Goal: Task Accomplishment & Management: Use online tool/utility

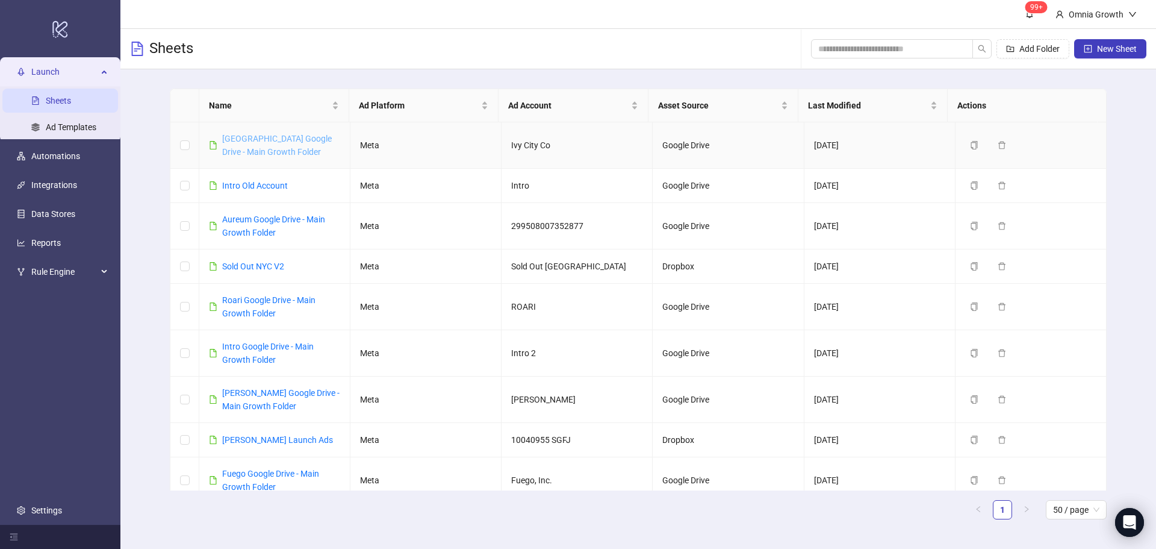
click at [279, 140] on link "[GEOGRAPHIC_DATA] Google Drive - Main Growth Folder" at bounding box center [277, 145] width 110 height 23
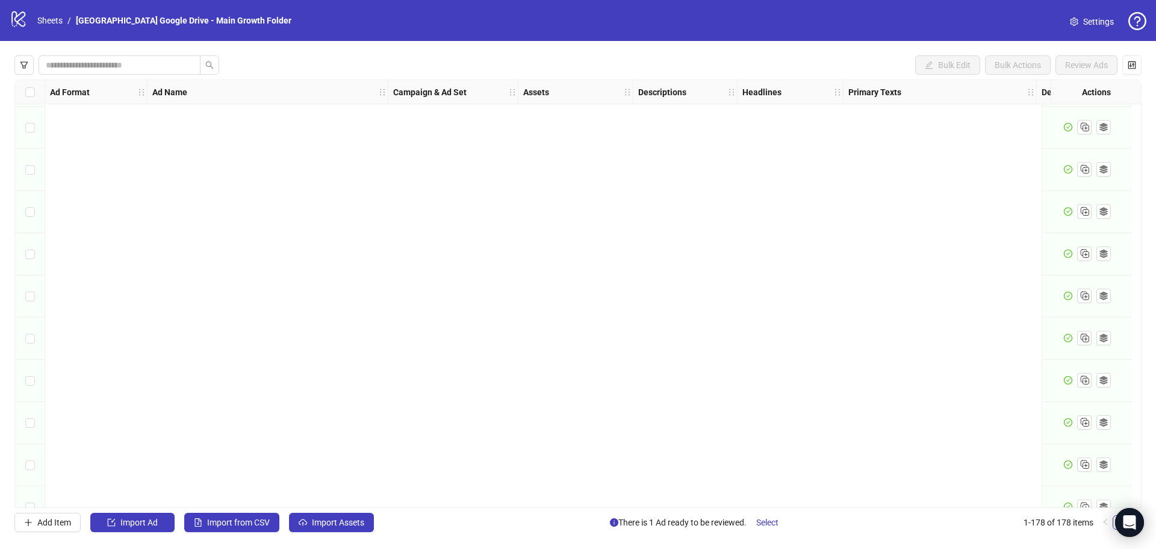
scroll to position [7104, 0]
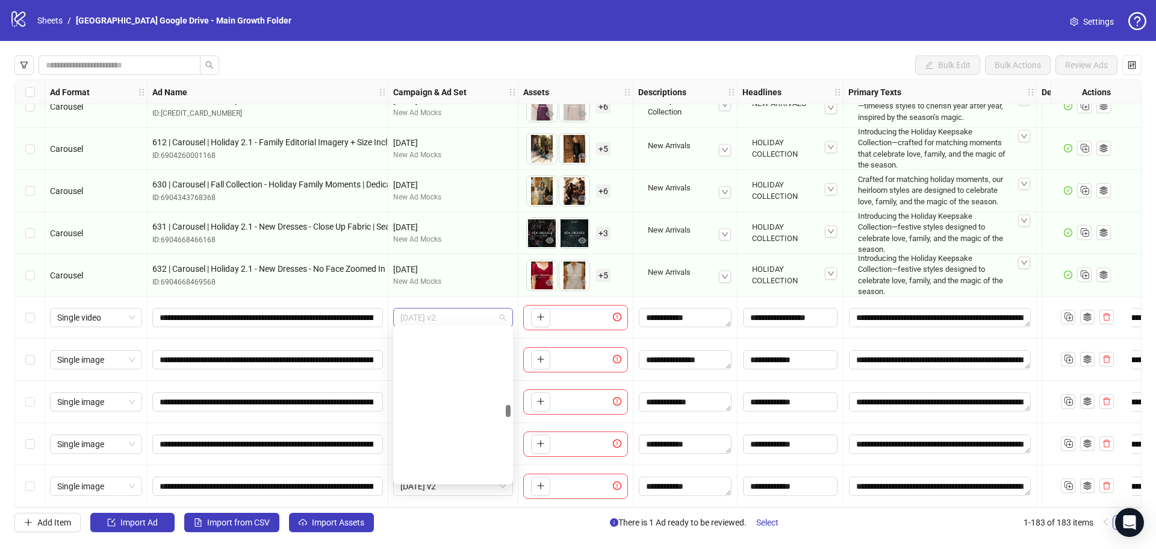
scroll to position [2722, 0]
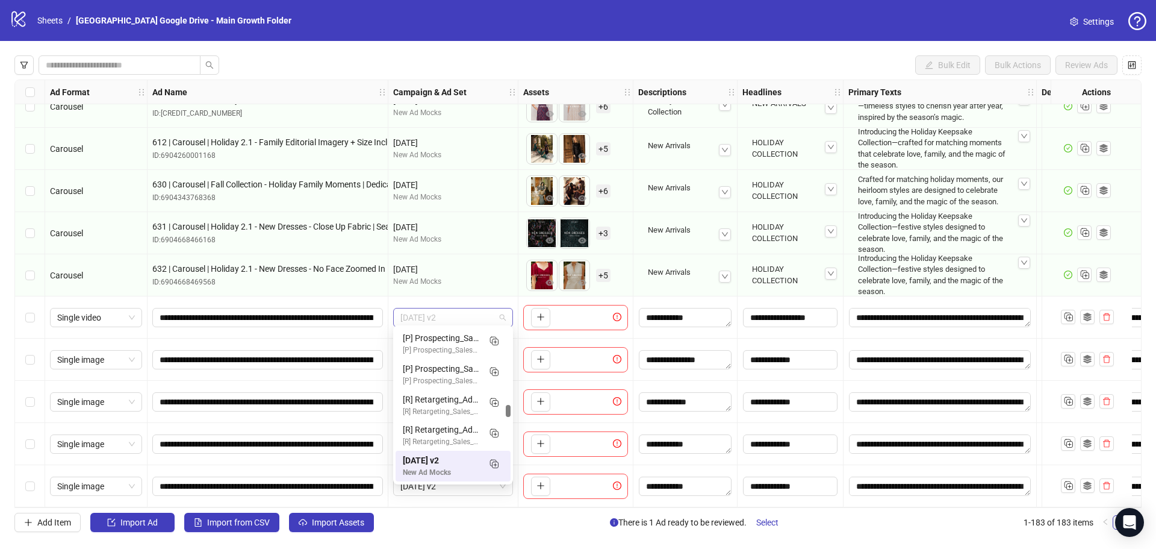
click at [479, 314] on span "September 2025 v2" at bounding box center [452, 317] width 105 height 18
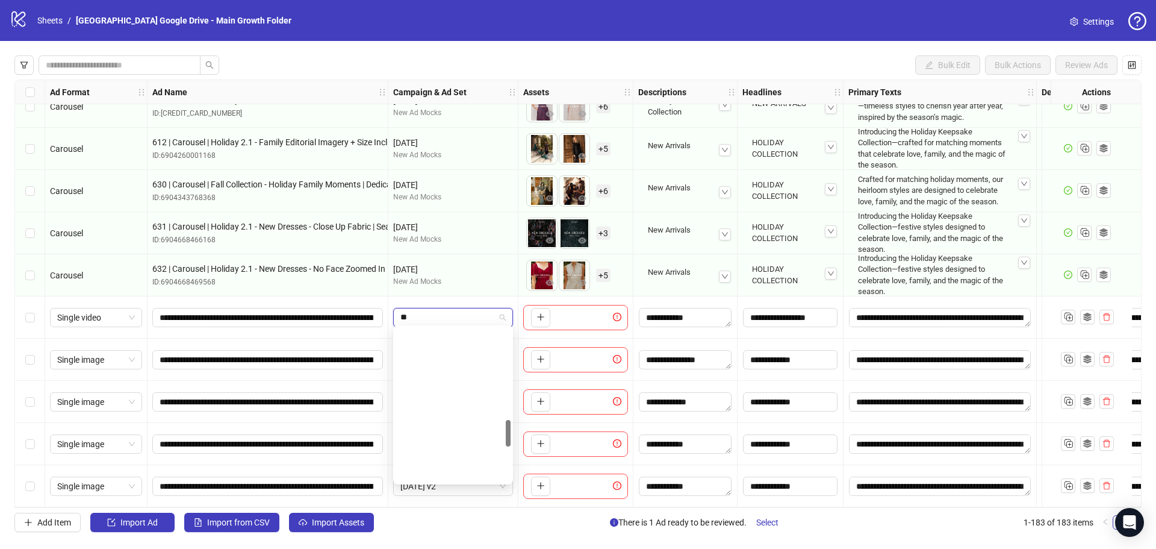
scroll to position [531, 0]
type input "*******"
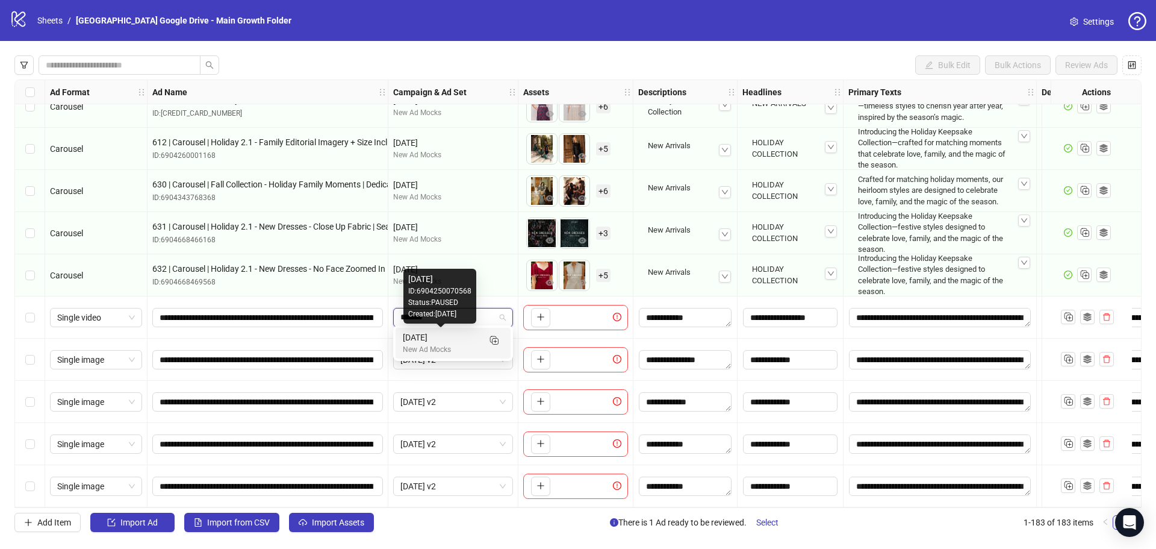
click at [461, 343] on div "October 2025" at bounding box center [441, 337] width 76 height 13
click at [470, 362] on span "September 2025 v2" at bounding box center [452, 359] width 105 height 18
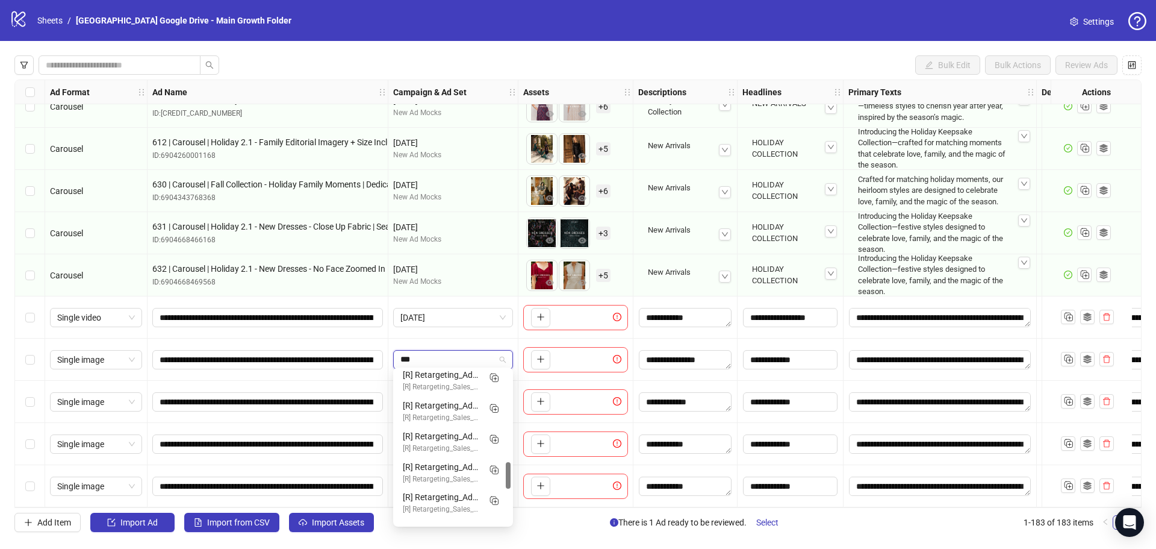
scroll to position [0, 0]
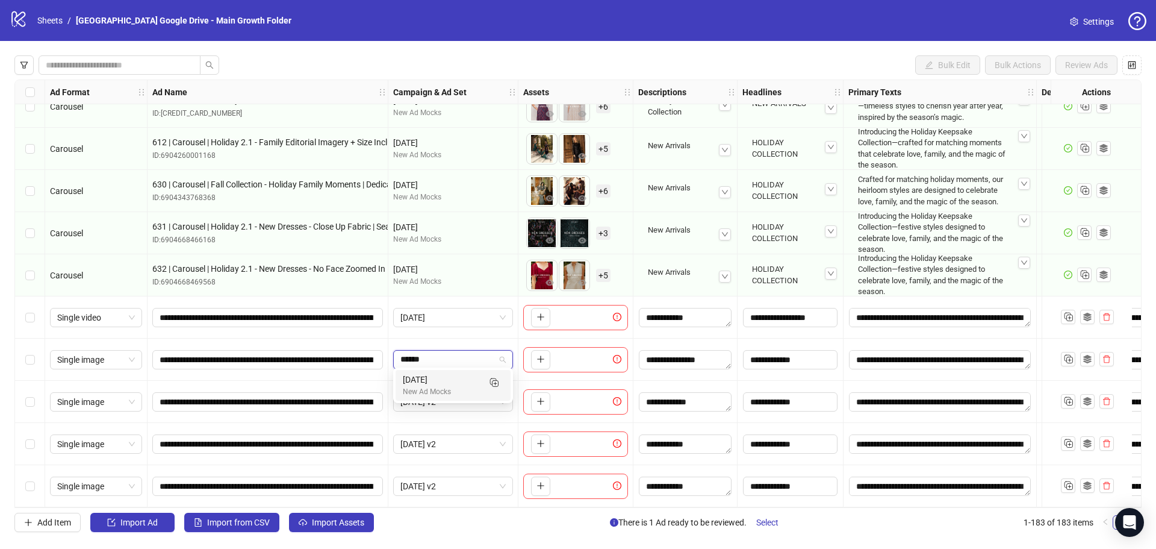
type input "*******"
click at [465, 377] on div "October 2025" at bounding box center [441, 379] width 76 height 13
click at [462, 407] on div "September 2025 v2" at bounding box center [453, 402] width 130 height 42
click at [461, 401] on span "September 2025 v2" at bounding box center [452, 402] width 105 height 18
type input "*******"
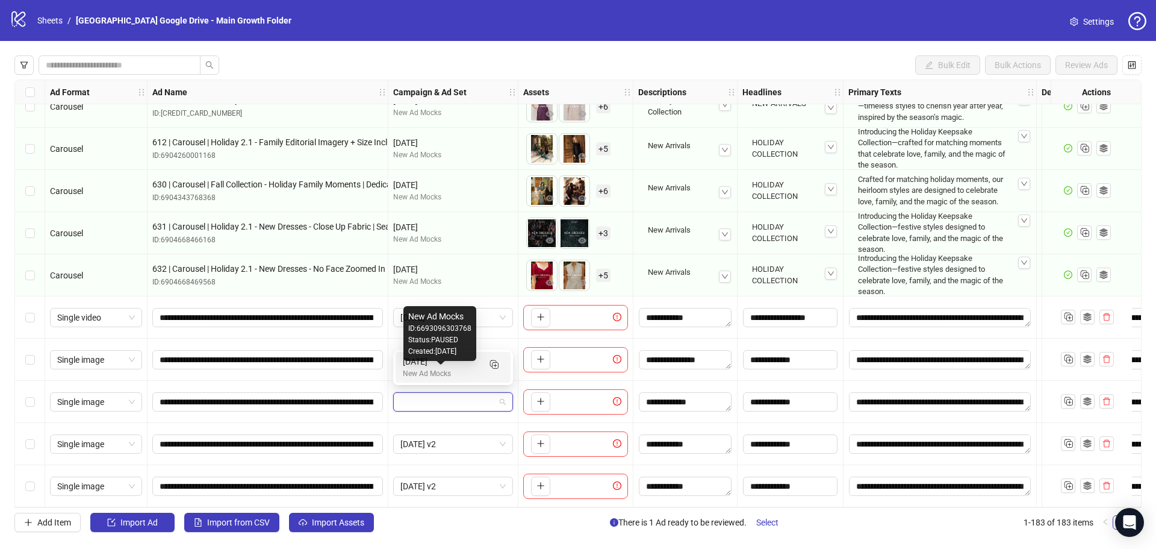
click at [453, 358] on div "New Ad Mocks ID: 6693096303768 Status: PAUSED Created: 2025-03-04" at bounding box center [439, 333] width 73 height 55
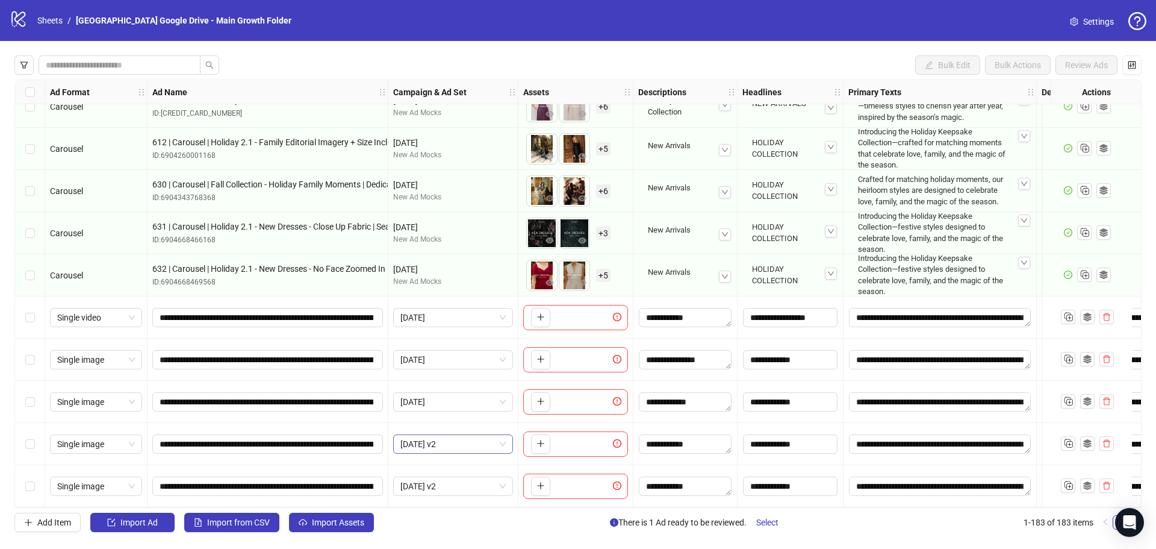
click at [461, 443] on span "September 2025 v2" at bounding box center [452, 444] width 105 height 18
type input "*******"
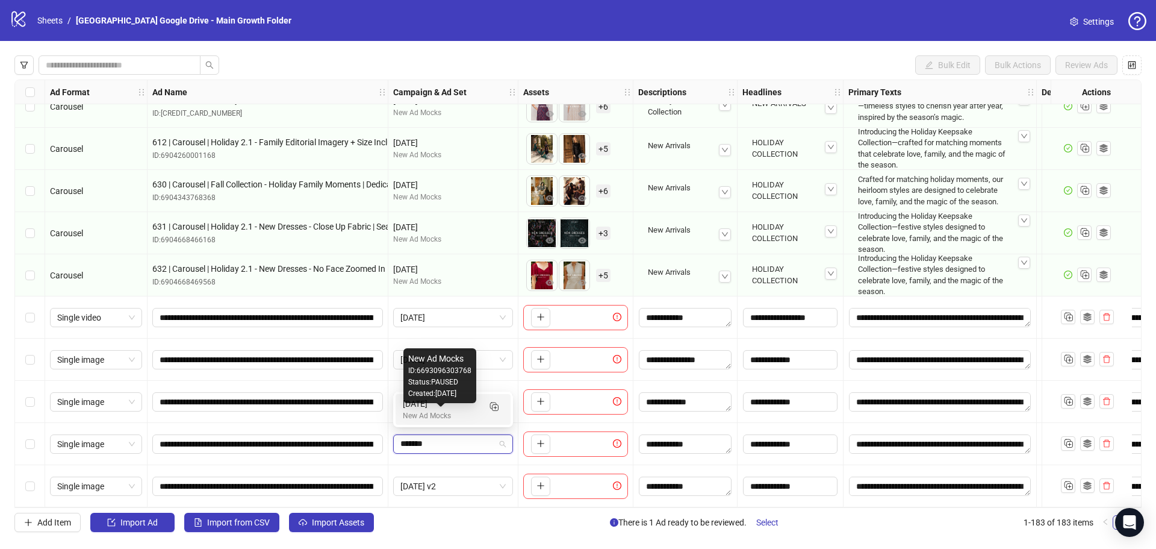
click at [458, 404] on div "October 2025" at bounding box center [441, 403] width 76 height 13
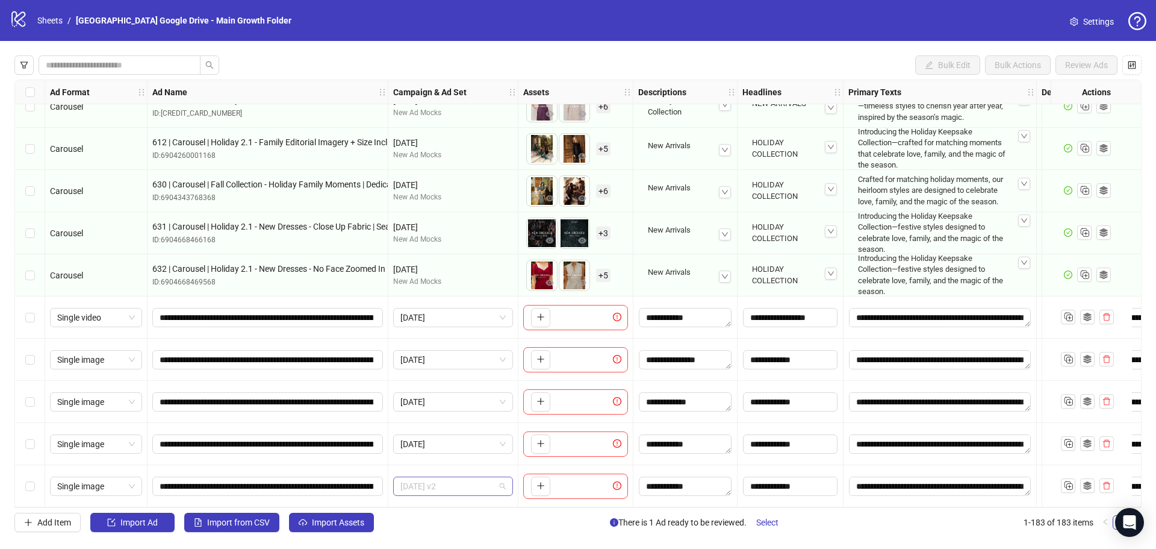
click at [459, 484] on span "September 2025 v2" at bounding box center [452, 486] width 105 height 18
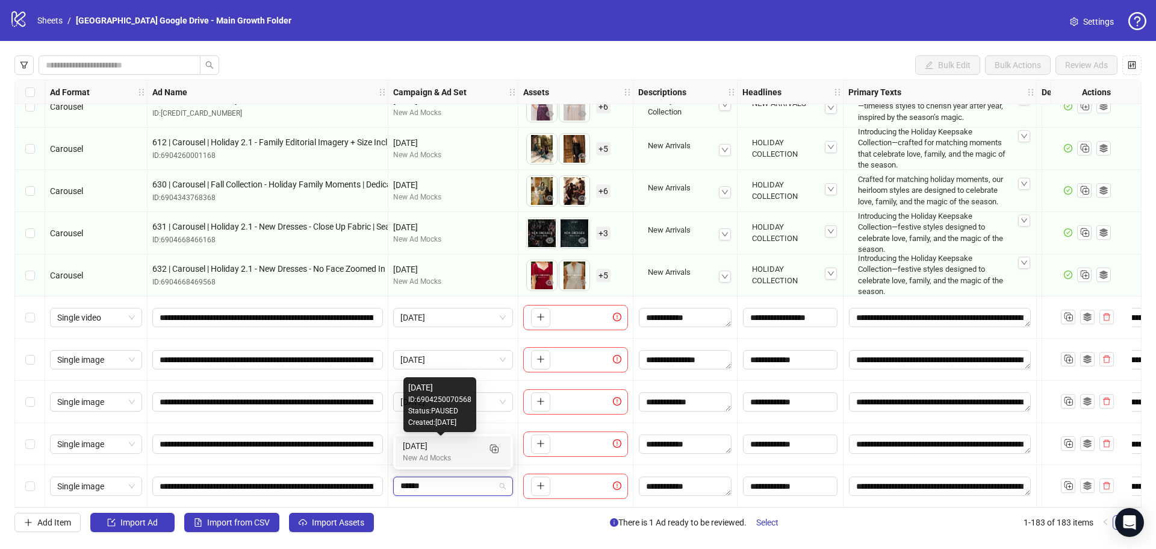
type input "*******"
click at [441, 450] on div "October 2025" at bounding box center [441, 445] width 76 height 13
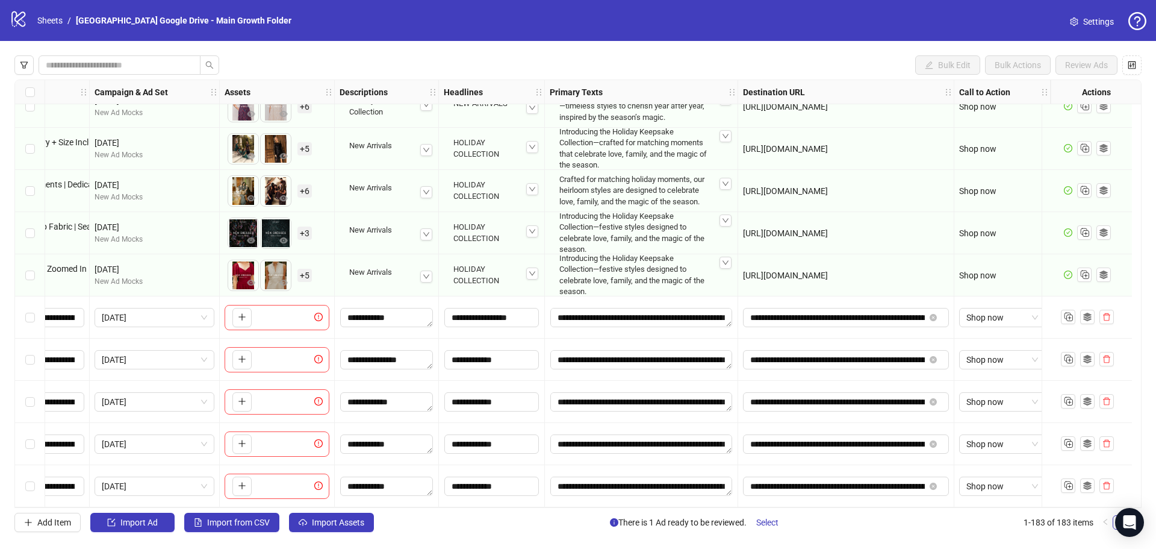
scroll to position [7315, 0]
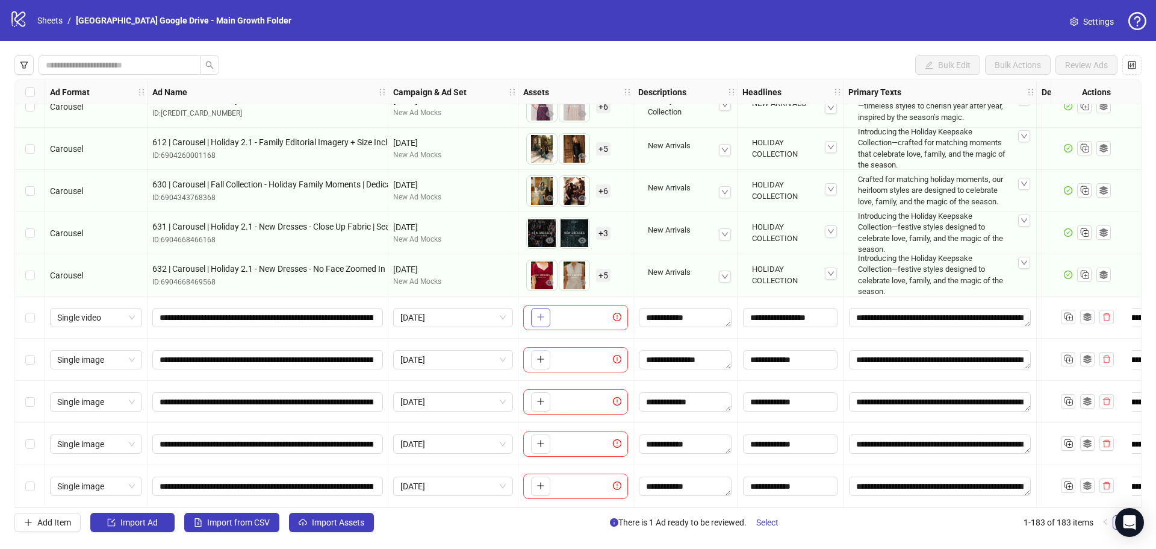
click at [533, 309] on button "button" at bounding box center [540, 317] width 19 height 19
click at [544, 355] on icon "plus" at bounding box center [540, 359] width 8 height 8
drag, startPoint x: 574, startPoint y: 351, endPoint x: 546, endPoint y: 381, distance: 40.5
click at [549, 357] on body "logo/logo-mobile Sheets / Ivy City Google Drive - Main Growth Folder Settings B…" at bounding box center [578, 274] width 1156 height 549
click at [541, 397] on icon "plus" at bounding box center [540, 401] width 8 height 8
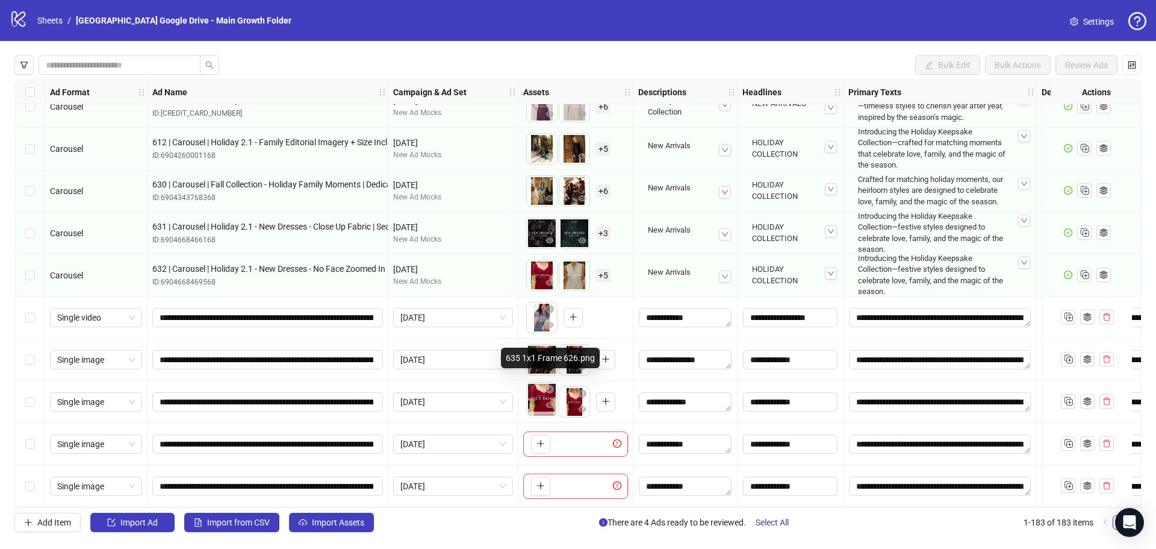
drag, startPoint x: 574, startPoint y: 399, endPoint x: 540, endPoint y: 424, distance: 43.0
click at [546, 391] on body "logo/logo-mobile Sheets / Ivy City Google Drive - Main Growth Folder Settings B…" at bounding box center [578, 274] width 1156 height 549
click at [539, 439] on icon "plus" at bounding box center [540, 443] width 8 height 8
click at [545, 481] on button "button" at bounding box center [540, 485] width 19 height 19
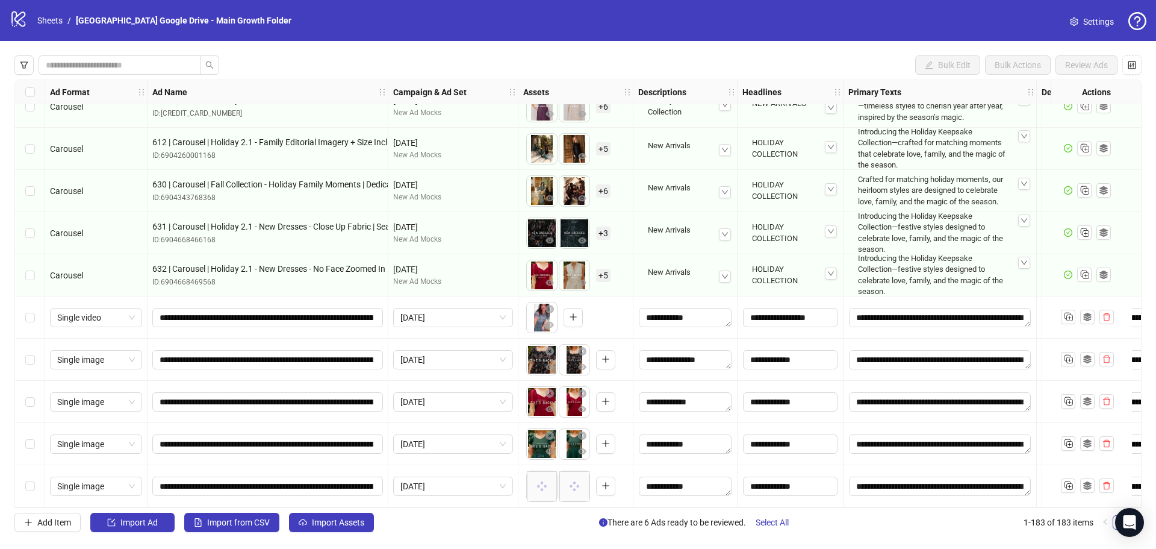
click at [508, 471] on div "October 2025" at bounding box center [453, 486] width 130 height 42
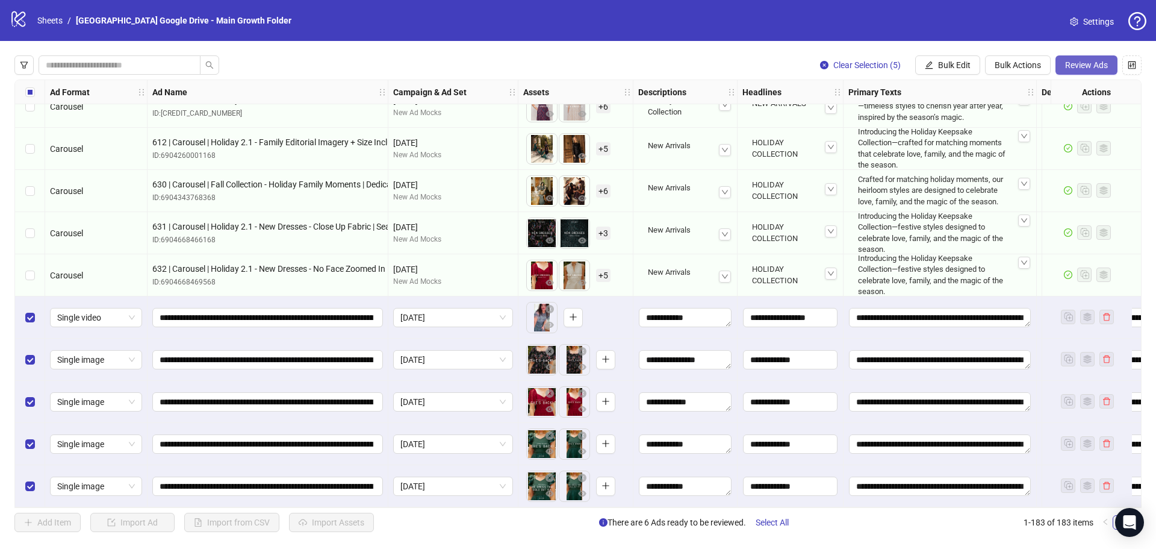
click at [1086, 63] on span "Review Ads" at bounding box center [1086, 65] width 43 height 10
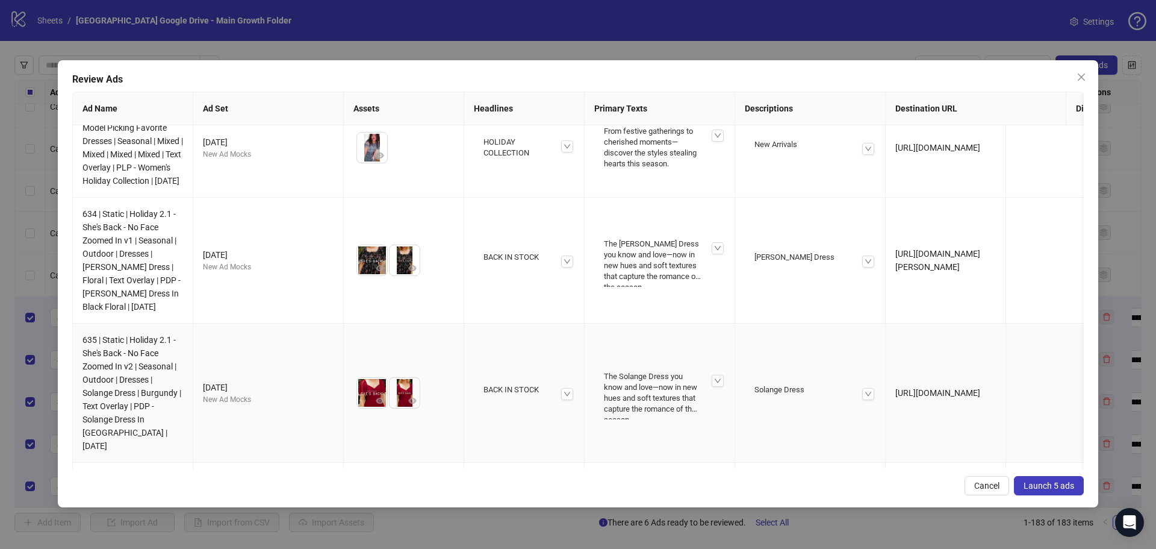
scroll to position [0, 0]
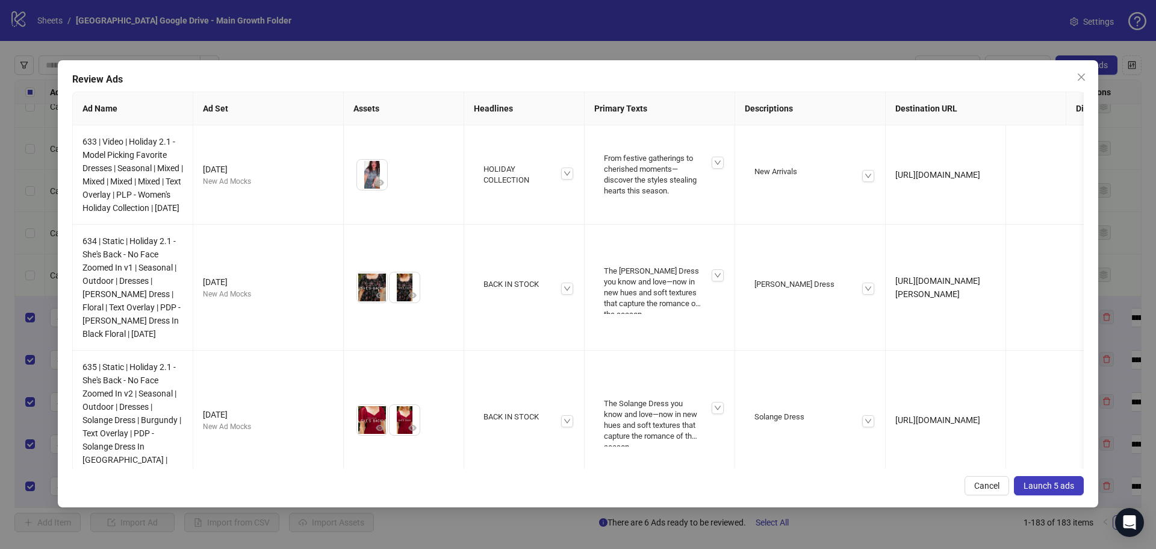
click at [1048, 483] on span "Launch 5 ads" at bounding box center [1049, 485] width 51 height 10
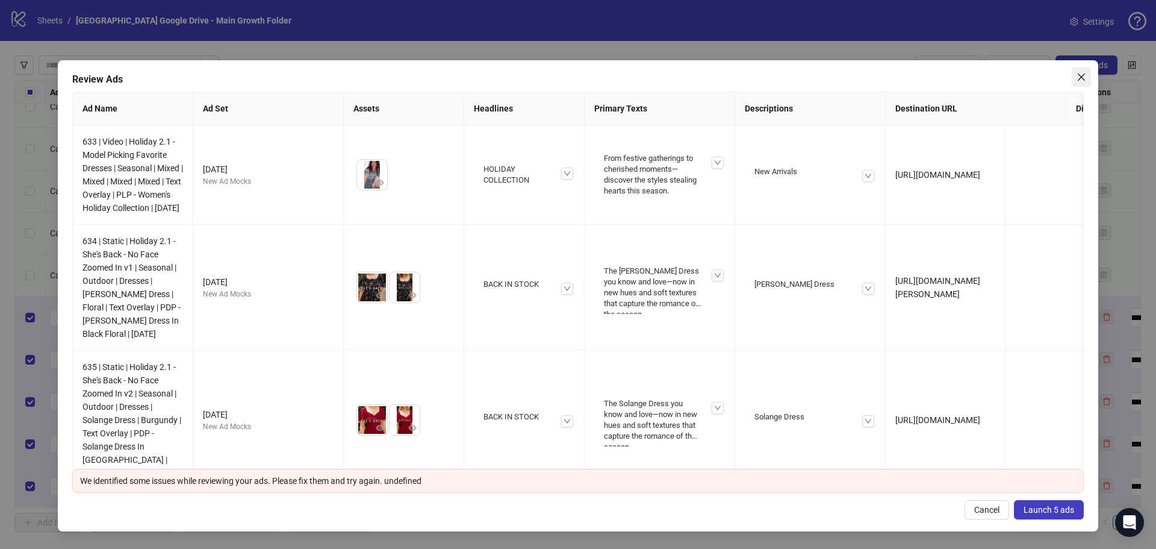
click at [1085, 76] on icon "close" at bounding box center [1082, 77] width 10 height 10
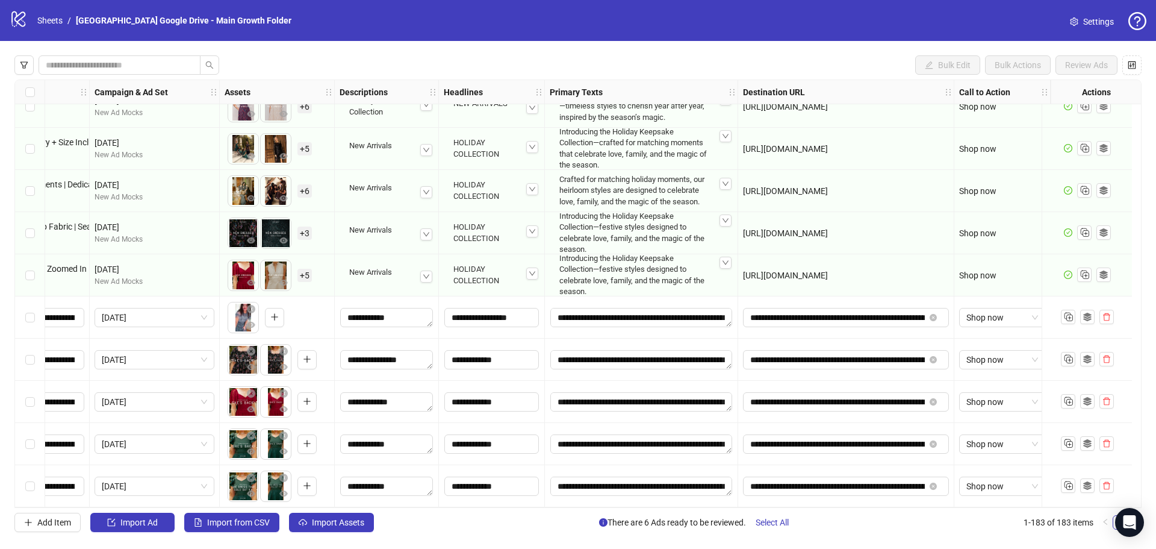
scroll to position [7315, 0]
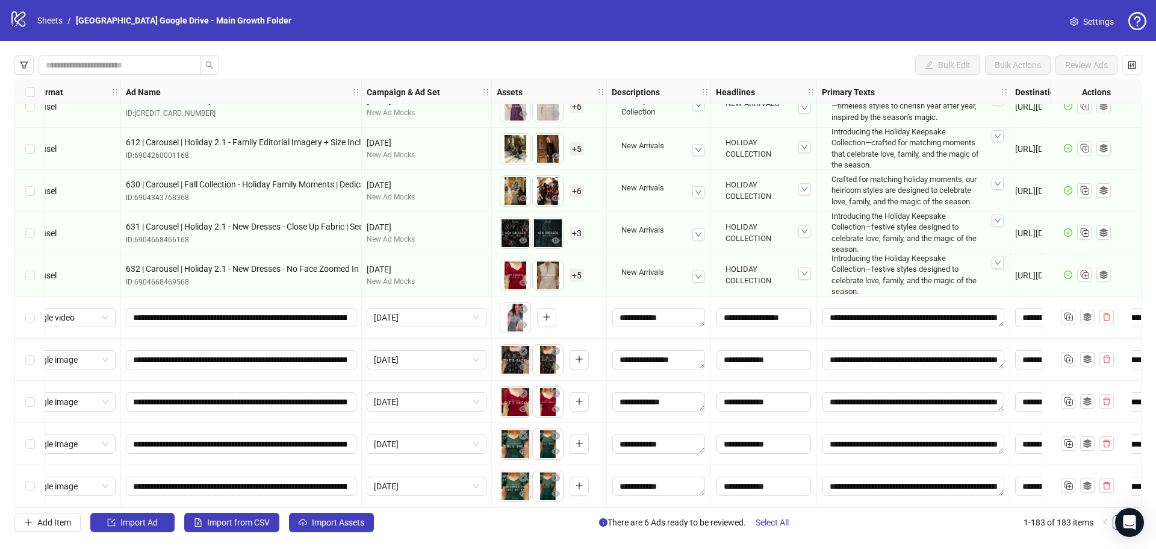
scroll to position [7315, 0]
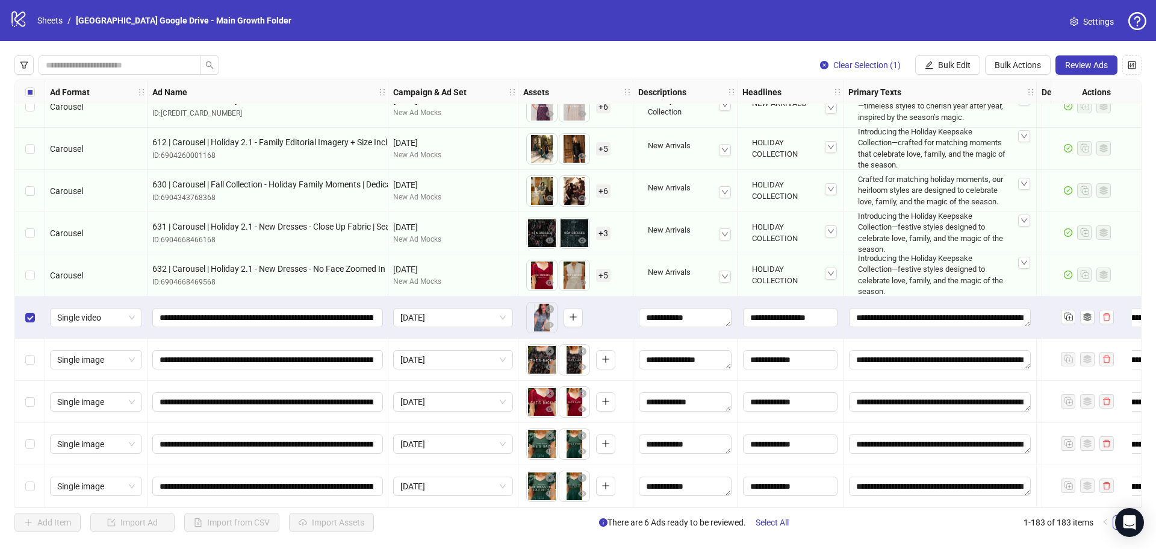
click at [28, 331] on div "Select row 179" at bounding box center [30, 317] width 30 height 42
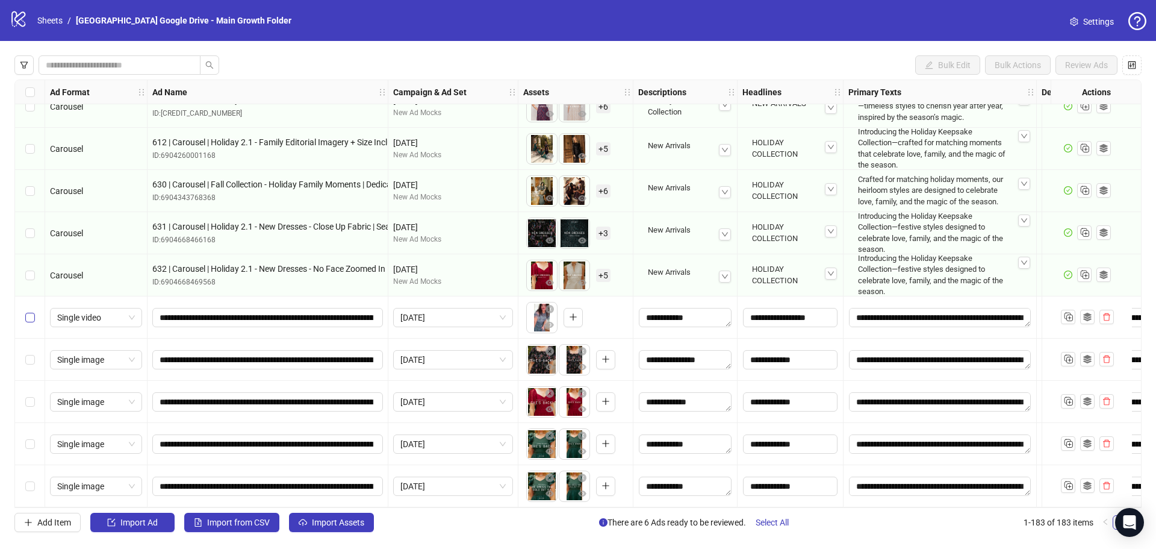
drag, startPoint x: 26, startPoint y: 303, endPoint x: 34, endPoint y: 318, distance: 16.7
click at [34, 318] on div "Select row 179" at bounding box center [30, 317] width 30 height 42
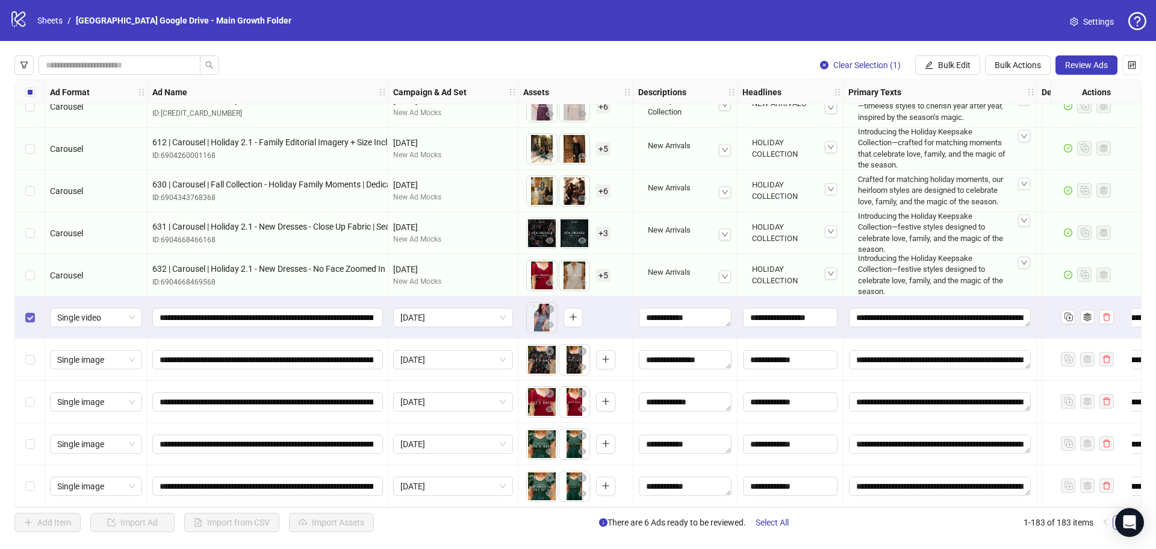
click at [34, 318] on label "Select row 179" at bounding box center [30, 317] width 10 height 13
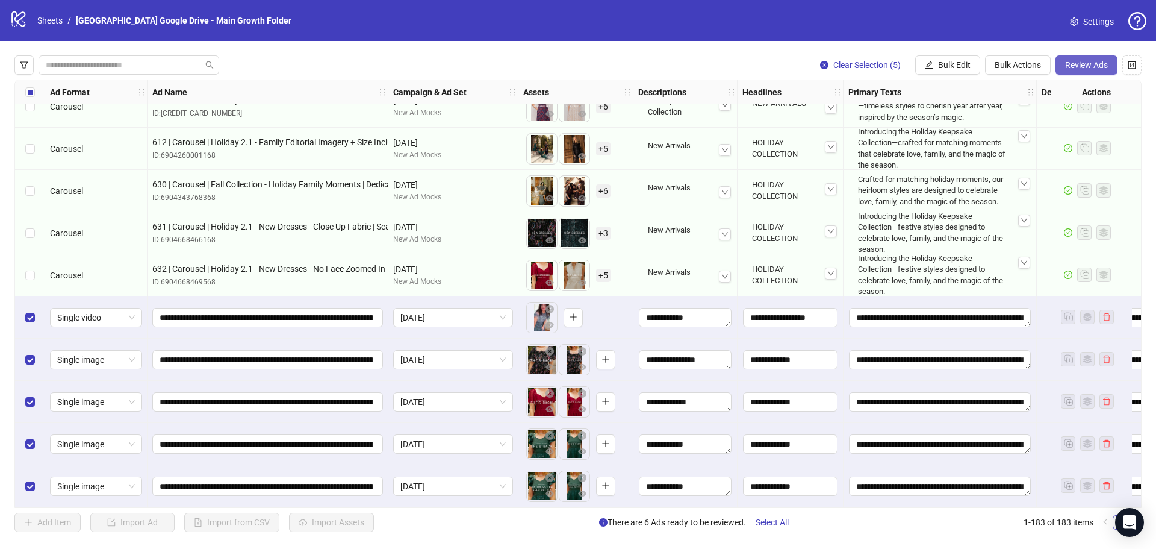
click at [1087, 61] on span "Review Ads" at bounding box center [1086, 65] width 43 height 10
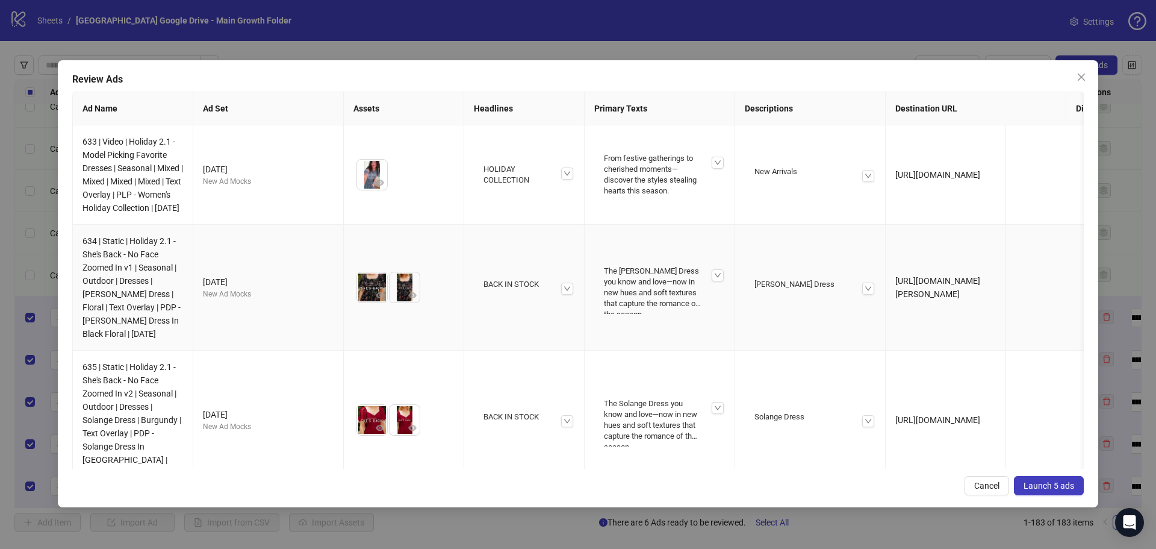
scroll to position [282, 0]
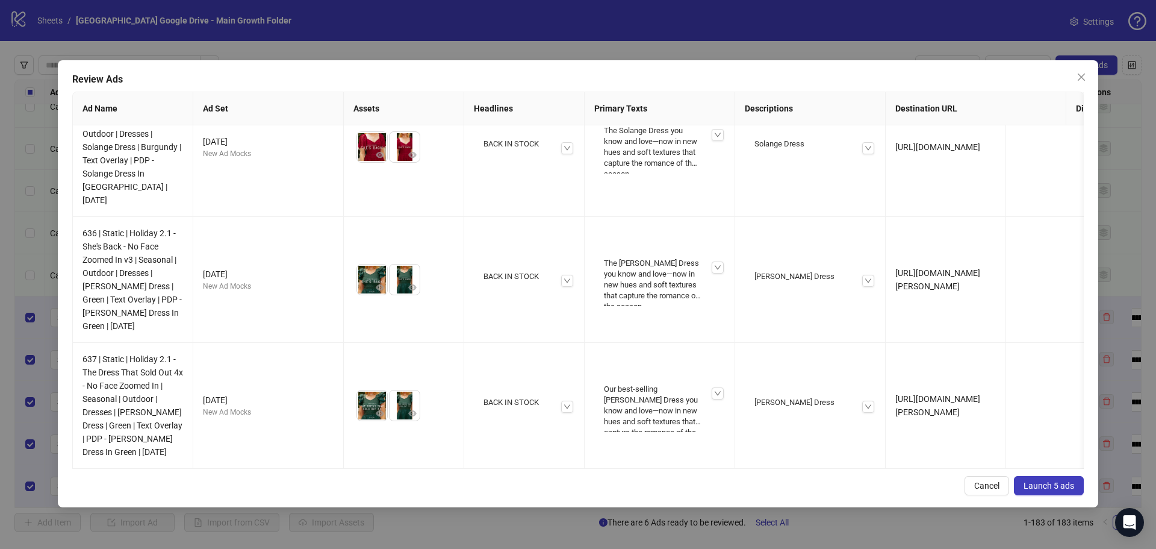
click at [1051, 481] on span "Launch 5 ads" at bounding box center [1049, 485] width 51 height 10
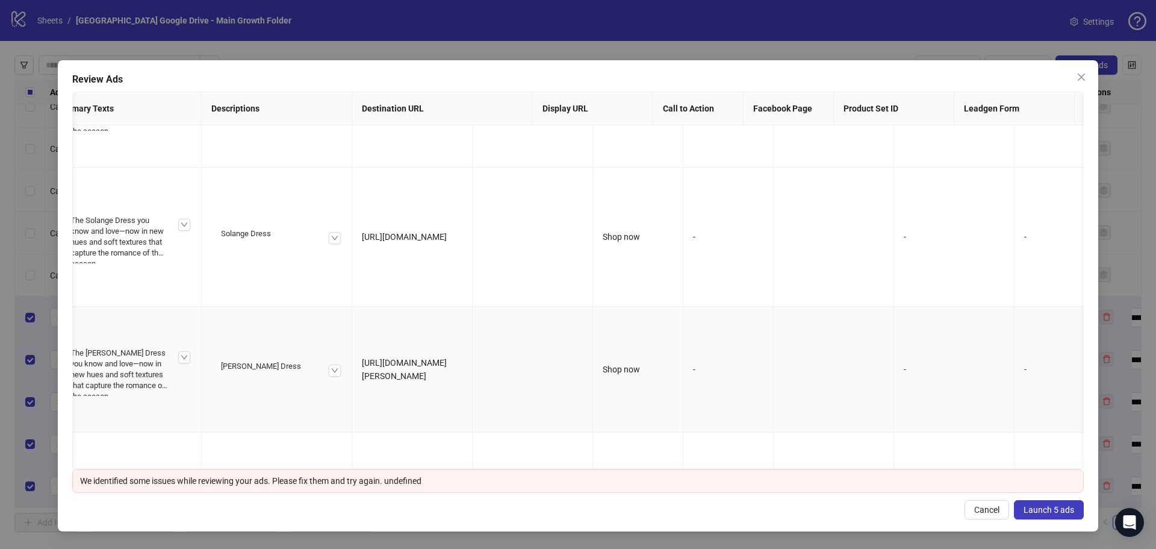
scroll to position [0, 0]
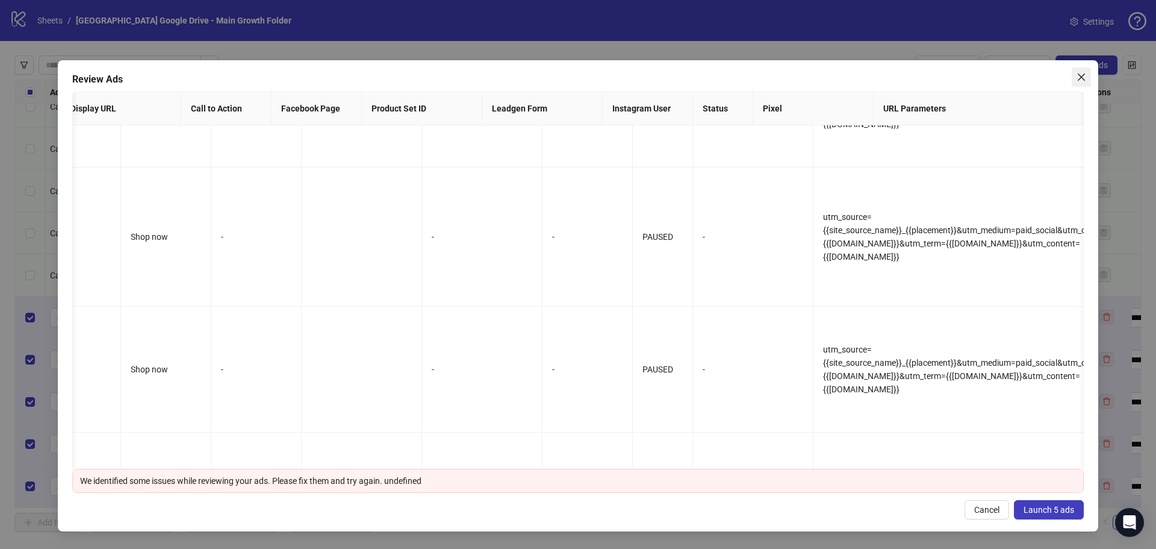
click at [1083, 74] on icon "close" at bounding box center [1082, 77] width 10 height 10
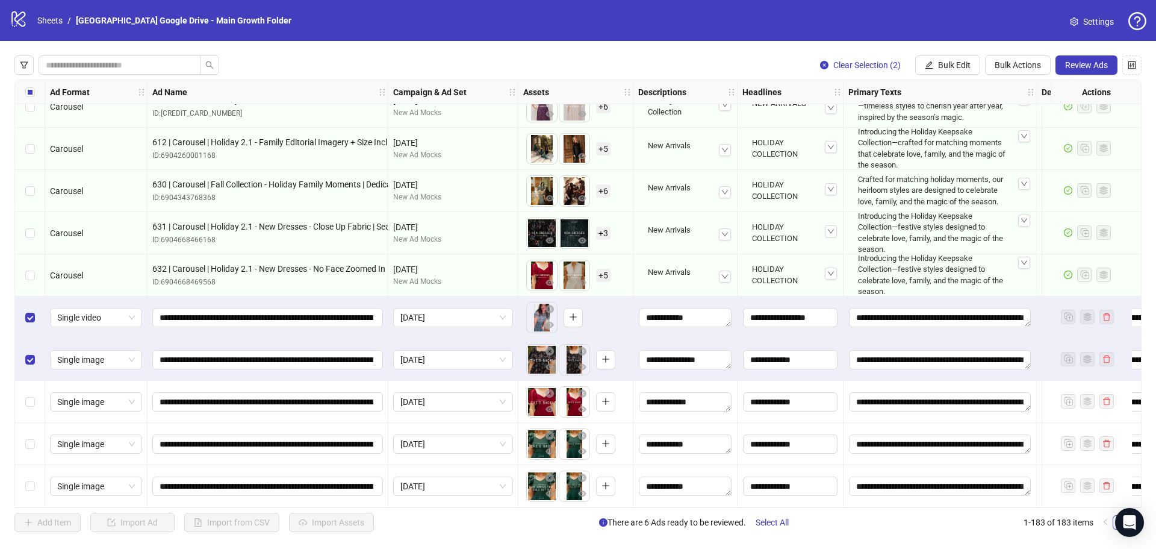
click at [30, 403] on label "Select row 181" at bounding box center [30, 401] width 10 height 13
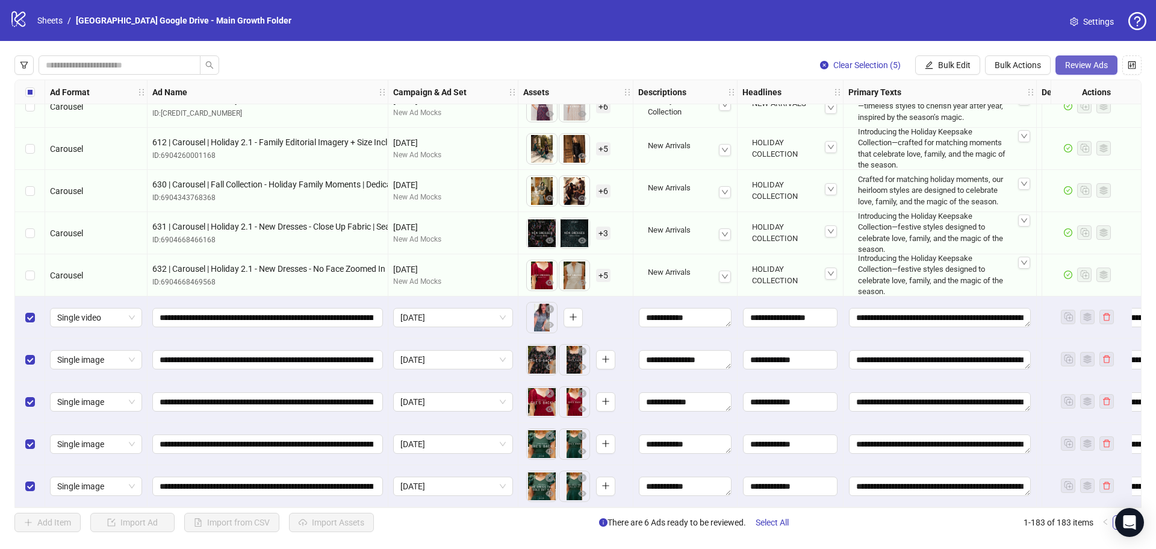
click at [1077, 65] on span "Review Ads" at bounding box center [1086, 65] width 43 height 10
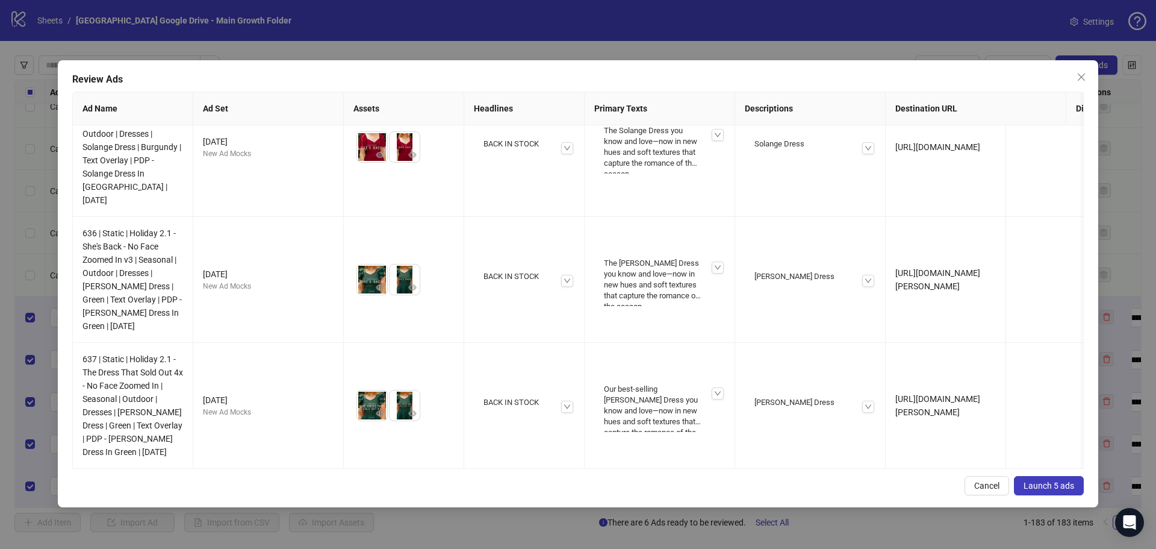
click at [1042, 488] on span "Launch 5 ads" at bounding box center [1049, 485] width 51 height 10
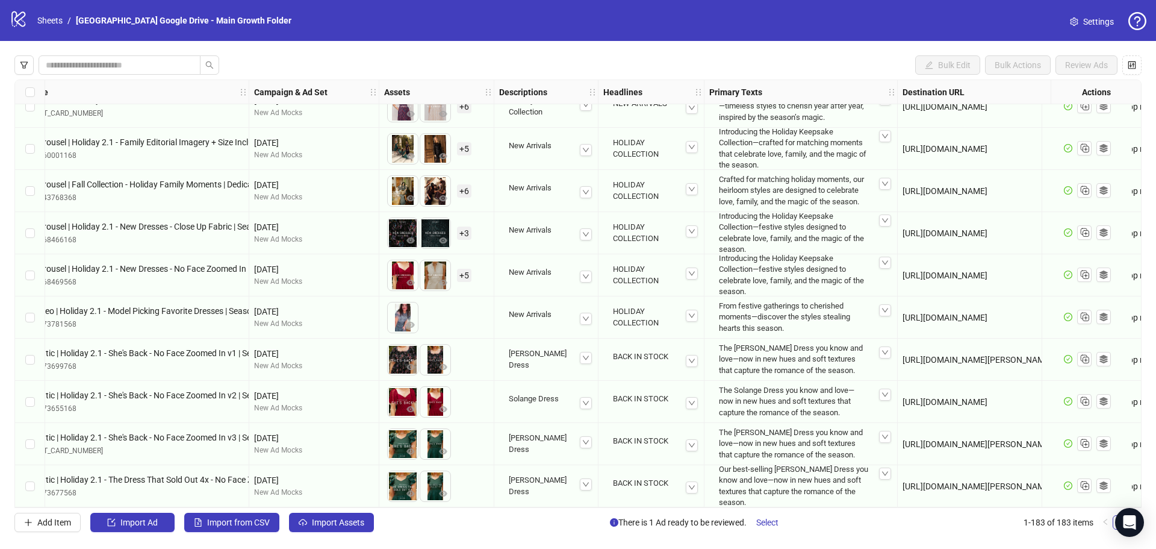
scroll to position [7315, 0]
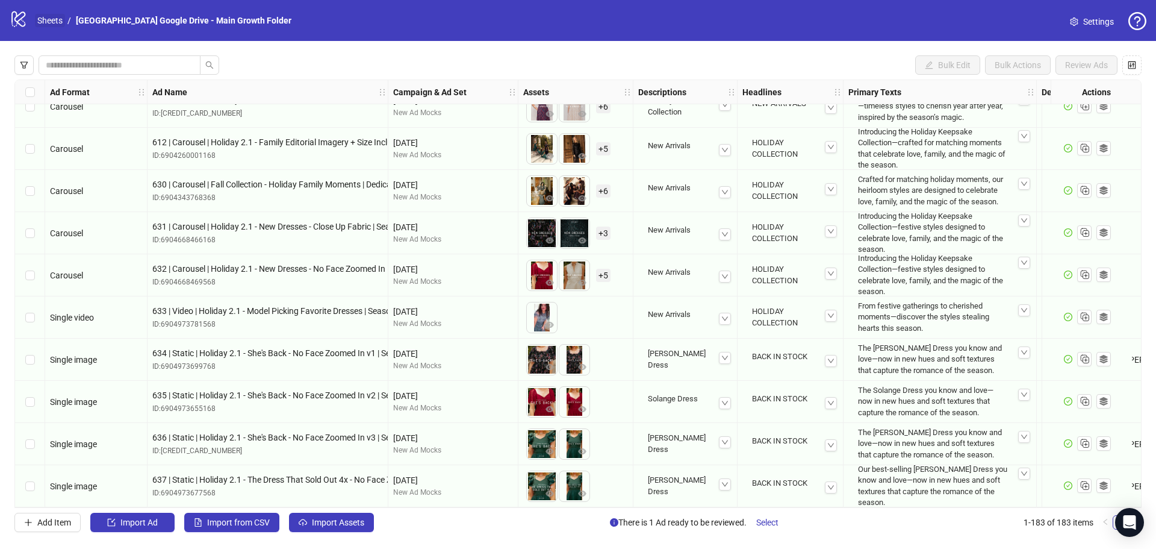
click at [48, 19] on link "Sheets" at bounding box center [50, 20] width 30 height 13
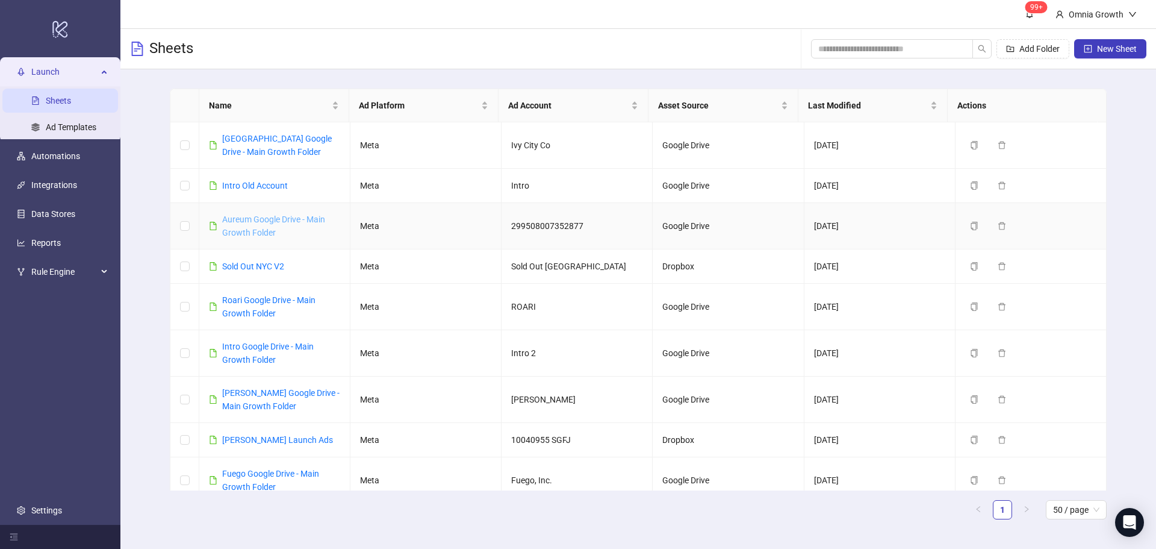
click at [259, 216] on link "Aureum Google Drive - Main Growth Folder" at bounding box center [273, 225] width 103 height 23
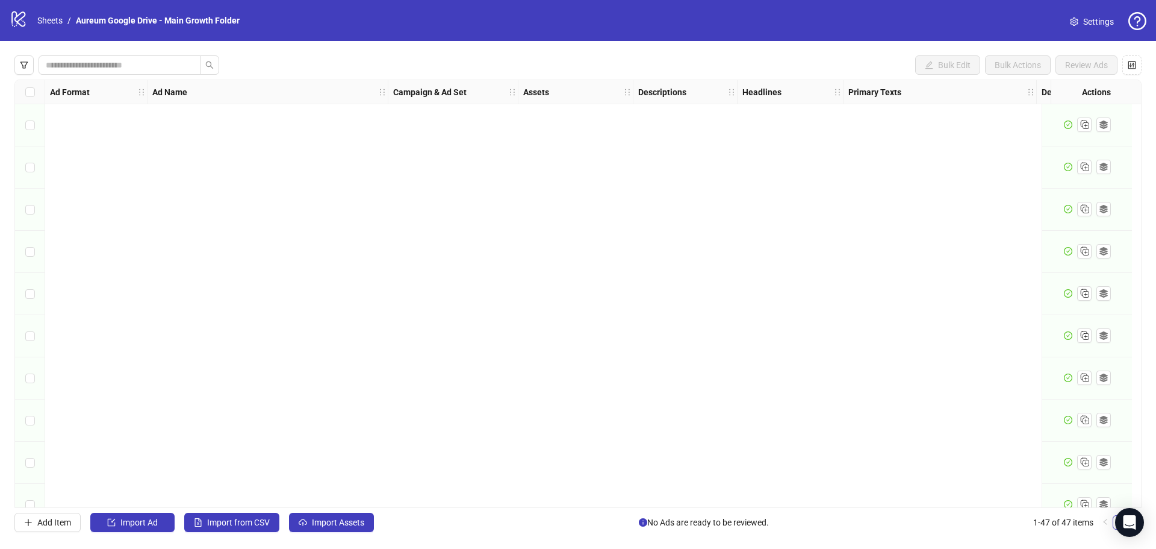
scroll to position [1583, 0]
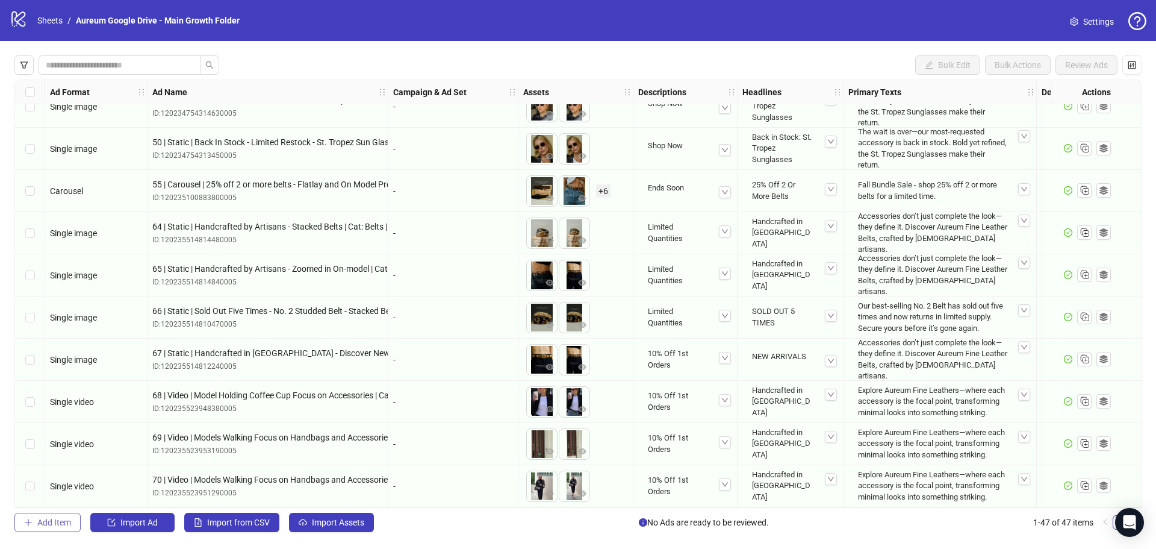
click at [65, 527] on span "Add Item" at bounding box center [54, 522] width 34 height 10
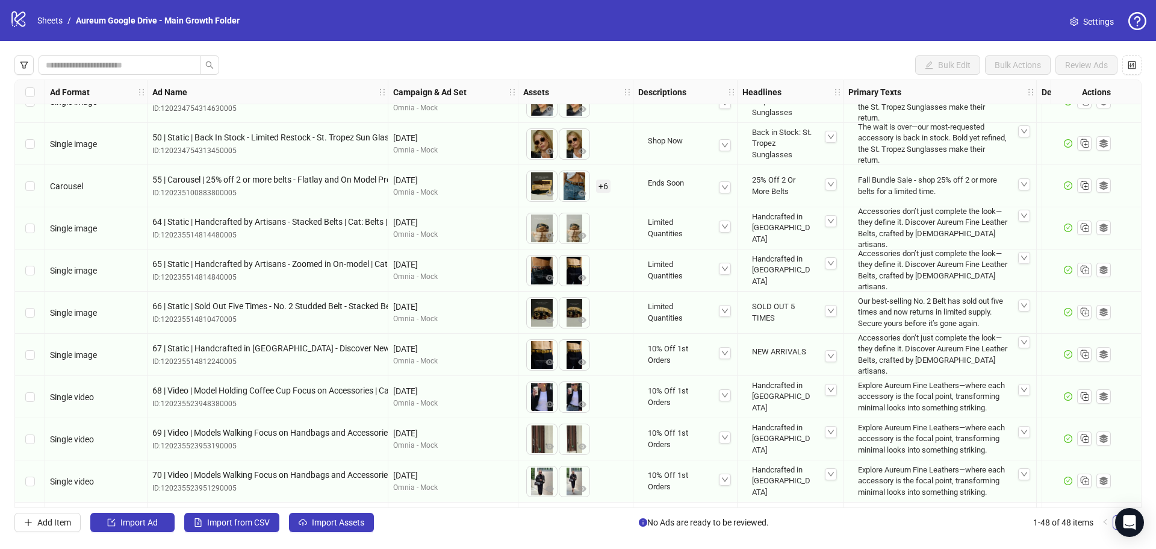
scroll to position [1625, 0]
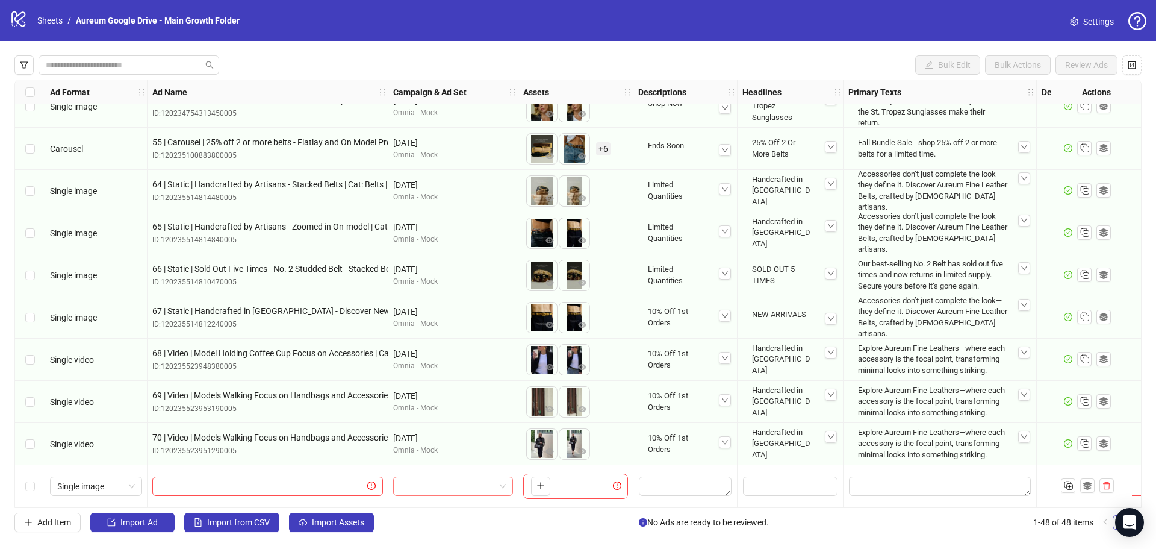
click at [418, 478] on input "search" at bounding box center [447, 486] width 95 height 18
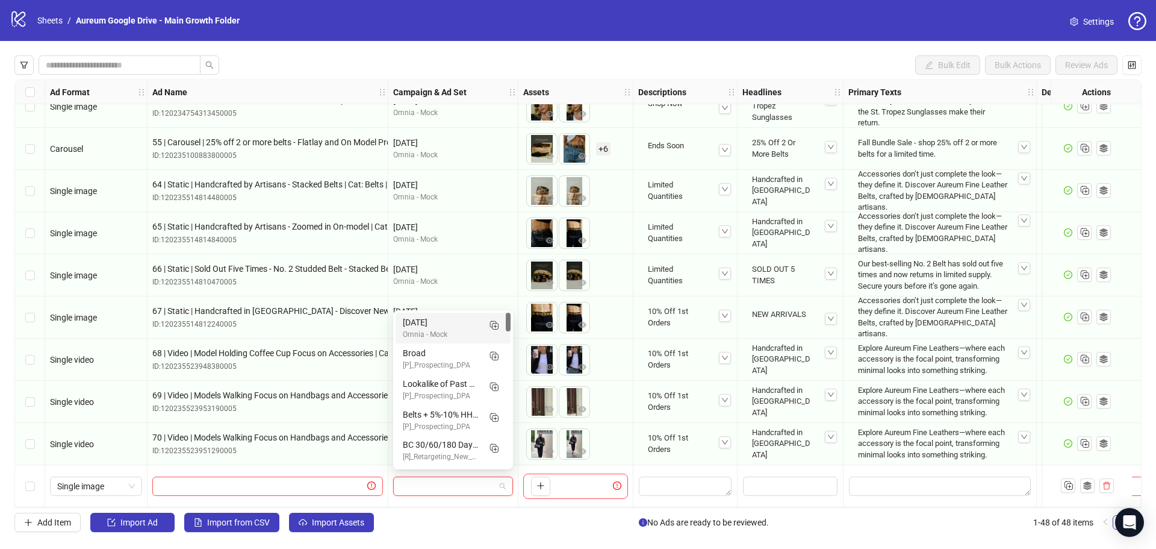
click at [418, 478] on input "search" at bounding box center [447, 486] width 95 height 18
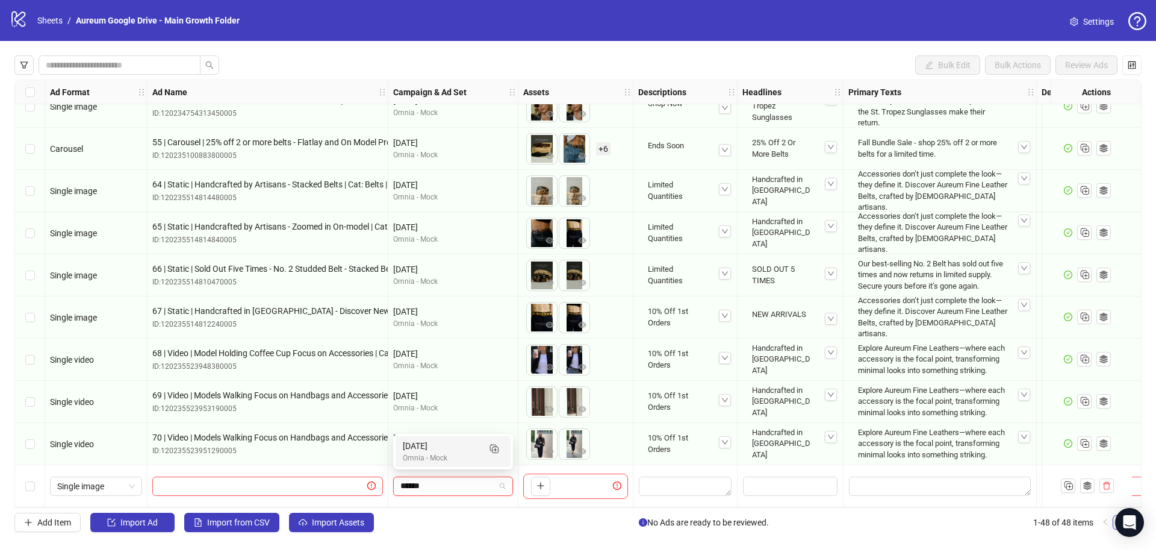
type input "*******"
click at [444, 458] on div "Omnia - Mock" at bounding box center [441, 457] width 76 height 11
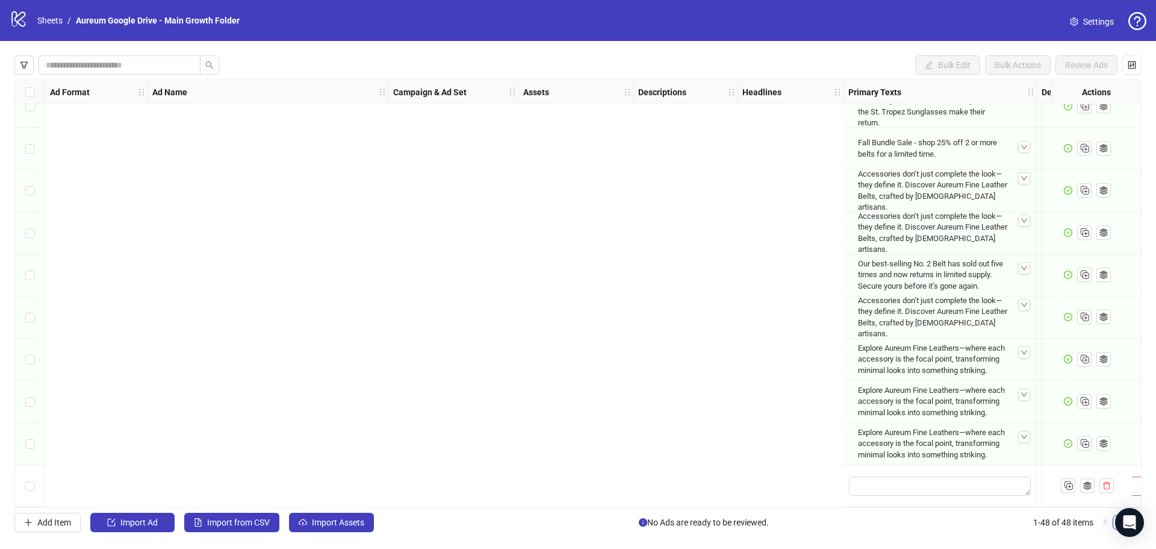
scroll to position [1625, 1060]
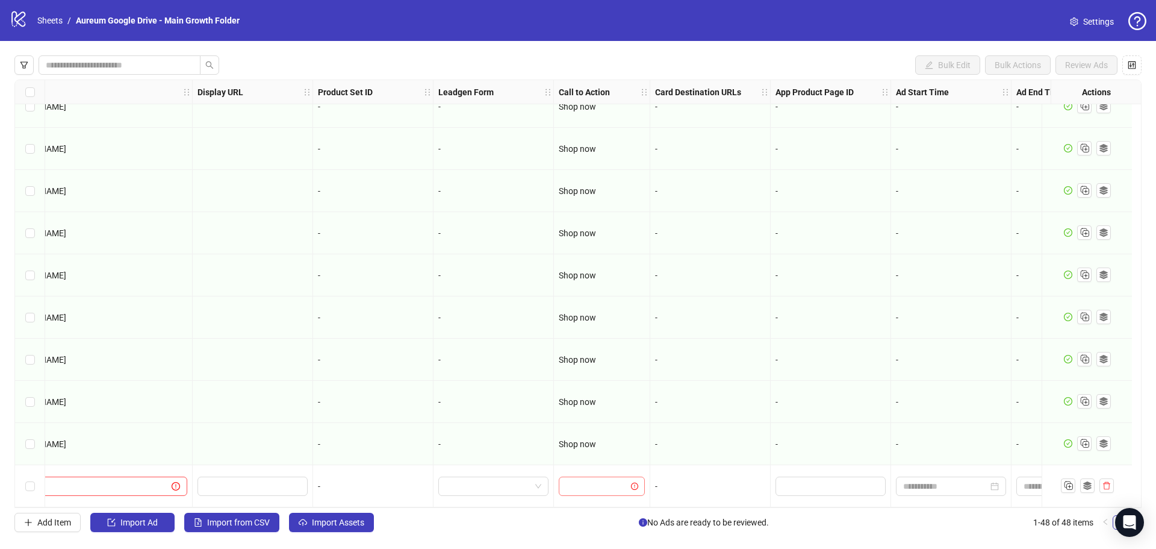
click at [588, 479] on input "search" at bounding box center [596, 486] width 61 height 18
type input "*"
type input "********"
click at [593, 456] on div "Shop now" at bounding box center [601, 456] width 67 height 13
click at [1072, 486] on icon "Duplicate" at bounding box center [1068, 485] width 12 height 12
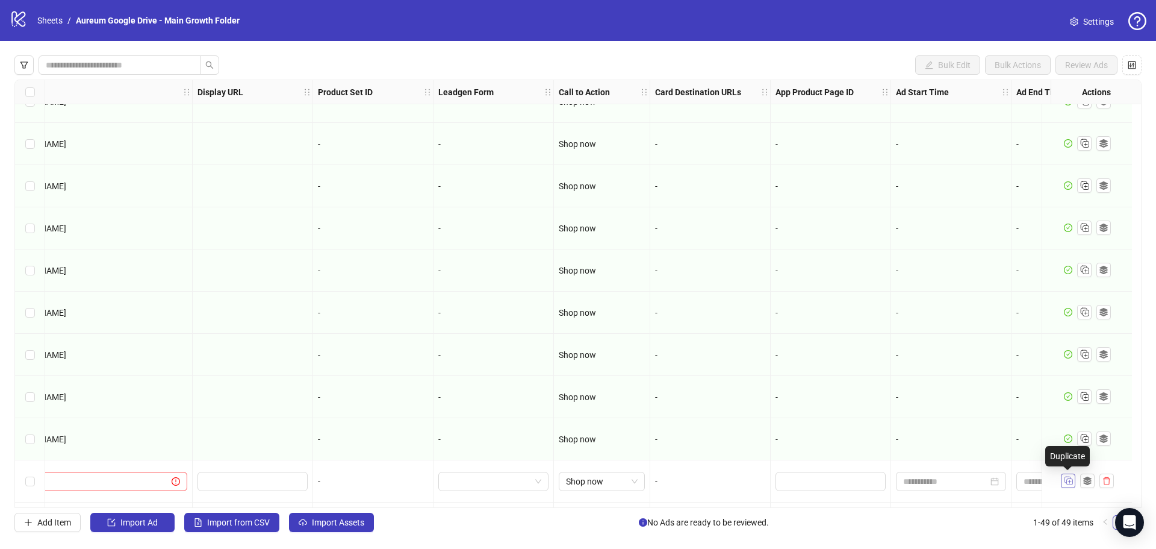
click at [1071, 482] on icon "Duplicate" at bounding box center [1068, 480] width 12 height 12
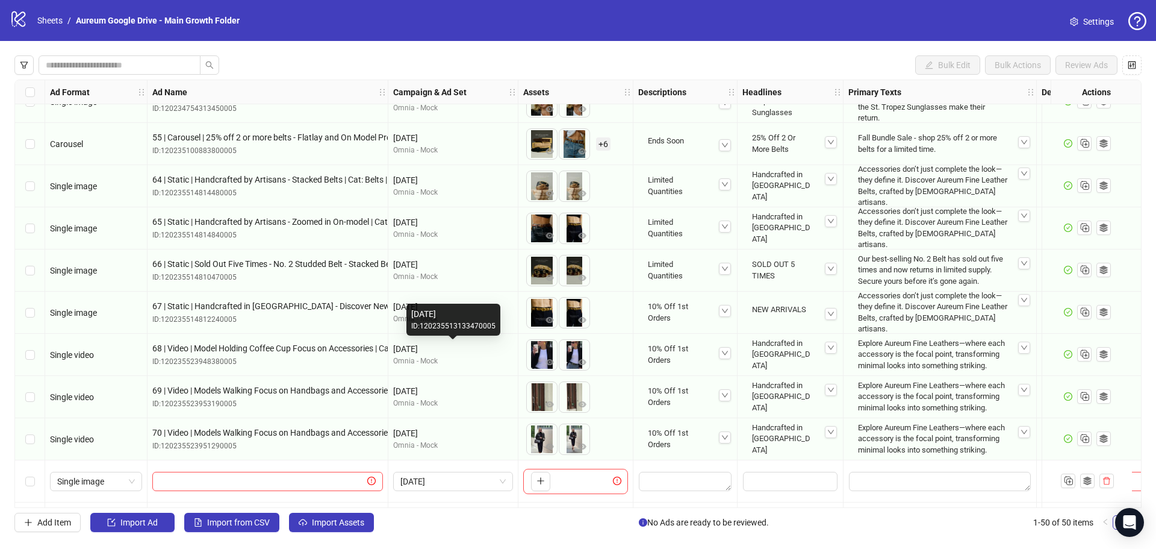
scroll to position [1709, 0]
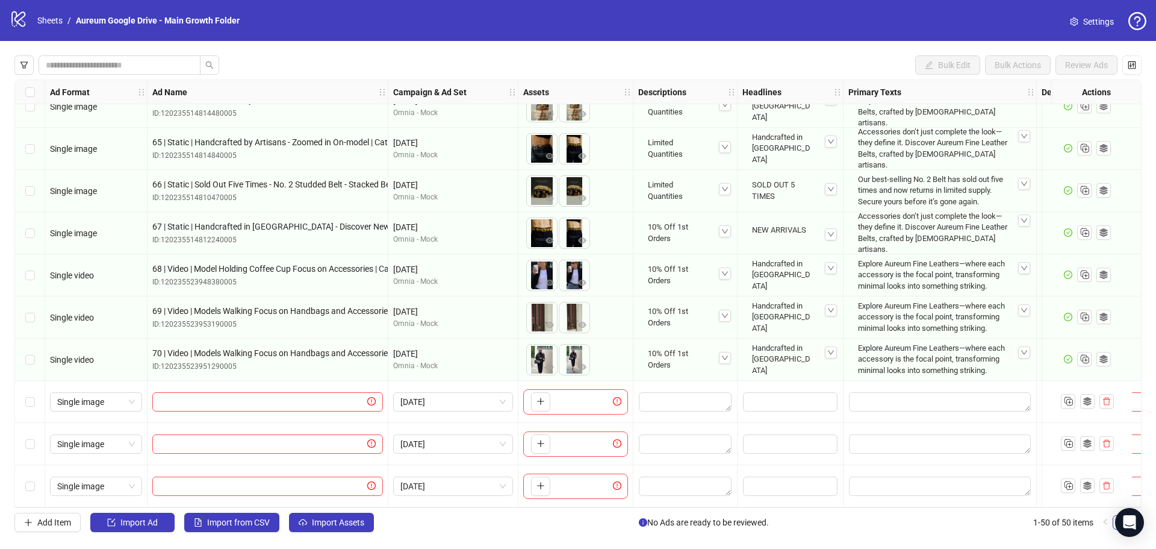
click at [241, 409] on div at bounding box center [268, 402] width 241 height 42
click at [236, 395] on input "text" at bounding box center [262, 401] width 205 height 13
paste input "**********"
type input "**********"
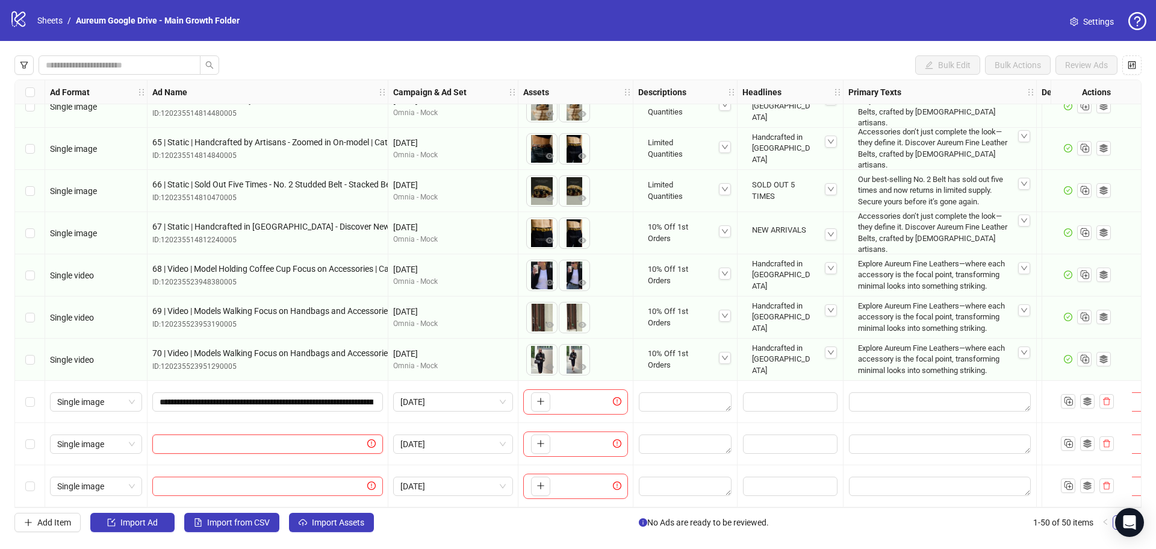
click at [227, 440] on input "text" at bounding box center [262, 443] width 205 height 13
paste input "**********"
type input "**********"
click at [211, 487] on input "text" at bounding box center [262, 485] width 205 height 13
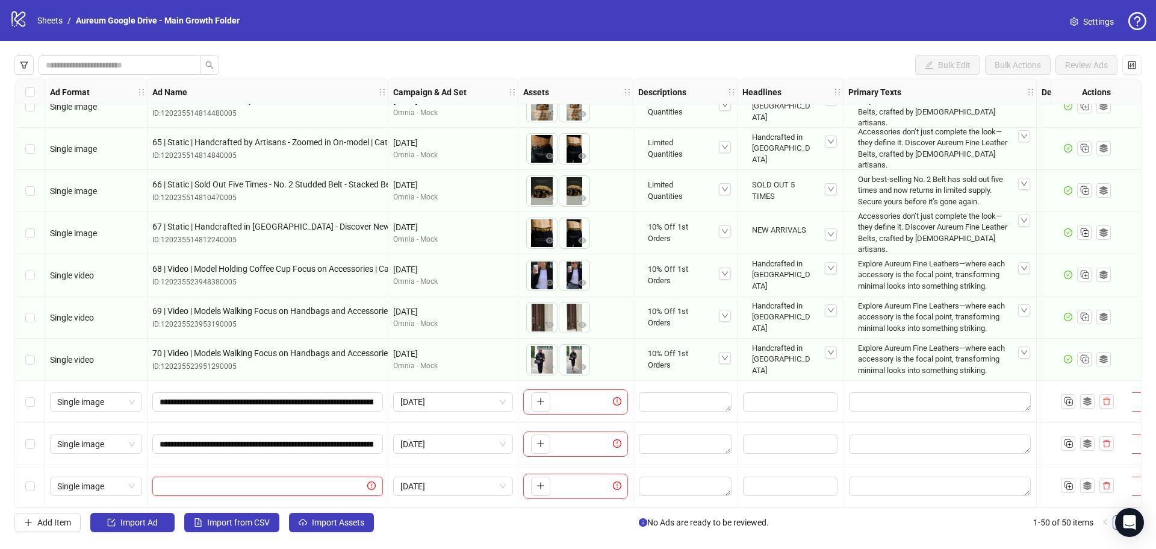
paste input "**********"
type input "**********"
click at [406, 517] on div "Add Item Import Ad Import from CSV Import Assets No Ads are ready to be reviewe…" at bounding box center [577, 521] width 1127 height 19
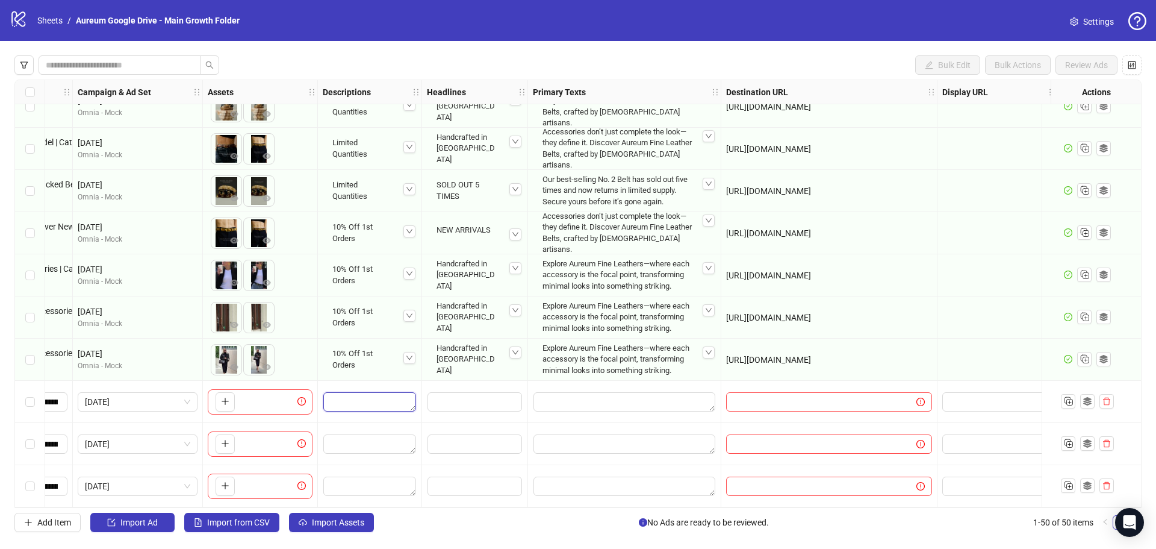
click at [376, 400] on textarea "Edit values" at bounding box center [369, 401] width 93 height 19
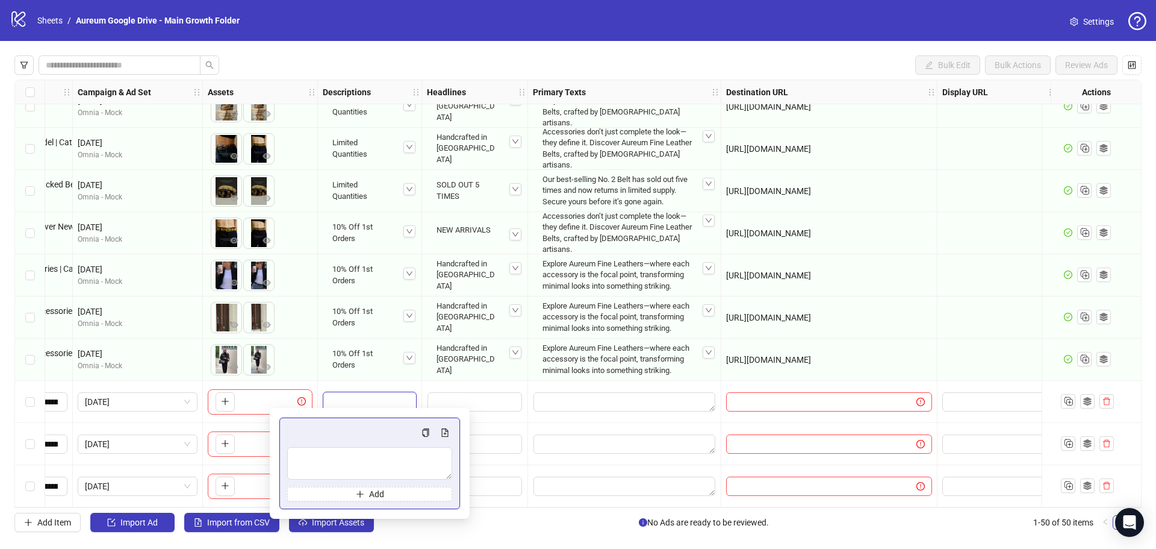
type textarea "**********"
click at [365, 374] on div "10% Off 1st Orders" at bounding box center [370, 358] width 94 height 41
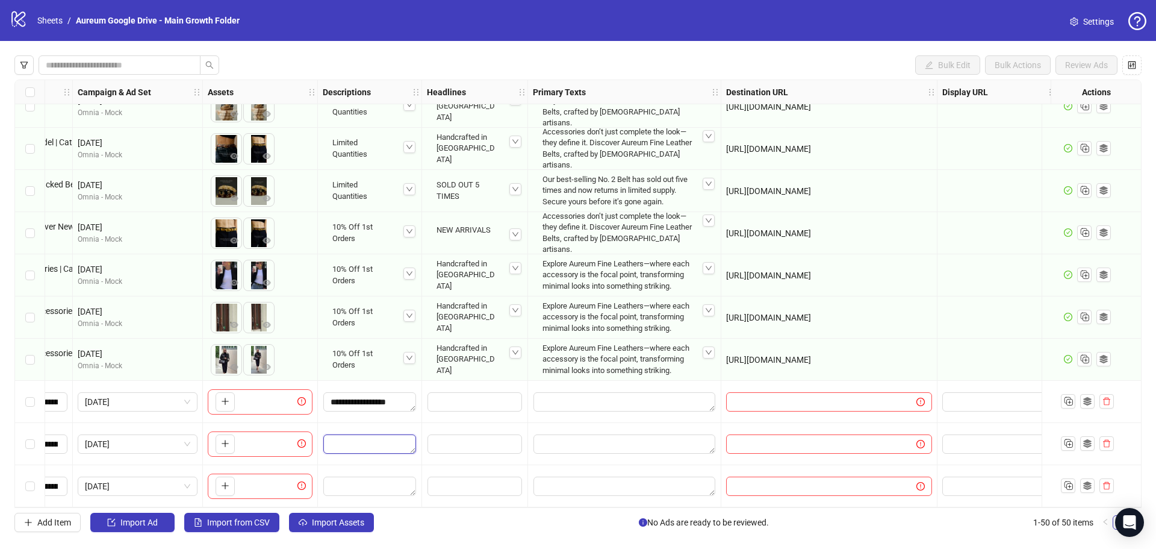
click at [361, 434] on textarea "Edit values" at bounding box center [369, 443] width 93 height 19
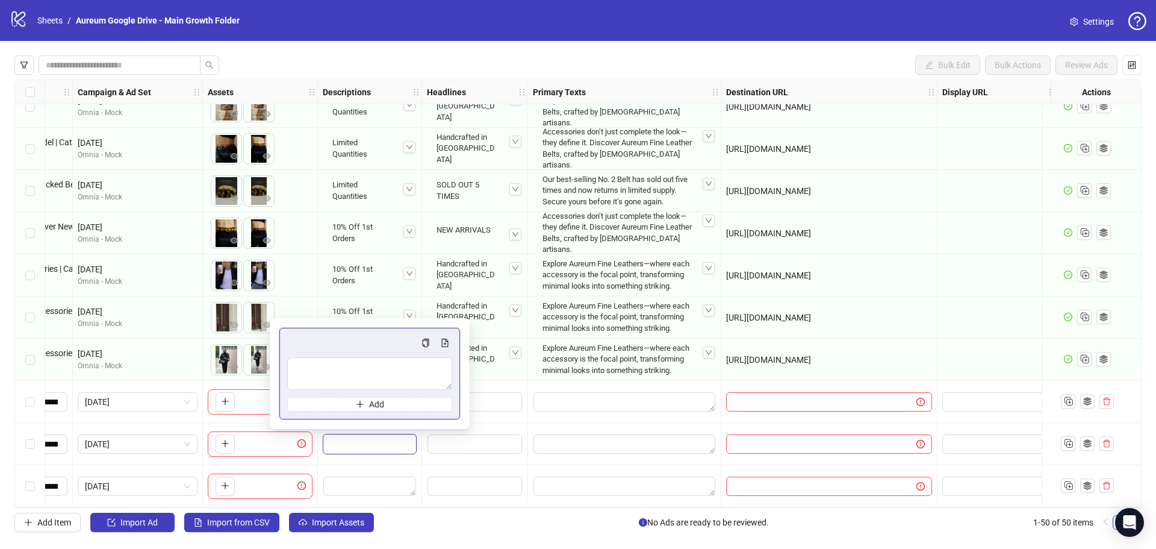
type textarea "**********"
click at [359, 456] on div at bounding box center [370, 444] width 104 height 42
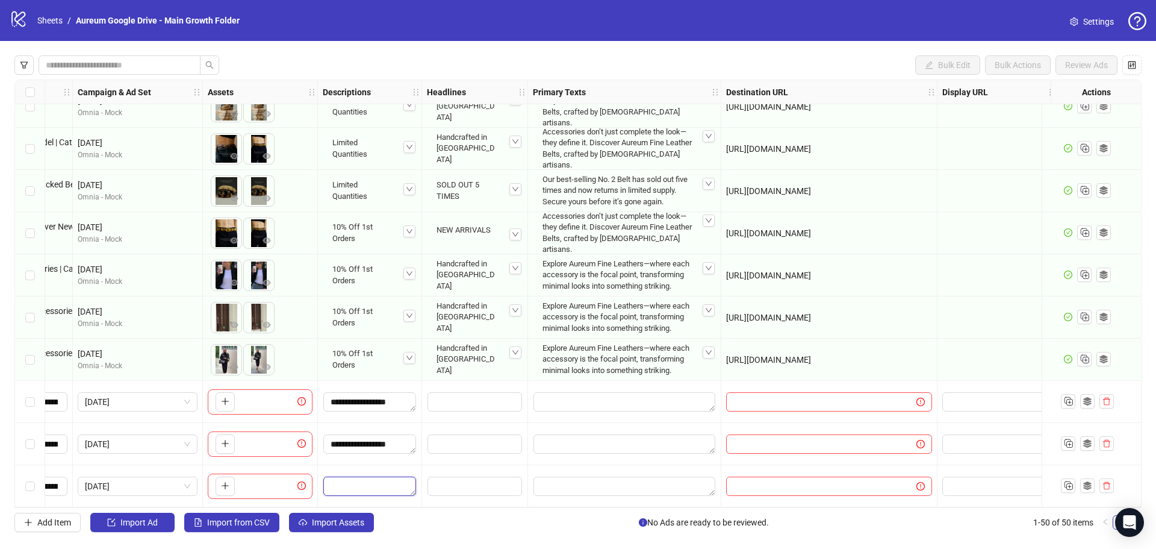
click at [358, 477] on textarea "Edit values" at bounding box center [369, 485] width 93 height 19
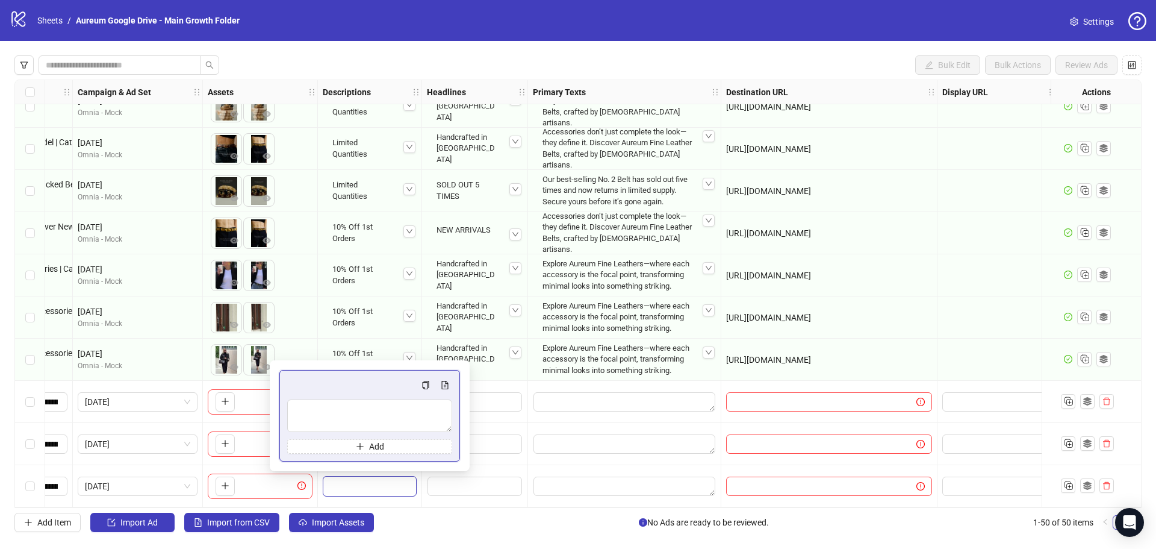
type textarea "**********"
click at [366, 499] on div at bounding box center [370, 486] width 104 height 42
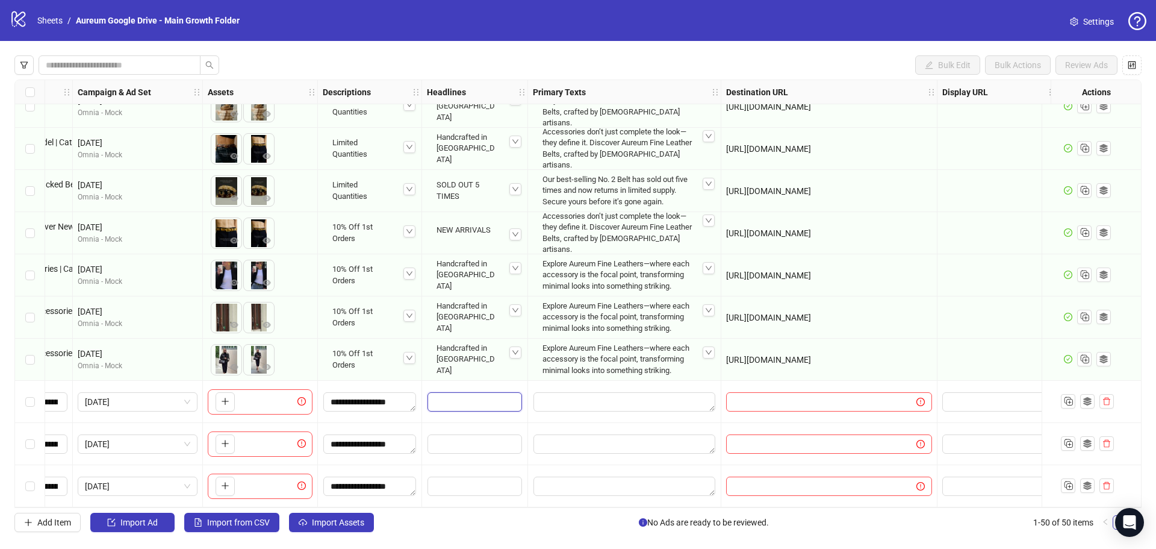
click at [460, 406] on input "Edit values" at bounding box center [475, 401] width 95 height 19
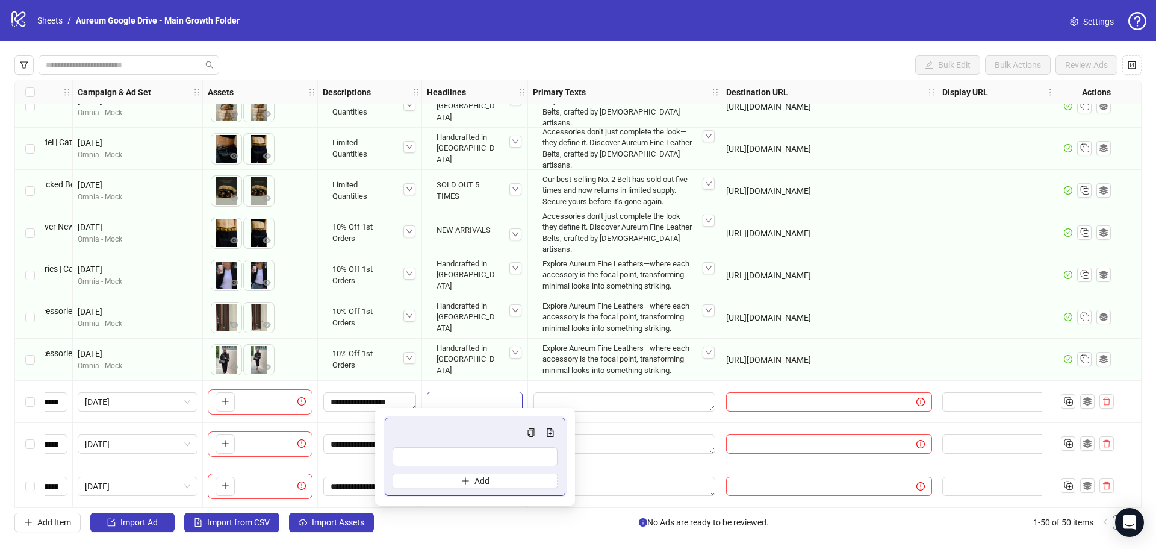
type input "**********"
click at [490, 374] on div "Handcrafted in Italy" at bounding box center [475, 359] width 96 height 52
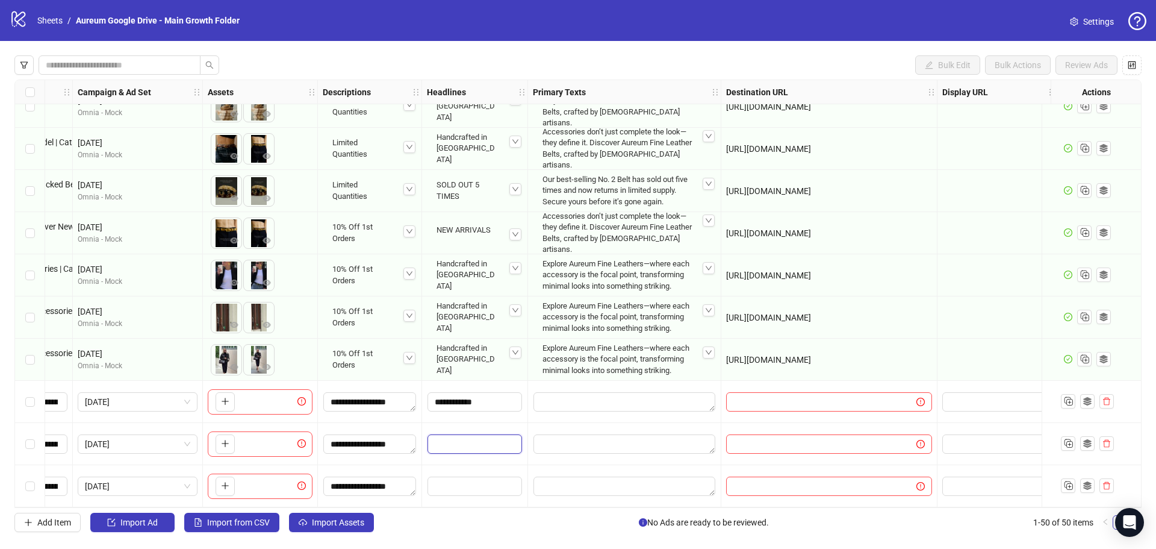
click at [467, 444] on input "Edit values" at bounding box center [475, 443] width 95 height 19
type input "**********"
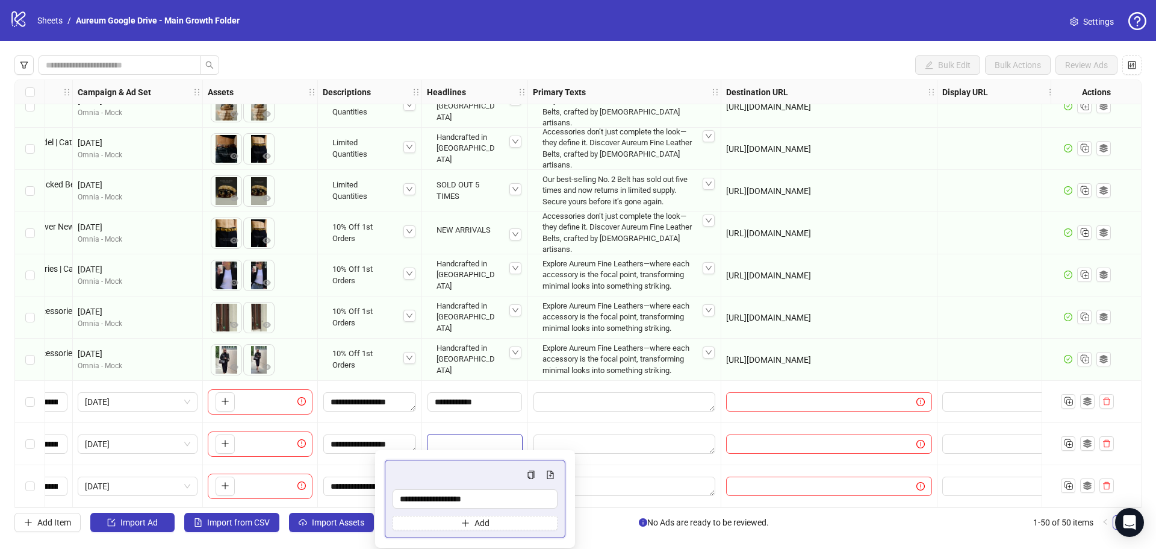
click at [461, 415] on div "**********" at bounding box center [475, 402] width 106 height 42
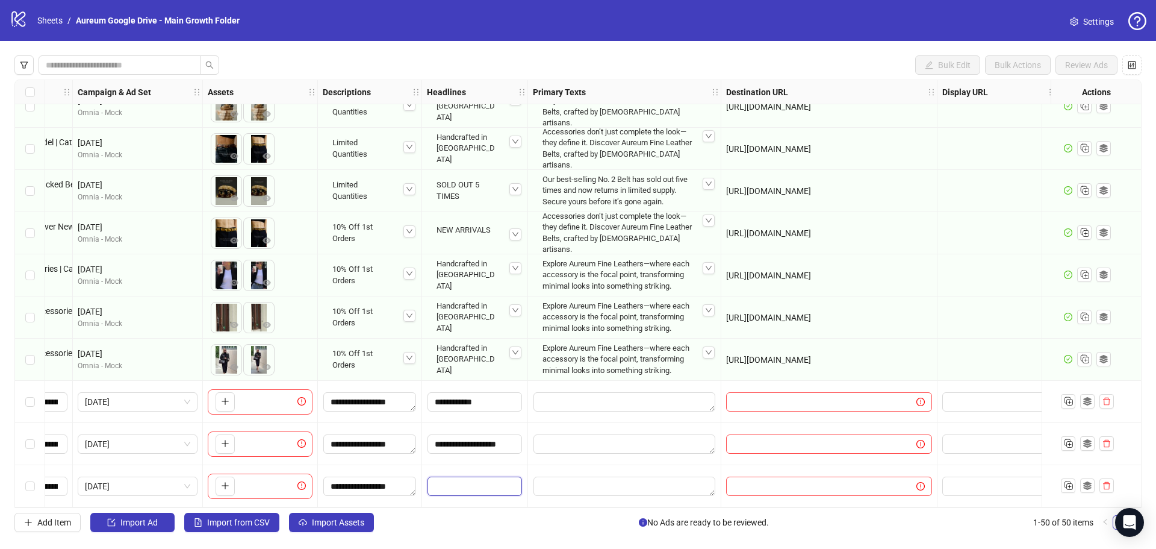
click at [443, 487] on input "Edit values" at bounding box center [475, 485] width 95 height 19
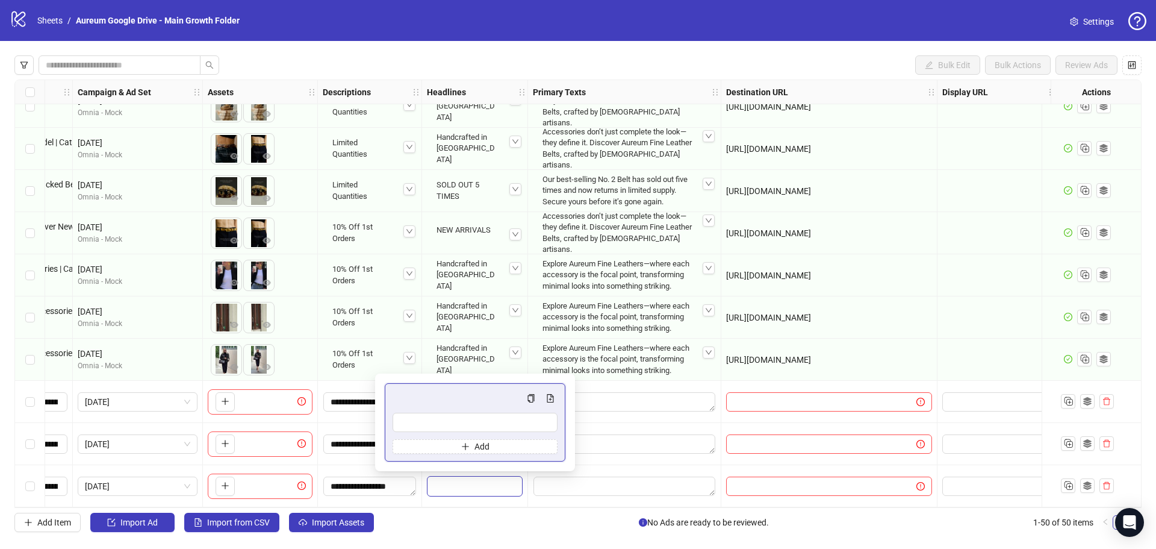
type input "**********"
click at [458, 501] on div at bounding box center [475, 486] width 106 height 42
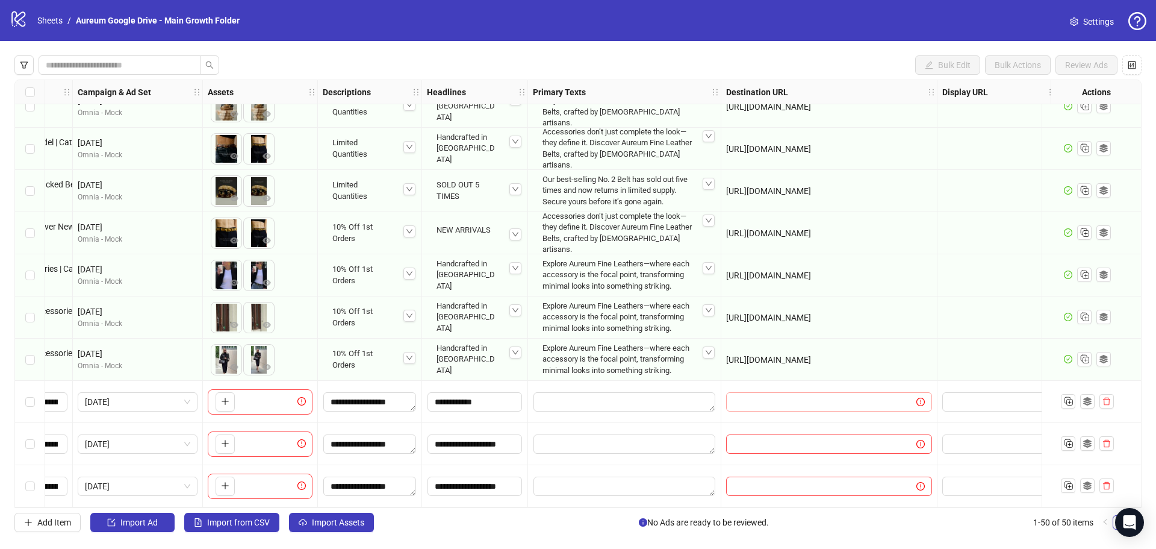
click at [785, 405] on span at bounding box center [829, 401] width 206 height 19
paste input "**********"
type input "**********"
click at [745, 443] on input "text" at bounding box center [816, 443] width 166 height 13
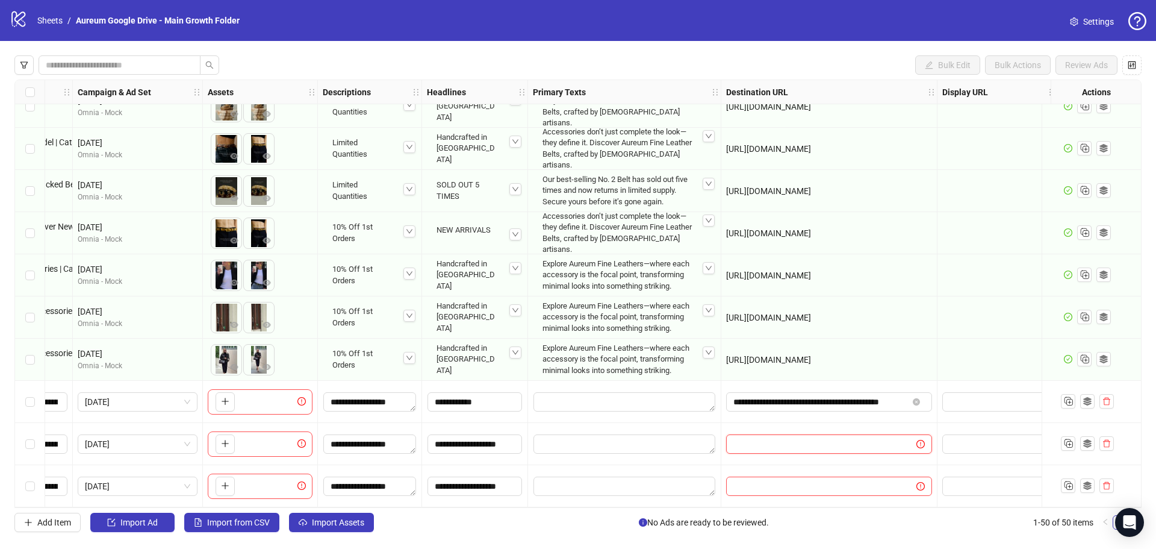
paste input "**********"
type input "**********"
click at [756, 479] on input "text" at bounding box center [816, 485] width 166 height 13
paste input "**********"
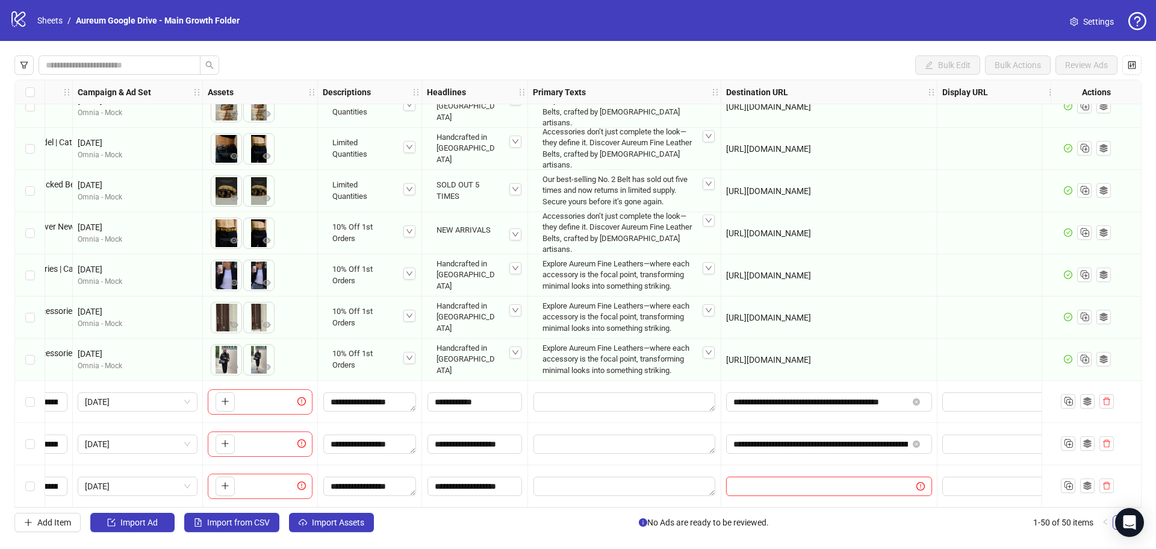
type input "**********"
click at [813, 515] on div "Add Item Import Ad Import from CSV Import Assets No Ads are ready to be reviewe…" at bounding box center [577, 521] width 1127 height 19
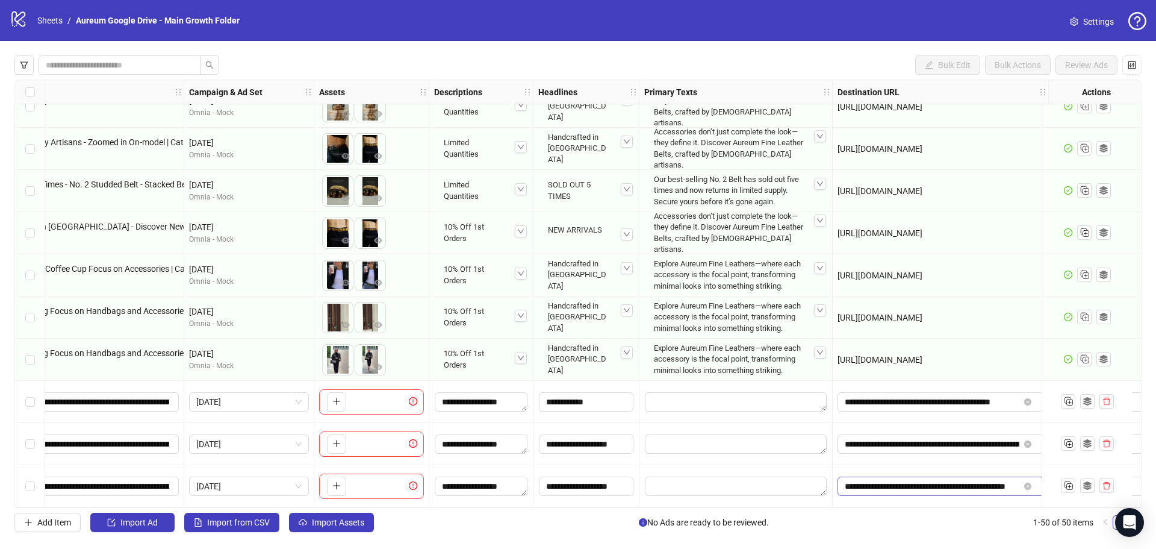
scroll to position [1709, 85]
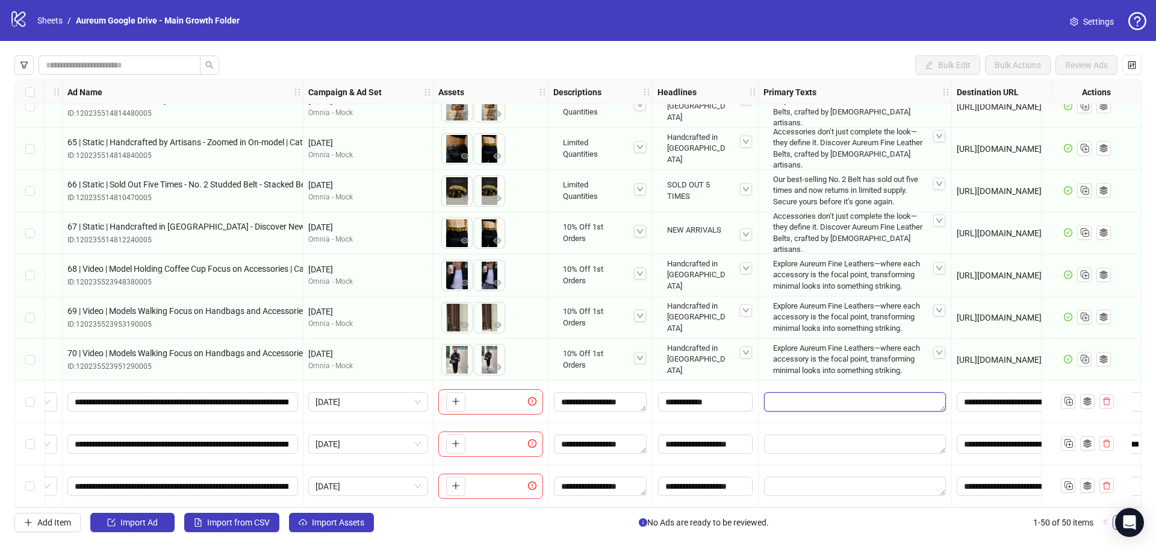
click at [826, 396] on textarea "Edit values" at bounding box center [855, 401] width 182 height 19
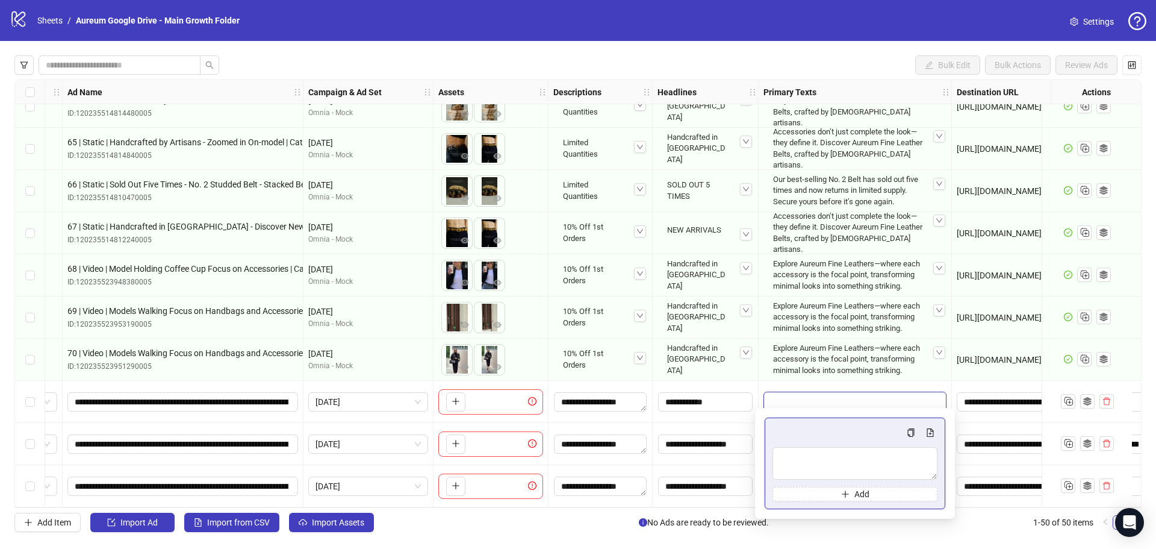
type textarea "**********"
click at [786, 381] on div at bounding box center [855, 402] width 193 height 42
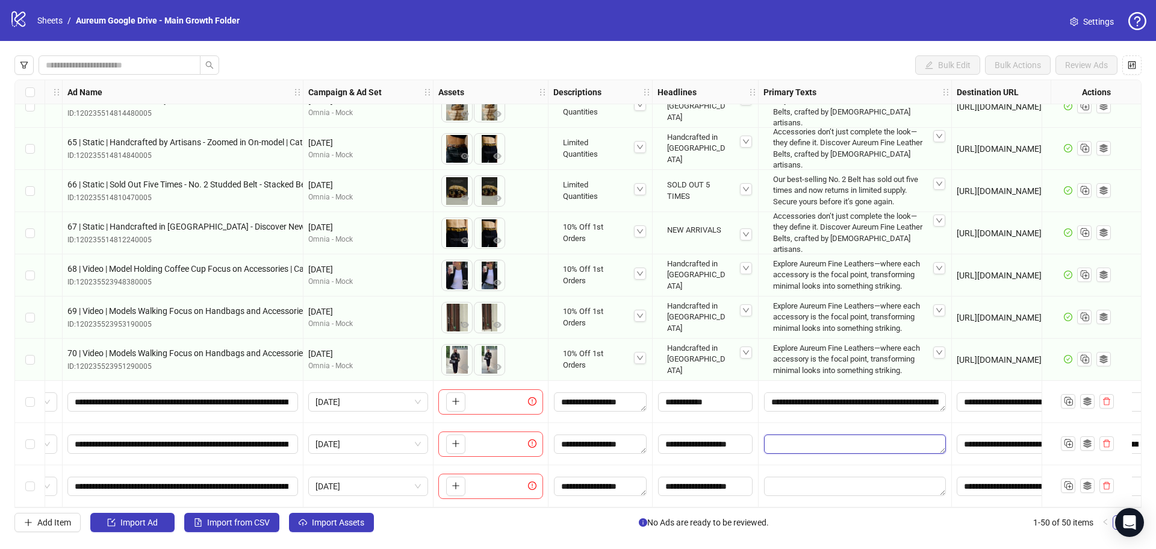
click at [807, 443] on textarea "Edit values" at bounding box center [855, 443] width 182 height 19
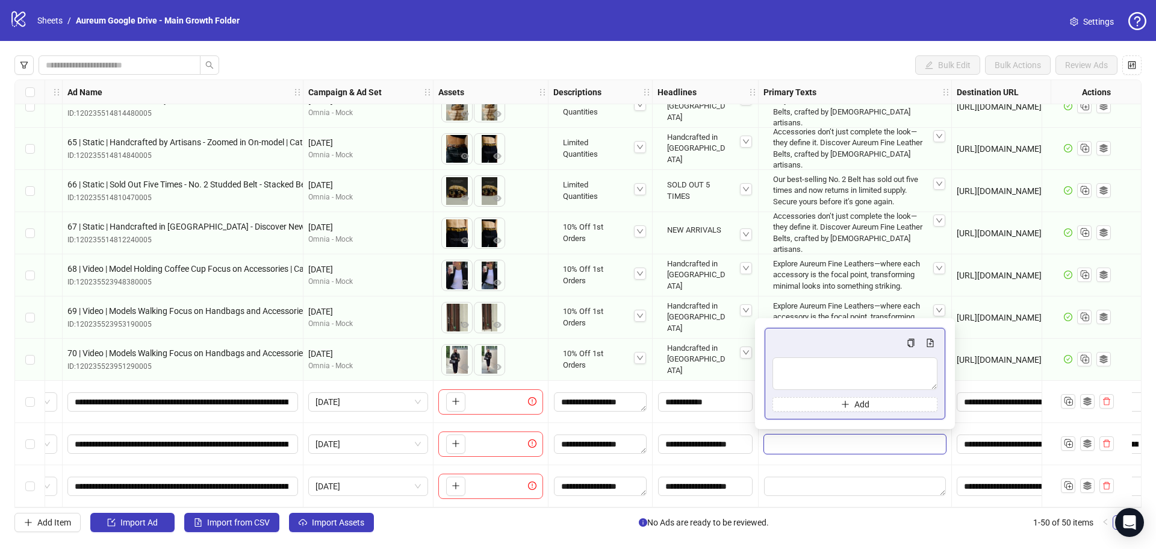
type textarea "**********"
click at [801, 308] on div "Explore Aureum Fine Leathers—where each accessory is the focal point, transform…" at bounding box center [854, 317] width 173 height 43
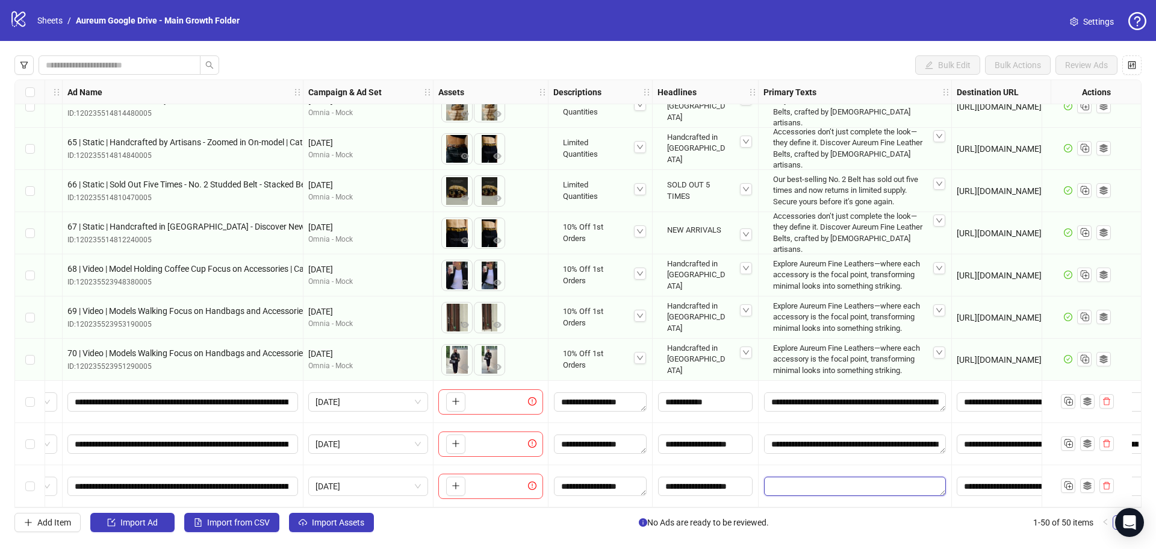
click at [813, 479] on textarea "Edit values" at bounding box center [855, 485] width 182 height 19
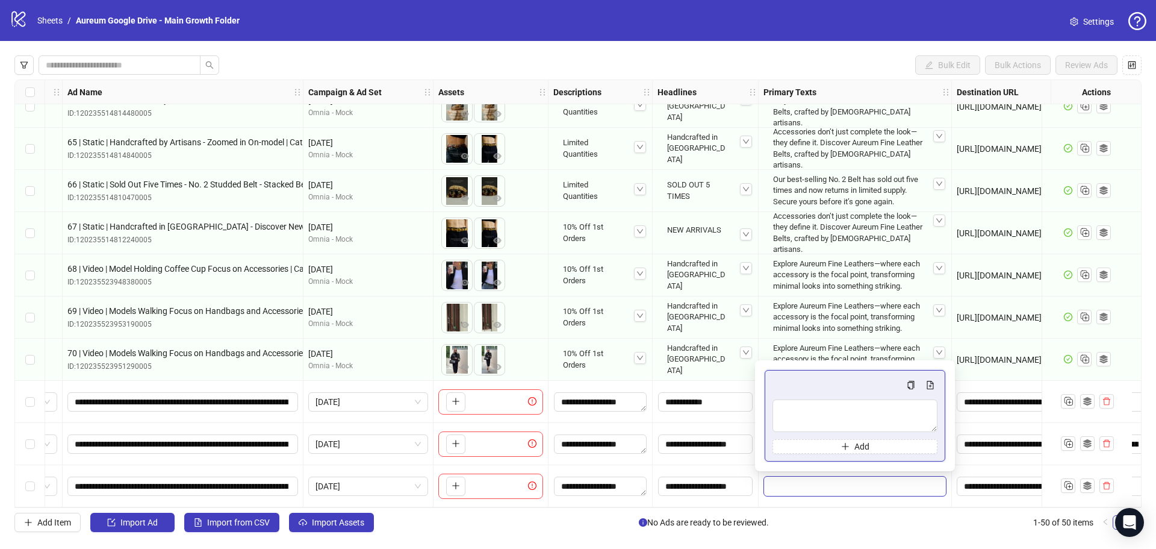
type textarea "**********"
click at [809, 344] on div "Explore Aureum Fine Leathers—where each accessory is the focal point, transform…" at bounding box center [854, 359] width 173 height 43
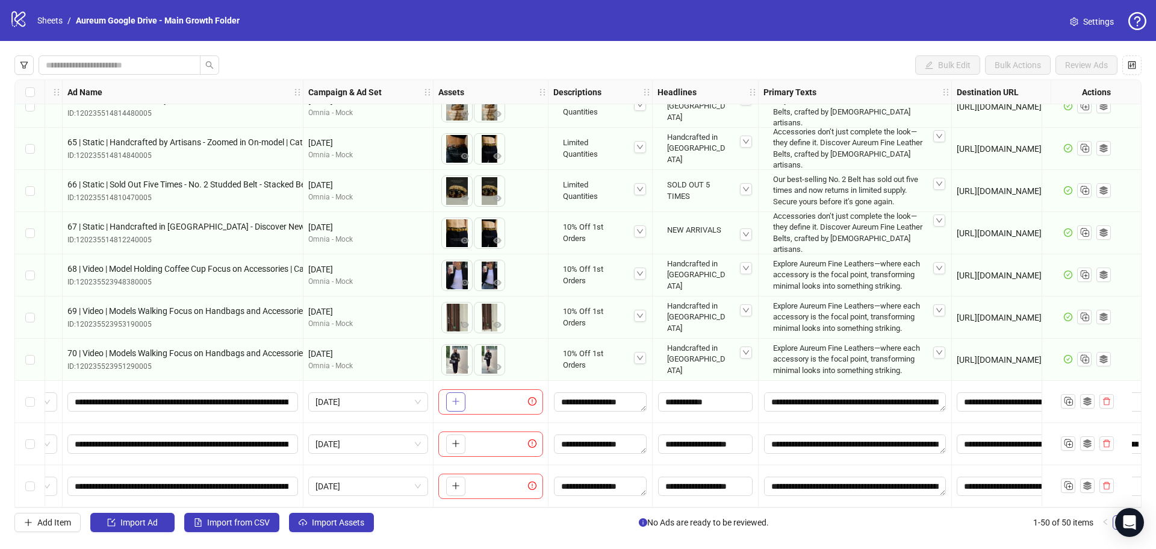
click at [455, 398] on icon "plus" at bounding box center [456, 401] width 8 height 8
click at [451, 404] on button "button" at bounding box center [455, 401] width 19 height 19
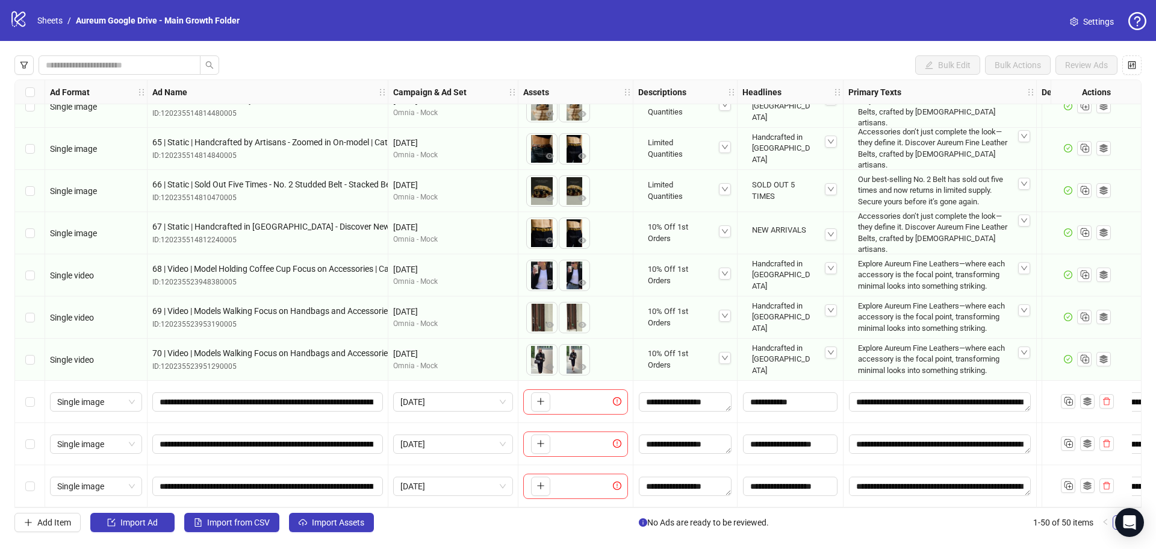
scroll to position [1709, 66]
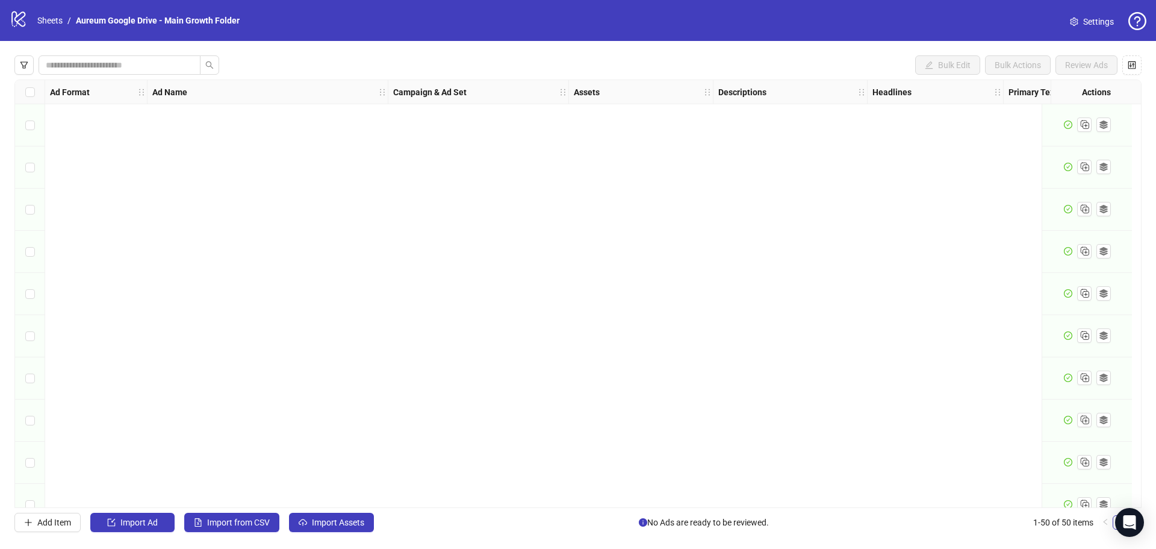
scroll to position [1709, 0]
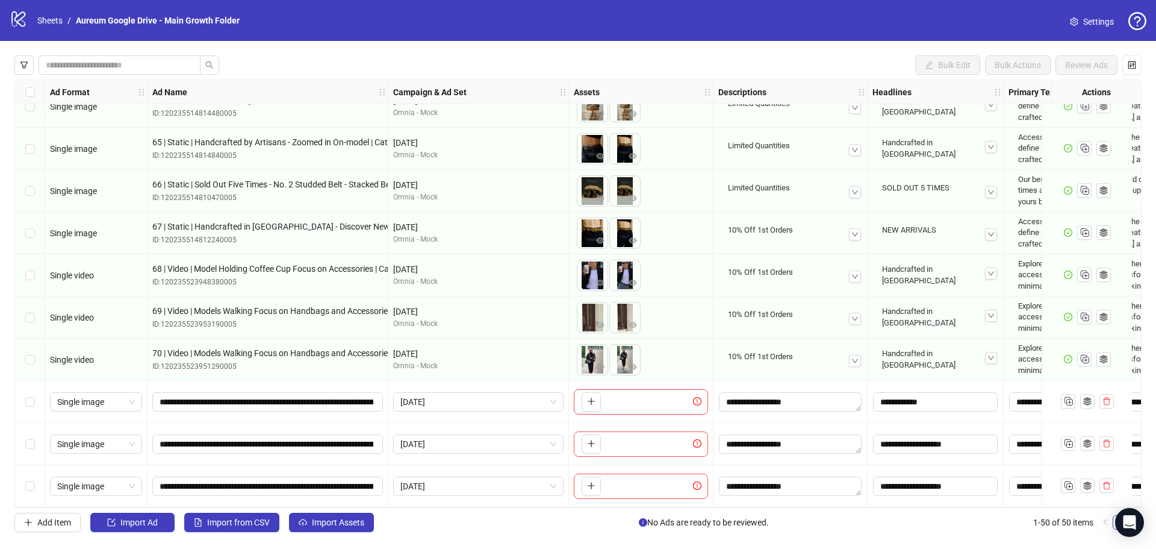
click at [603, 391] on div "To pick up a draggable item, press the space bar. While dragging, use the arrow…" at bounding box center [641, 401] width 134 height 25
click at [599, 395] on button "button" at bounding box center [591, 401] width 19 height 19
click at [586, 439] on button "button" at bounding box center [591, 443] width 19 height 19
drag, startPoint x: 623, startPoint y: 432, endPoint x: 588, endPoint y: 432, distance: 34.9
click at [588, 432] on body "logo/logo-mobile Sheets / Aureum Google Drive - Main Growth Folder Settings Bul…" at bounding box center [578, 274] width 1156 height 549
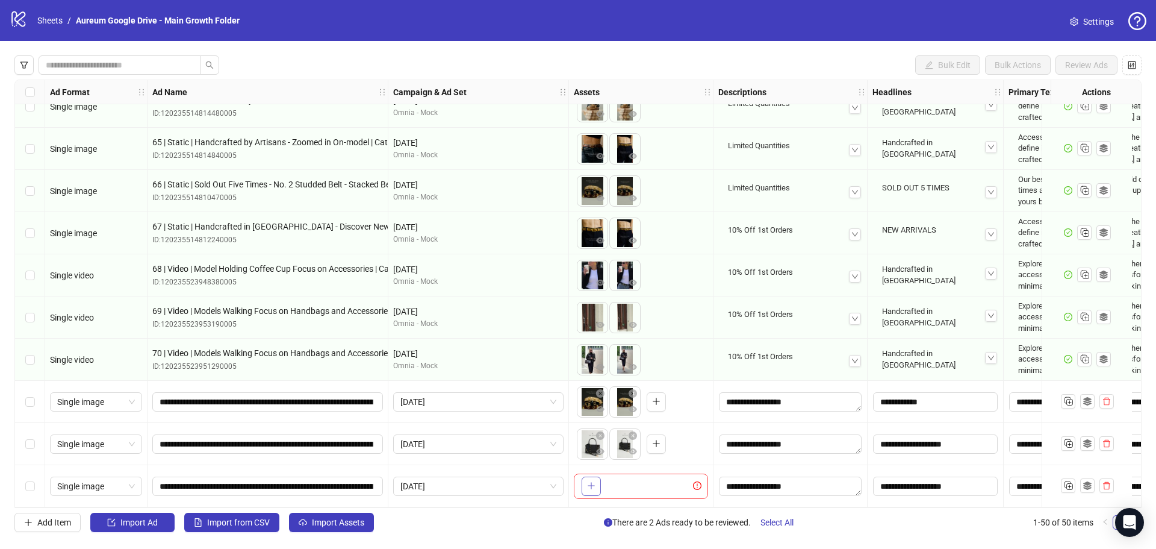
click at [591, 481] on icon "plus" at bounding box center [591, 485] width 8 height 8
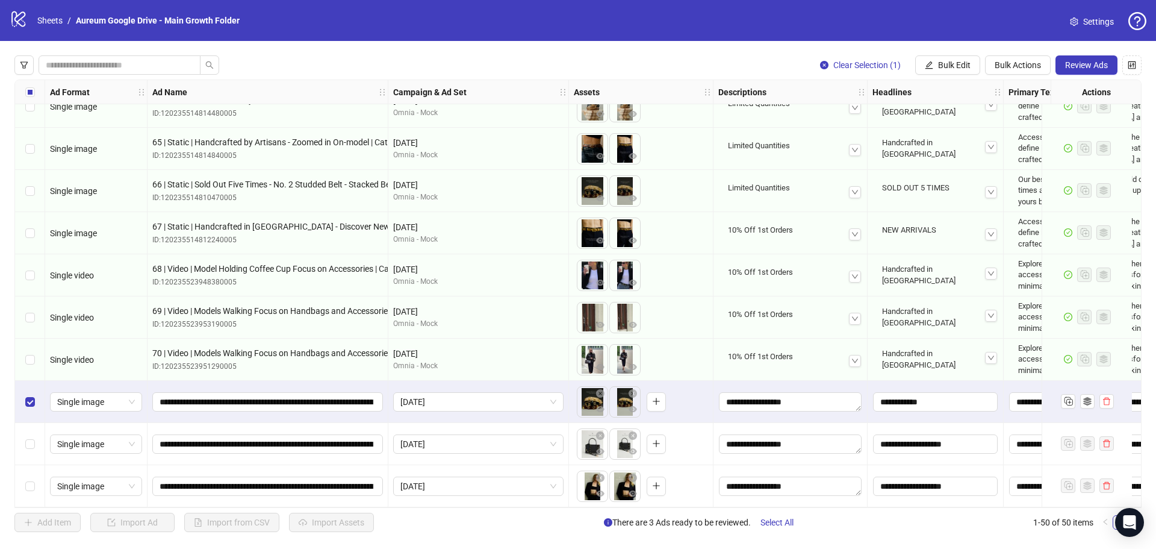
click at [36, 434] on div "Select row 49" at bounding box center [30, 444] width 30 height 42
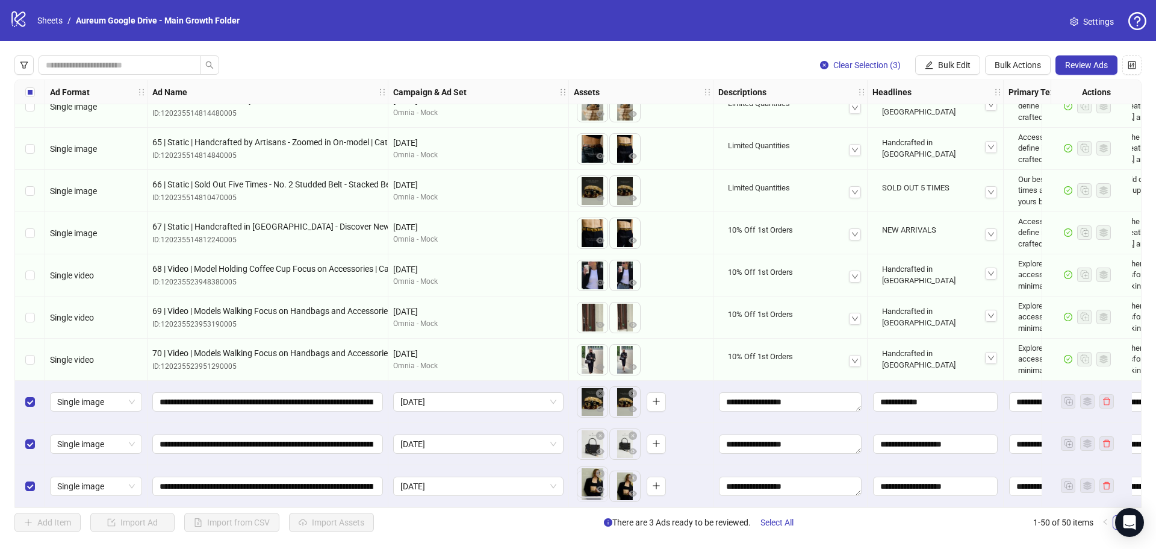
drag, startPoint x: 622, startPoint y: 487, endPoint x: 586, endPoint y: 481, distance: 36.0
click at [586, 481] on body "logo/logo-mobile Sheets / Aureum Google Drive - Main Growth Folder Settings Cle…" at bounding box center [578, 274] width 1156 height 549
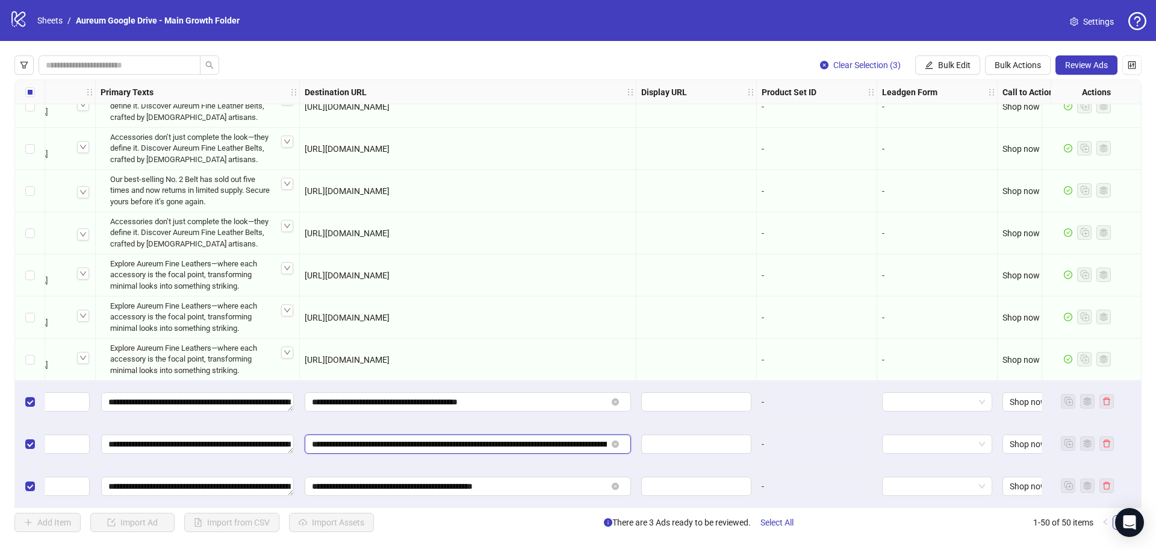
scroll to position [0, 113]
drag, startPoint x: 517, startPoint y: 435, endPoint x: 703, endPoint y: 442, distance: 186.8
type input "**********"
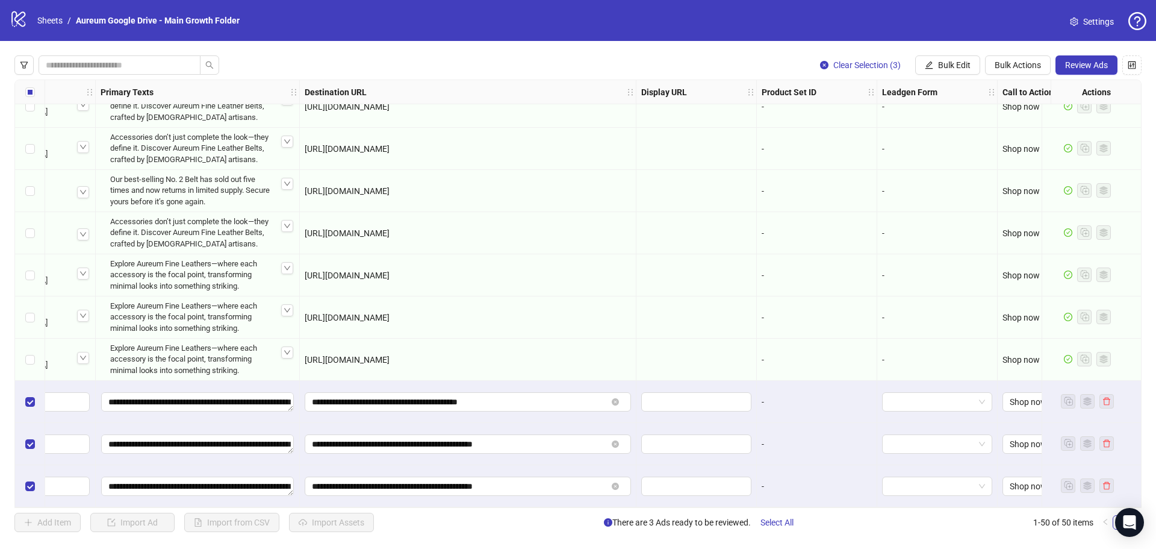
click at [600, 458] on div "**********" at bounding box center [468, 444] width 337 height 42
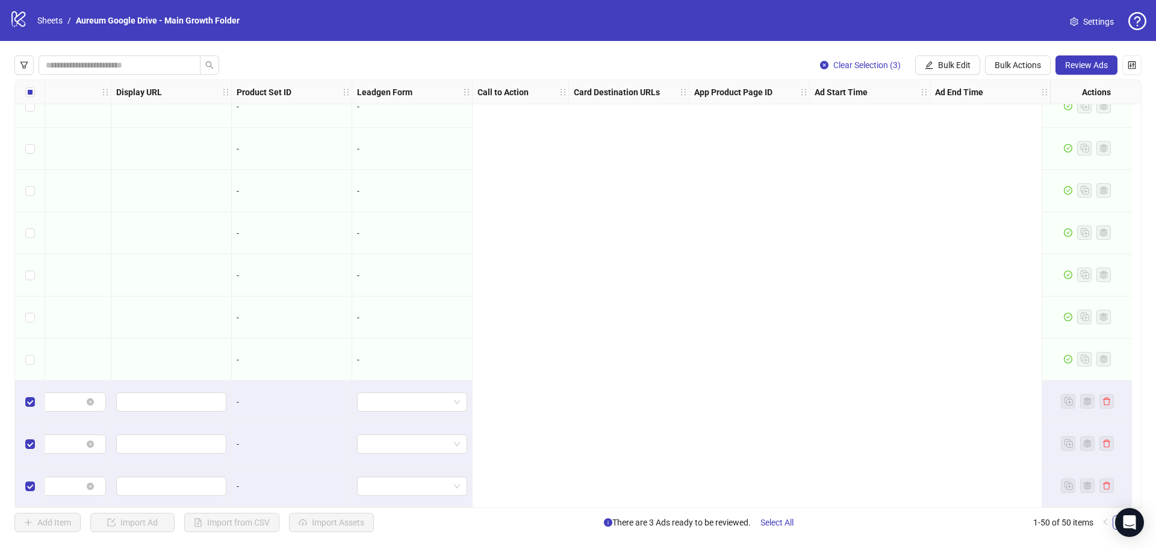
scroll to position [1706, 547]
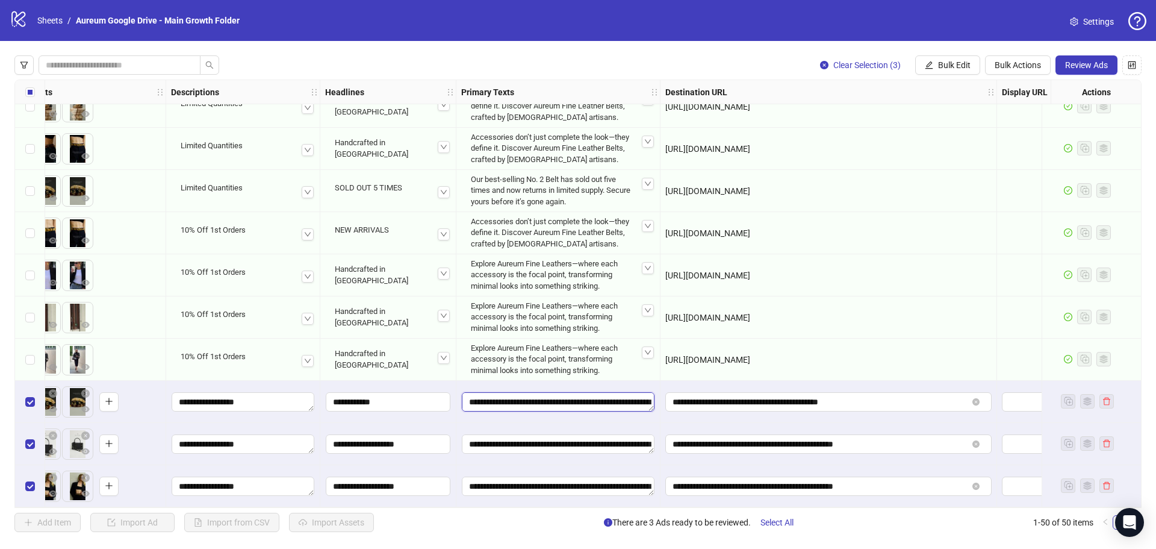
click at [594, 406] on textarea "**********" at bounding box center [558, 401] width 193 height 19
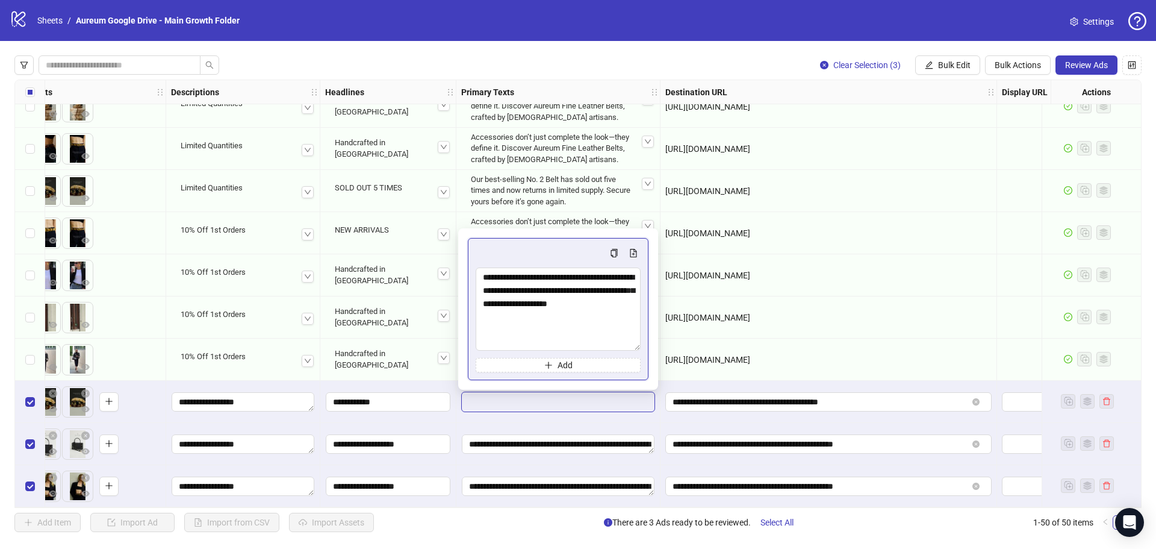
drag, startPoint x: 636, startPoint y: 477, endPoint x: 639, endPoint y: 528, distance: 50.7
click at [639, 528] on body "logo/logo-mobile Sheets / Aureum Google Drive - Main Growth Folder Settings Cle…" at bounding box center [578, 274] width 1156 height 549
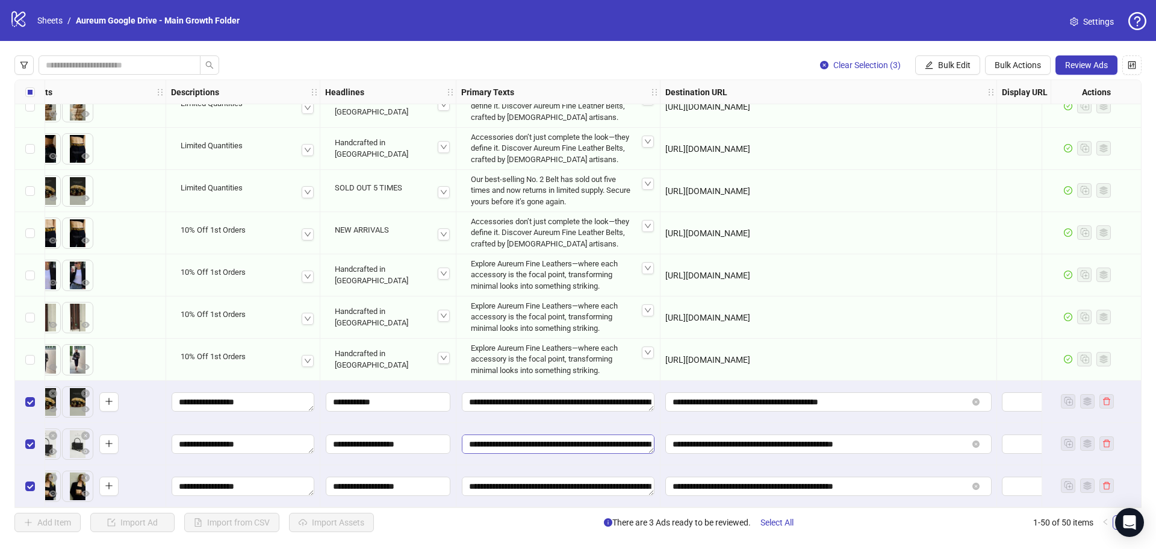
click at [569, 434] on textarea "**********" at bounding box center [558, 443] width 193 height 19
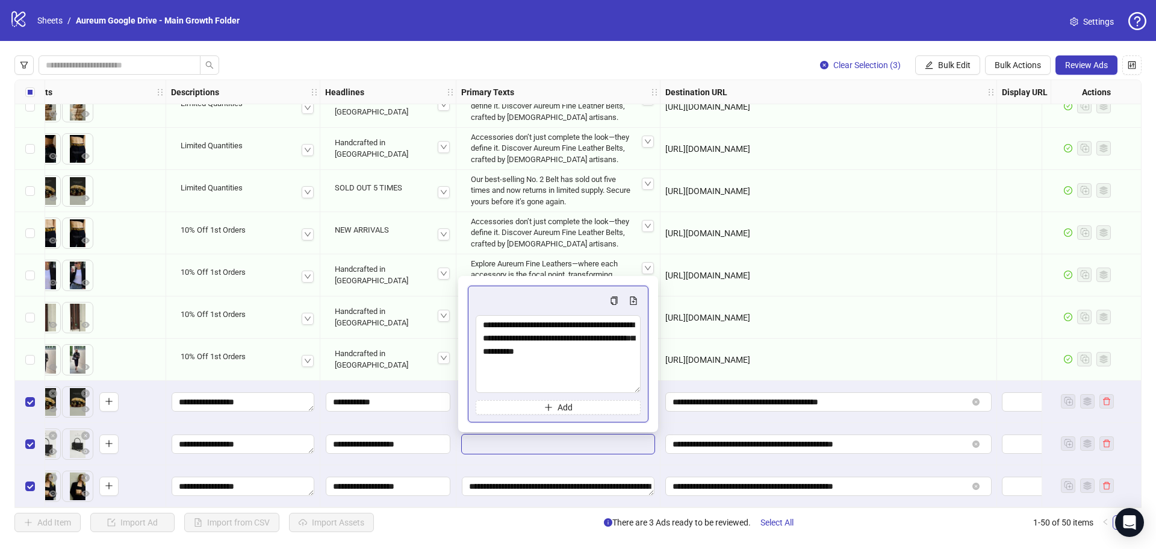
drag, startPoint x: 634, startPoint y: 388, endPoint x: 635, endPoint y: 443, distance: 54.8
click at [635, 443] on body "logo/logo-mobile Sheets / Aureum Google Drive - Main Growth Folder Settings Cle…" at bounding box center [578, 274] width 1156 height 549
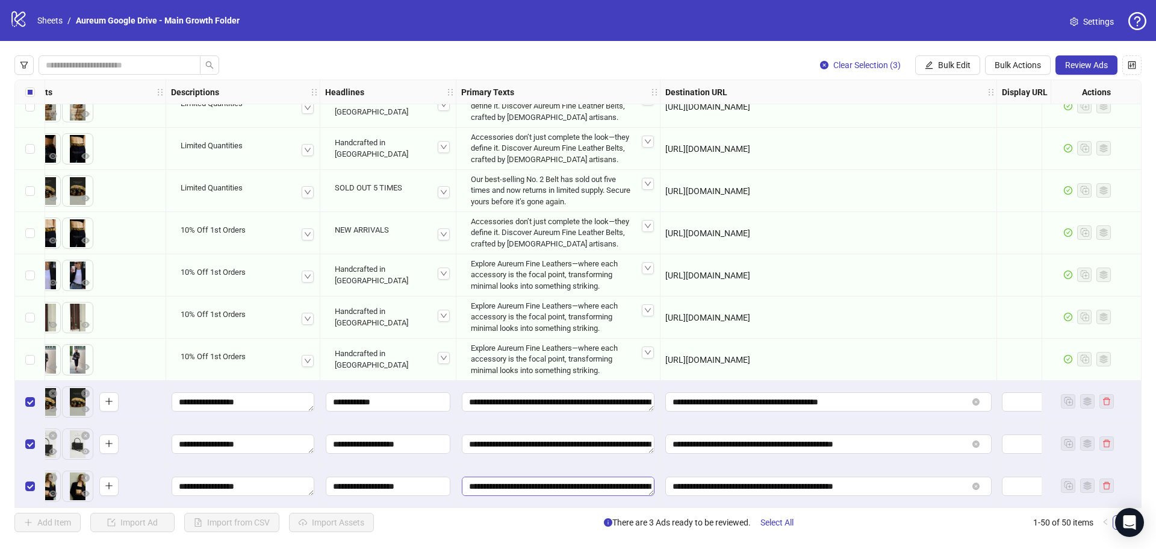
click at [606, 479] on textarea "**********" at bounding box center [558, 485] width 193 height 19
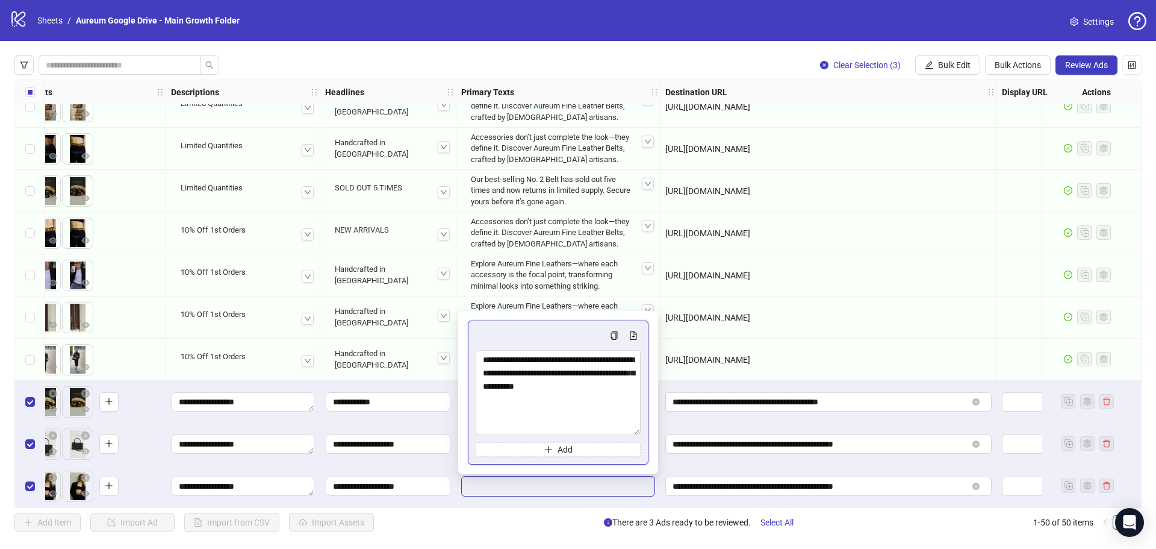
drag, startPoint x: 638, startPoint y: 431, endPoint x: 638, endPoint y: 484, distance: 53.0
click at [638, 484] on body "logo/logo-mobile Sheets / Aureum Google Drive - Main Growth Folder Settings Cle…" at bounding box center [578, 274] width 1156 height 549
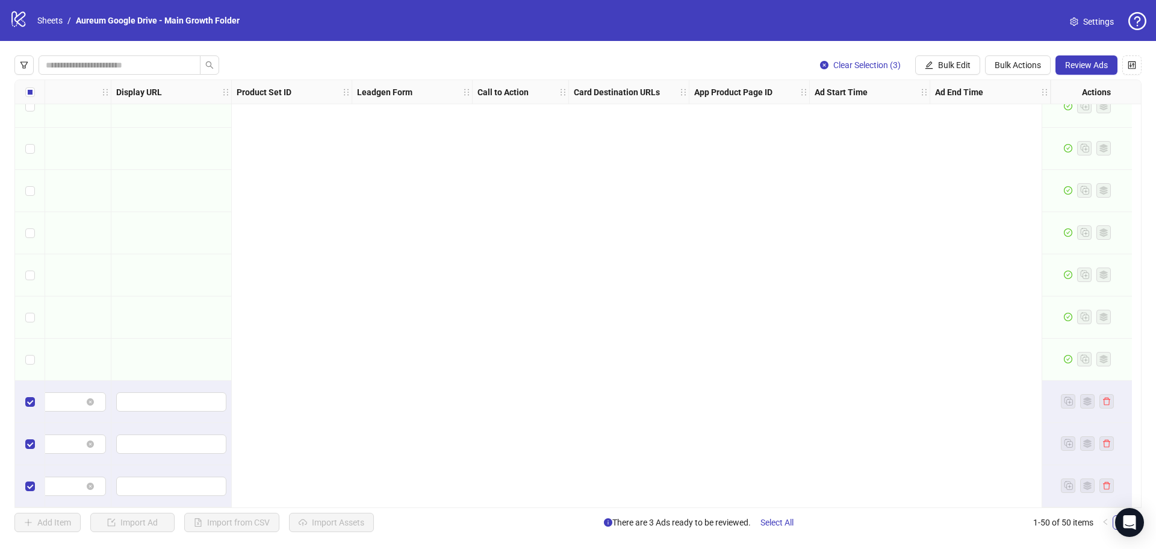
scroll to position [1706, 127]
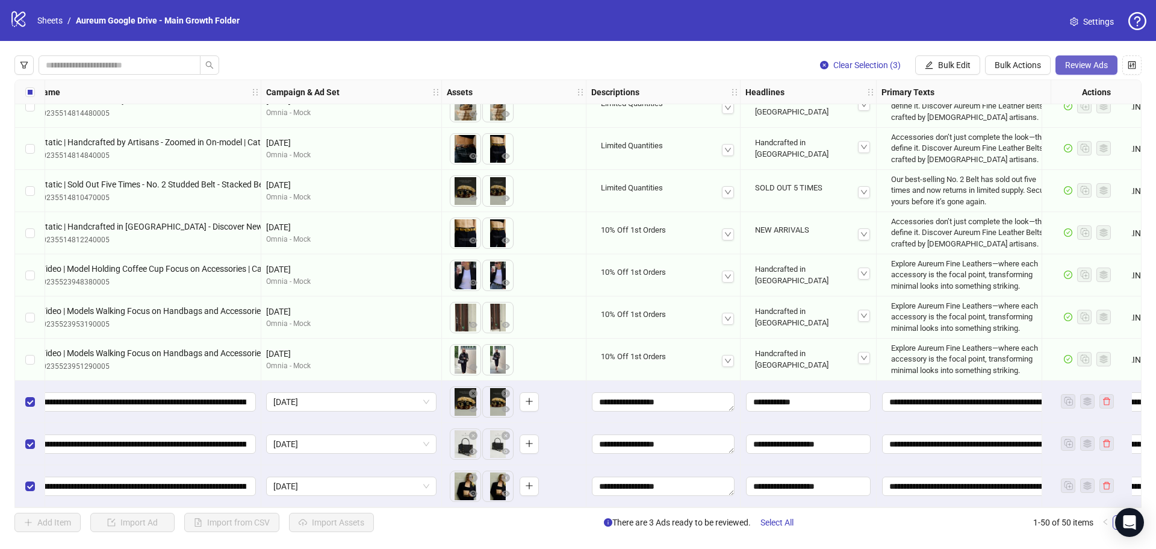
click at [1061, 70] on button "Review Ads" at bounding box center [1087, 64] width 62 height 19
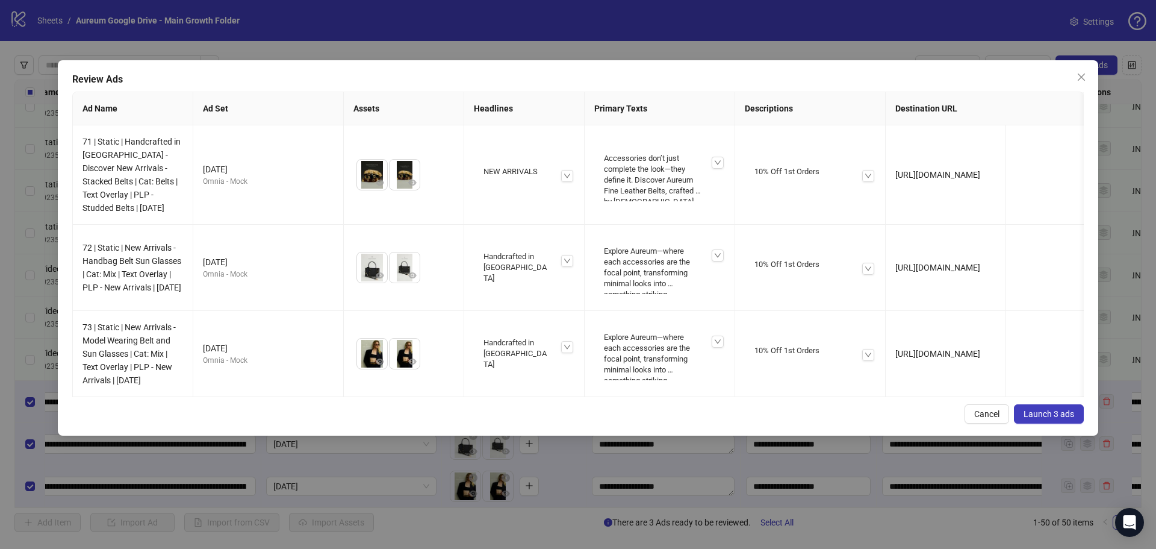
click at [1041, 417] on span "Launch 3 ads" at bounding box center [1049, 414] width 51 height 10
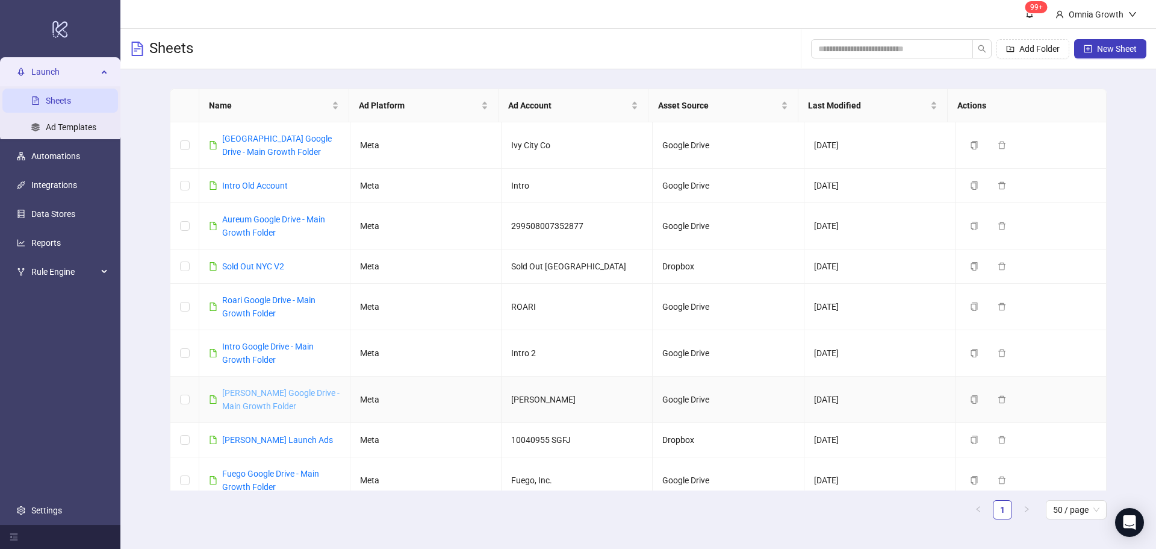
click at [262, 392] on link "[PERSON_NAME] Google Drive - Main Growth Folder" at bounding box center [280, 399] width 117 height 23
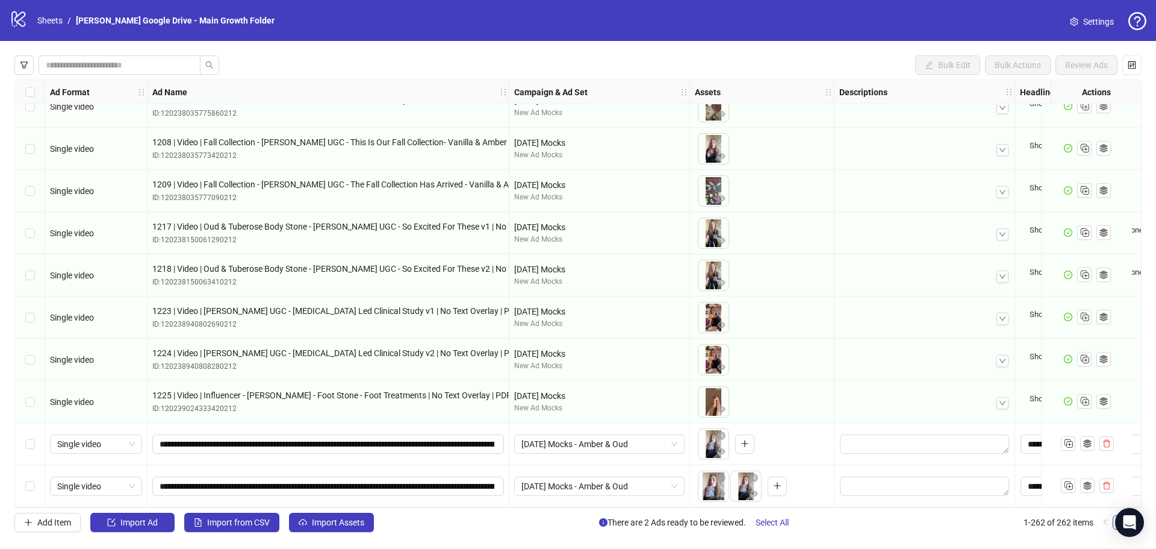
scroll to position [10645, 361]
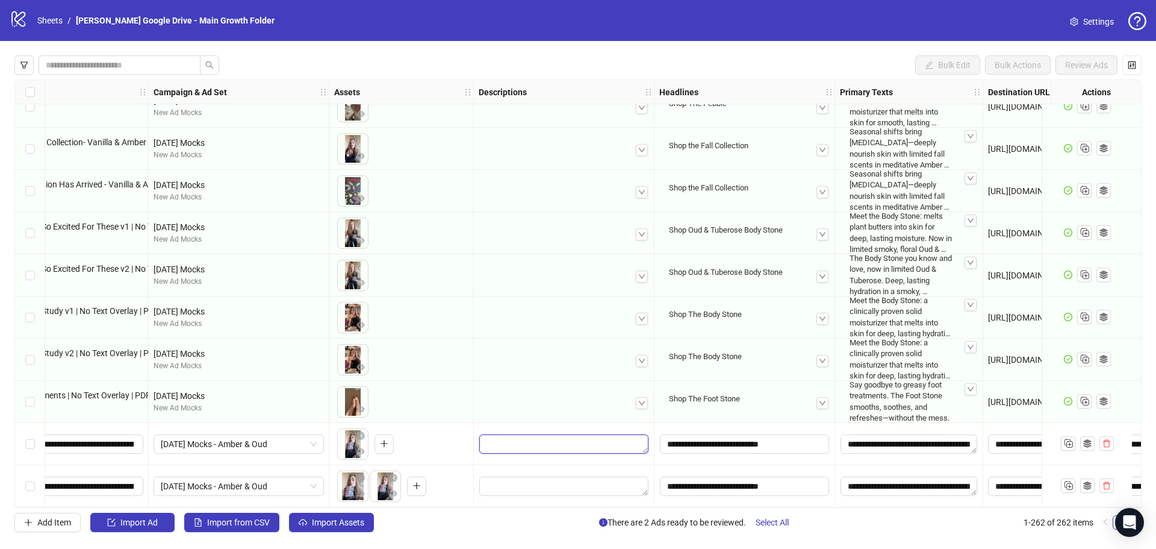
click at [573, 435] on textarea "Edit values" at bounding box center [563, 443] width 169 height 19
click at [550, 378] on textarea "Multi-text input container - paste or copy values" at bounding box center [564, 373] width 165 height 33
click at [524, 481] on textarea "Edit values" at bounding box center [563, 485] width 169 height 19
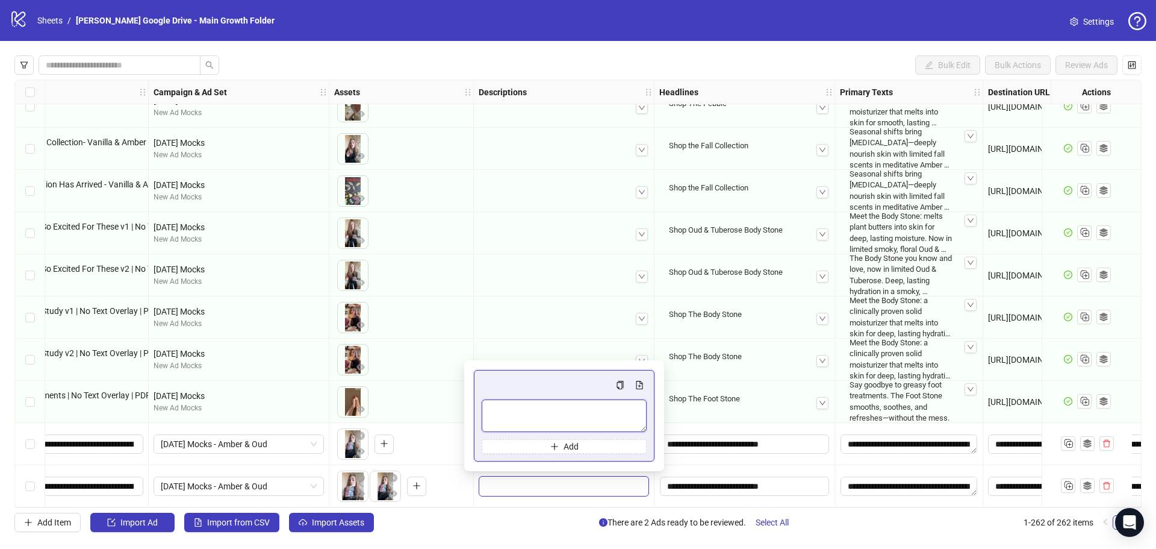
click at [515, 418] on textarea "Multi-text input container - paste or copy values" at bounding box center [564, 415] width 165 height 33
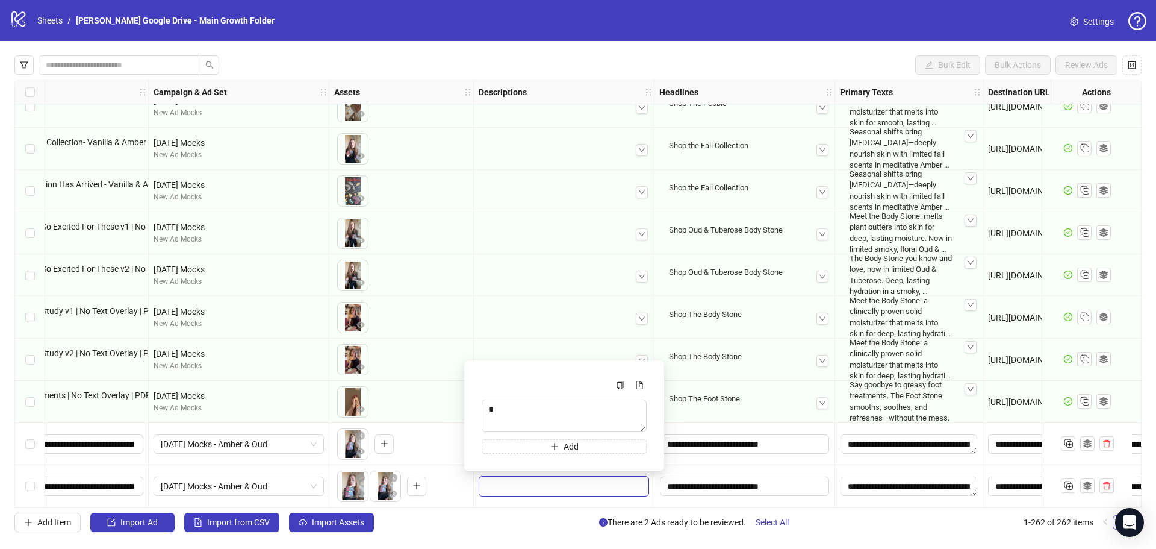
click at [556, 269] on div at bounding box center [564, 272] width 161 height 20
click at [526, 477] on textarea "Edit values" at bounding box center [563, 485] width 169 height 19
click at [520, 416] on textarea "Multi-text input container - paste or copy values" at bounding box center [548, 419] width 132 height 26
click at [518, 514] on div "Add Item Import Ad Import from CSV Import Assets There are 2 Ads ready to be re…" at bounding box center [577, 521] width 1127 height 19
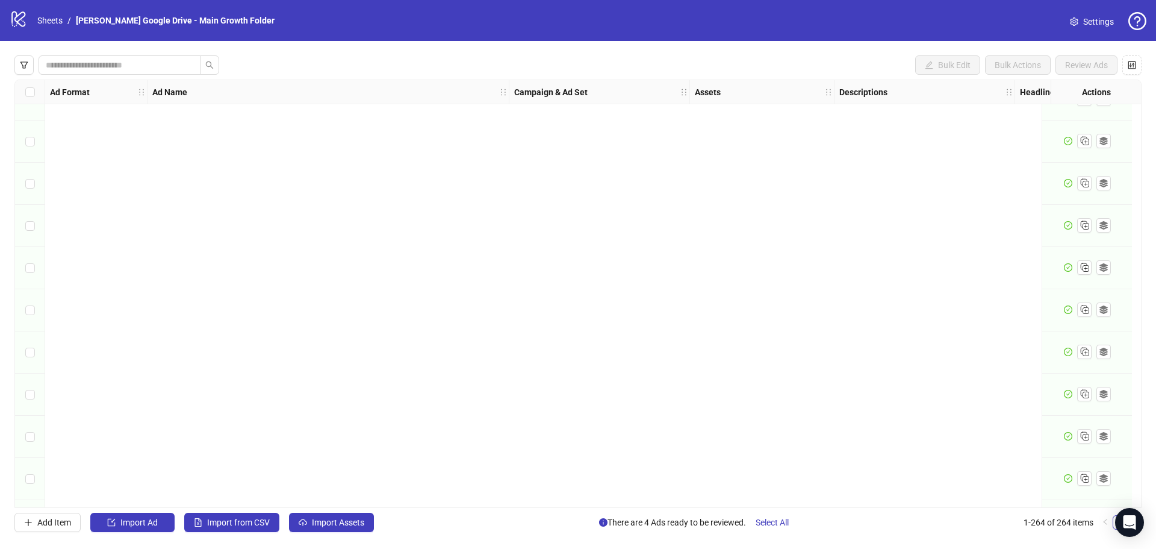
scroll to position [10729, 0]
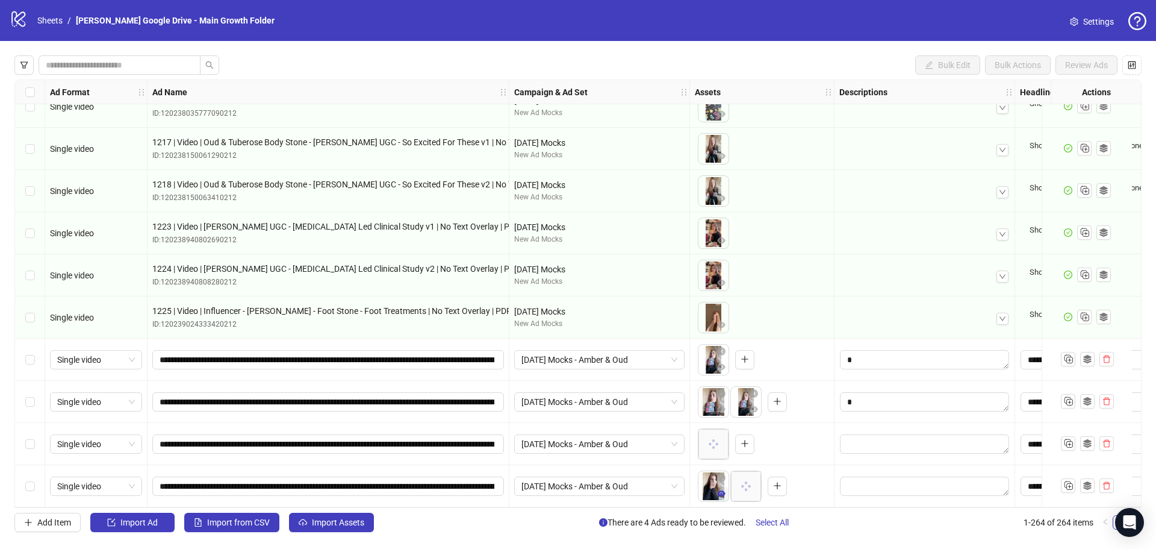
click at [718, 491] on icon "eye" at bounding box center [721, 493] width 8 height 8
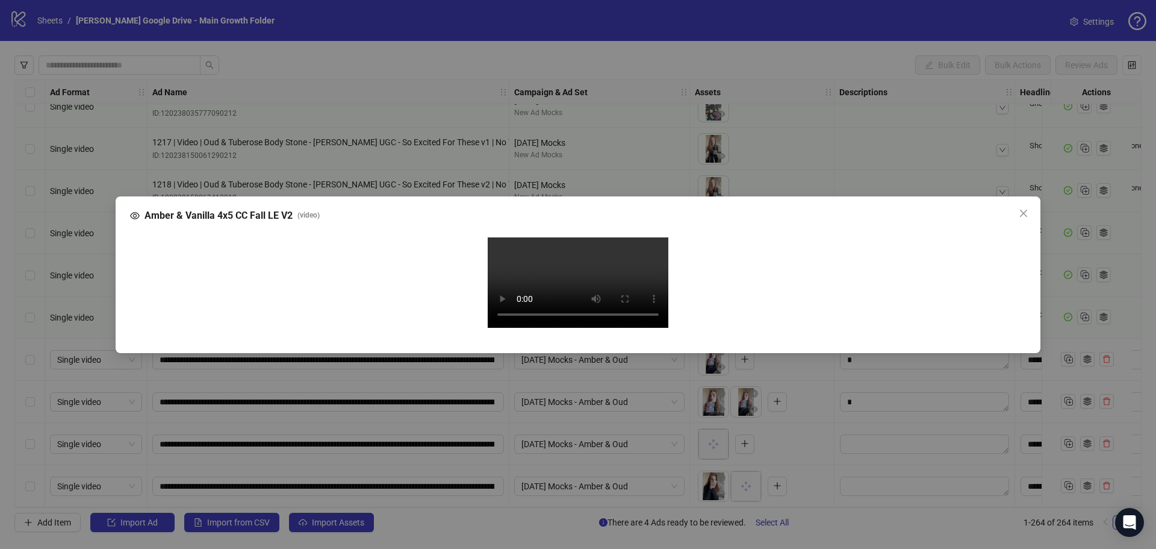
click at [1028, 215] on icon "close" at bounding box center [1024, 213] width 10 height 10
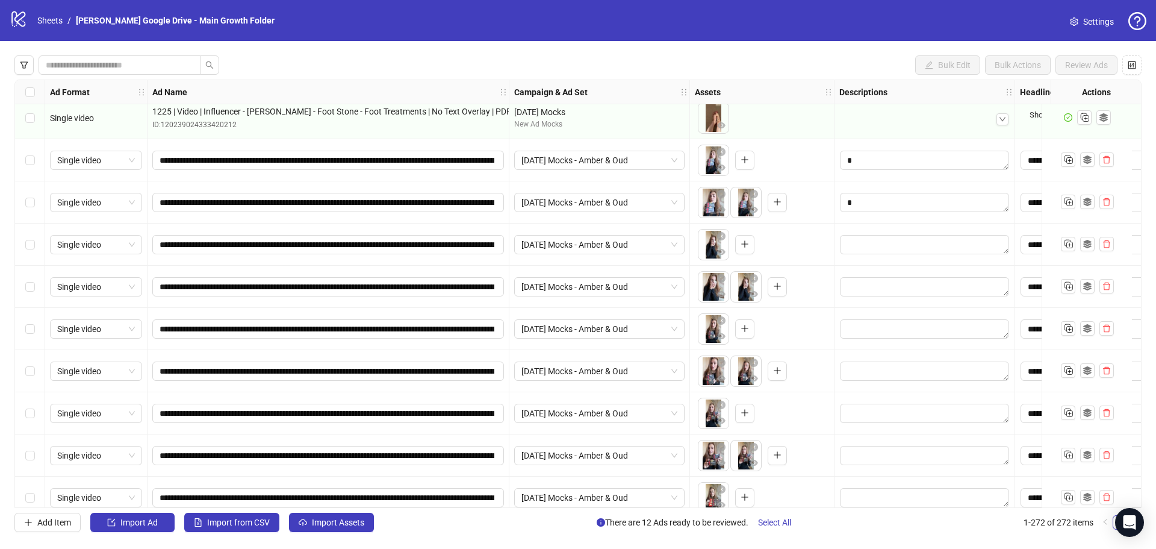
scroll to position [10870, 0]
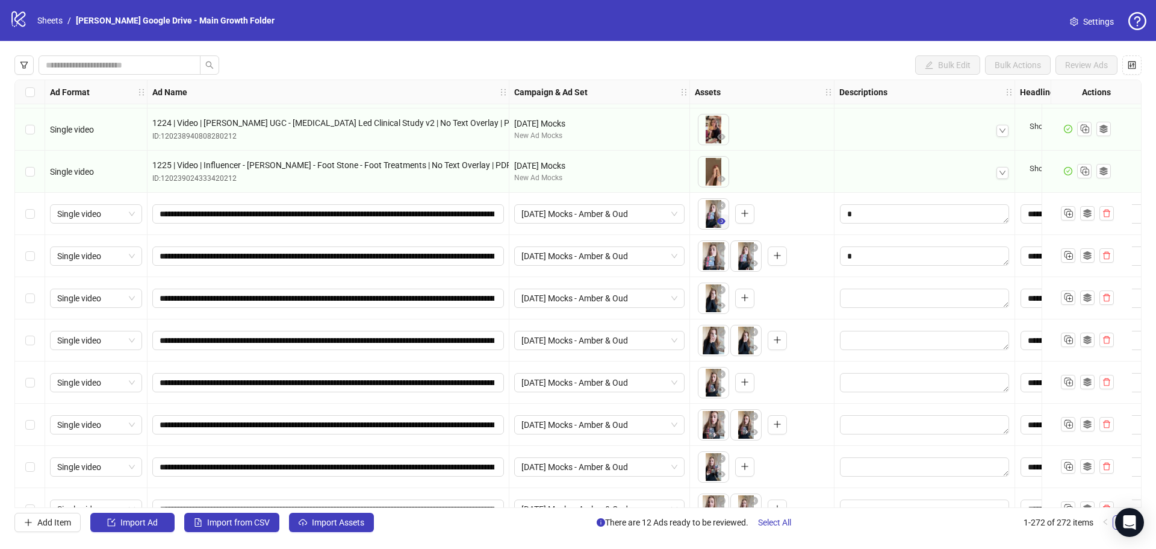
click at [720, 221] on icon "eye" at bounding box center [721, 221] width 8 height 8
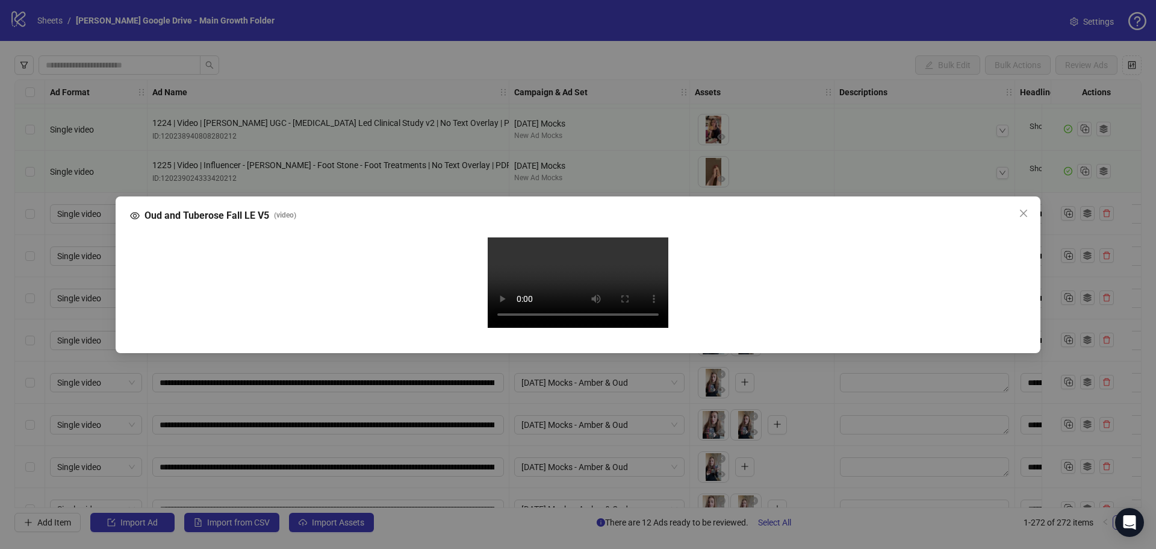
click at [590, 276] on video "Your browser does not support the video tag." at bounding box center [578, 282] width 181 height 90
click at [1021, 211] on icon "close" at bounding box center [1024, 213] width 10 height 10
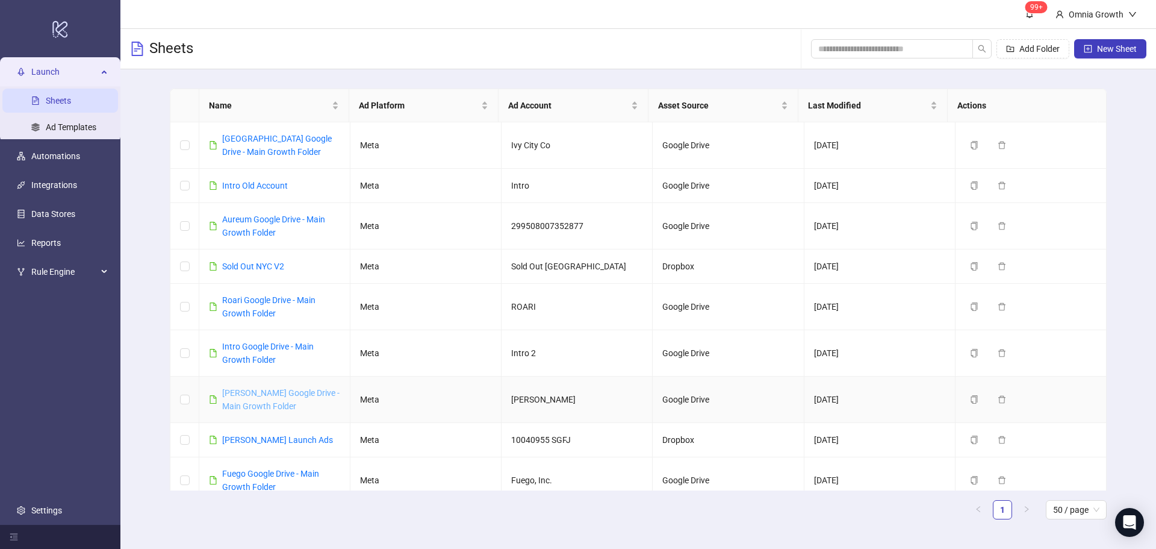
click at [263, 394] on link "[PERSON_NAME] Google Drive - Main Growth Folder" at bounding box center [280, 399] width 117 height 23
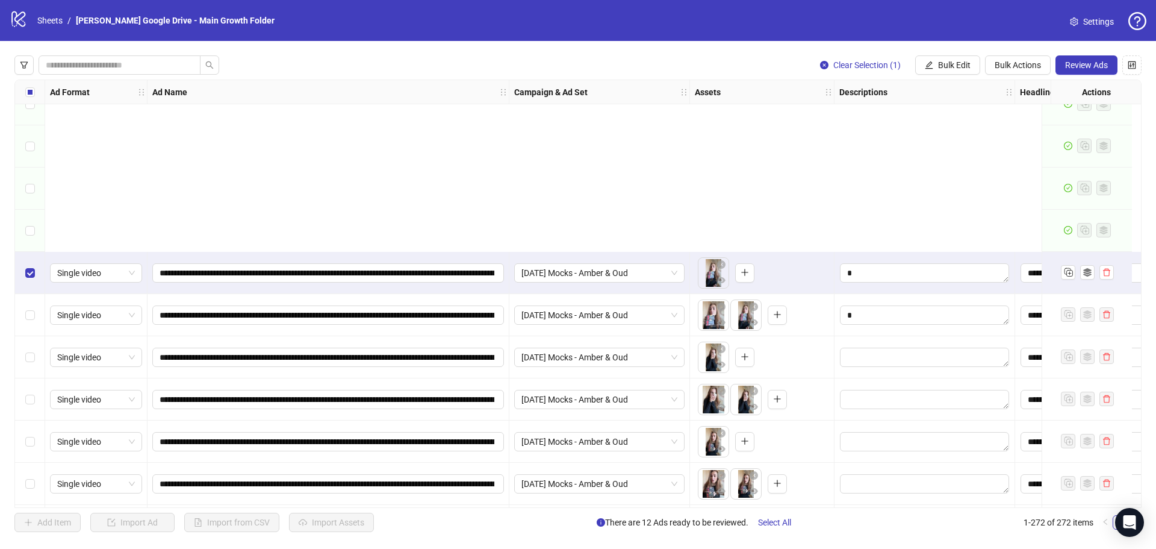
scroll to position [11066, 0]
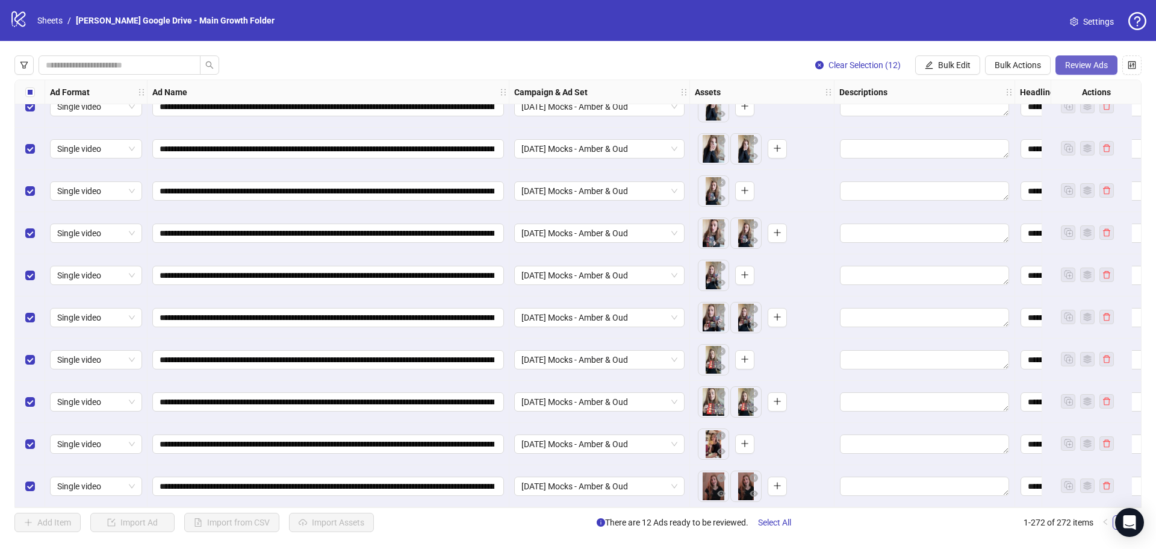
click at [1075, 64] on span "Review Ads" at bounding box center [1086, 65] width 43 height 10
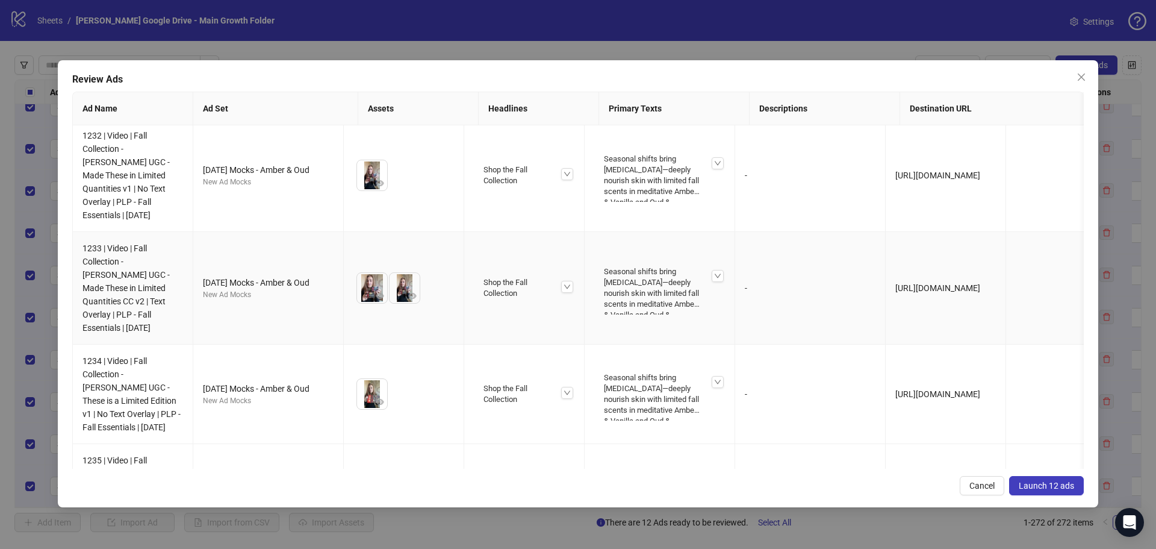
scroll to position [805, 0]
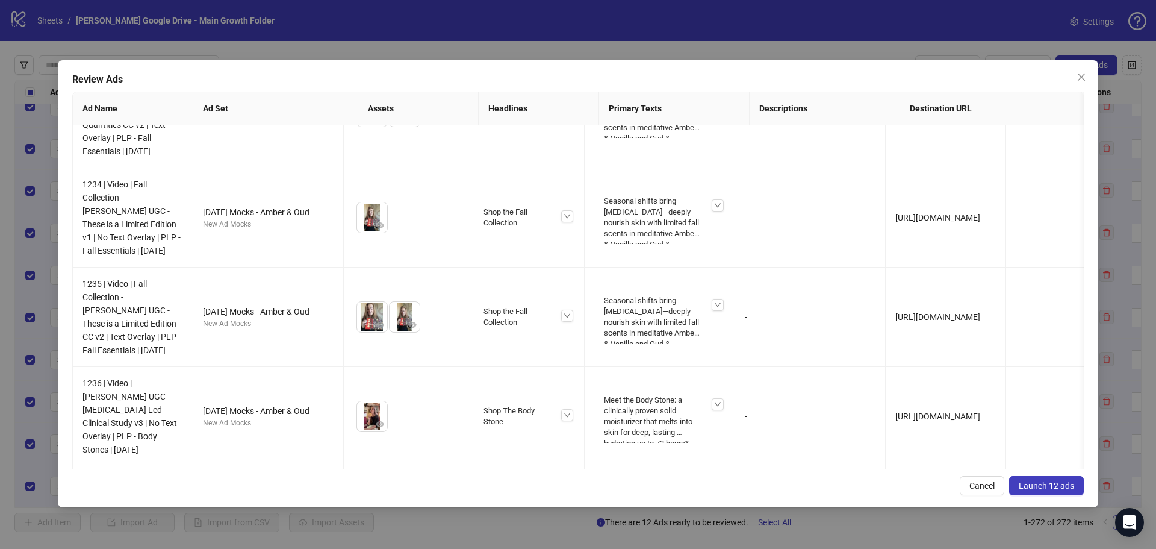
click at [1050, 490] on button "Launch 12 ads" at bounding box center [1046, 485] width 75 height 19
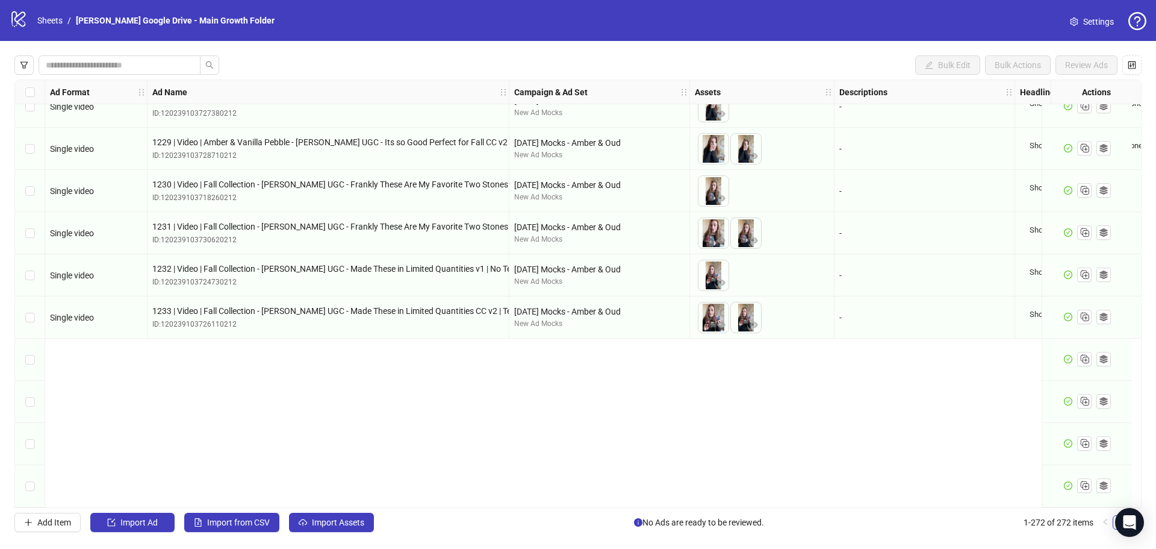
scroll to position [10845, 0]
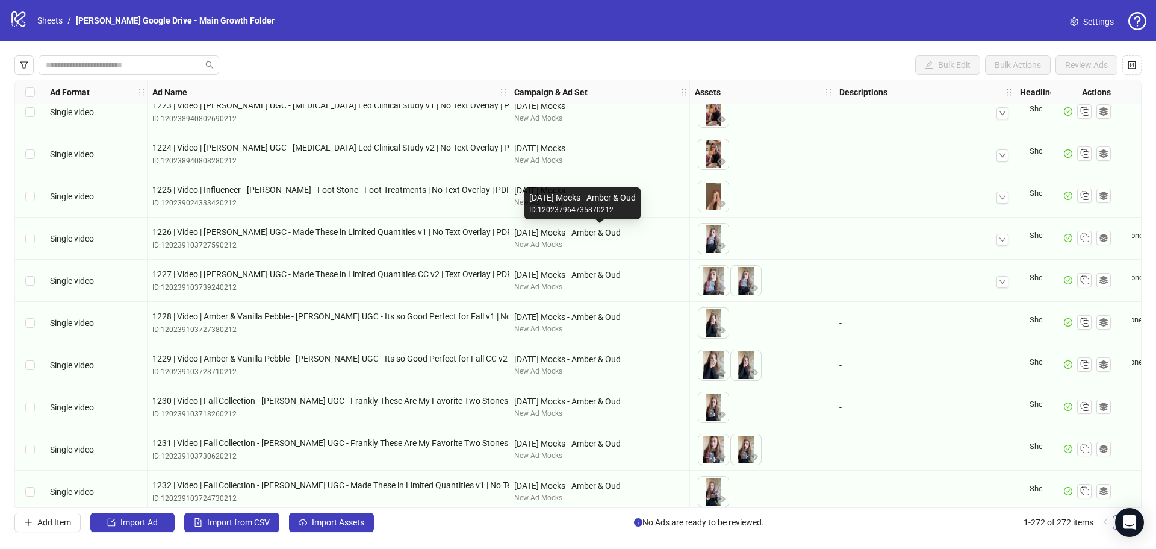
drag, startPoint x: 517, startPoint y: 232, endPoint x: 673, endPoint y: 234, distance: 155.4
click at [673, 234] on div "[DATE] Mocks - Amber & Oud" at bounding box center [599, 232] width 170 height 13
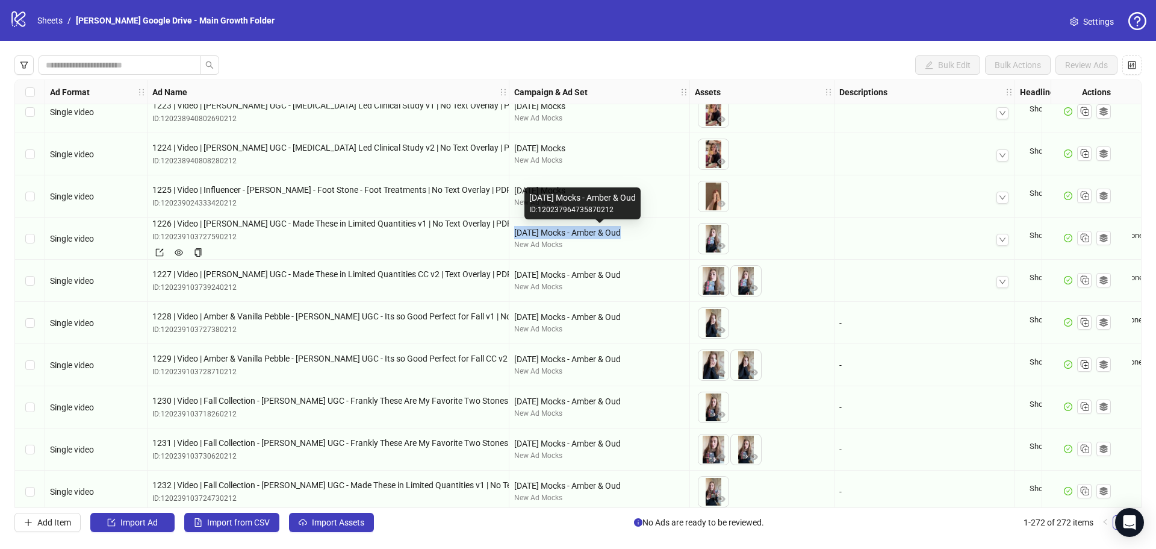
drag, startPoint x: 673, startPoint y: 234, endPoint x: 496, endPoint y: 235, distance: 177.0
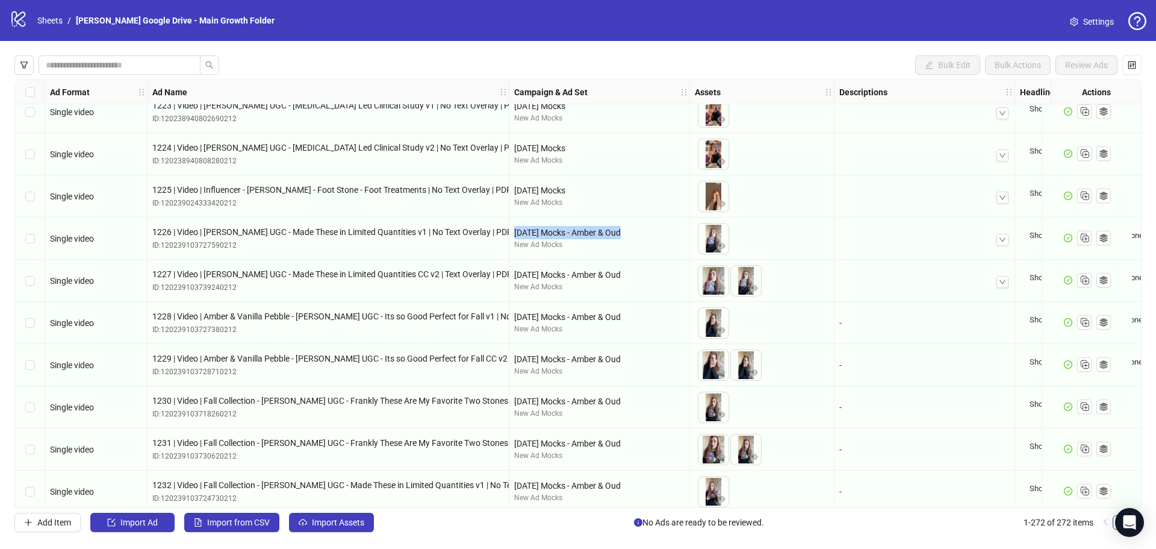
click at [519, 232] on div "[DATE] Mocks - Amber & Oud" at bounding box center [599, 232] width 170 height 13
click at [514, 231] on div "[DATE] Mocks - Amber & Oud" at bounding box center [599, 232] width 170 height 13
click at [515, 231] on div "[DATE] Mocks - Amber & Oud" at bounding box center [599, 232] width 170 height 13
click at [516, 231] on div "[DATE] Mocks - Amber & Oud" at bounding box center [599, 232] width 170 height 13
drag, startPoint x: 664, startPoint y: 231, endPoint x: 512, endPoint y: 232, distance: 151.1
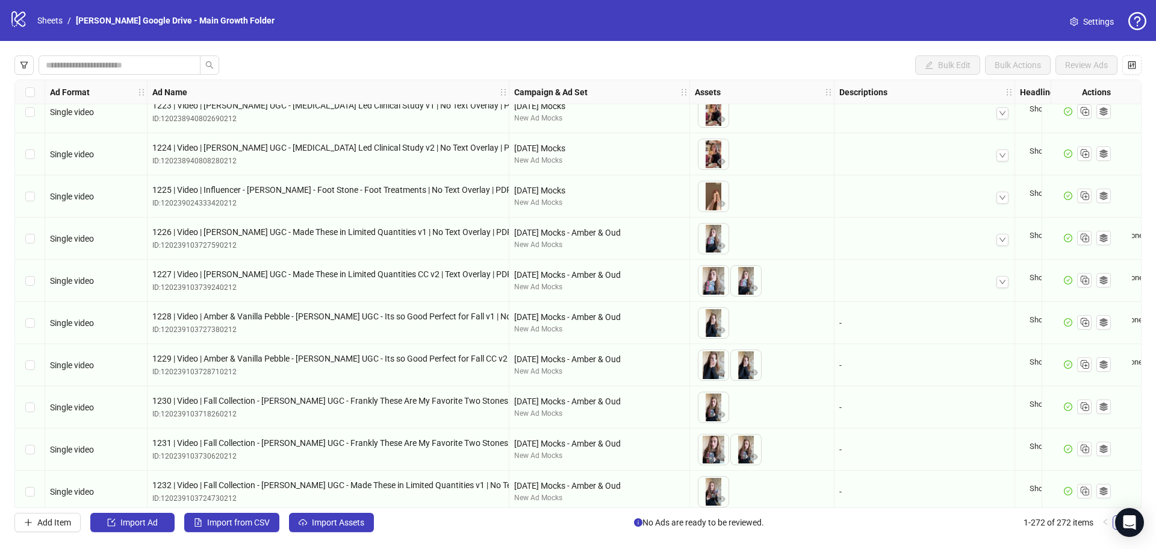
click at [512, 232] on div "[DATE] Mocks - Amber & Oud New Ad Mocks" at bounding box center [599, 238] width 181 height 42
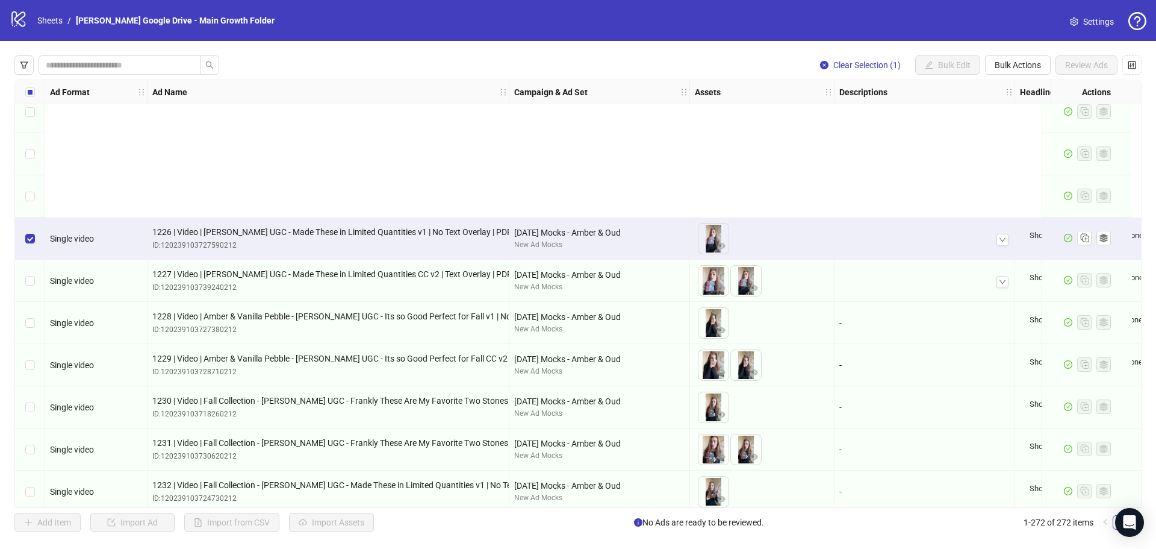
scroll to position [11066, 0]
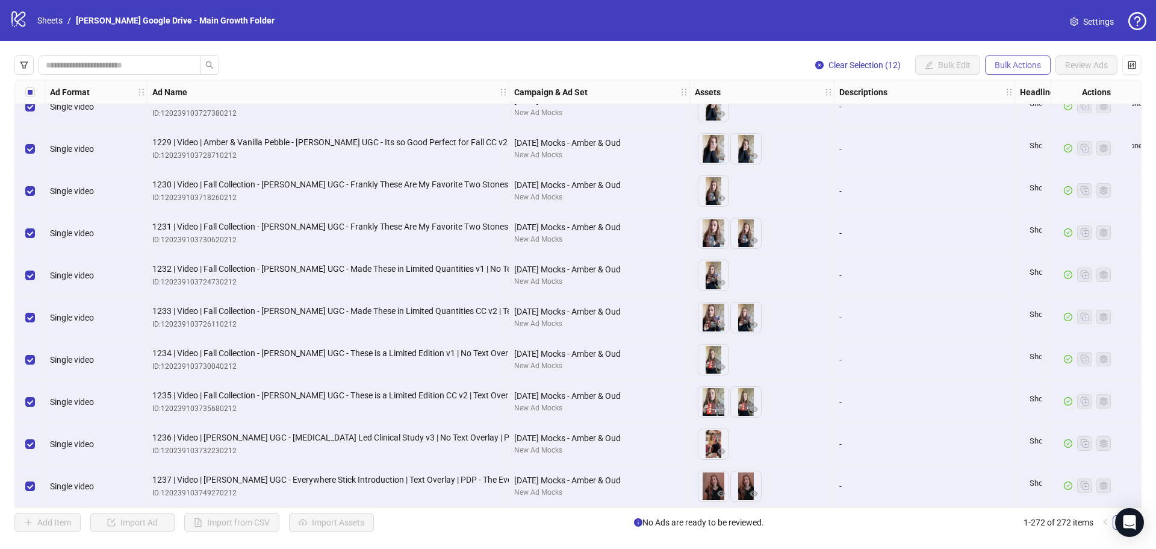
click at [1021, 62] on span "Bulk Actions" at bounding box center [1018, 65] width 46 height 10
click at [1027, 131] on span "Duplicate with assets" at bounding box center [1035, 128] width 82 height 13
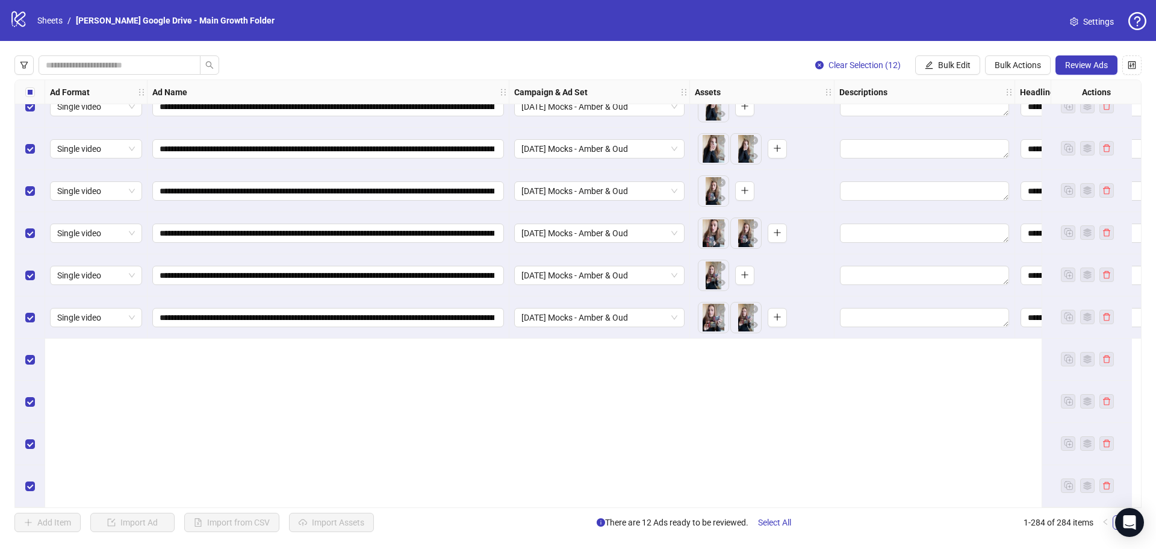
scroll to position [11323, 0]
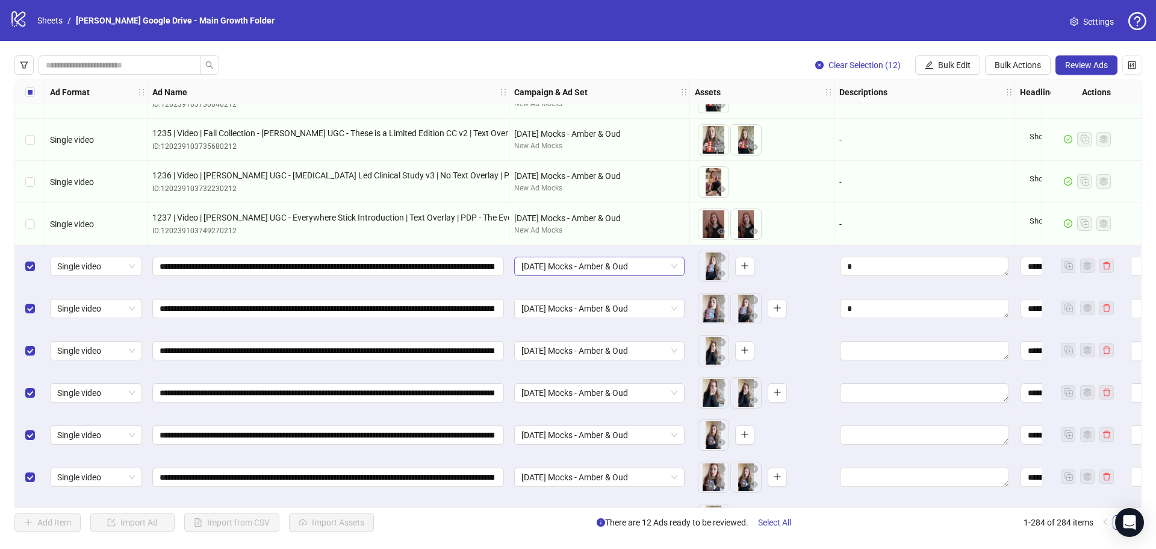
click at [623, 269] on span "[DATE] Mocks - Amber & Oud" at bounding box center [599, 266] width 156 height 18
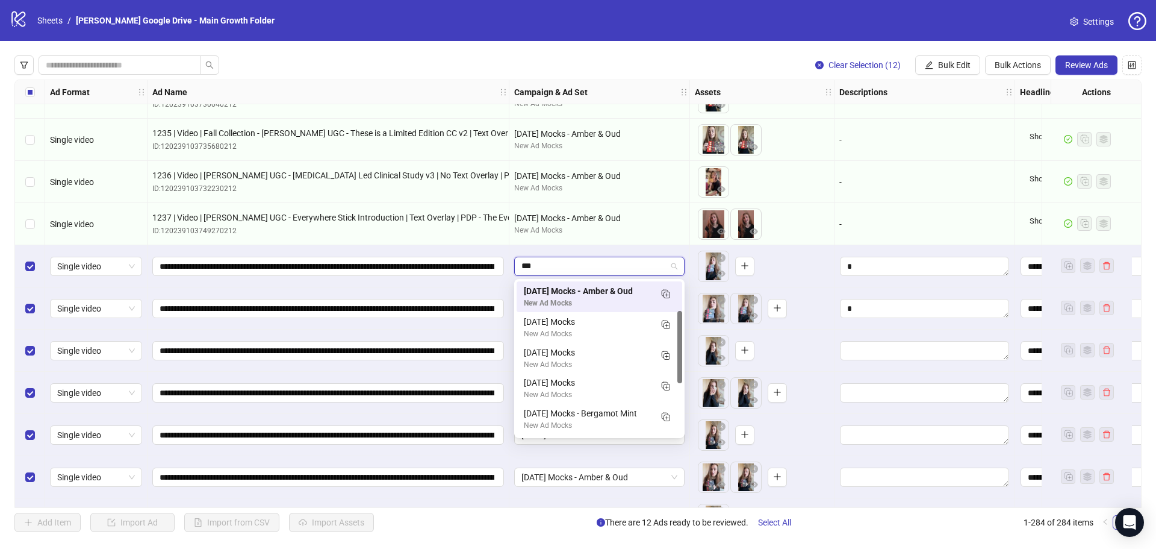
scroll to position [0, 0]
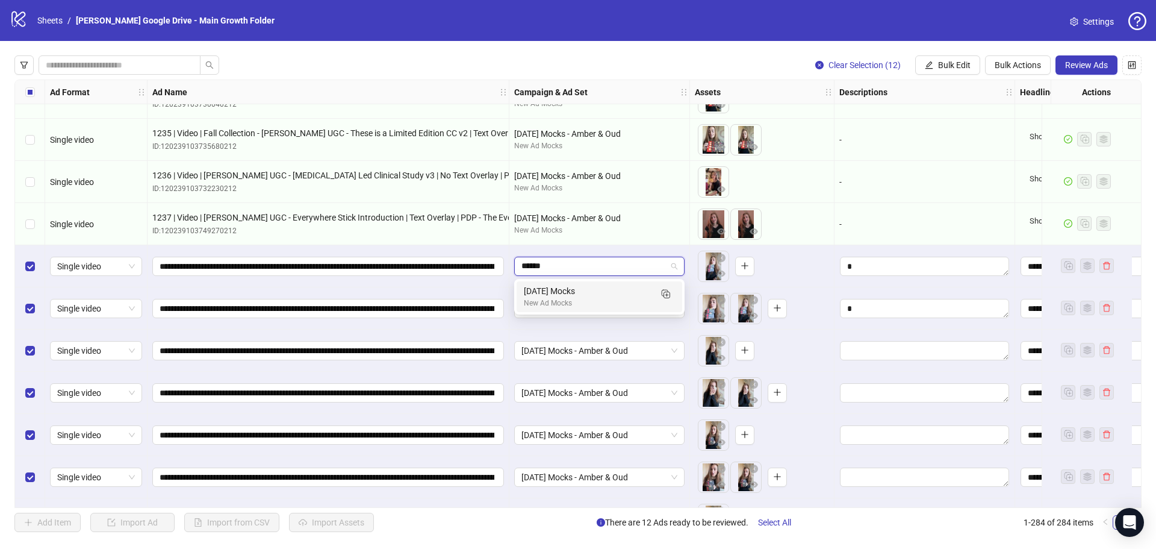
type input "*******"
click at [623, 287] on div "[DATE] Mocks" at bounding box center [587, 290] width 127 height 13
click at [595, 308] on span "[DATE] Mocks - Amber & Oud" at bounding box center [599, 308] width 156 height 18
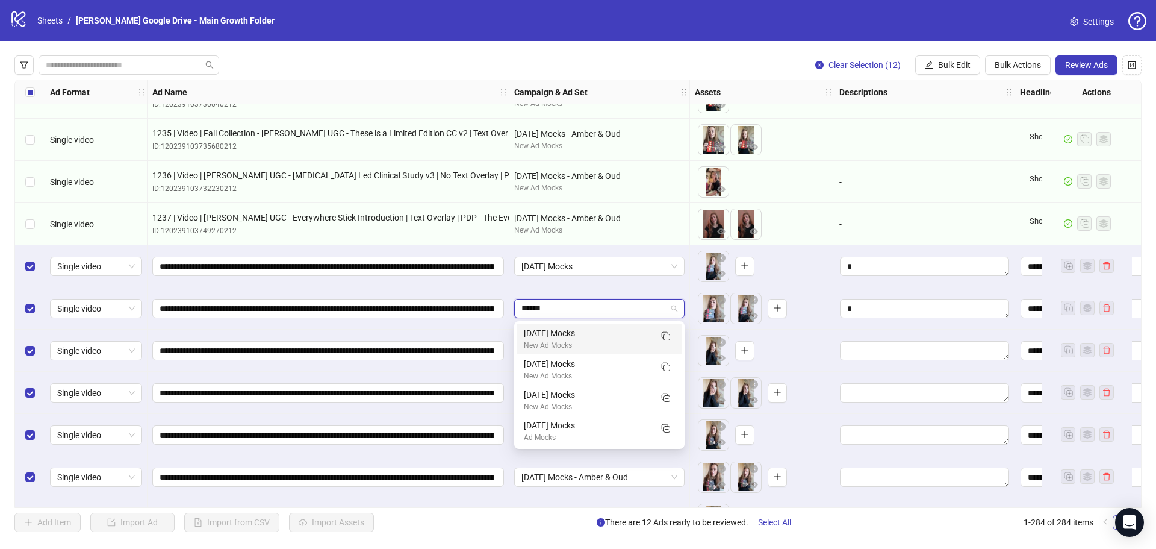
type input "*******"
click at [589, 337] on div "[DATE] Mocks" at bounding box center [587, 332] width 127 height 13
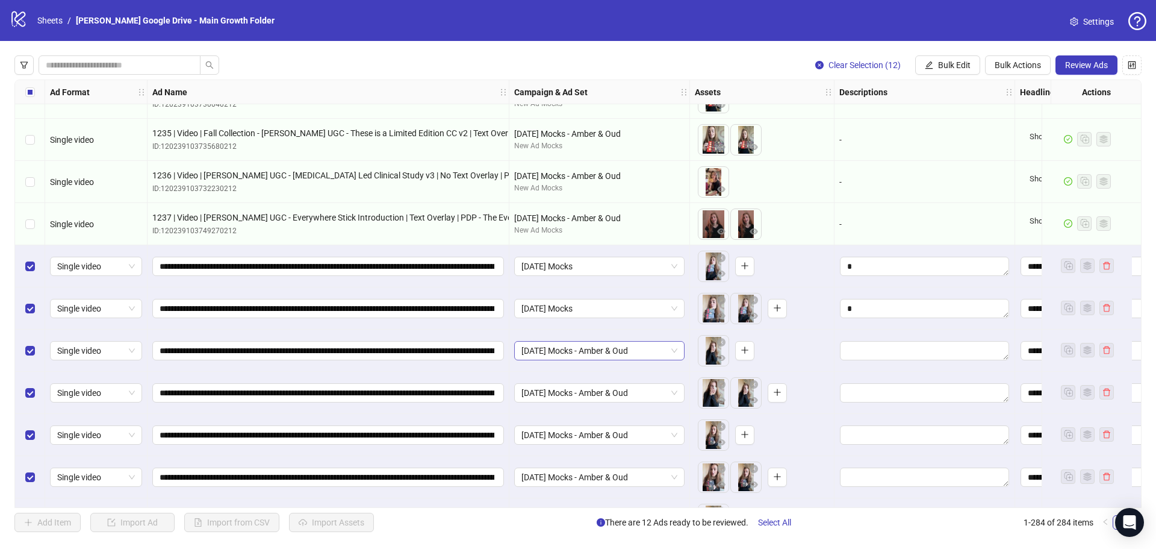
click at [592, 356] on span "[DATE] Mocks - Amber & Oud" at bounding box center [599, 350] width 156 height 18
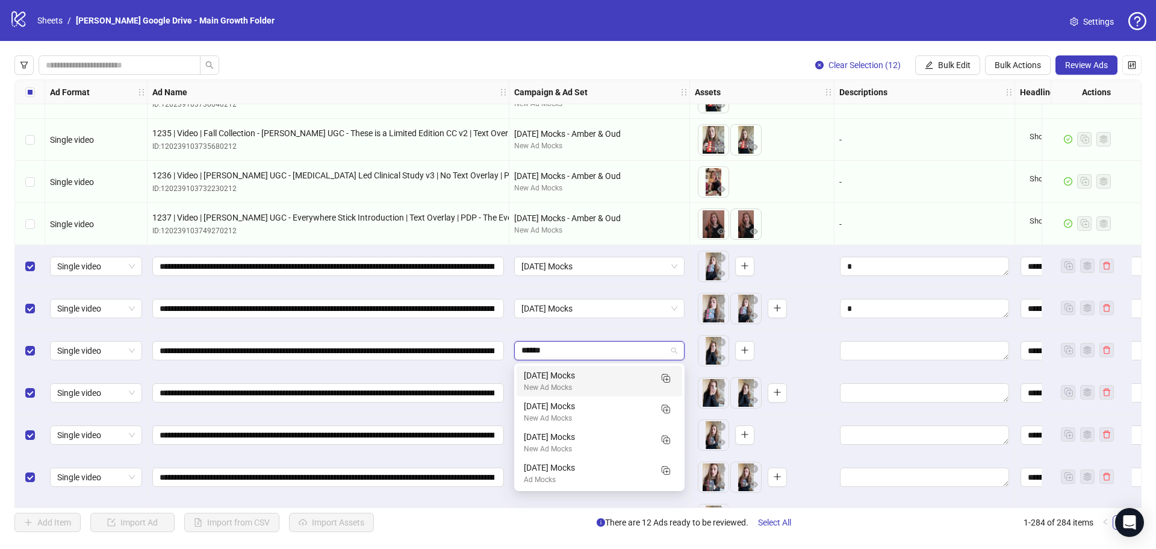
type input "*******"
click at [596, 382] on div "New Ad Mocks" at bounding box center [587, 387] width 127 height 11
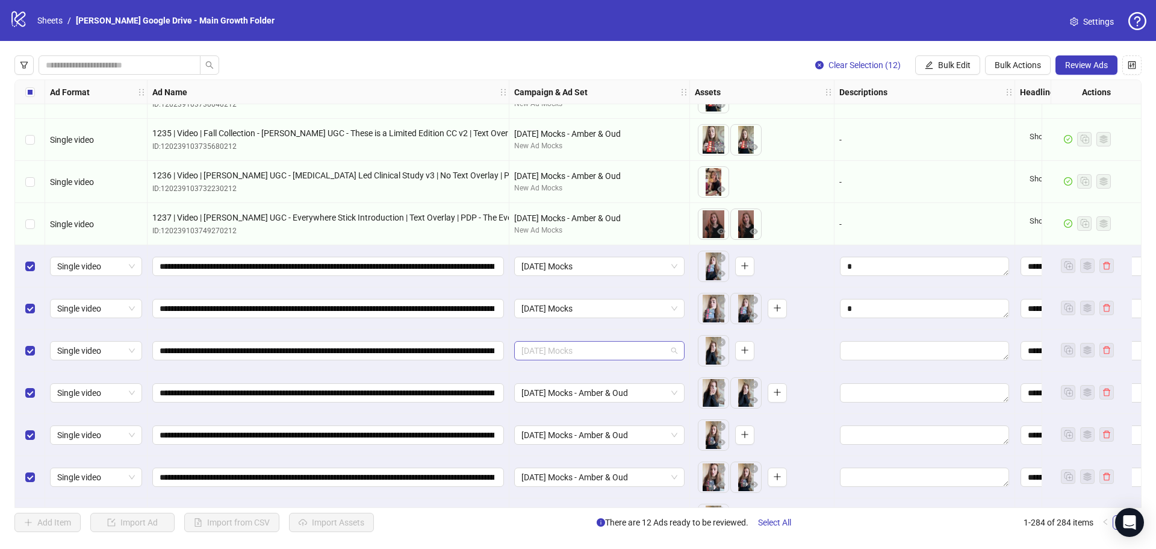
click at [594, 351] on span "[DATE] Mocks" at bounding box center [599, 350] width 156 height 18
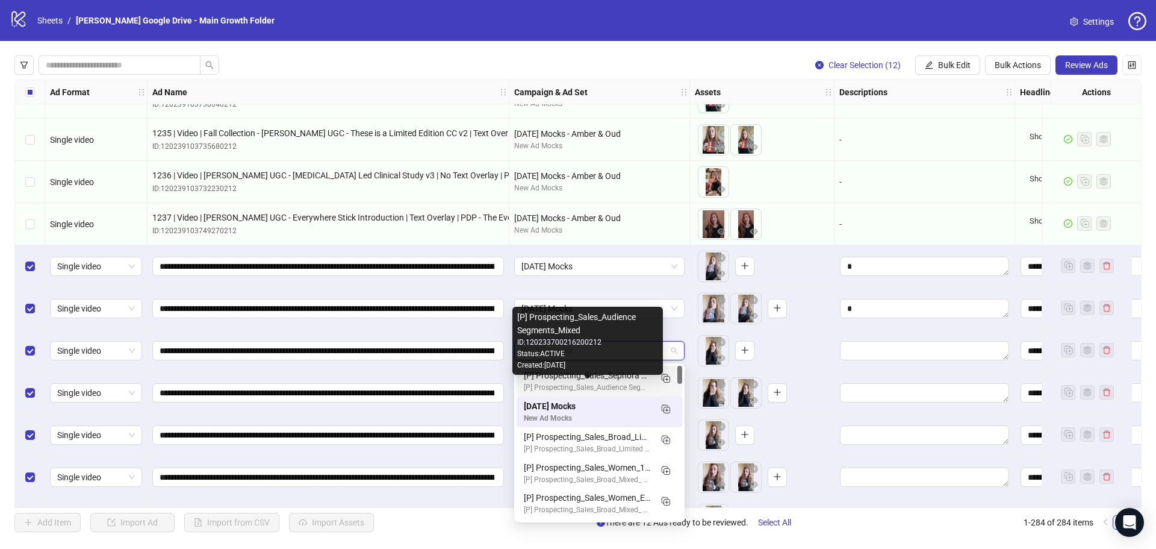
click at [564, 319] on div "[P] Prospecting_Sales_Audience Segments_Mixed" at bounding box center [587, 323] width 141 height 26
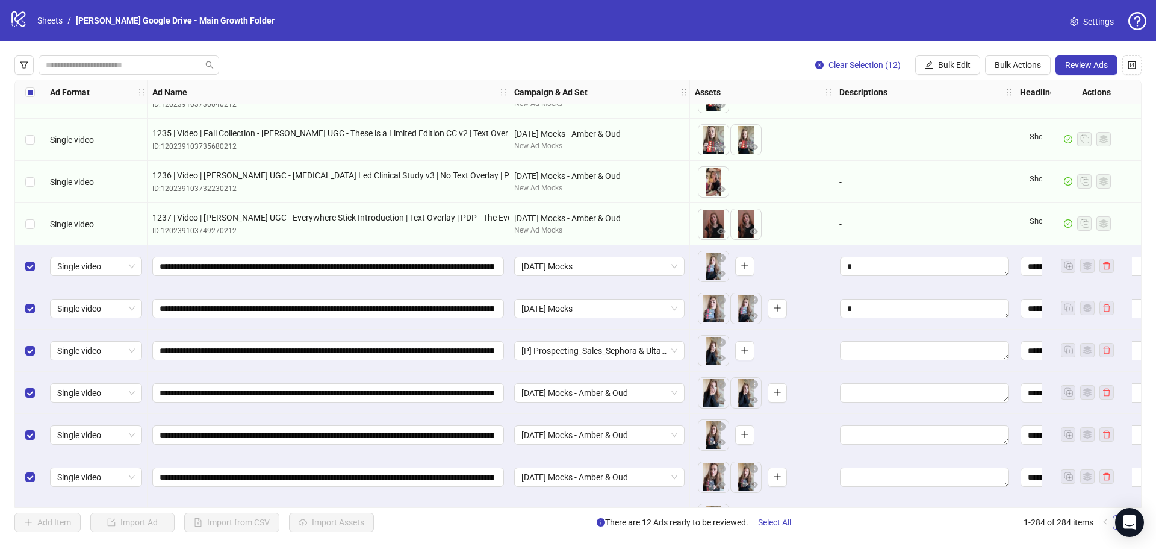
click at [586, 288] on div "[DATE] Mocks" at bounding box center [599, 308] width 181 height 42
click at [562, 351] on span "[P] Prospecting_Sales_Sephora & Ulta_INT_Mixed" at bounding box center [599, 350] width 156 height 18
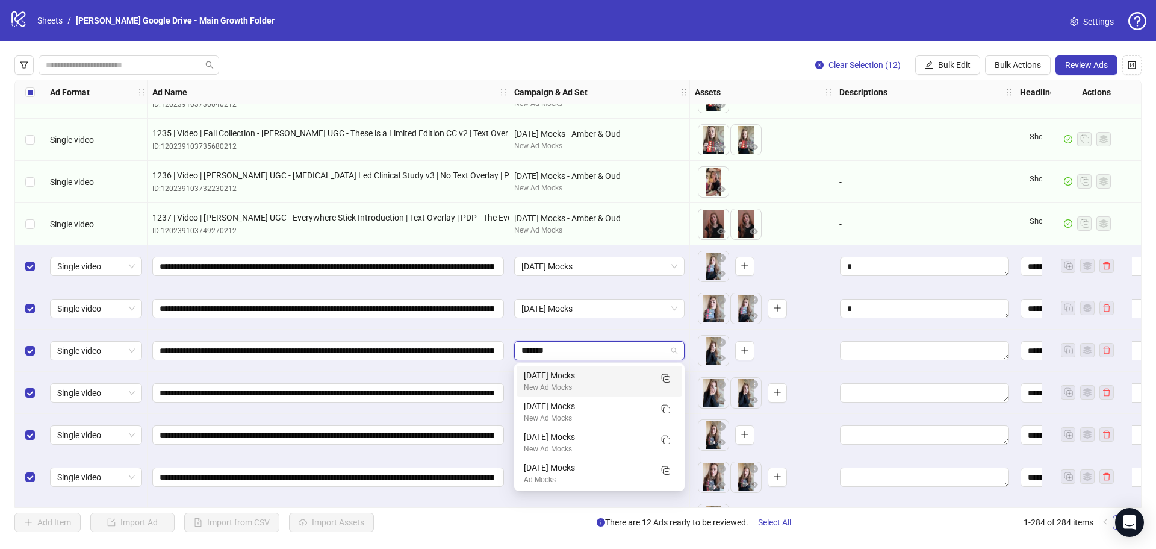
type input "*******"
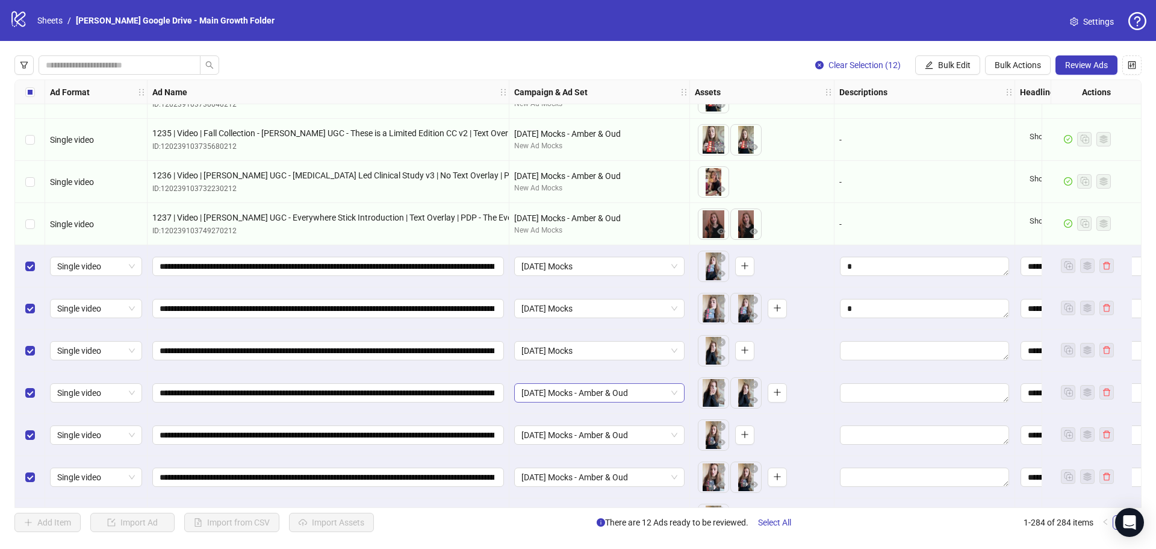
click at [577, 391] on span "[DATE] Mocks - Amber & Oud" at bounding box center [599, 393] width 156 height 18
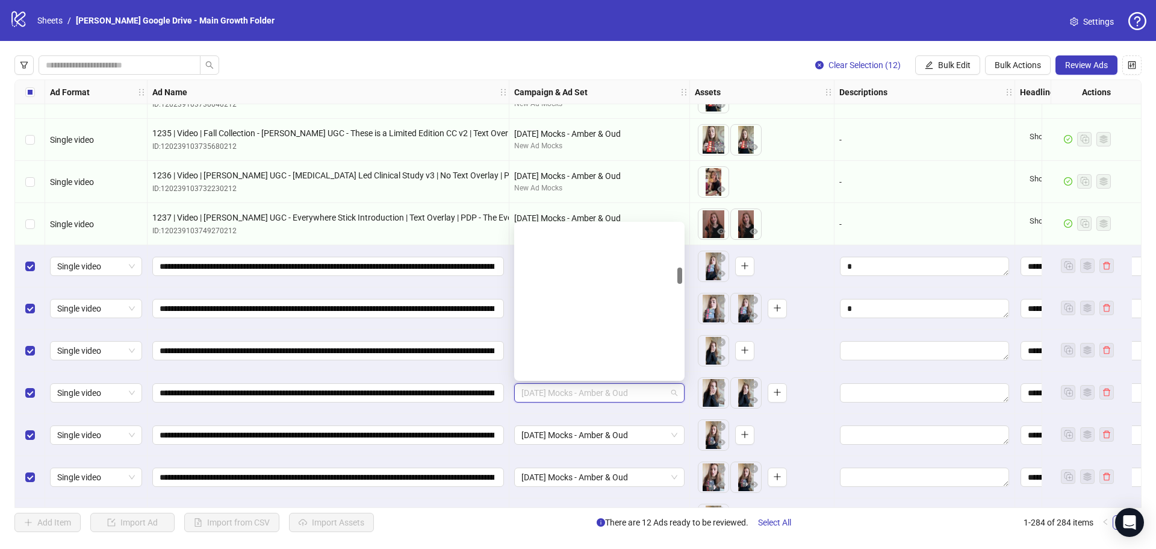
scroll to position [399, 0]
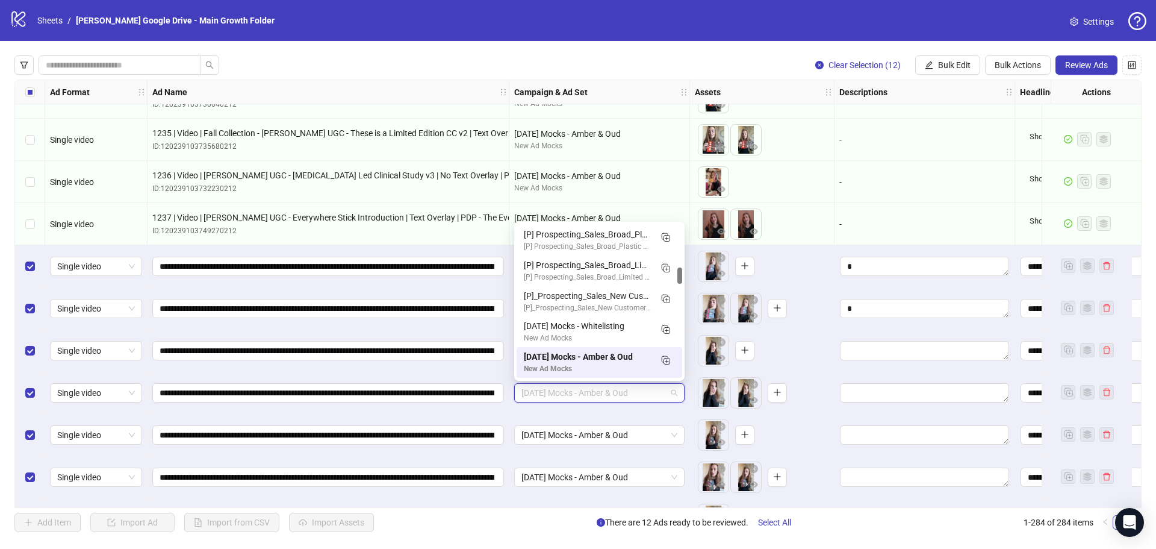
paste input "*******"
type input "*******"
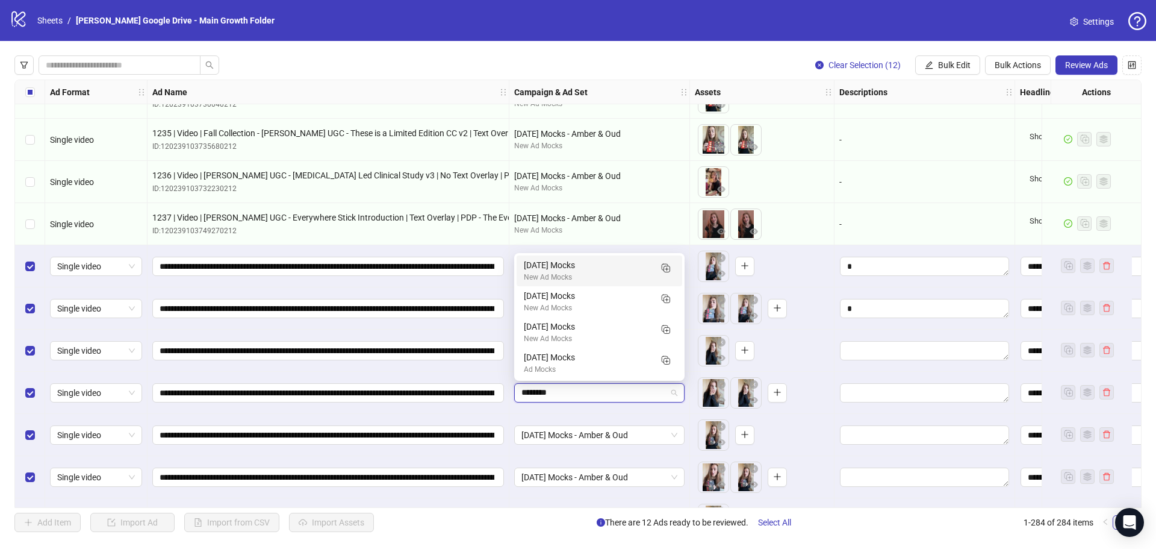
scroll to position [0, 0]
click at [583, 264] on div "[DATE] Mocks" at bounding box center [587, 264] width 127 height 13
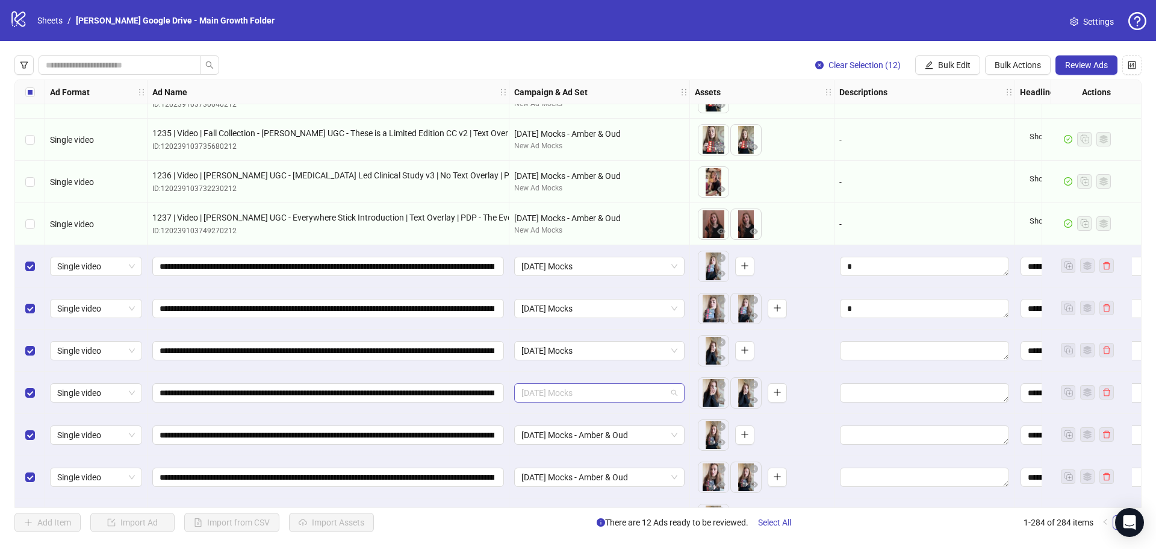
click at [580, 395] on span "[DATE] Mocks" at bounding box center [599, 393] width 156 height 18
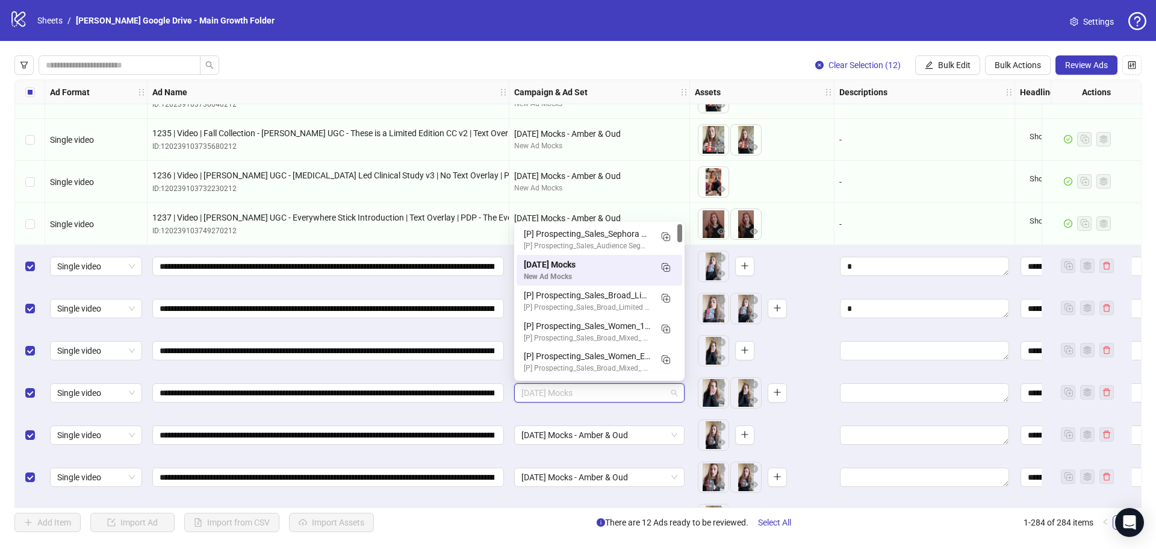
click at [580, 417] on div "[DATE] Mocks - Amber & Oud" at bounding box center [599, 435] width 181 height 42
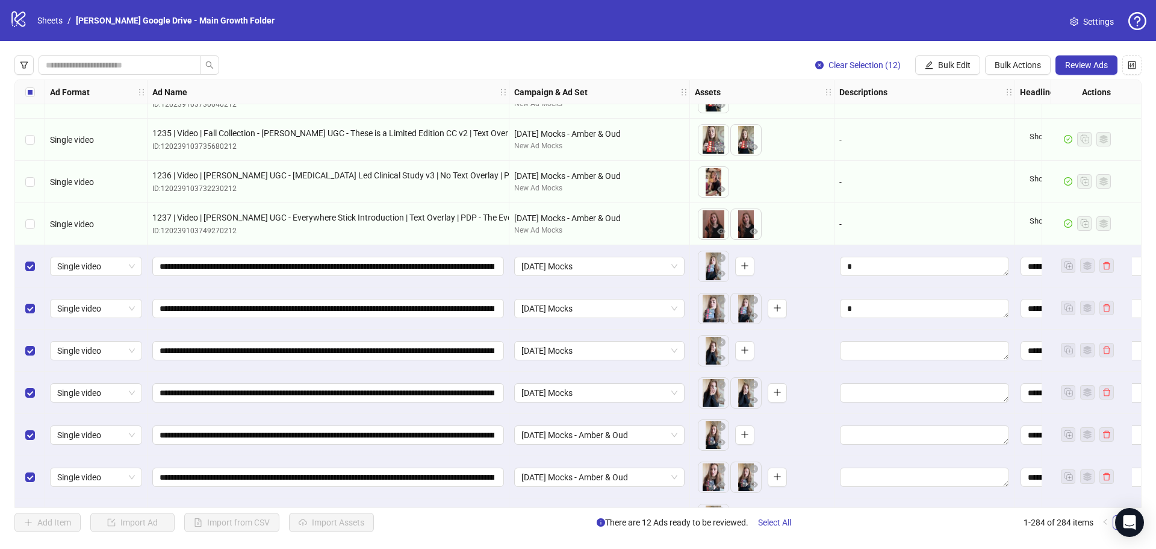
click at [549, 237] on div "Ad Format Ad Name Campaign & Ad Set Assets Descriptions Headlines Primary Texts…" at bounding box center [577, 293] width 1127 height 428
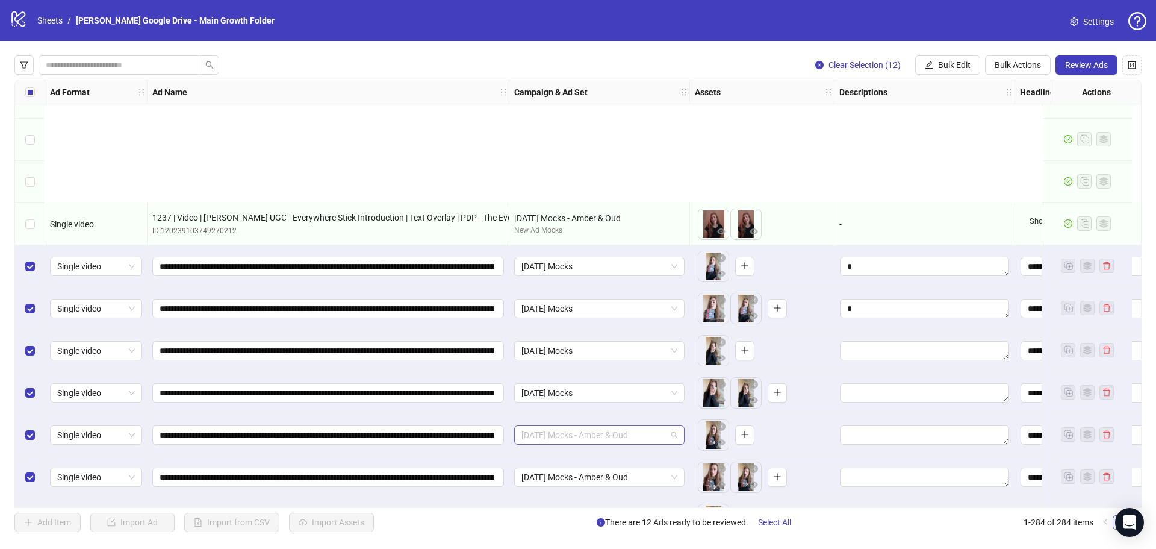
scroll to position [11512, 0]
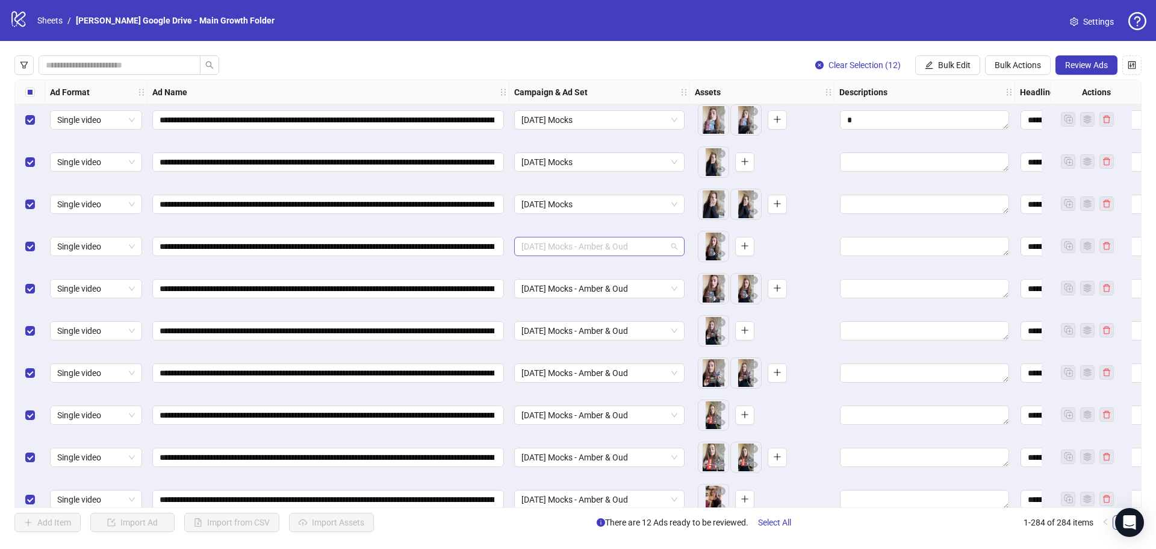
click at [549, 245] on span "[DATE] Mocks - Amber & Oud" at bounding box center [599, 246] width 156 height 18
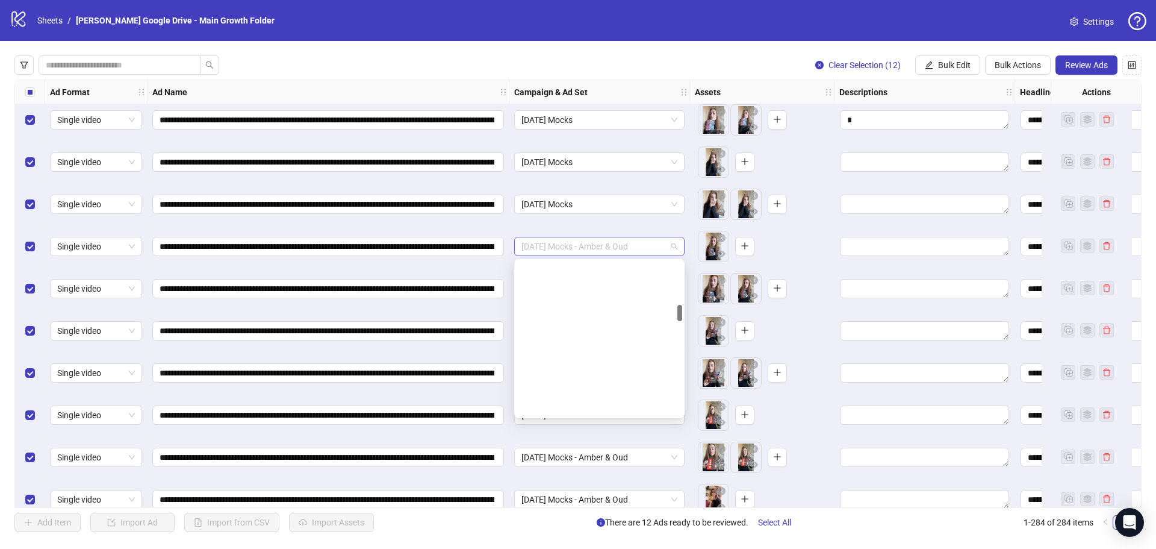
scroll to position [399, 0]
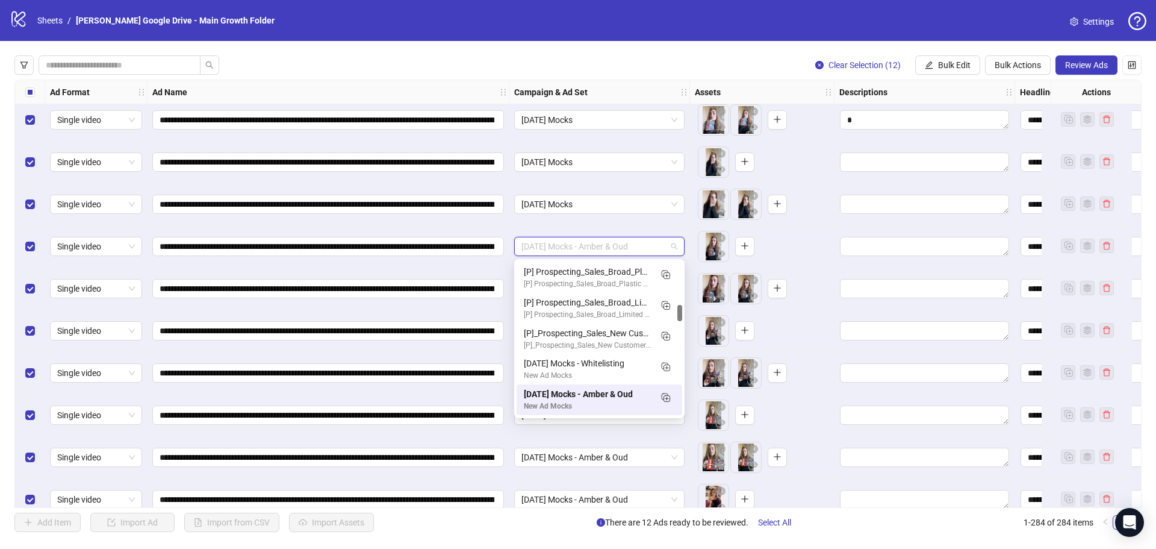
paste input "*******"
type input "*******"
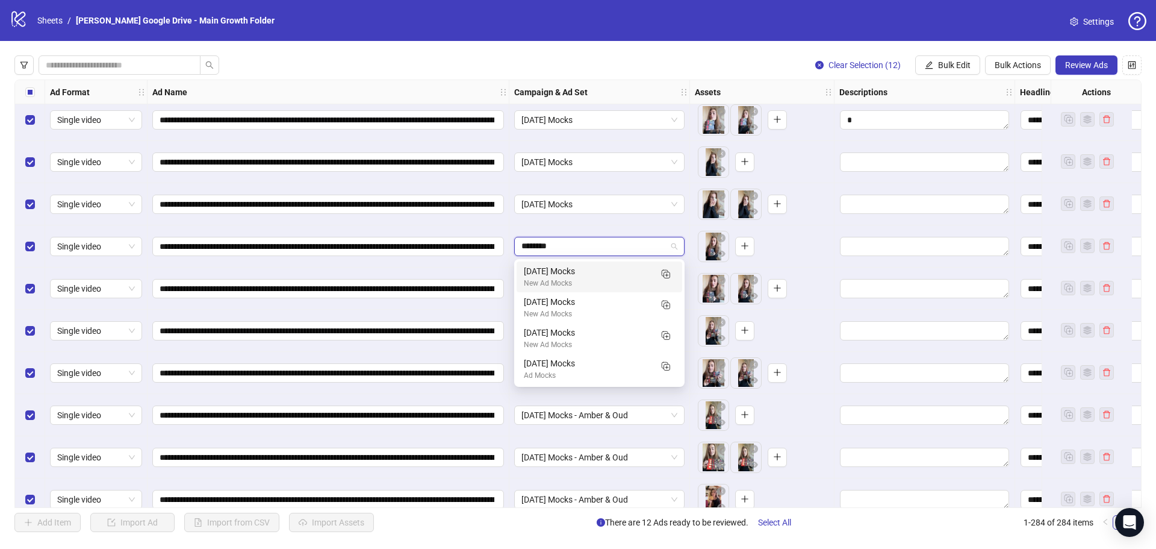
scroll to position [0, 0]
click at [552, 267] on div "[DATE] Mocks" at bounding box center [587, 270] width 127 height 13
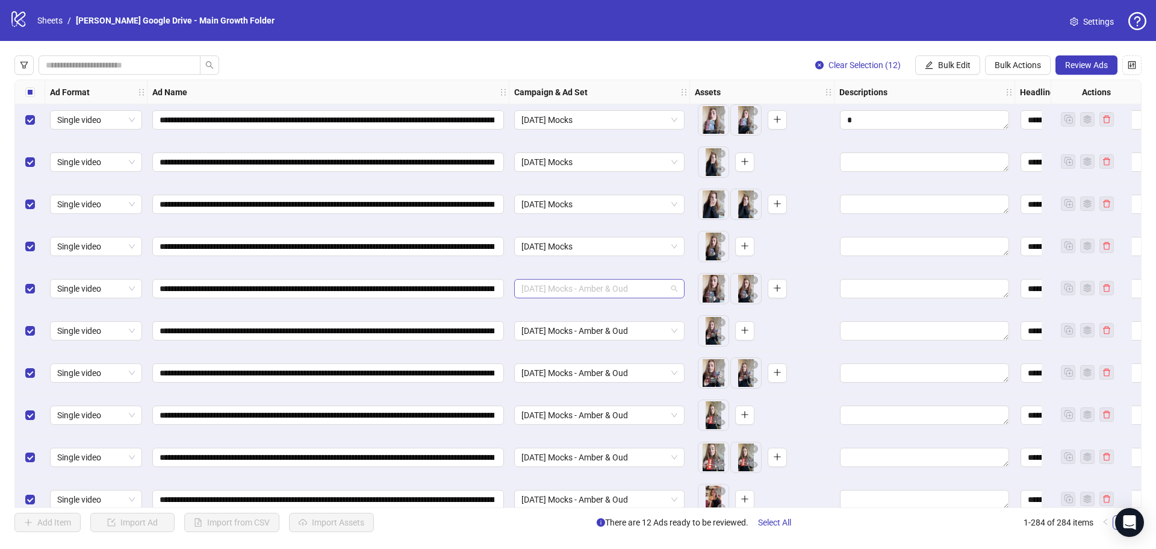
click at [554, 287] on span "[DATE] Mocks - Amber & Oud" at bounding box center [599, 288] width 156 height 18
paste input "*******"
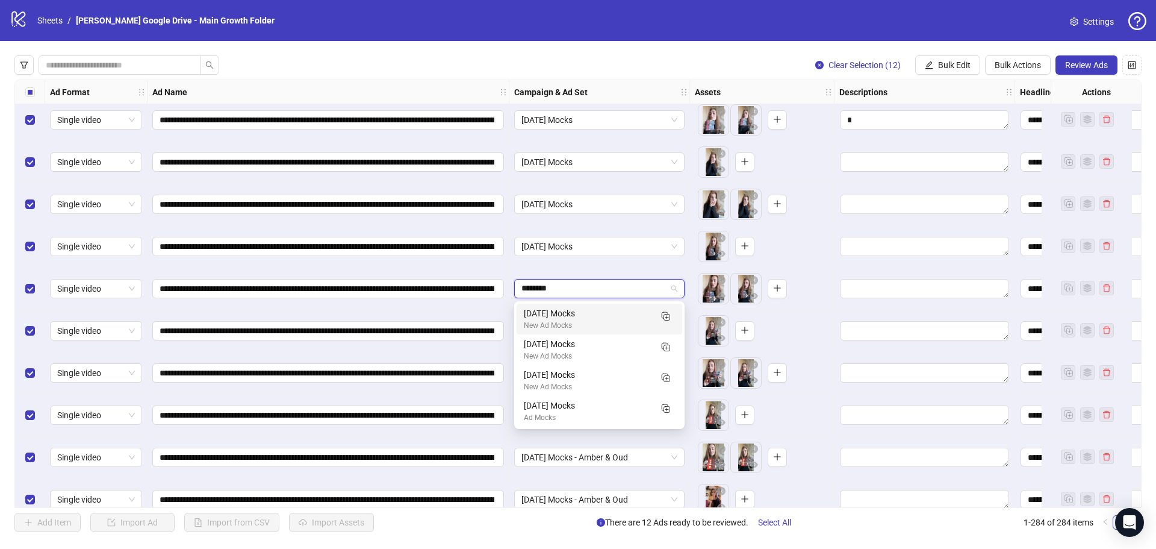
type input "*******"
click at [560, 315] on div "[DATE] Mocks" at bounding box center [587, 312] width 127 height 13
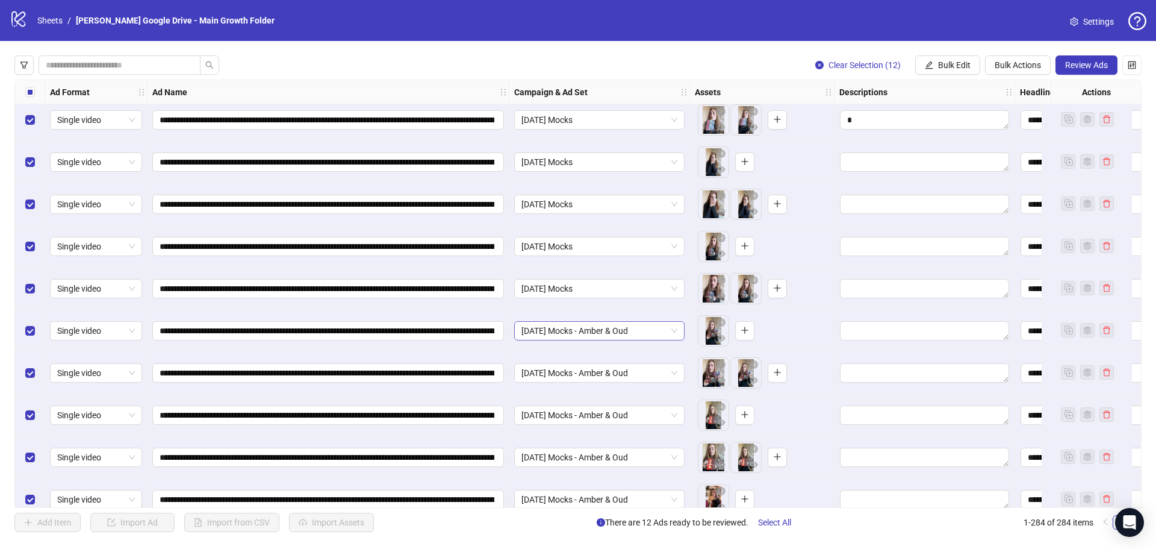
click at [561, 334] on span "[DATE] Mocks - Amber & Oud" at bounding box center [599, 331] width 156 height 18
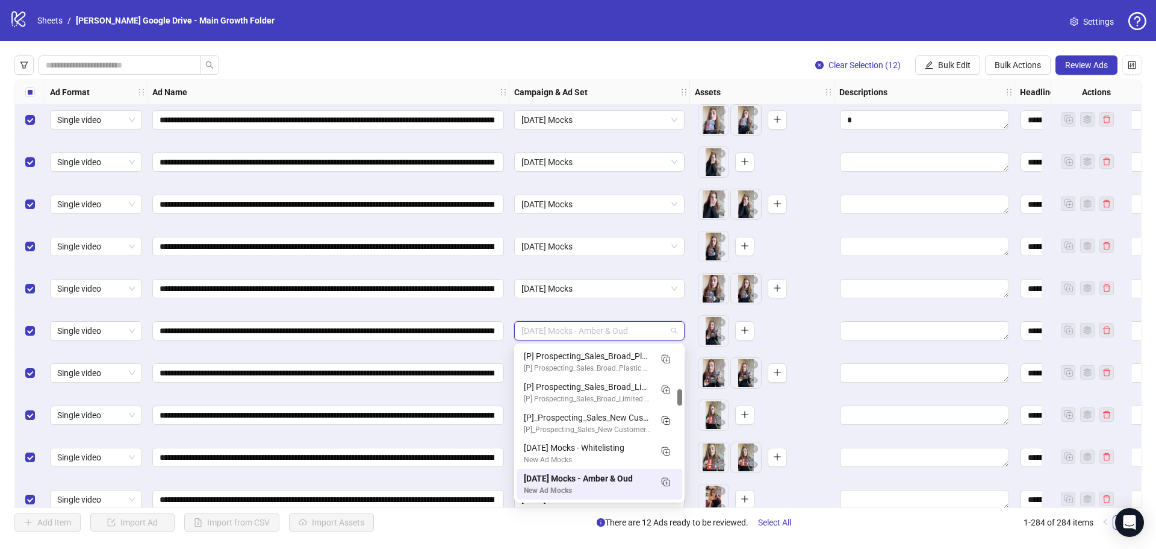
paste input "*******"
type input "*******"
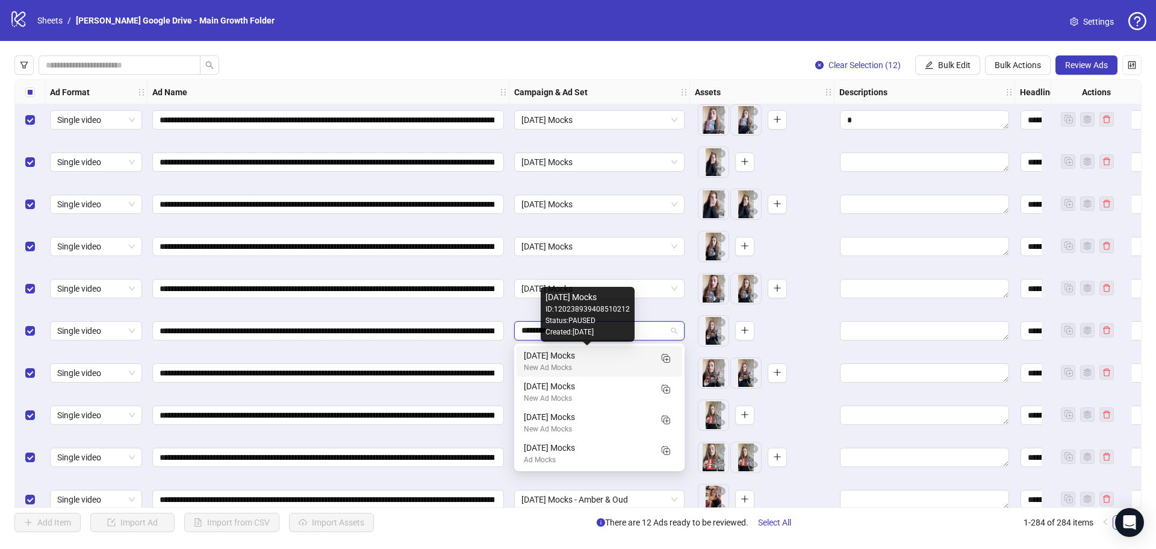
click at [562, 358] on div "[DATE] Mocks" at bounding box center [587, 355] width 127 height 13
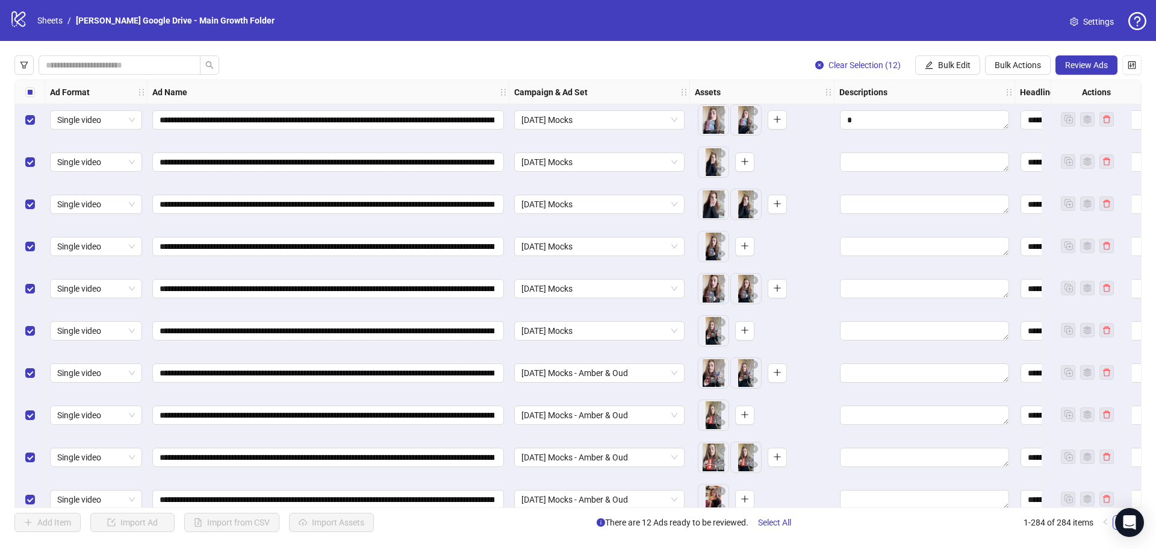
scroll to position [11572, 0]
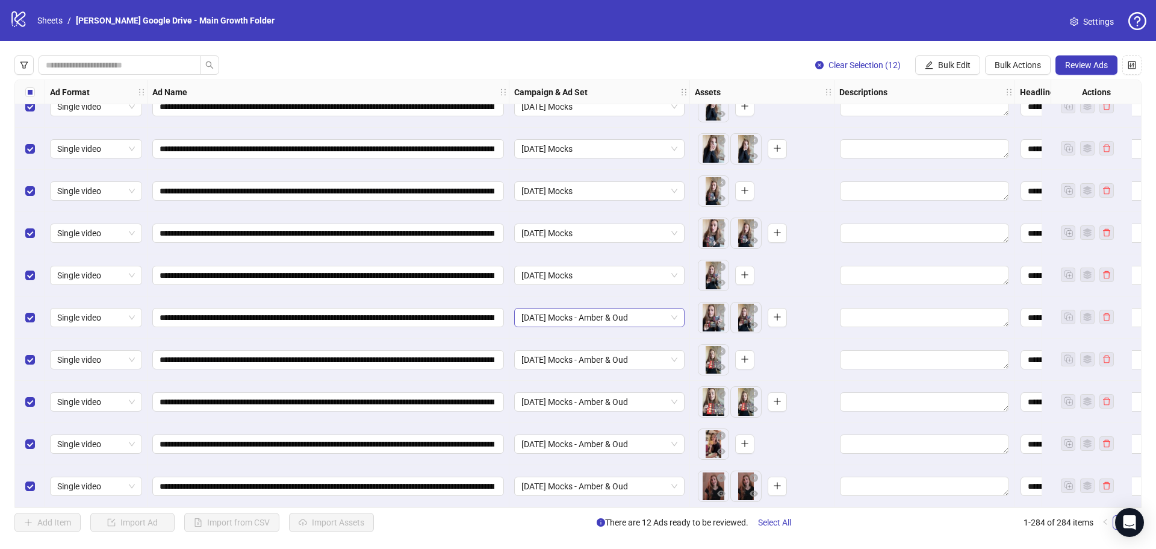
click at [559, 312] on span "[DATE] Mocks - Amber & Oud" at bounding box center [599, 317] width 156 height 18
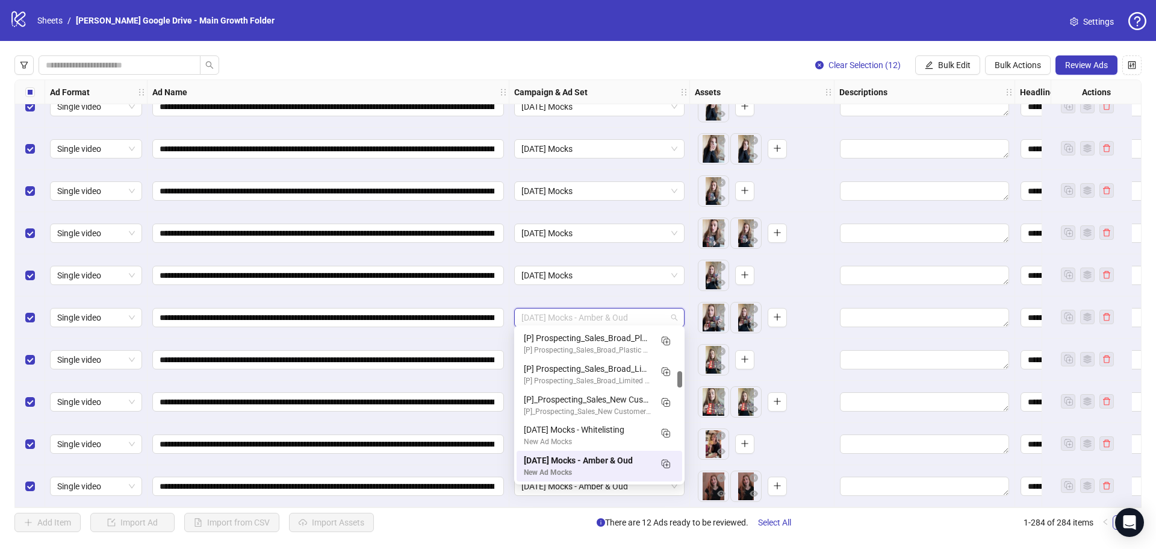
paste input "*******"
type input "*******"
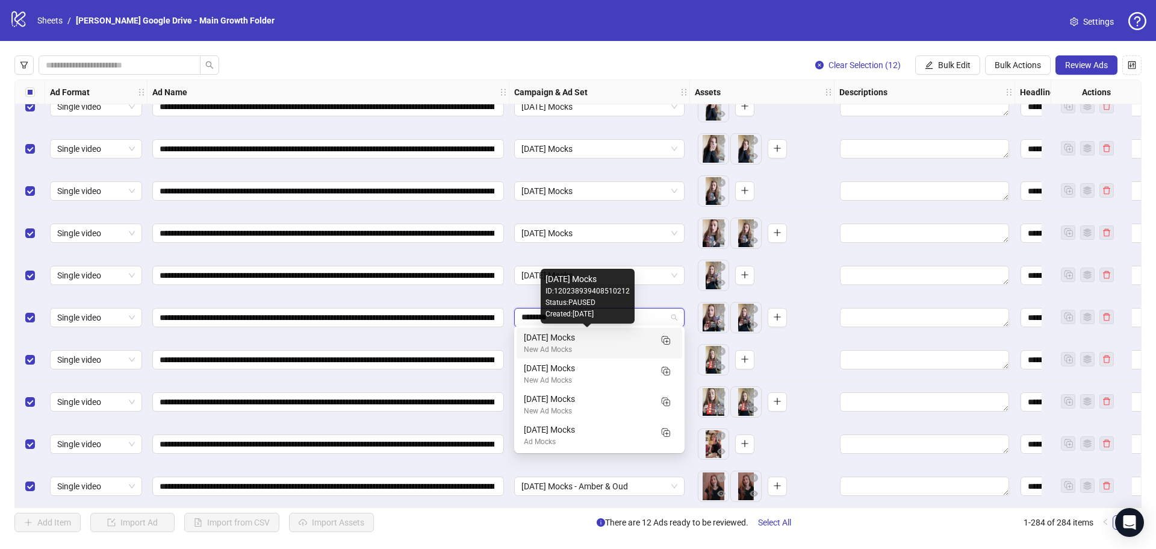
click at [560, 335] on div "[DATE] Mocks" at bounding box center [587, 337] width 127 height 13
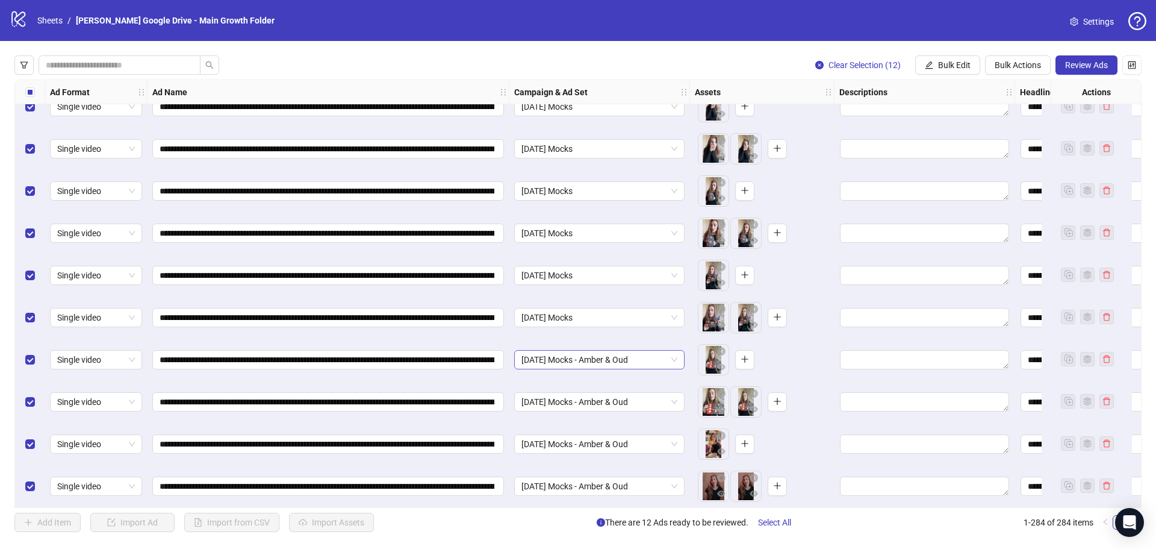
click at [562, 352] on span "[DATE] Mocks - Amber & Oud" at bounding box center [599, 359] width 156 height 18
paste input "*******"
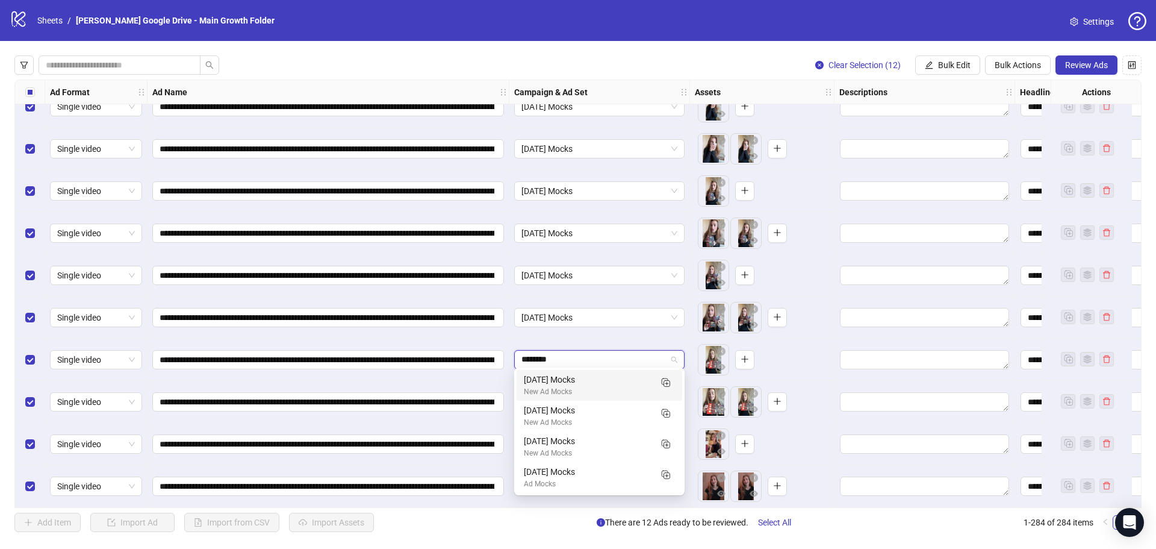
type input "*******"
click at [562, 369] on div "120238939408510212 120216352678750212 [DATE] Mocks New Ad Mocks [DATE] Mocks Ne…" at bounding box center [599, 431] width 170 height 128
click at [562, 379] on div "[DATE] Mocks" at bounding box center [587, 379] width 127 height 13
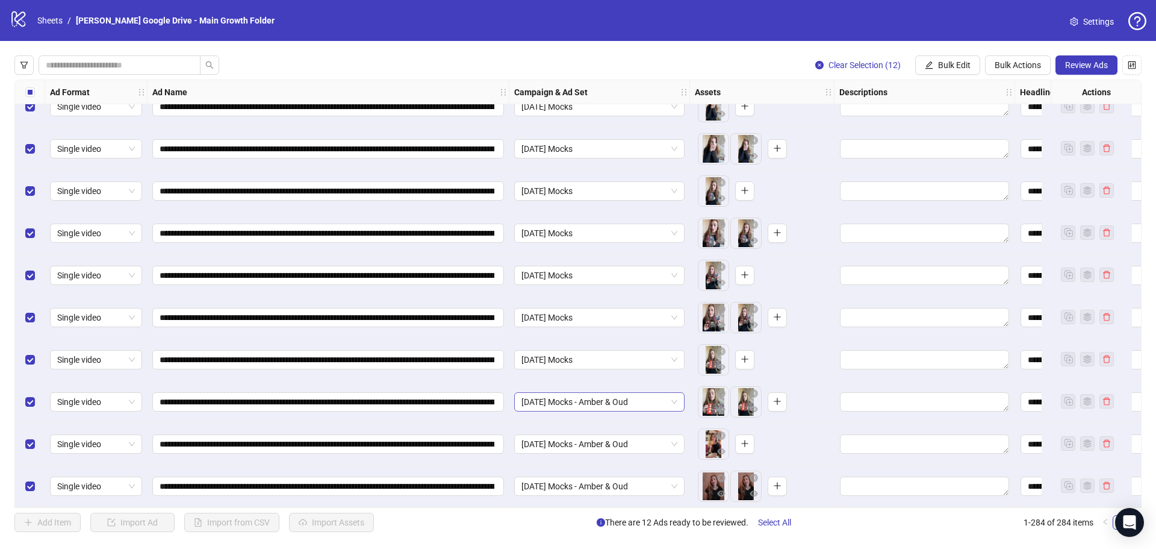
click at [558, 395] on span "[DATE] Mocks - Amber & Oud" at bounding box center [599, 402] width 156 height 18
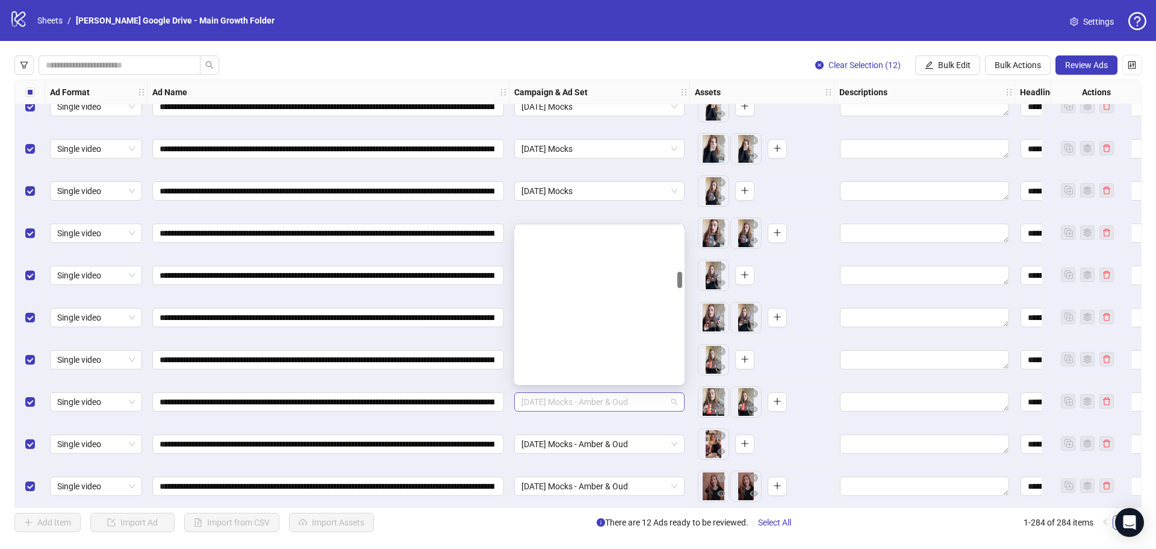
scroll to position [399, 0]
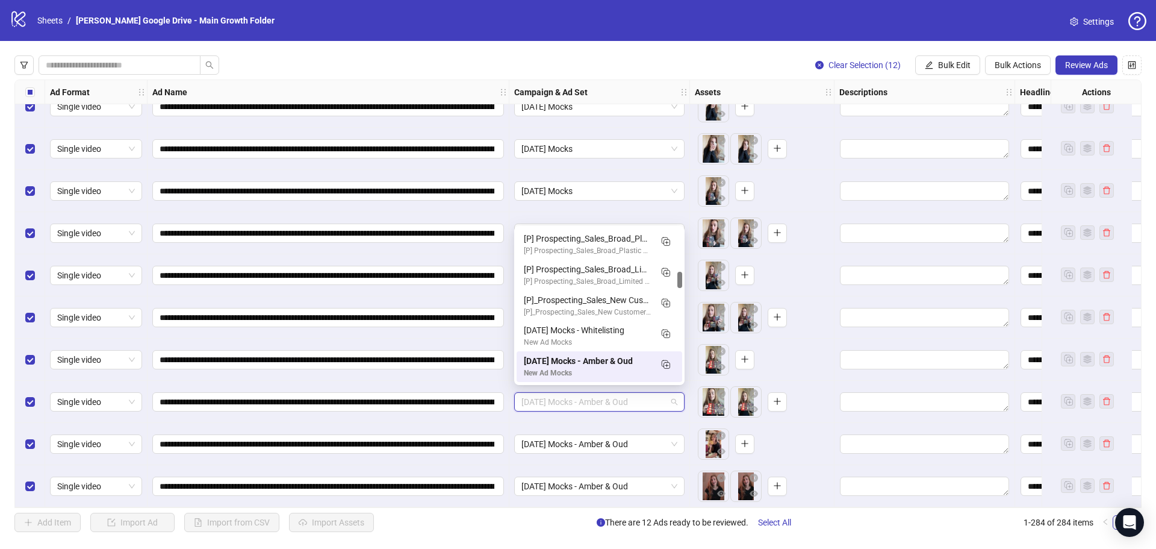
paste input "*******"
type input "*******"
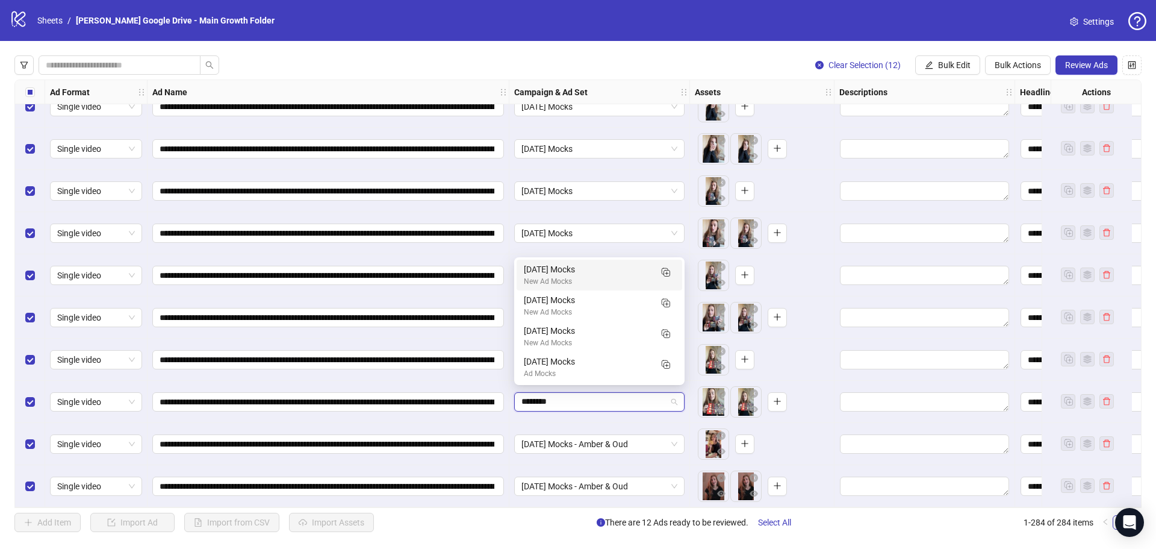
scroll to position [0, 0]
click at [556, 266] on div "[DATE] Mocks" at bounding box center [587, 269] width 127 height 13
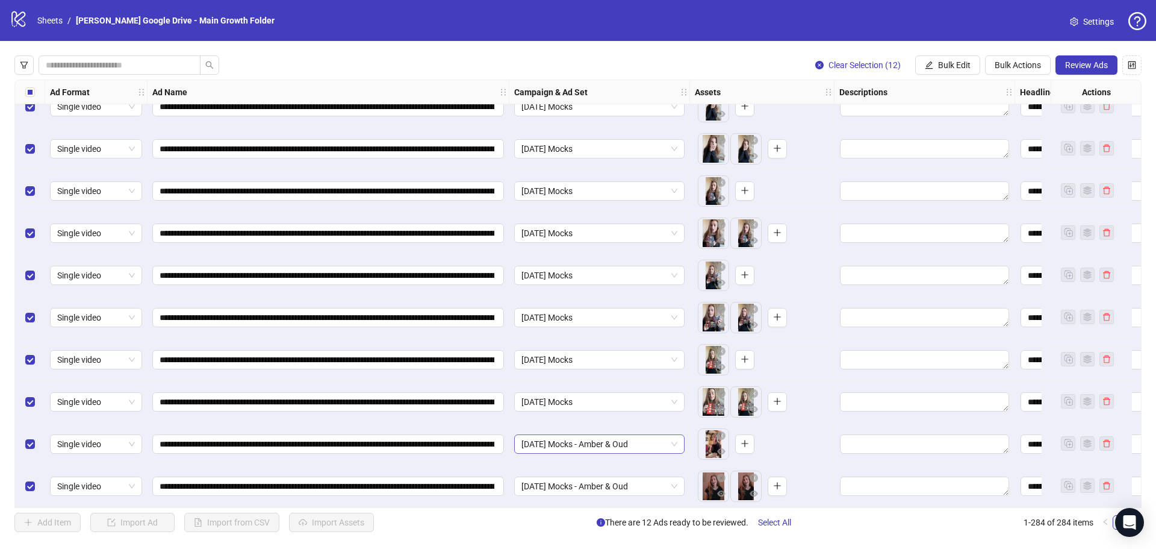
click at [550, 443] on span "[DATE] Mocks - Amber & Oud" at bounding box center [599, 444] width 156 height 18
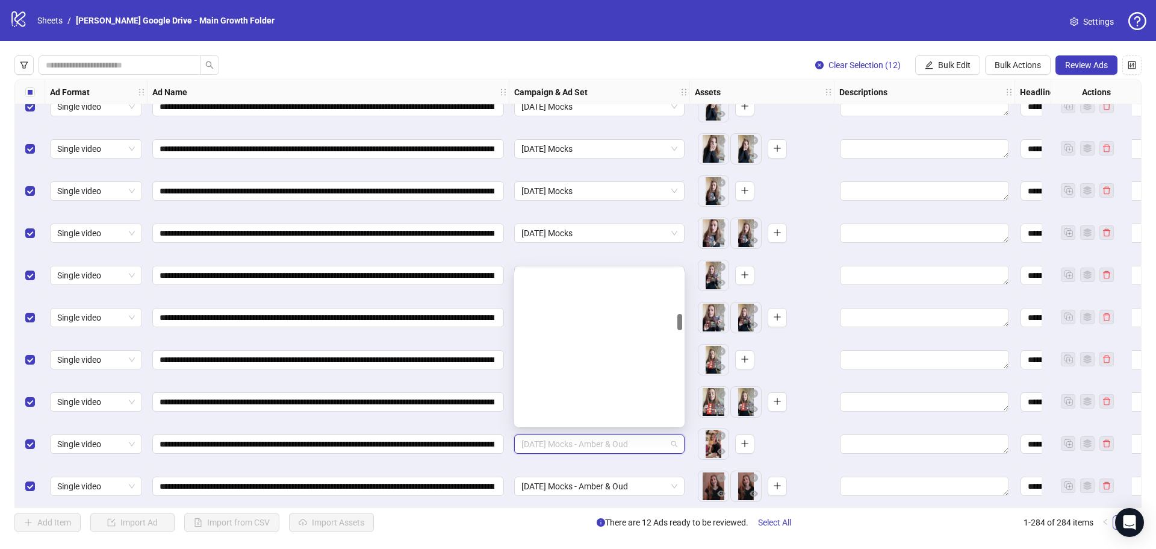
scroll to position [399, 0]
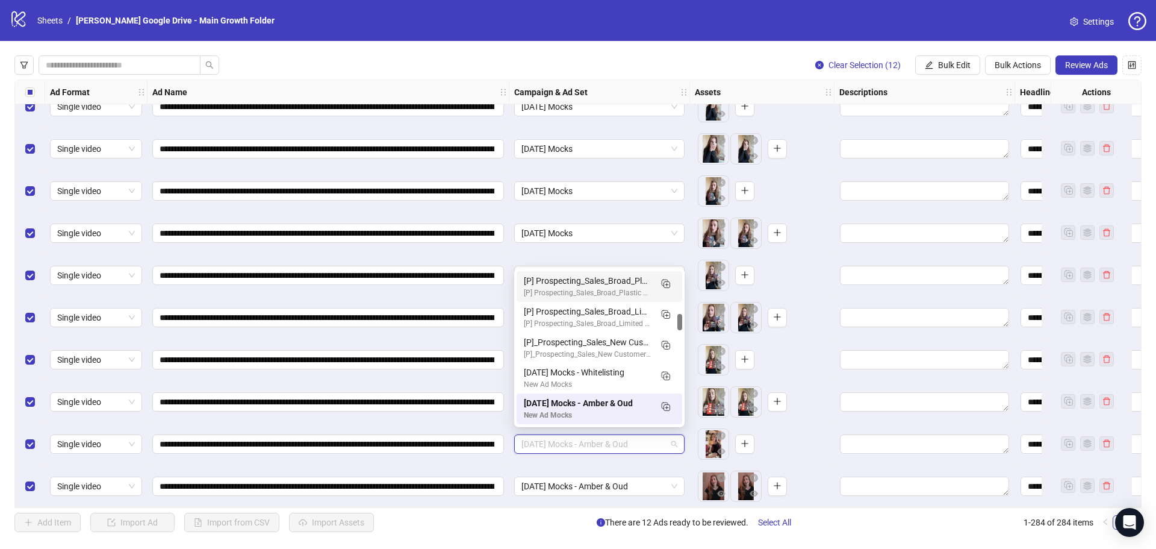
paste input "*******"
type input "*******"
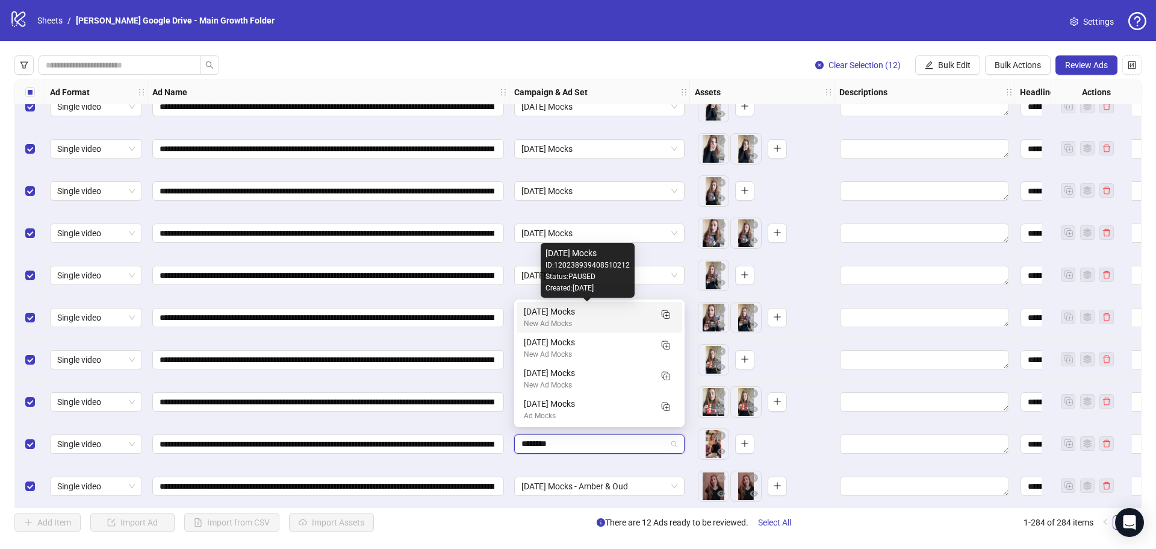
click at [563, 304] on div "[DATE] Mocks New Ad Mocks" at bounding box center [600, 317] width 166 height 31
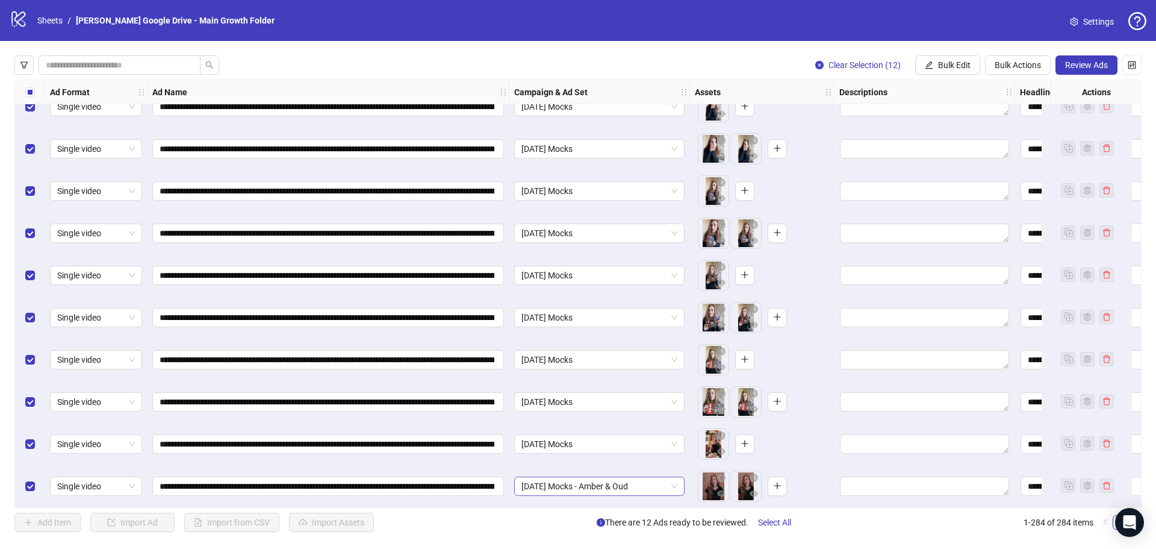
click at [546, 480] on span "[DATE] Mocks - Amber & Oud" at bounding box center [599, 486] width 156 height 18
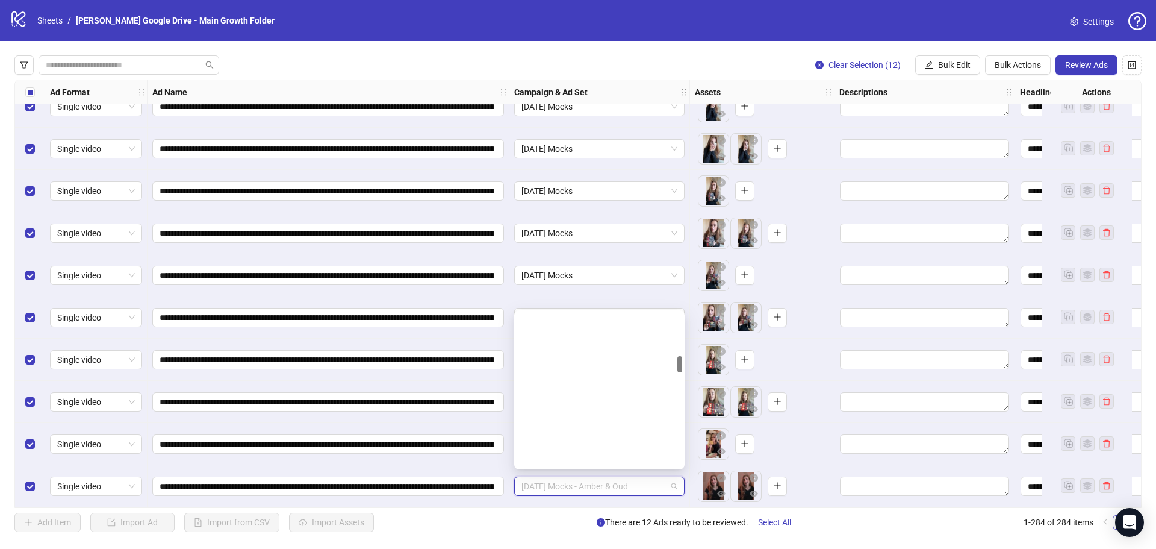
scroll to position [399, 0]
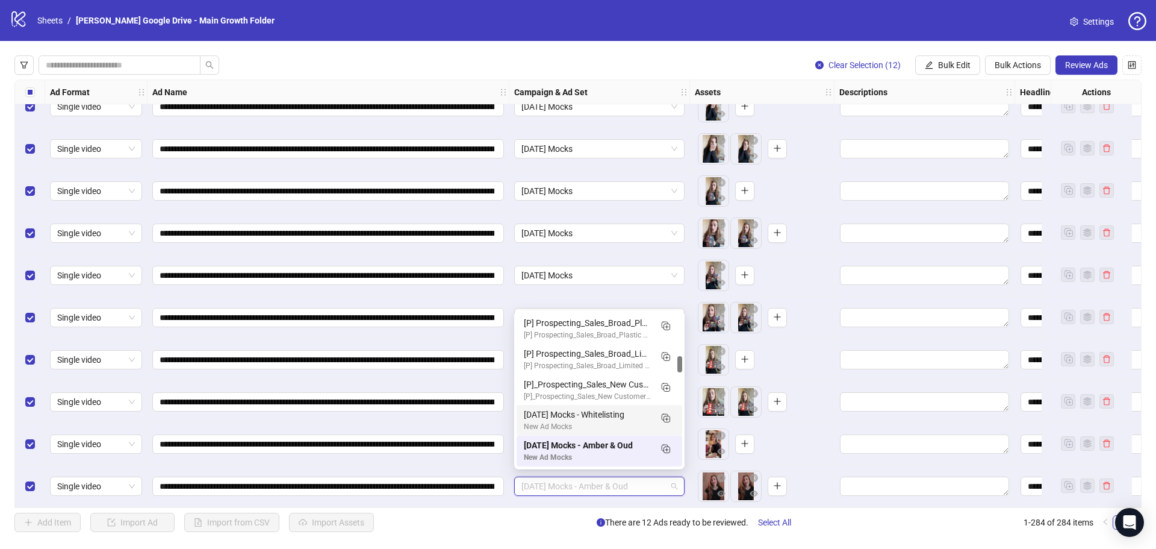
paste input "*******"
type input "*******"
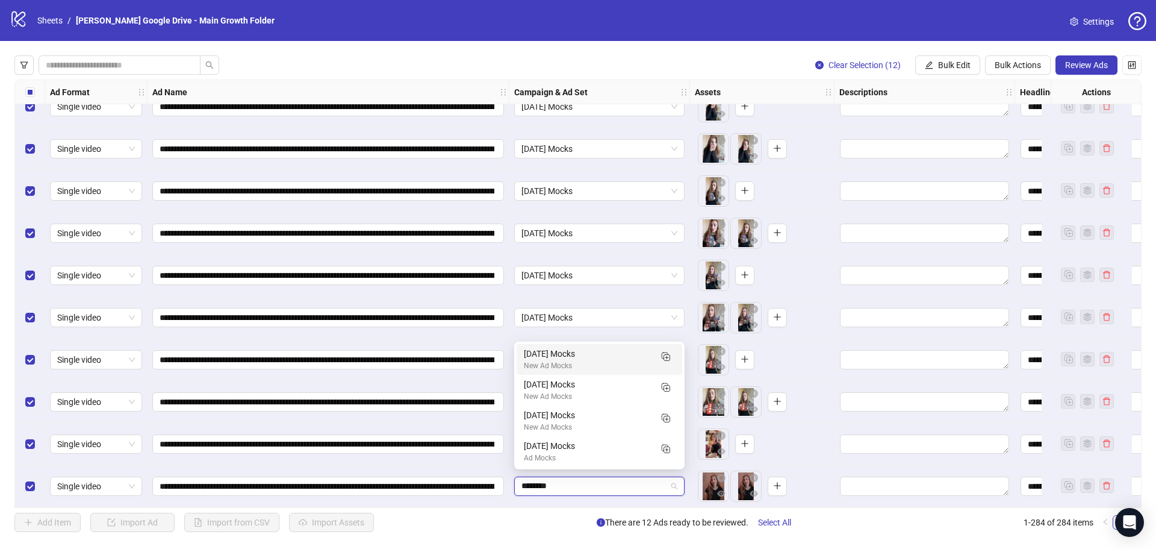
scroll to position [0, 0]
click at [561, 358] on div "[DATE] Mocks" at bounding box center [587, 353] width 127 height 13
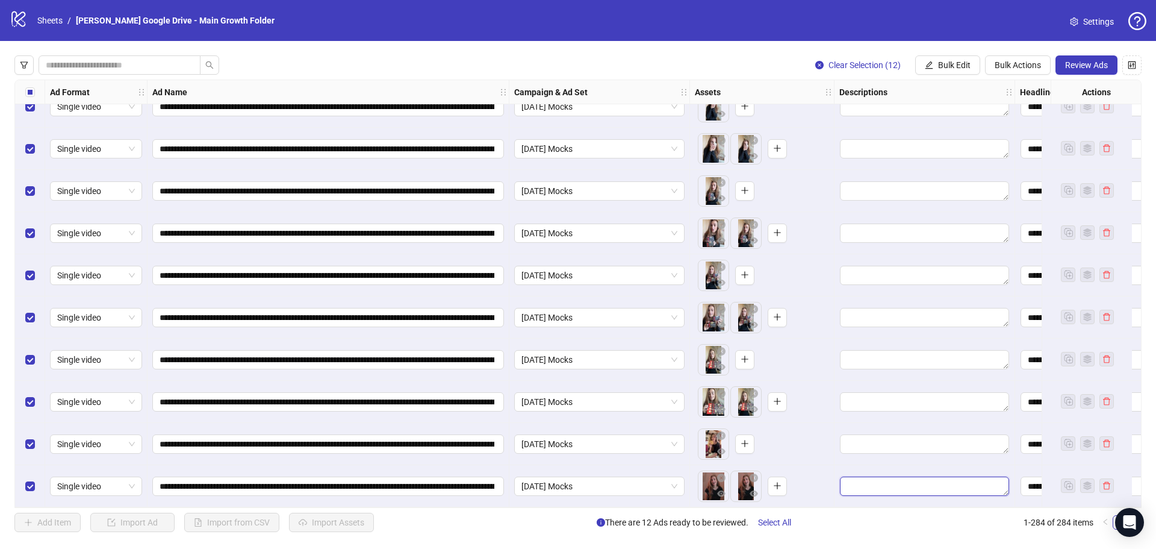
click at [894, 477] on textarea "Edit values" at bounding box center [924, 485] width 169 height 19
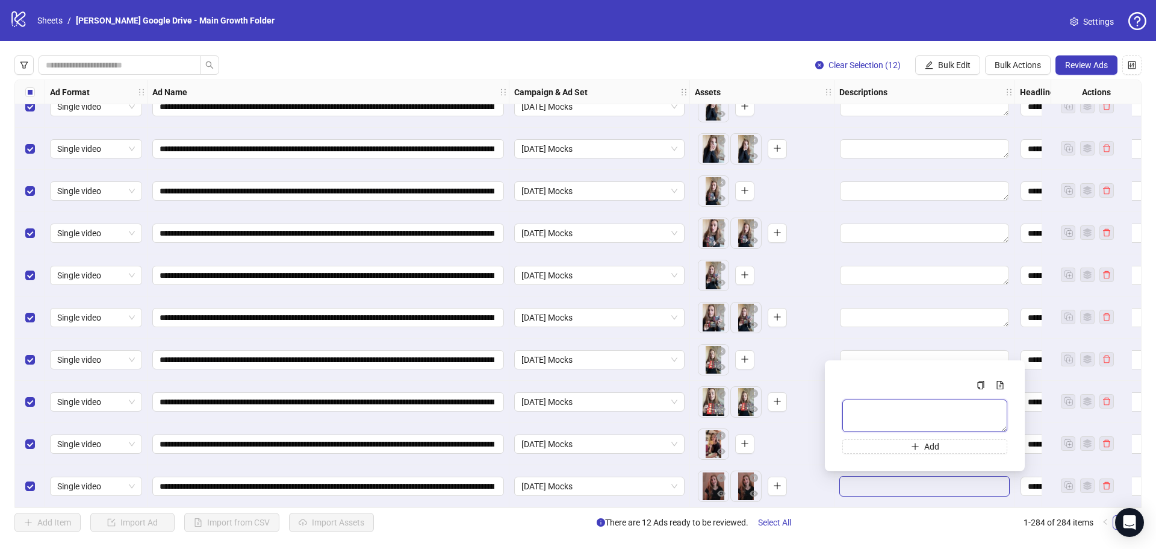
click at [877, 413] on textarea "Multi-text input container - paste or copy values" at bounding box center [924, 415] width 165 height 33
click at [881, 334] on div at bounding box center [925, 317] width 181 height 42
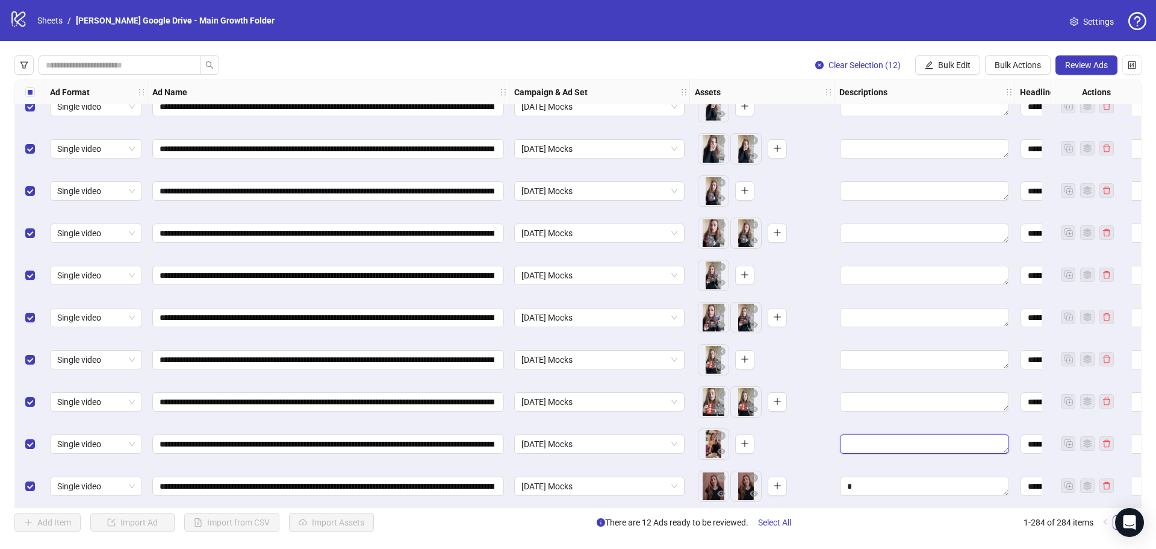
click at [886, 440] on textarea "Edit values" at bounding box center [924, 443] width 169 height 19
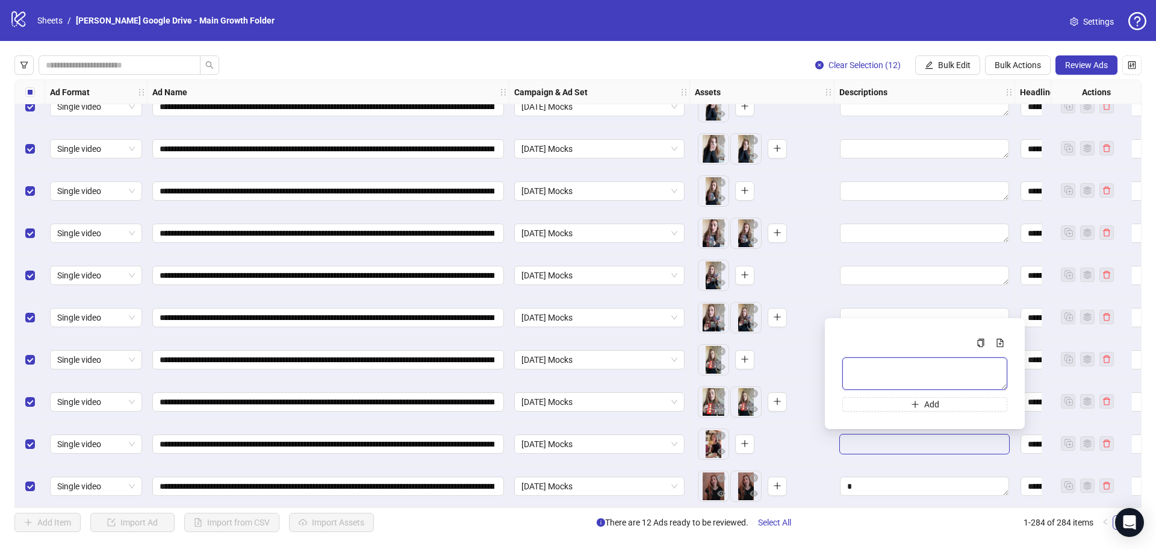
click at [874, 378] on textarea "Multi-text input container - paste or copy values" at bounding box center [924, 373] width 165 height 33
click at [862, 466] on div at bounding box center [925, 486] width 181 height 42
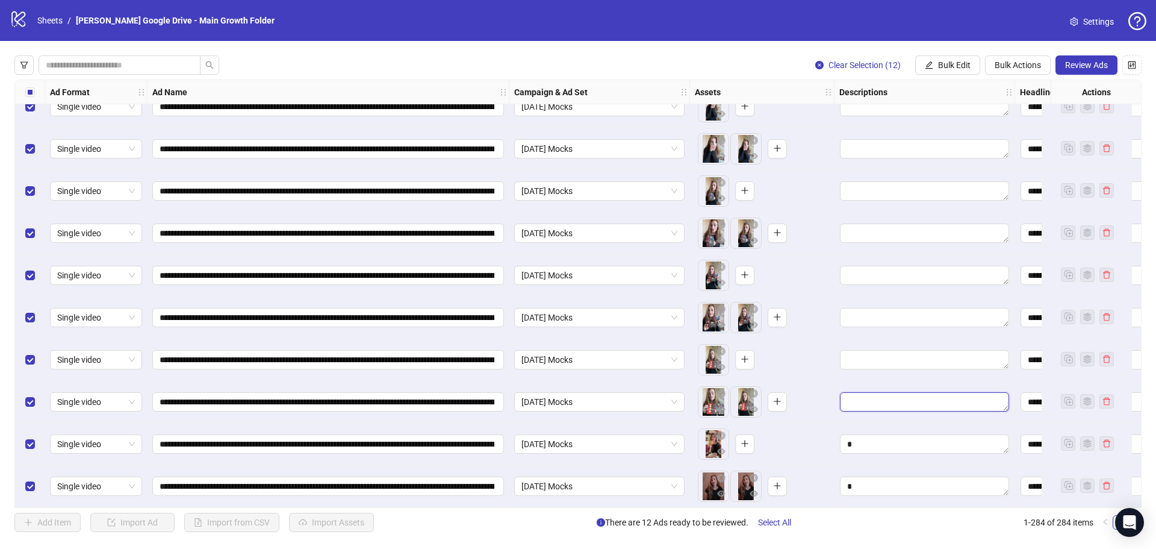
click at [875, 397] on textarea "Edit values" at bounding box center [924, 401] width 169 height 19
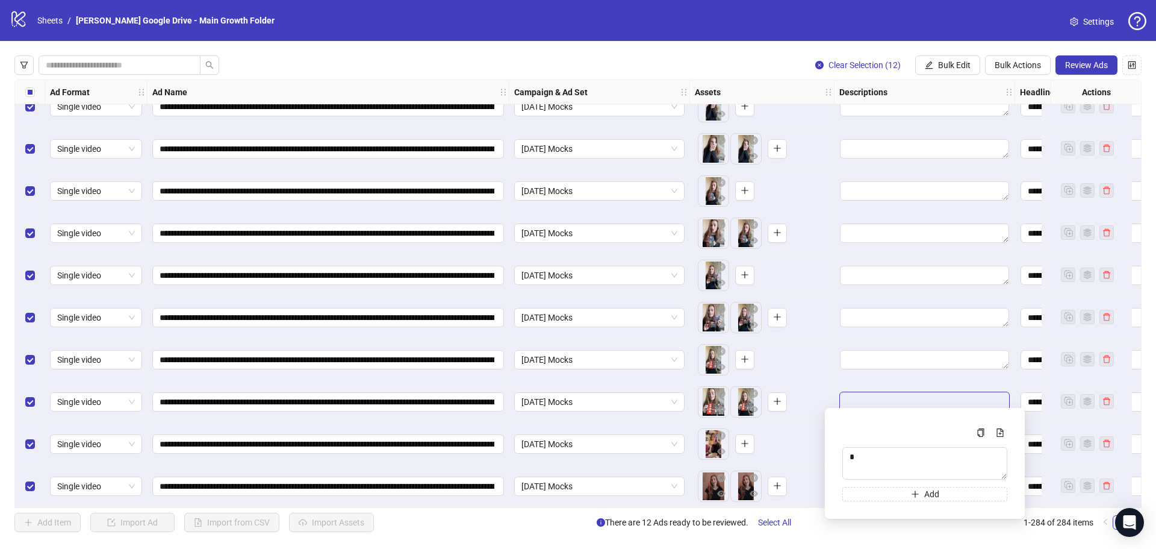
click at [895, 375] on div at bounding box center [925, 359] width 181 height 42
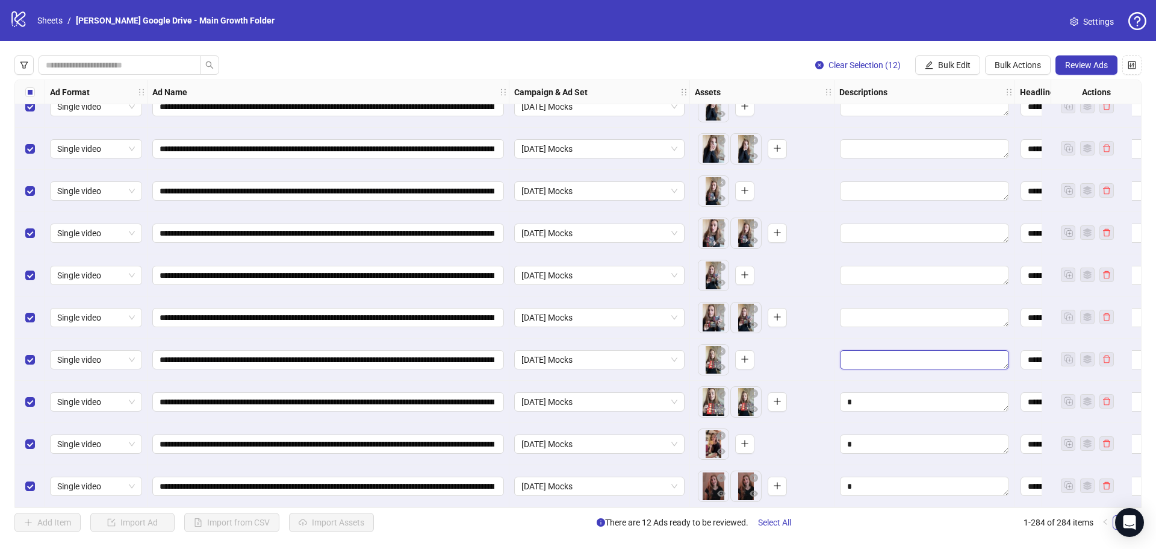
click at [881, 350] on textarea "Edit values" at bounding box center [924, 359] width 169 height 19
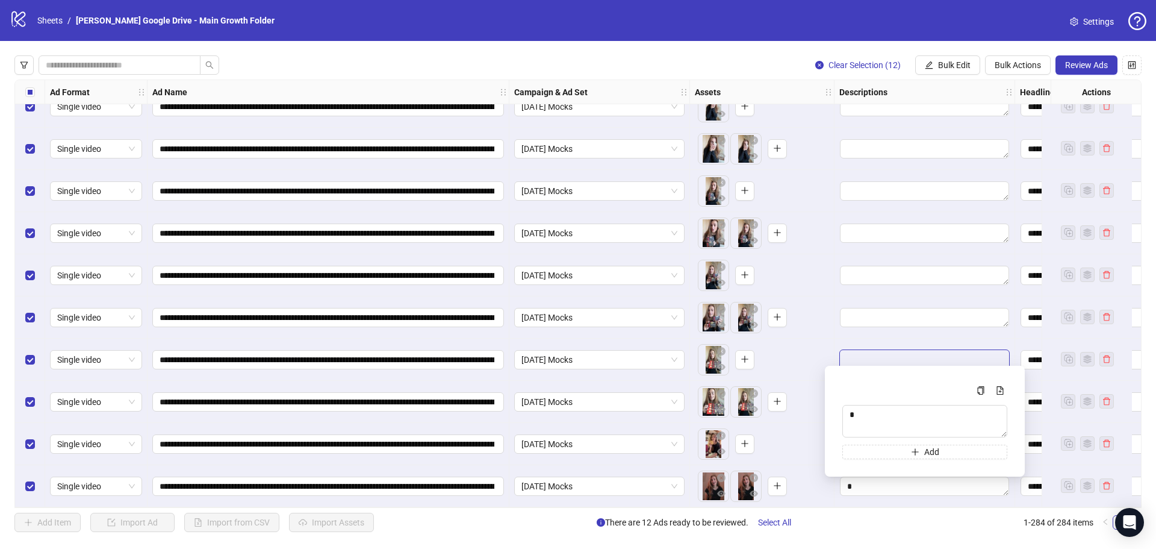
click at [875, 331] on div at bounding box center [925, 317] width 181 height 42
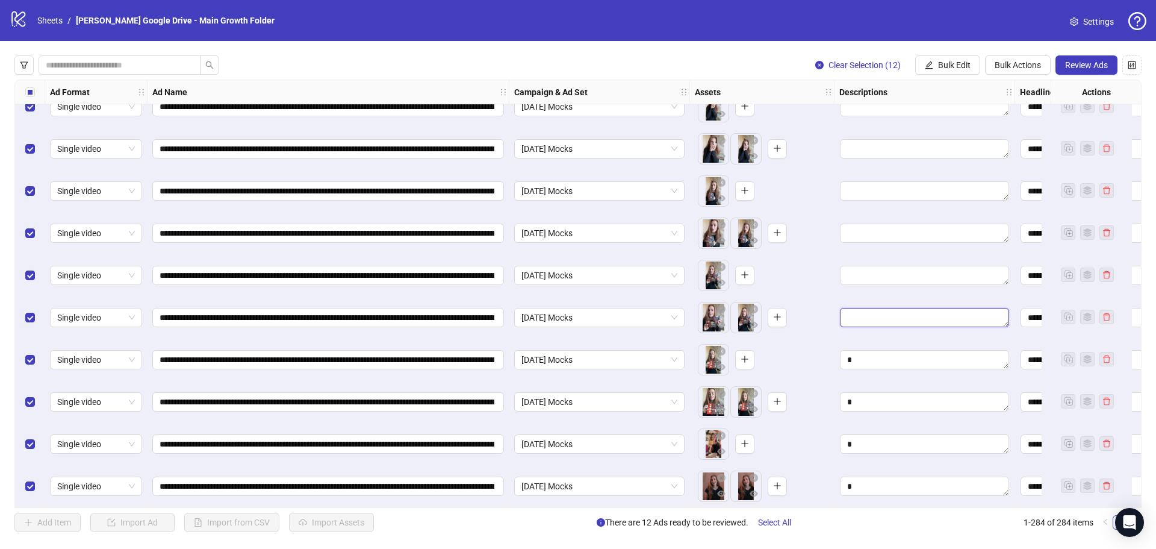
click at [877, 315] on textarea "Edit values" at bounding box center [924, 317] width 169 height 19
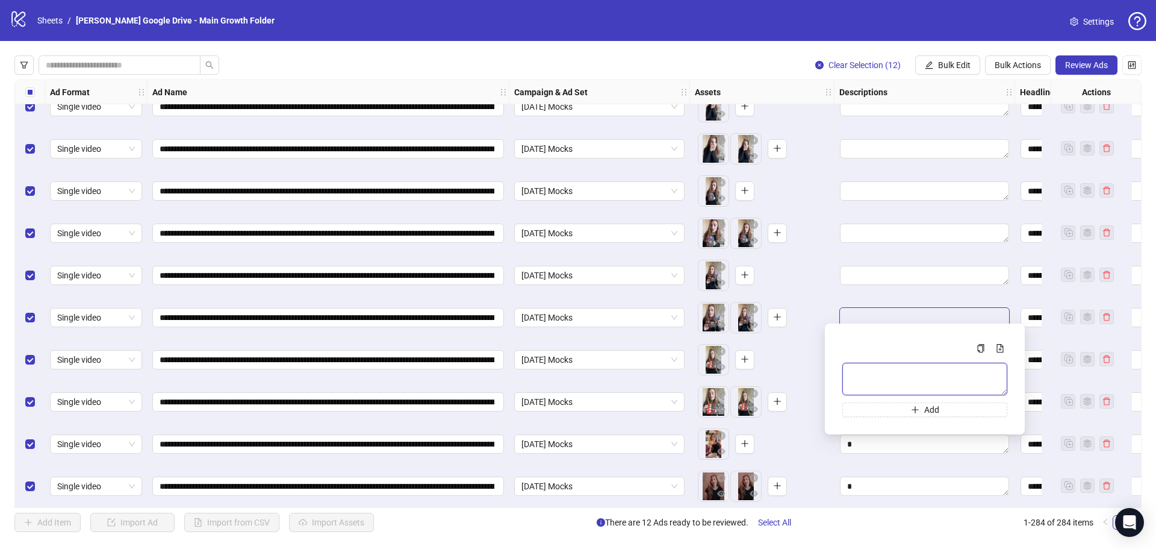
click at [871, 376] on textarea "Multi-text input container - paste or copy values" at bounding box center [924, 378] width 165 height 33
click at [878, 298] on div at bounding box center [925, 317] width 181 height 42
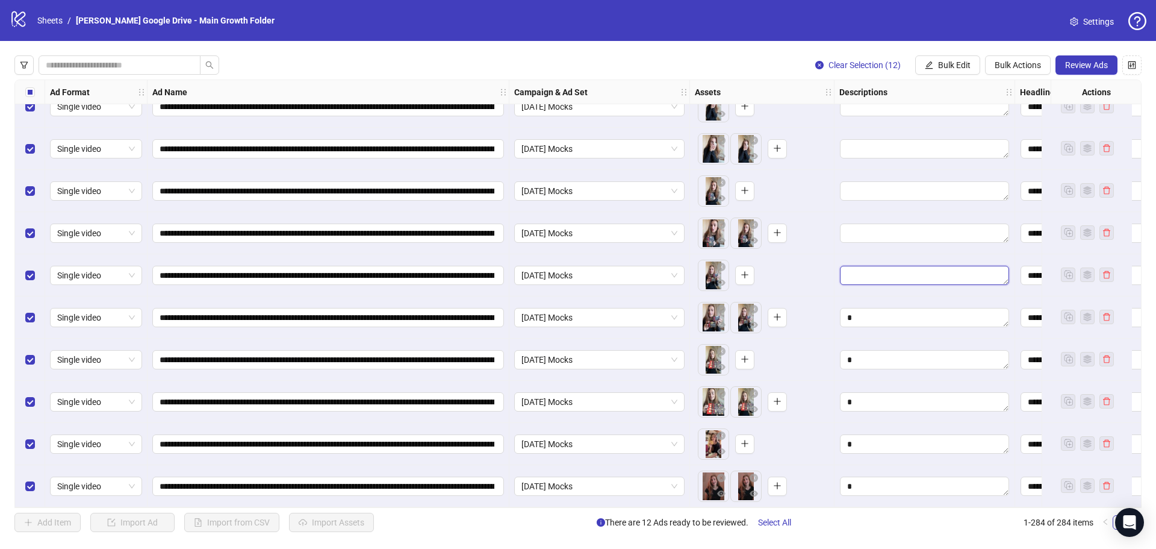
click at [878, 273] on textarea "Edit values" at bounding box center [924, 275] width 169 height 19
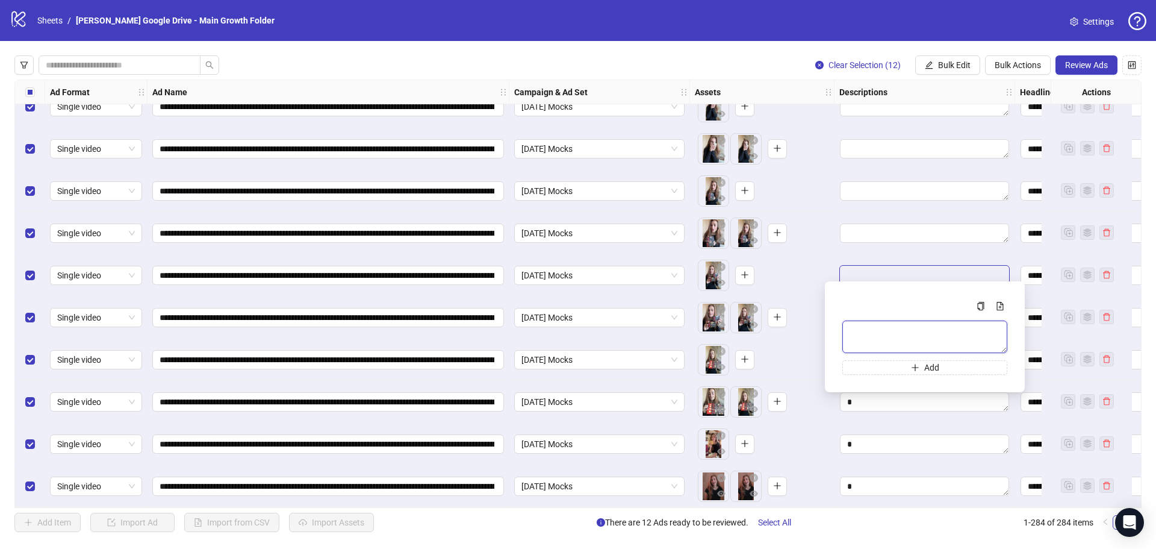
click at [872, 330] on textarea "Multi-text input container - paste or copy values" at bounding box center [924, 336] width 165 height 33
click at [874, 254] on div at bounding box center [925, 275] width 181 height 42
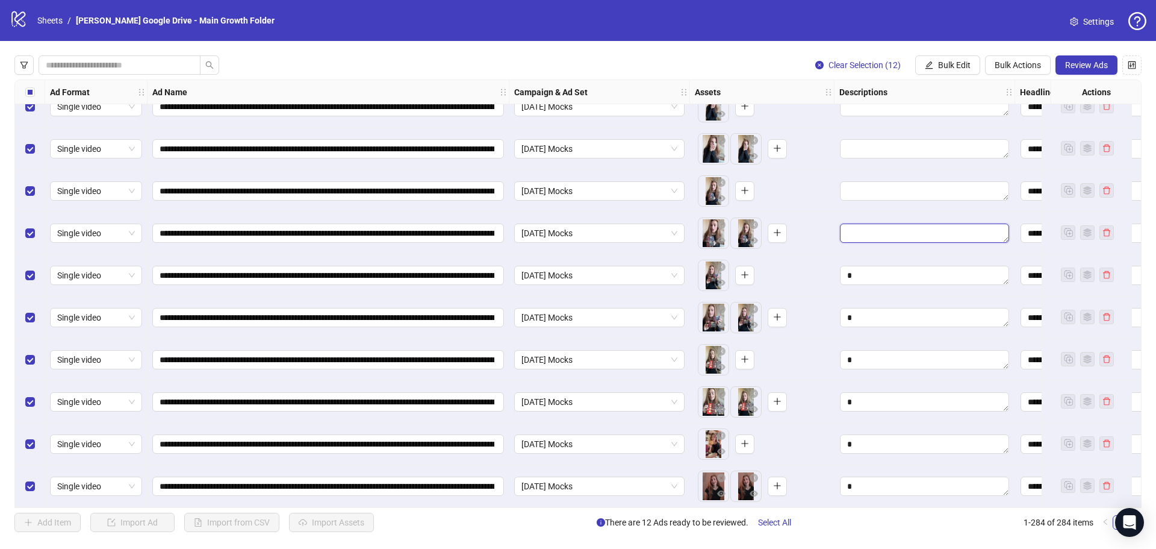
click at [874, 233] on textarea "Edit values" at bounding box center [924, 232] width 169 height 19
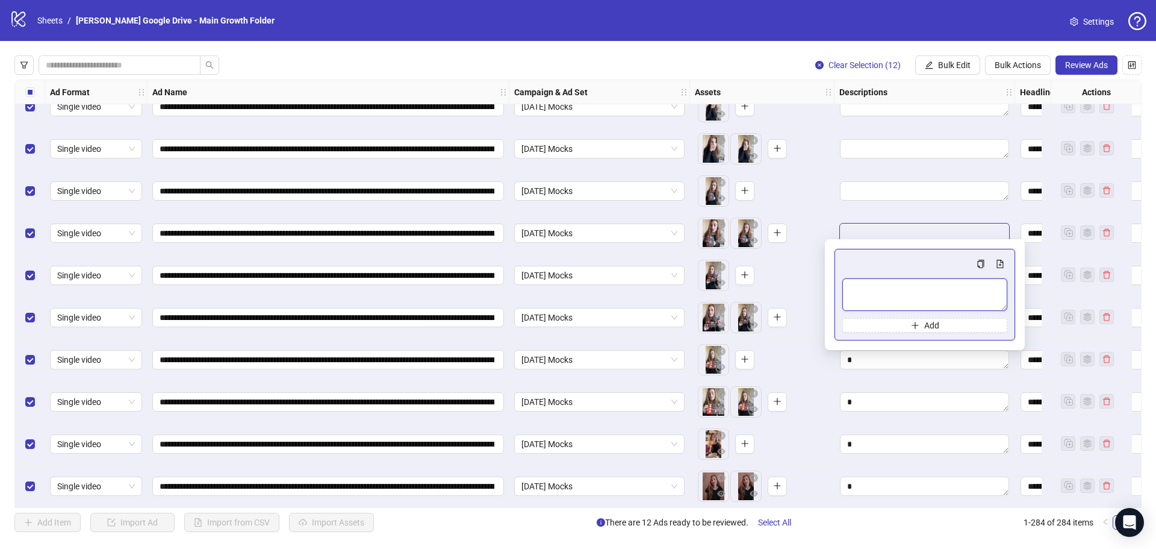
click at [877, 306] on textarea "Multi-text input container - paste or copy values" at bounding box center [924, 294] width 165 height 33
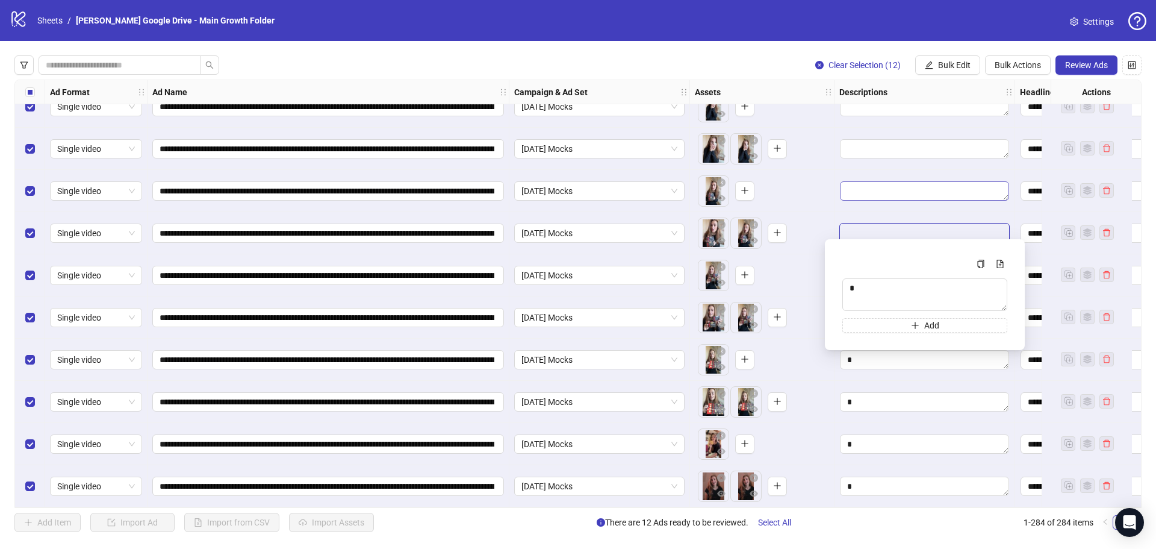
click at [866, 212] on div at bounding box center [925, 233] width 181 height 42
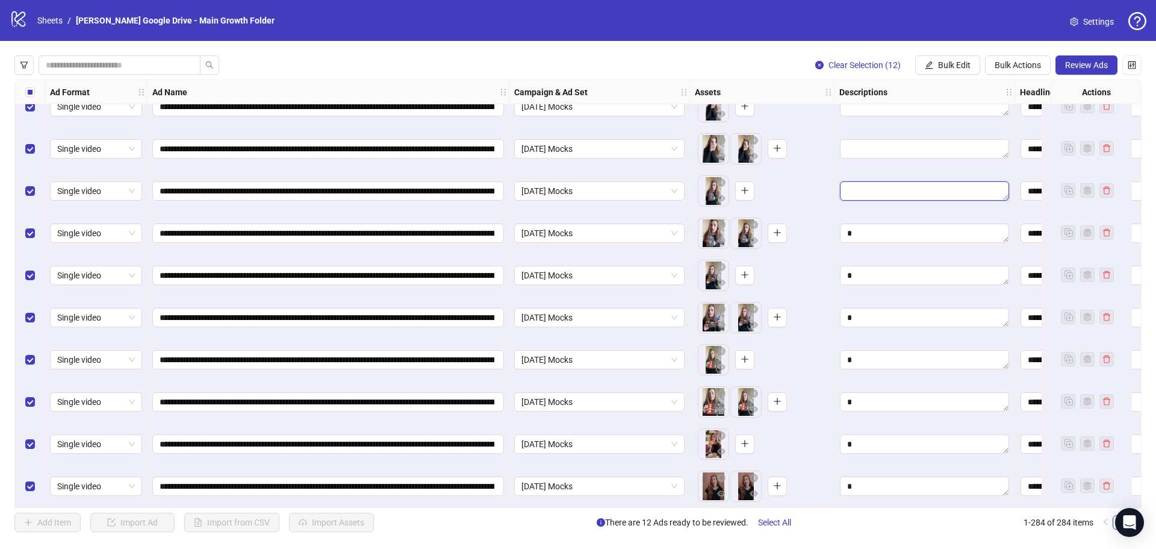
click at [866, 184] on textarea "Edit values" at bounding box center [924, 190] width 169 height 19
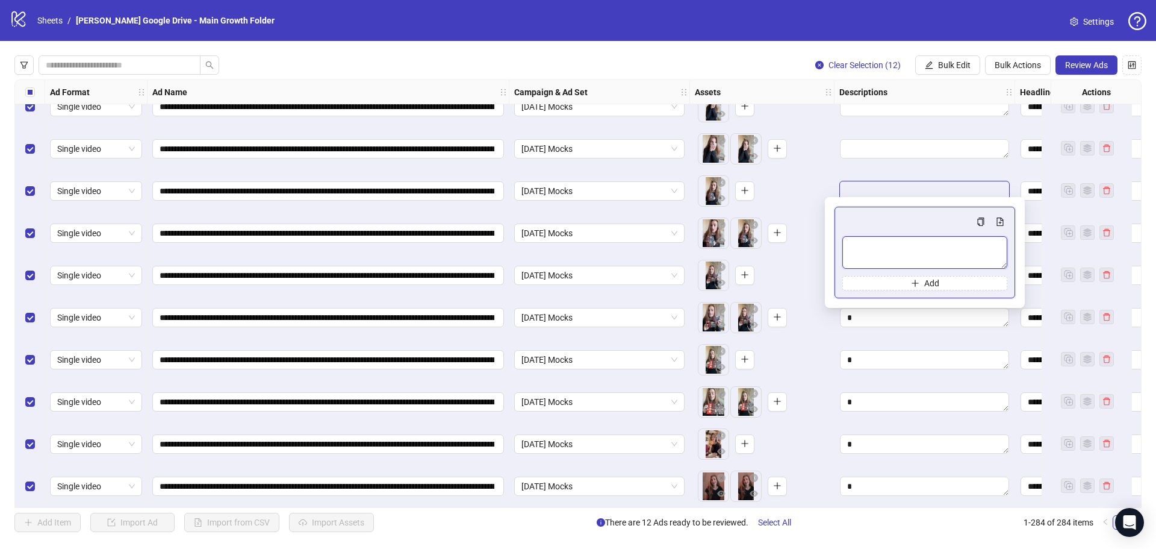
click at [869, 249] on textarea "Multi-text input container - paste or copy values" at bounding box center [924, 252] width 165 height 33
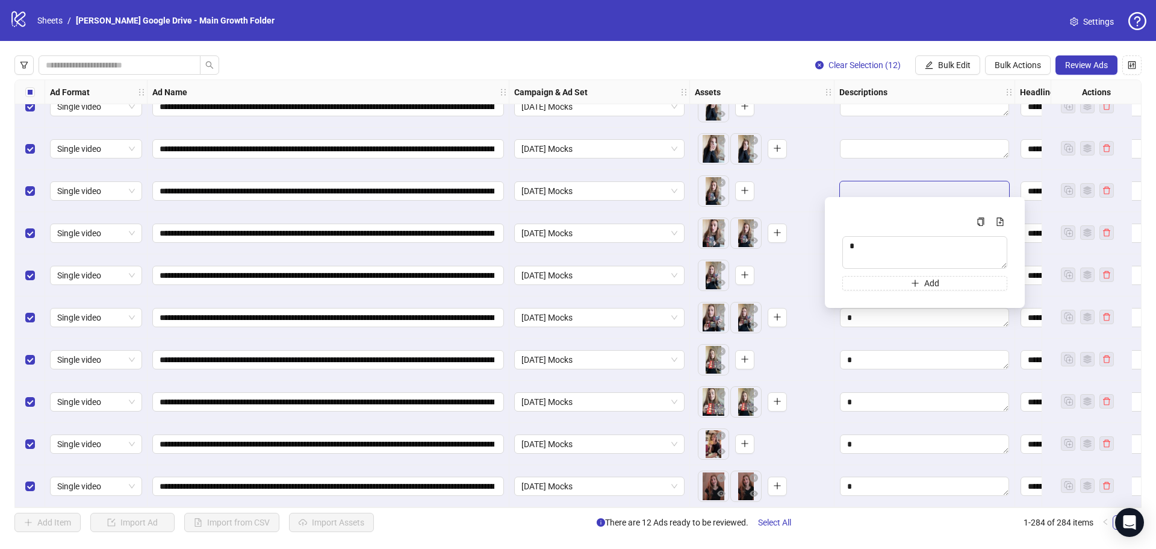
click at [870, 155] on div at bounding box center [925, 149] width 181 height 42
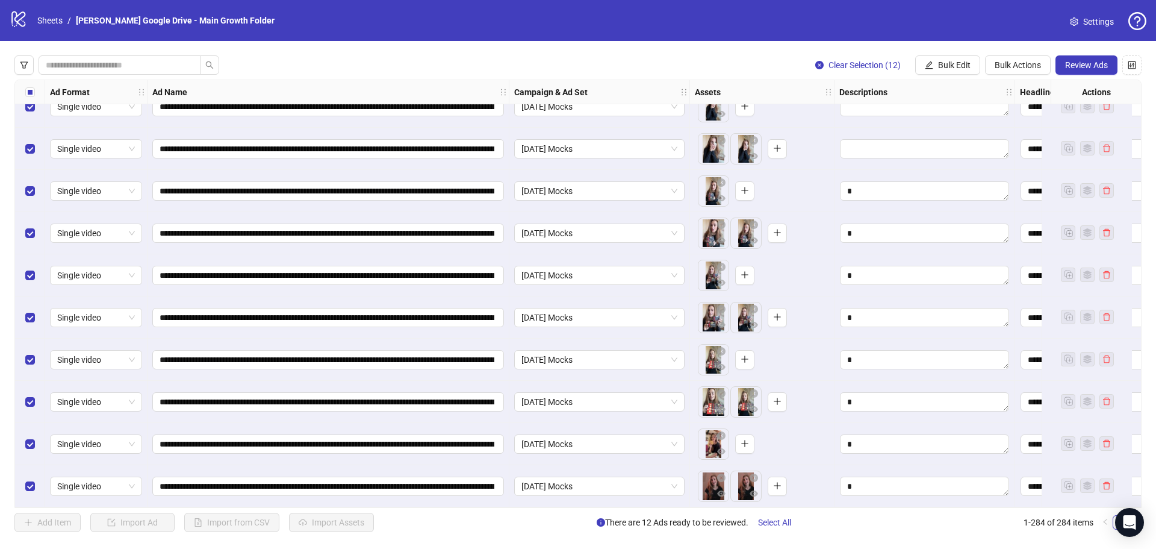
scroll to position [11548, 0]
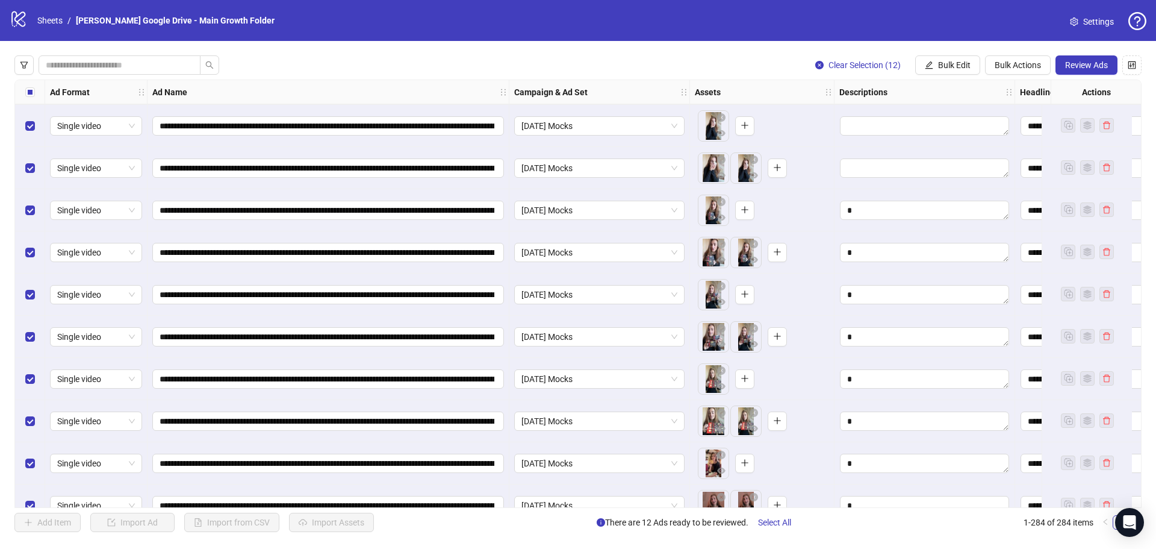
click at [878, 310] on div "**********" at bounding box center [577, 293] width 1127 height 428
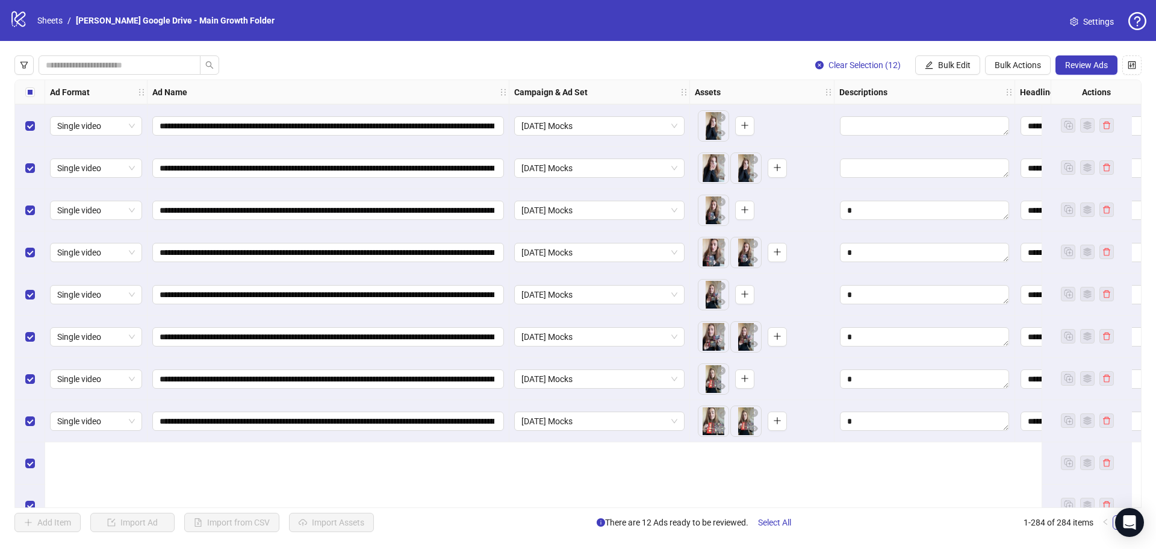
scroll to position [11404, 0]
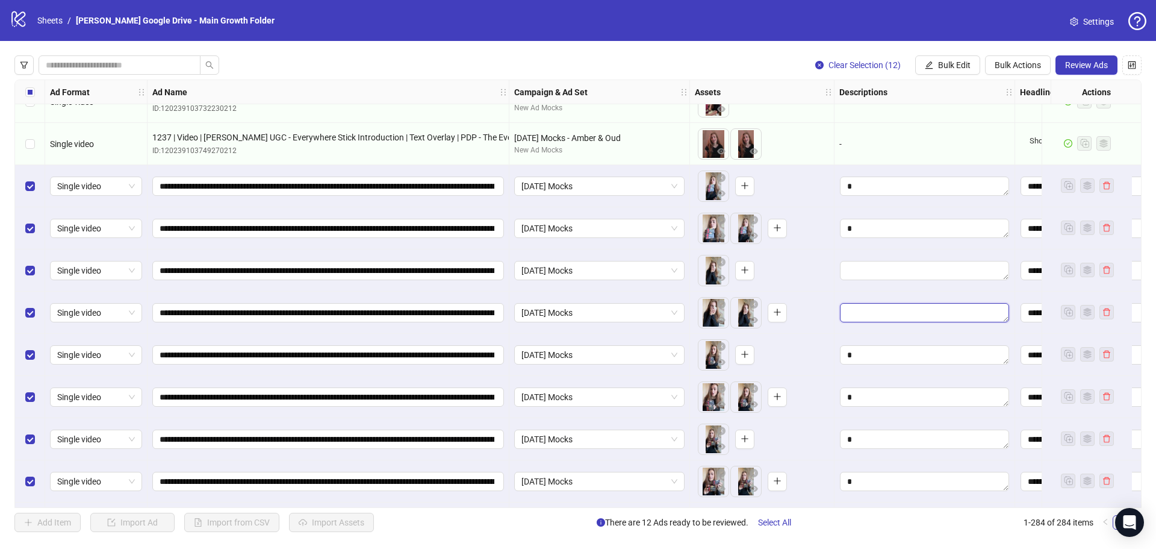
click at [877, 316] on textarea "Edit values" at bounding box center [924, 312] width 169 height 19
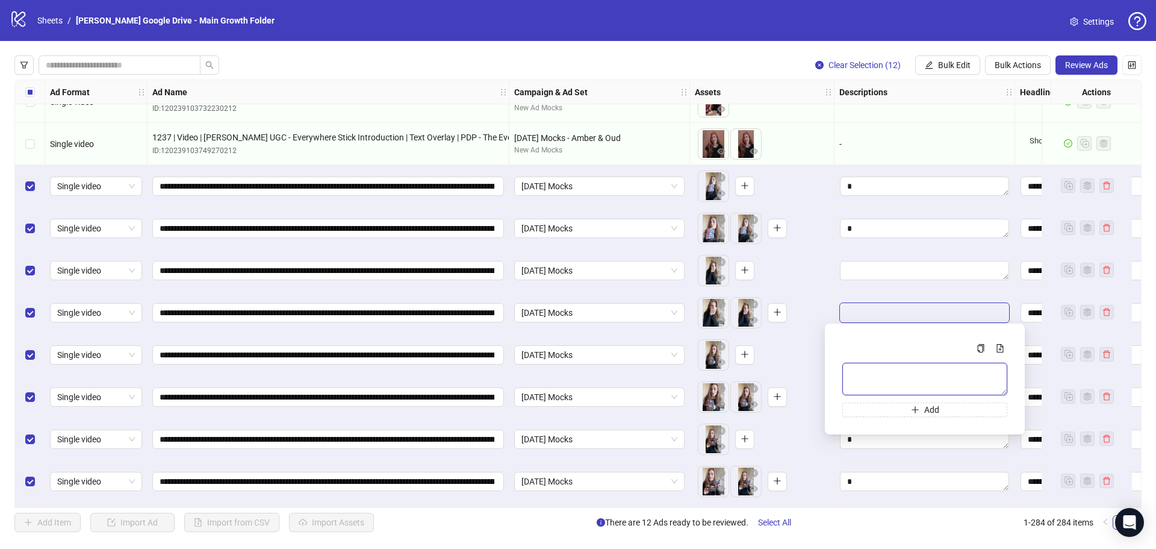
click at [855, 393] on textarea "Multi-text input container - paste or copy values" at bounding box center [924, 378] width 165 height 33
click at [872, 272] on textarea "Edit values" at bounding box center [924, 270] width 169 height 19
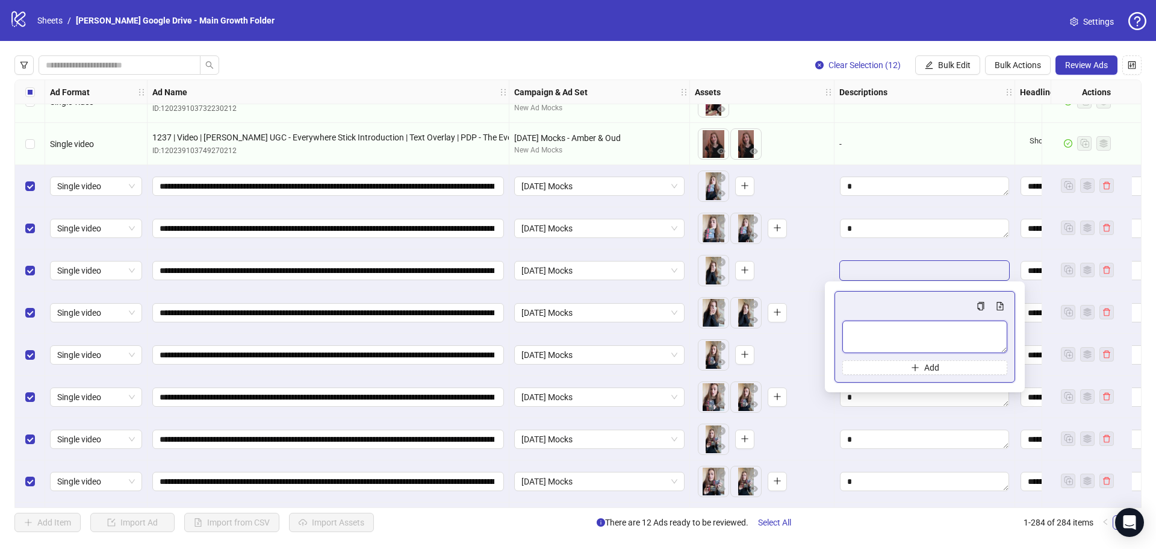
click at [874, 340] on textarea "Multi-text input container - paste or copy values" at bounding box center [924, 336] width 165 height 33
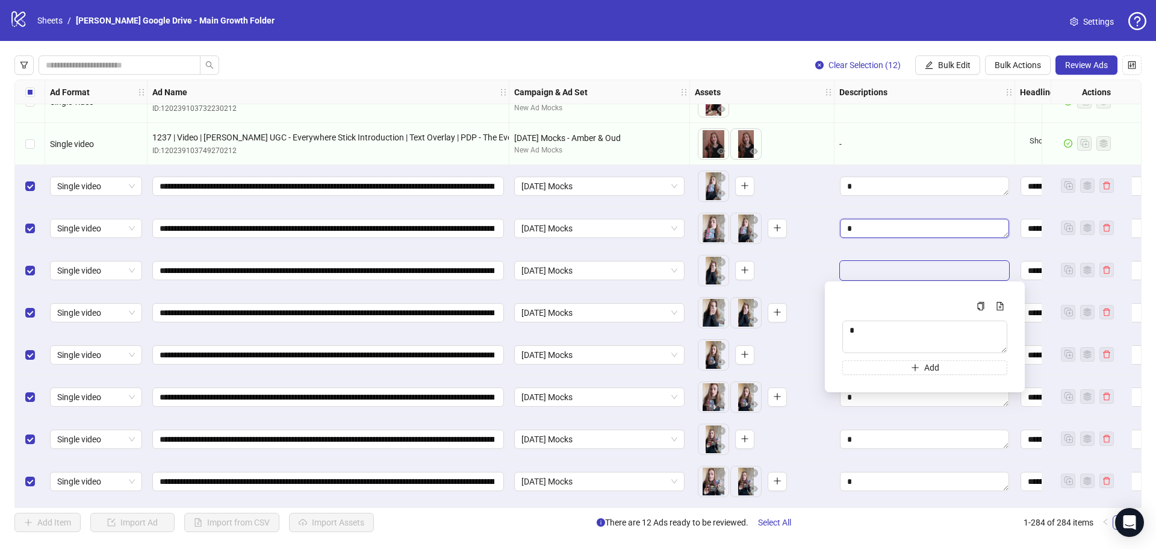
click at [899, 231] on textarea "Edit values" at bounding box center [924, 228] width 169 height 19
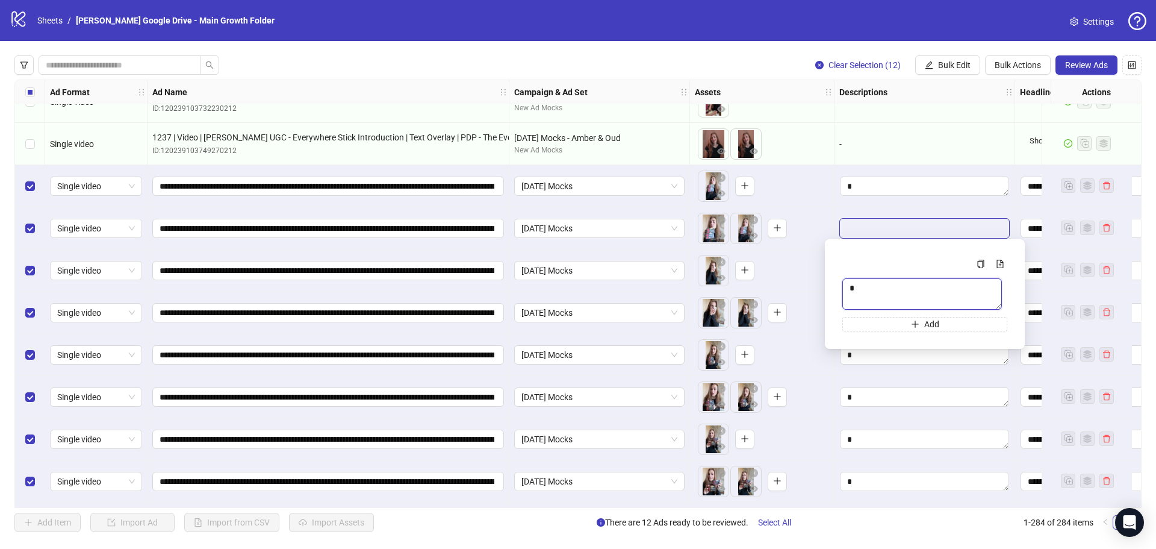
click at [859, 305] on textarea "Multi-text input container - paste or copy values" at bounding box center [922, 293] width 160 height 31
drag, startPoint x: 859, startPoint y: 305, endPoint x: 864, endPoint y: 293, distance: 13.2
click at [861, 299] on textarea "Multi-text input container - paste or copy values" at bounding box center [922, 293] width 160 height 31
click at [874, 296] on textarea "Multi-text input container - paste or copy values" at bounding box center [922, 293] width 160 height 31
click at [868, 196] on div "Edit values" at bounding box center [924, 186] width 170 height 20
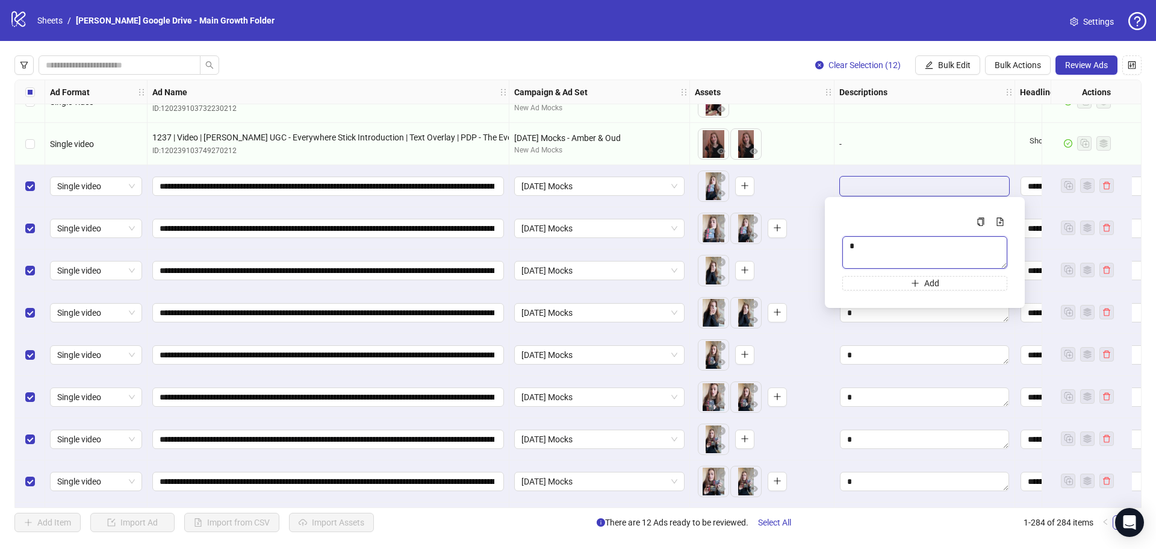
click at [869, 264] on textarea "Multi-text input container - paste or copy values" at bounding box center [924, 252] width 165 height 33
click at [850, 169] on div at bounding box center [925, 186] width 181 height 42
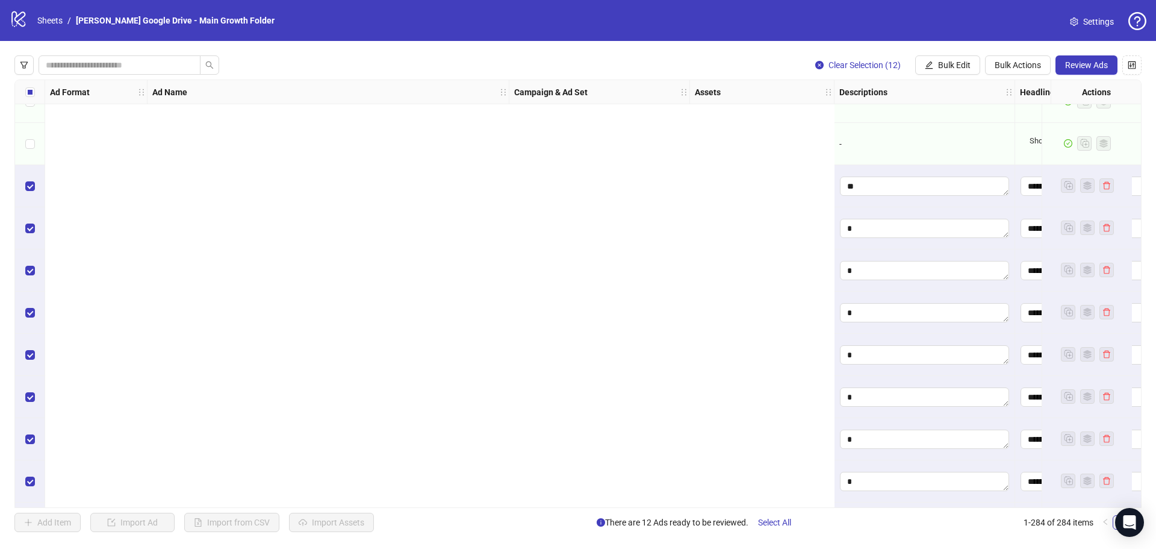
scroll to position [11404, 929]
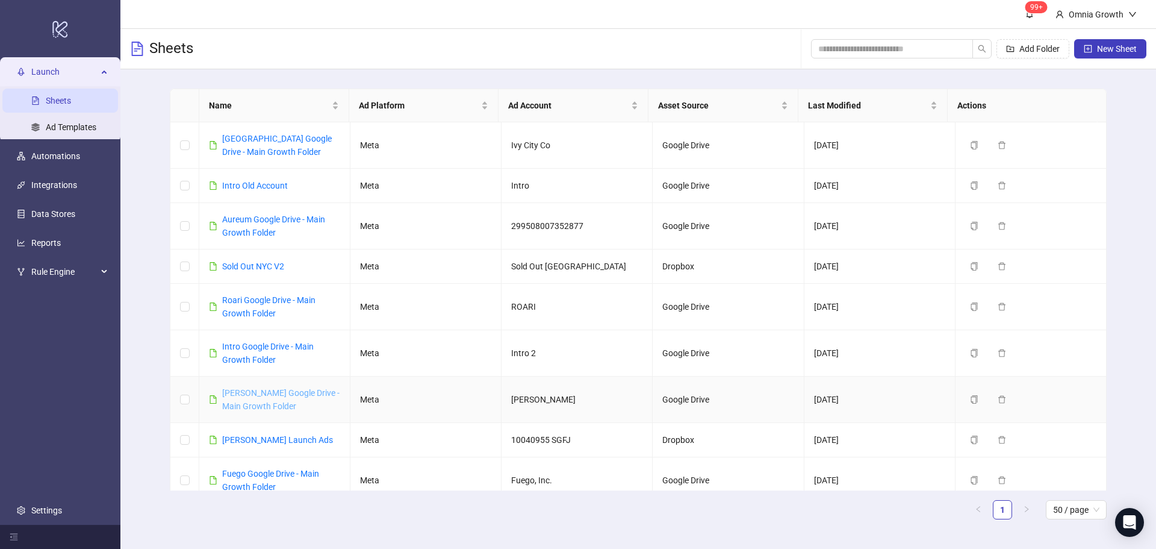
click at [251, 393] on link "[PERSON_NAME] Google Drive - Main Growth Folder" at bounding box center [280, 399] width 117 height 23
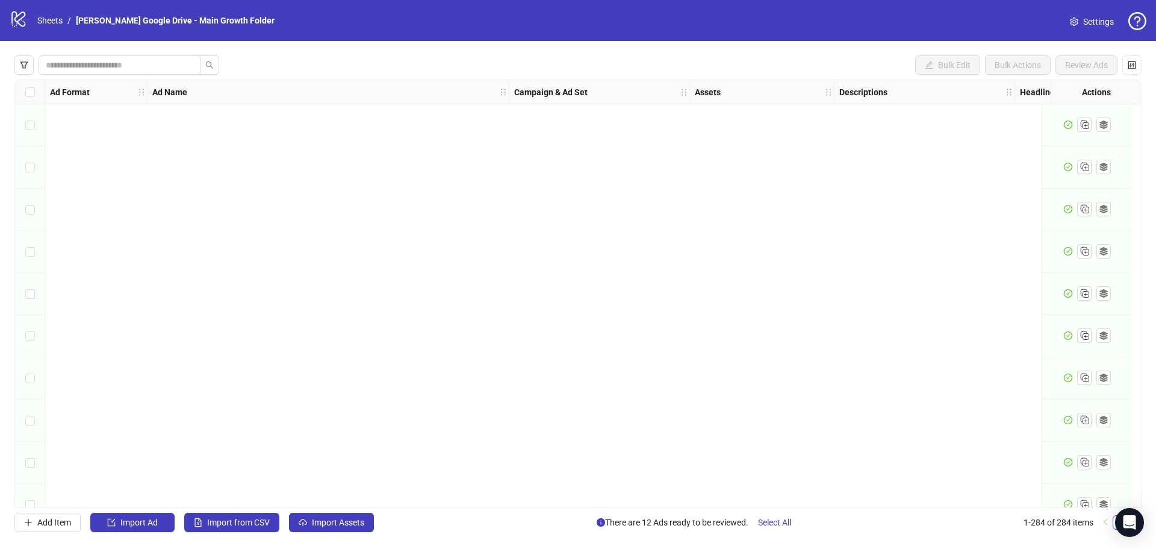
scroll to position [11572, 0]
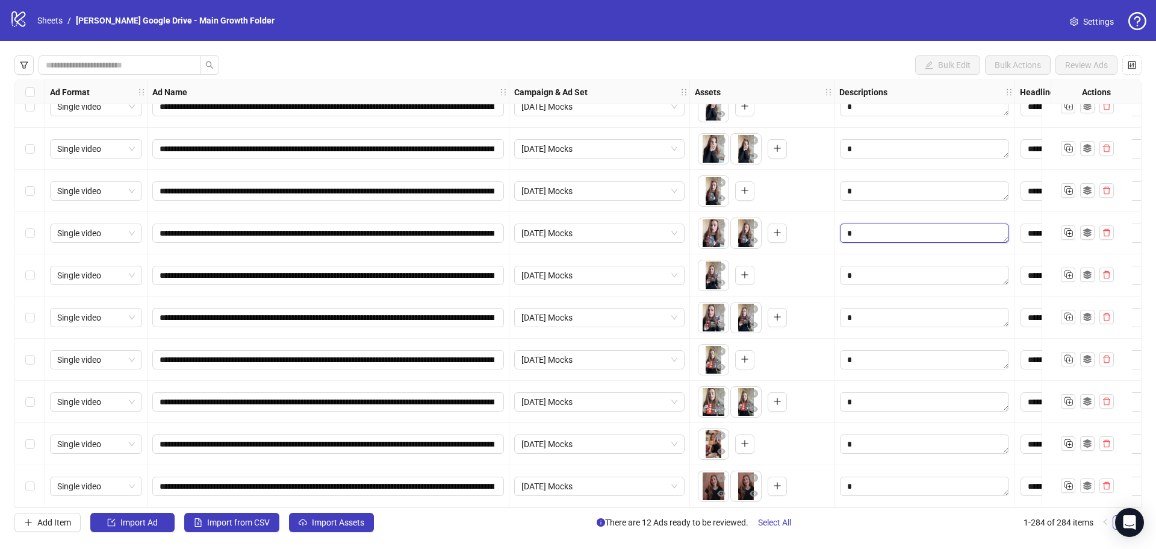
click at [872, 223] on textarea "Edit values" at bounding box center [924, 232] width 169 height 19
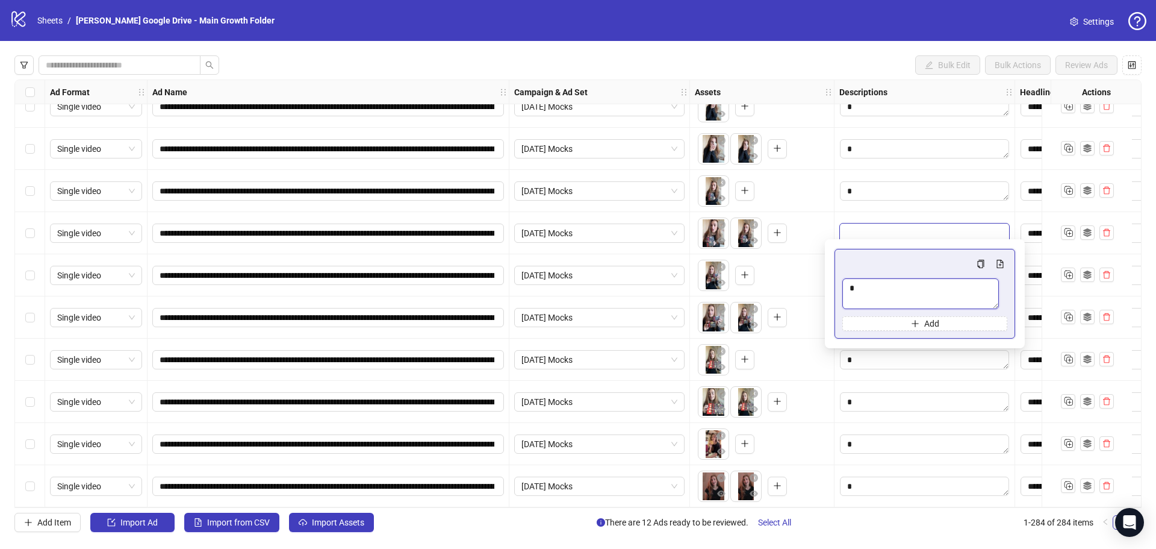
click at [869, 285] on textarea "Multi-text input container - paste or copy values" at bounding box center [920, 293] width 157 height 31
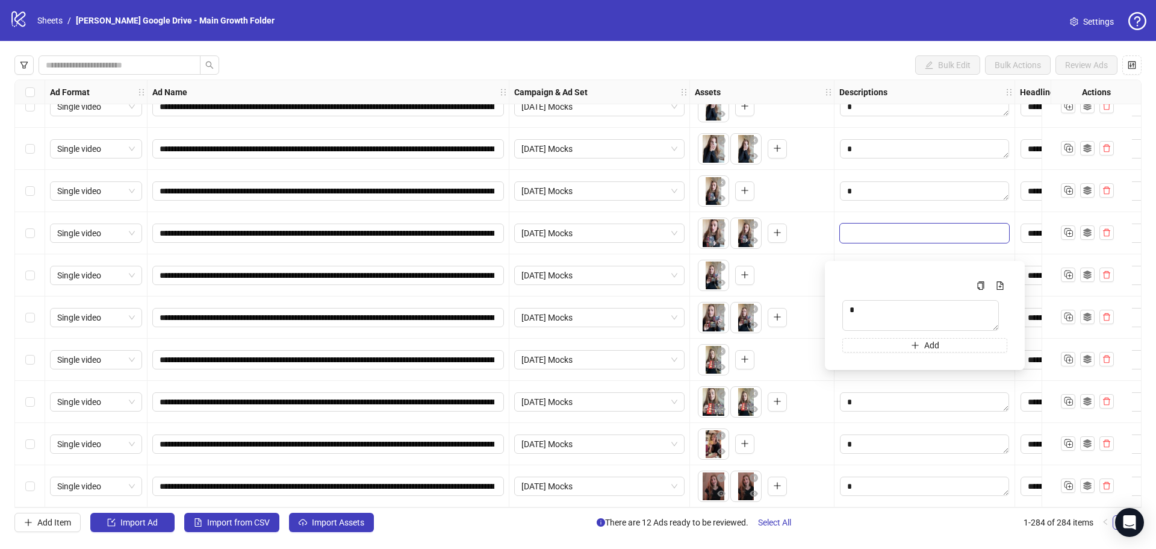
click at [876, 175] on div "**********" at bounding box center [577, 293] width 1127 height 428
click at [876, 32] on textarea "Edit values" at bounding box center [924, 22] width 169 height 19
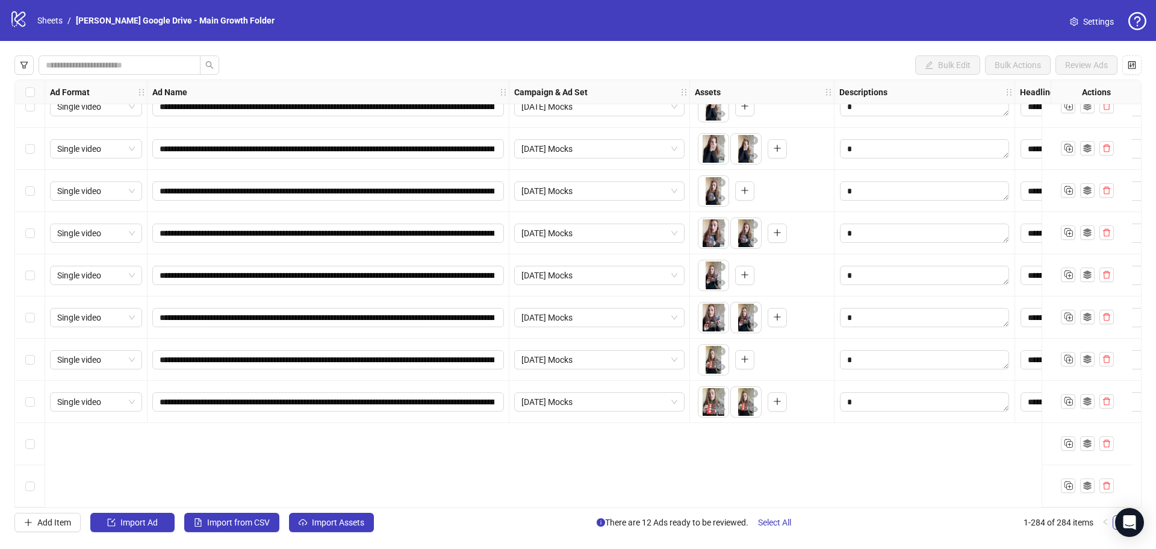
click at [876, 32] on textarea "Edit values" at bounding box center [924, 22] width 169 height 19
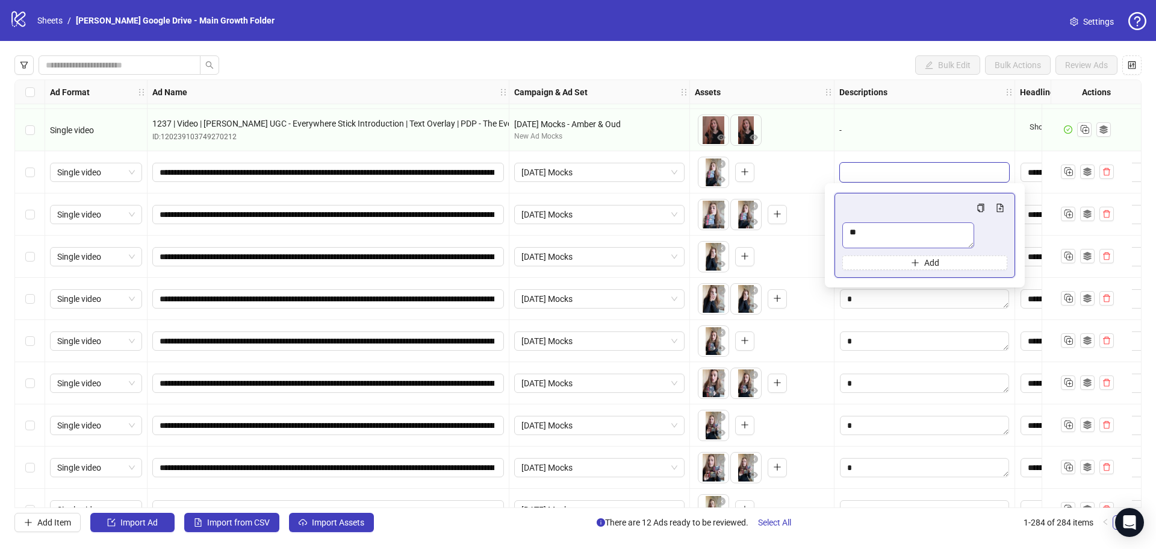
click at [875, 171] on textarea "Edit values" at bounding box center [924, 172] width 169 height 19
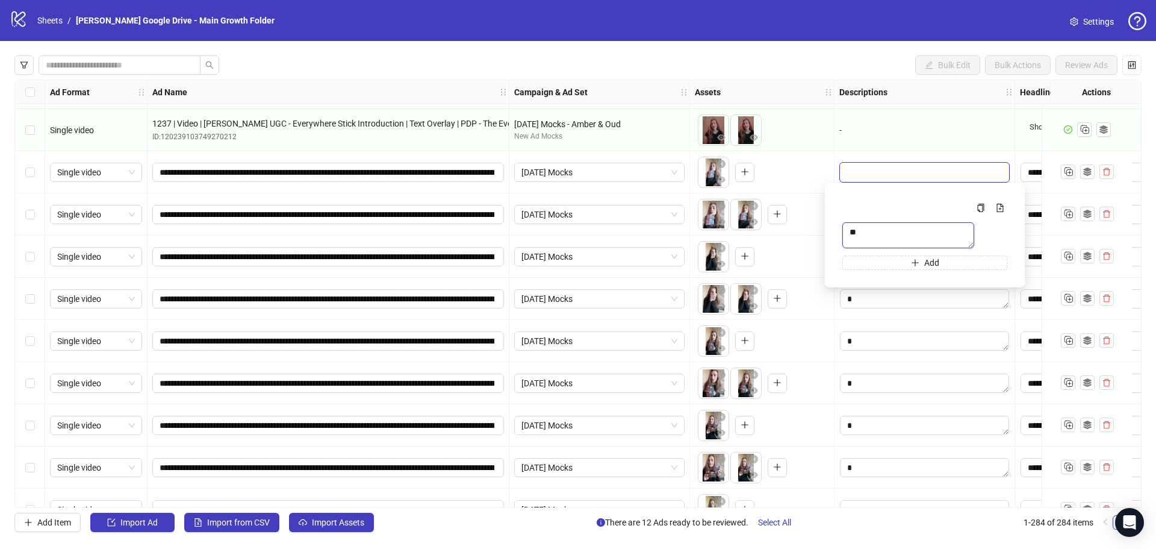
click at [872, 247] on textarea "Multi-text input container - paste or copy values" at bounding box center [908, 235] width 132 height 26
click at [881, 155] on div at bounding box center [925, 172] width 181 height 42
click at [877, 225] on div "Edit values" at bounding box center [924, 214] width 170 height 20
click at [882, 269] on textarea "Multi-text input container - paste or copy values" at bounding box center [924, 280] width 165 height 33
click at [874, 195] on div at bounding box center [925, 214] width 181 height 42
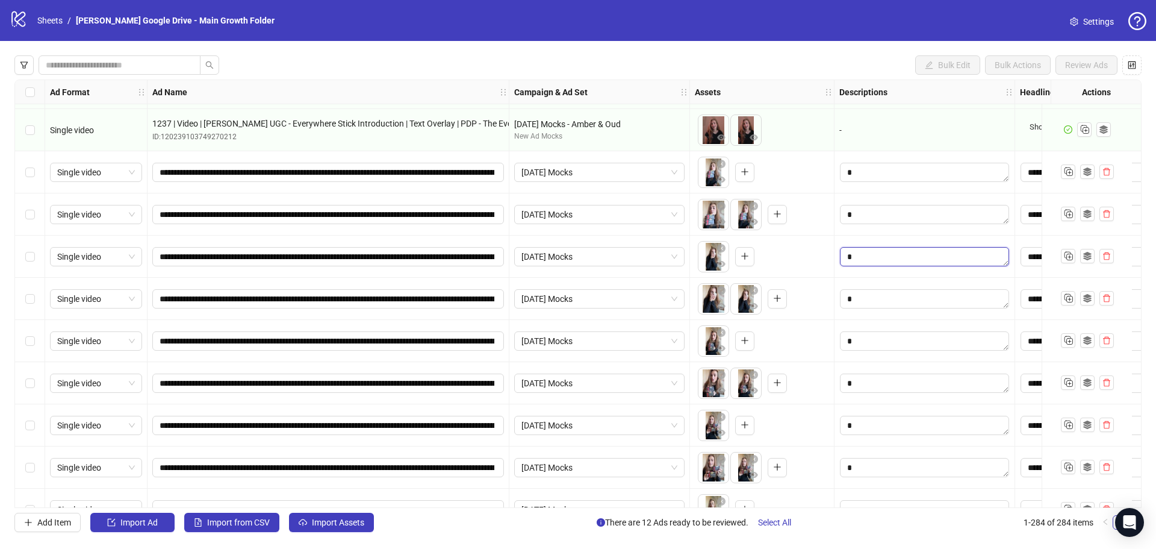
click at [861, 260] on textarea "Edit values" at bounding box center [924, 256] width 169 height 19
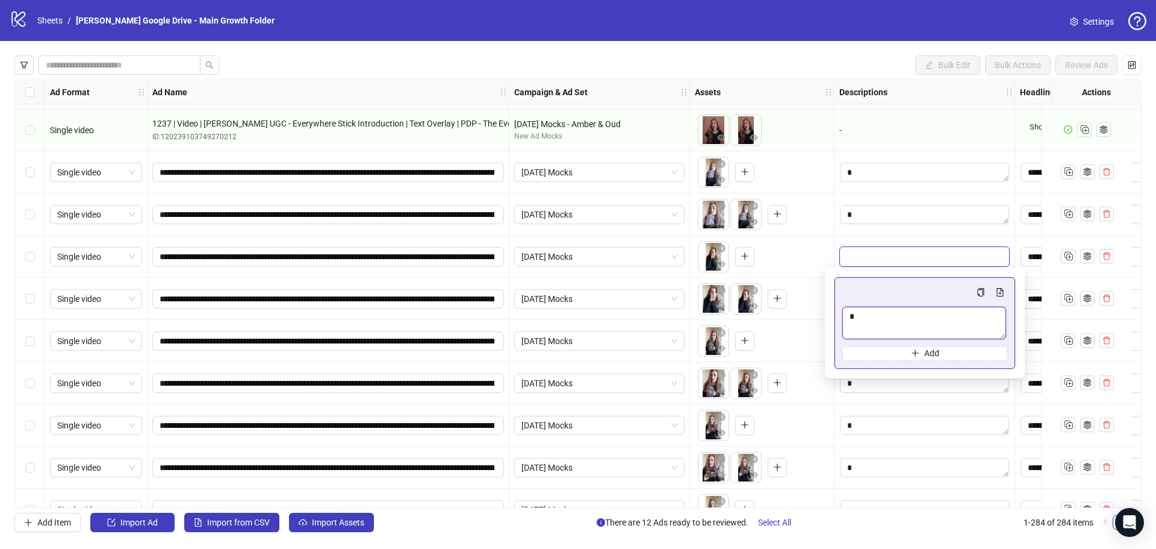
click at [863, 313] on textarea "Multi-text input container - paste or copy values" at bounding box center [924, 322] width 164 height 33
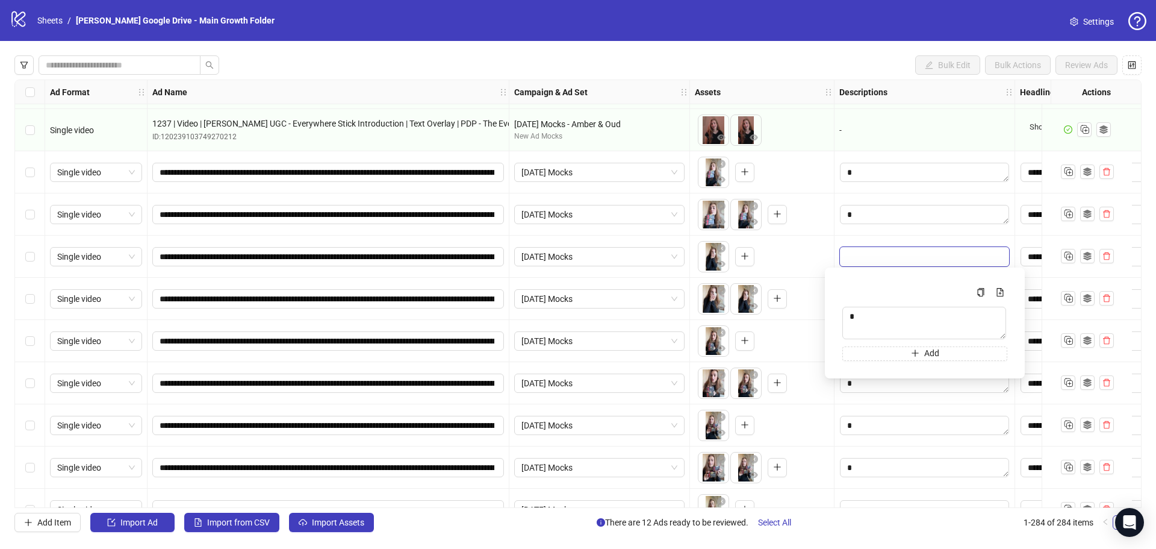
click at [872, 234] on div at bounding box center [925, 214] width 181 height 42
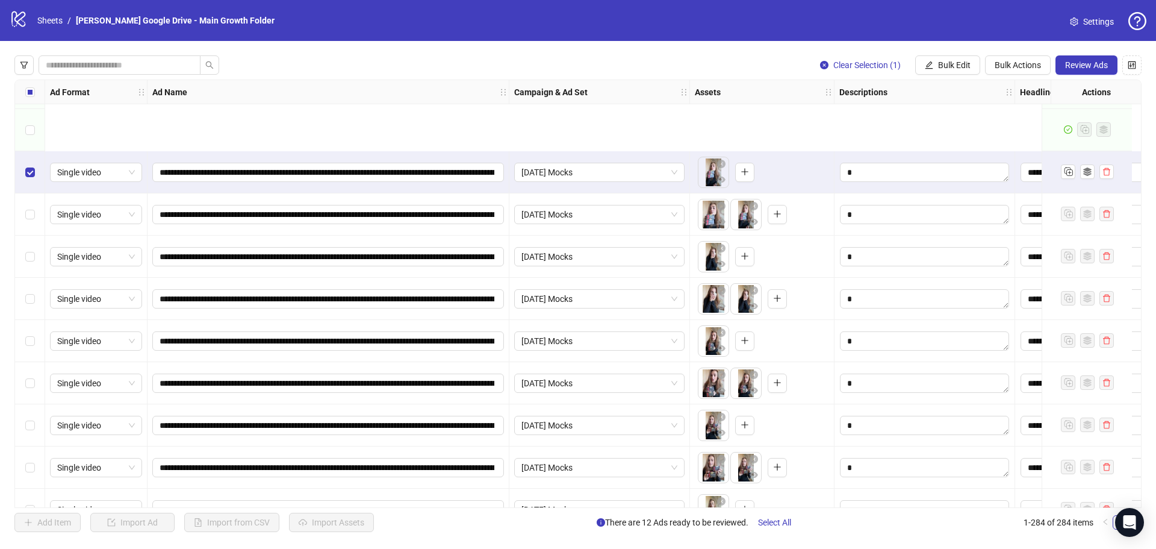
scroll to position [11572, 0]
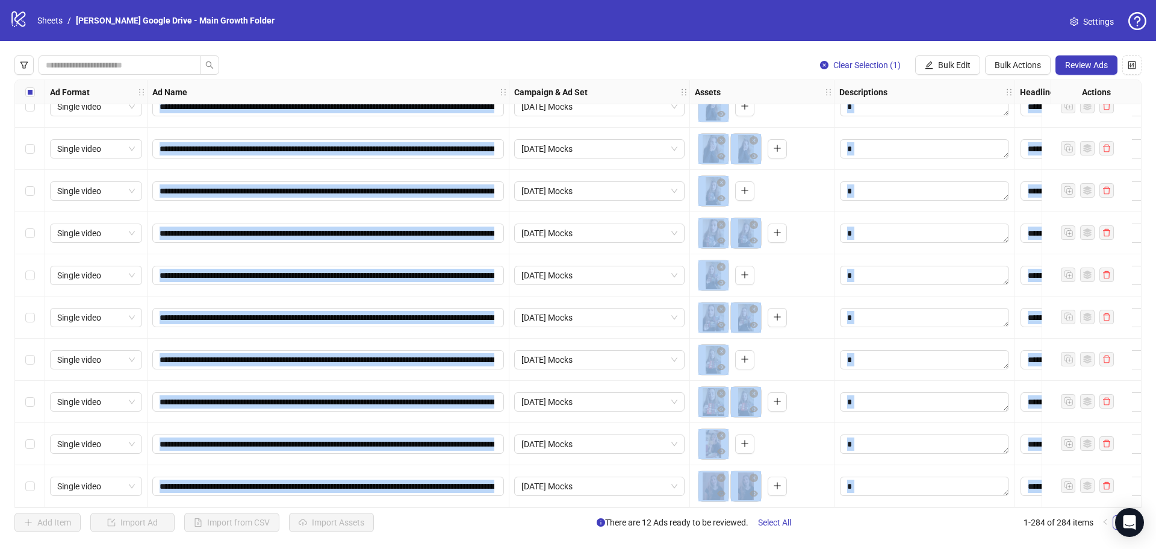
click at [26, 488] on div "Select row 284" at bounding box center [30, 486] width 30 height 42
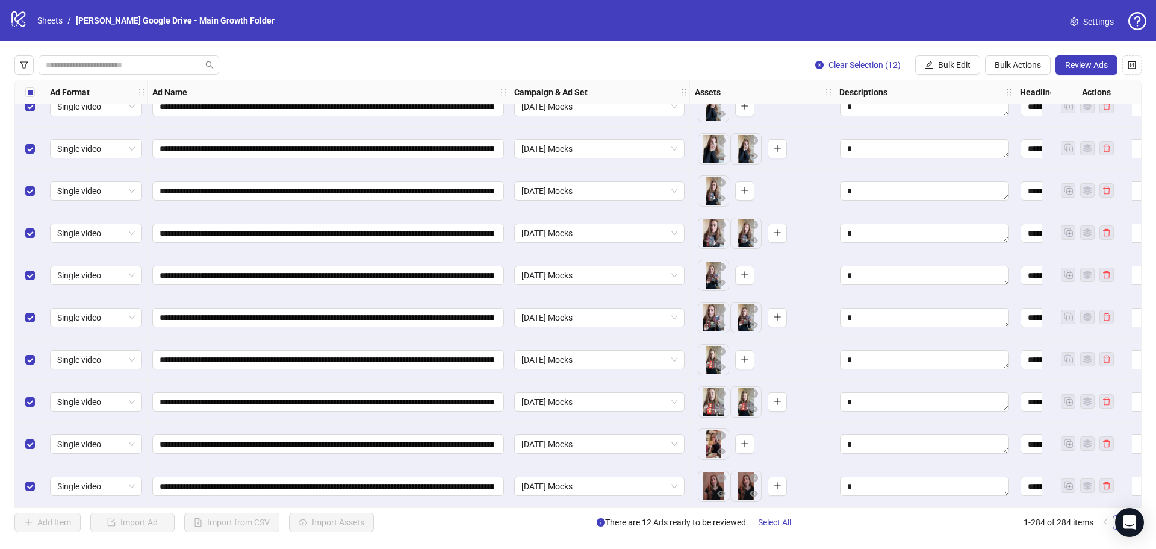
click at [1104, 55] on div "**********" at bounding box center [578, 293] width 1156 height 505
click at [1099, 67] on span "Review Ads" at bounding box center [1086, 65] width 43 height 10
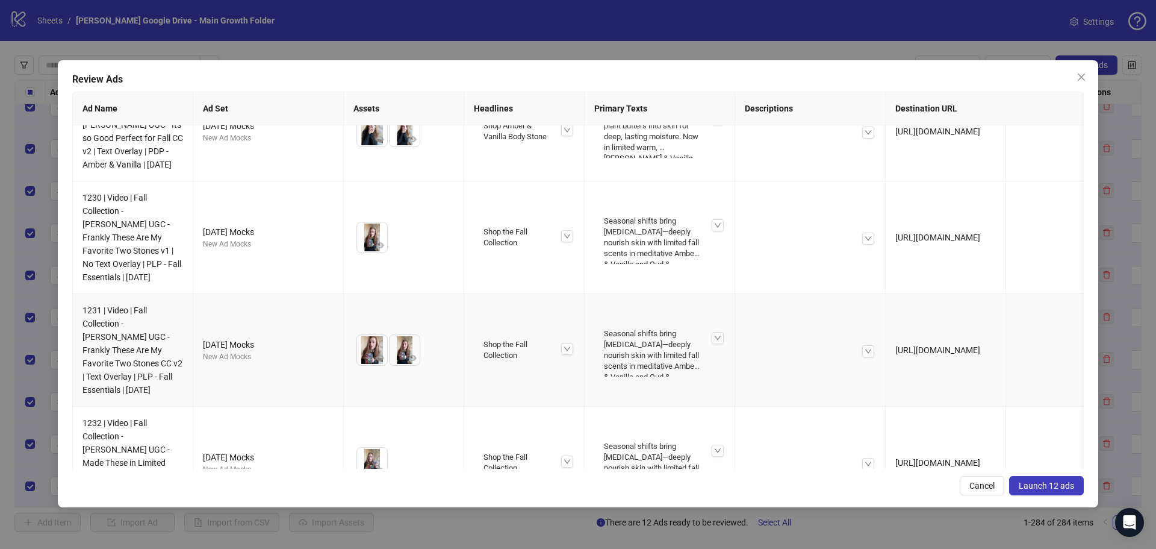
click at [459, 294] on td "To pick up a draggable item, press the space bar. While dragging, use the arrow…" at bounding box center [404, 350] width 120 height 113
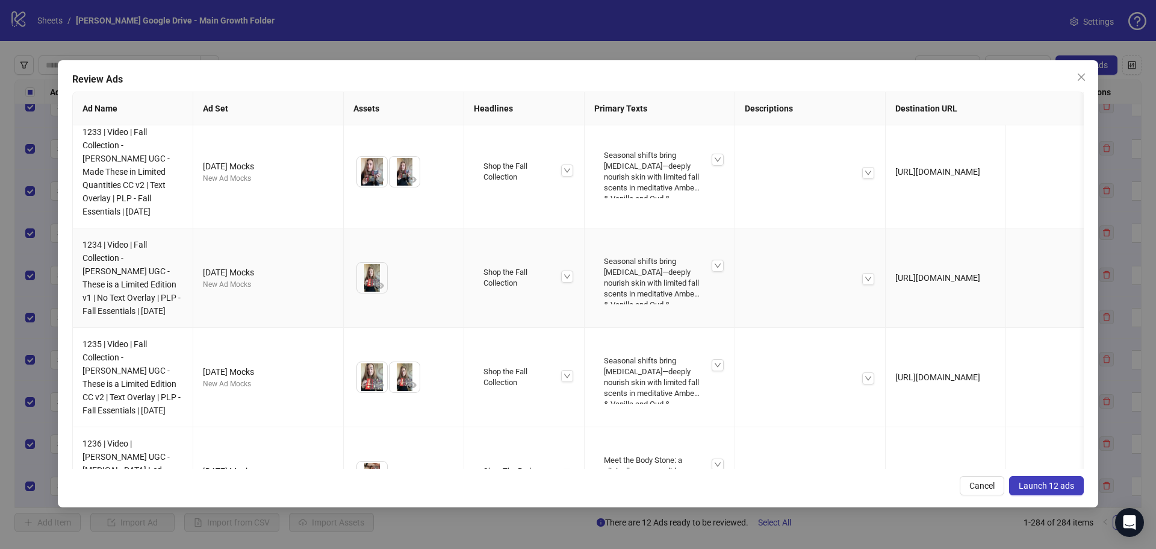
scroll to position [805, 0]
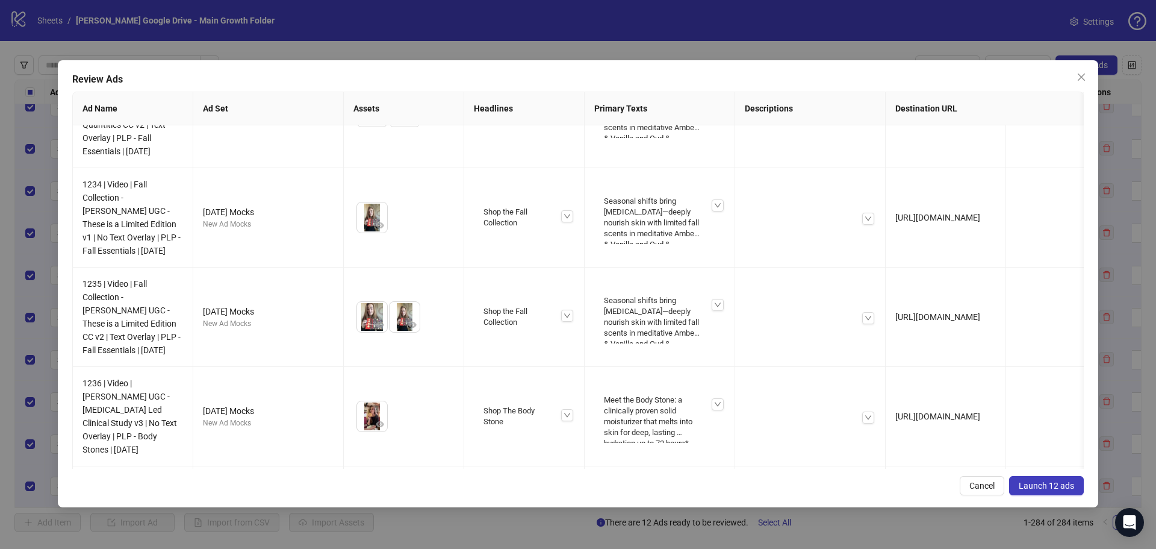
click at [1030, 484] on span "Launch 12 ads" at bounding box center [1046, 485] width 55 height 10
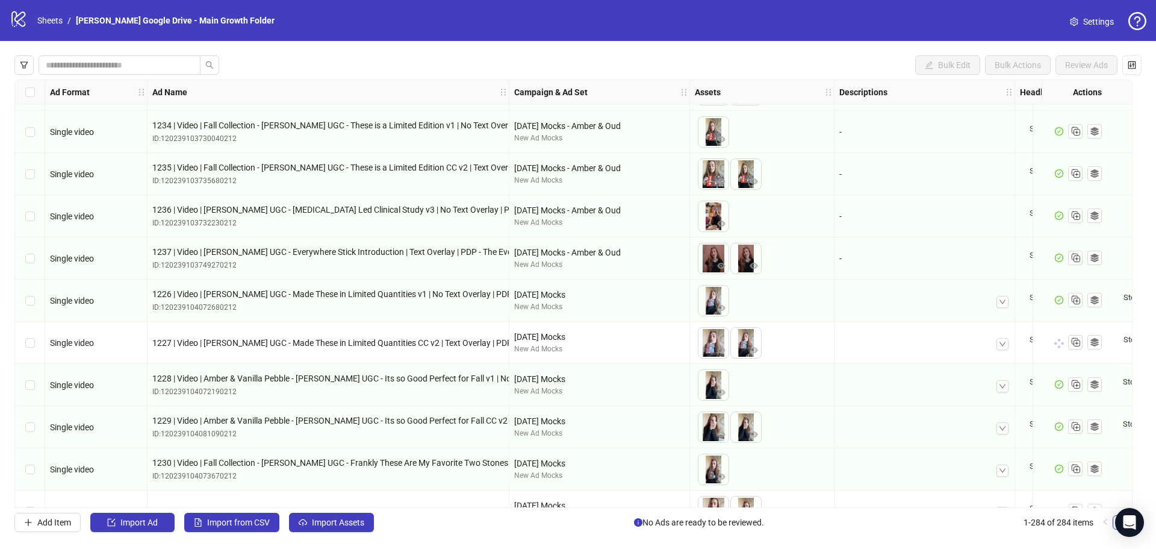
scroll to position [11237, 0]
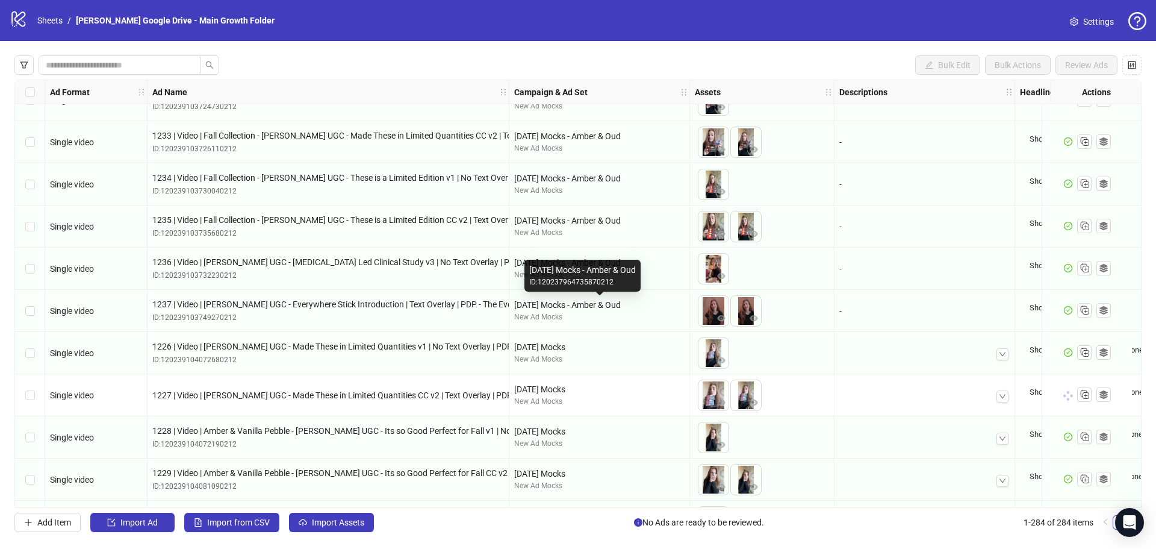
drag, startPoint x: 516, startPoint y: 304, endPoint x: 662, endPoint y: 303, distance: 146.3
click at [662, 303] on div "[DATE] Mocks - Amber & Oud" at bounding box center [599, 304] width 170 height 13
copy div "[DATE] Mocks - Amber & Oud"
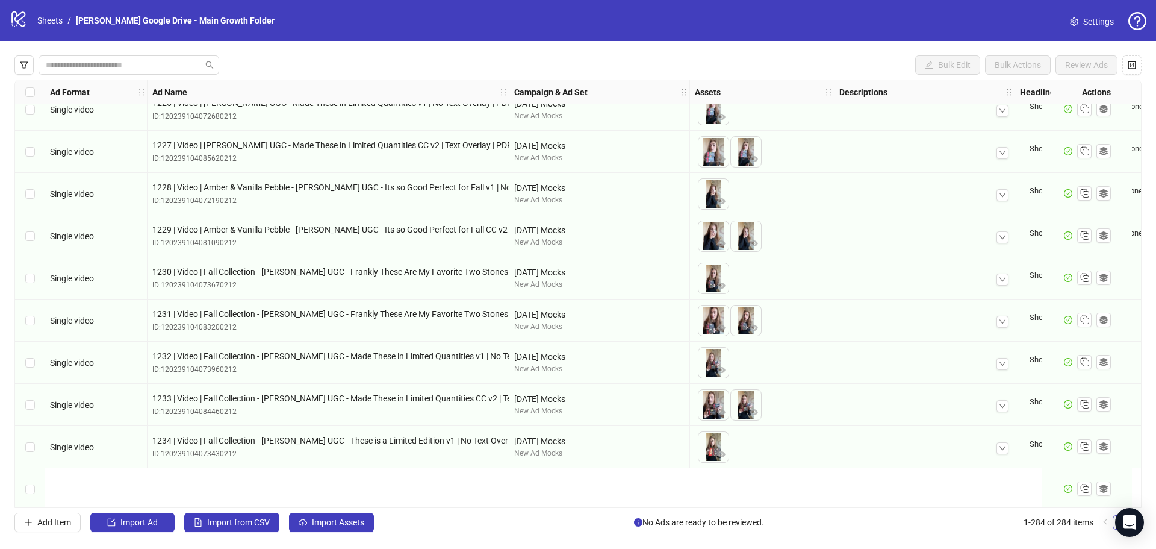
scroll to position [11378, 0]
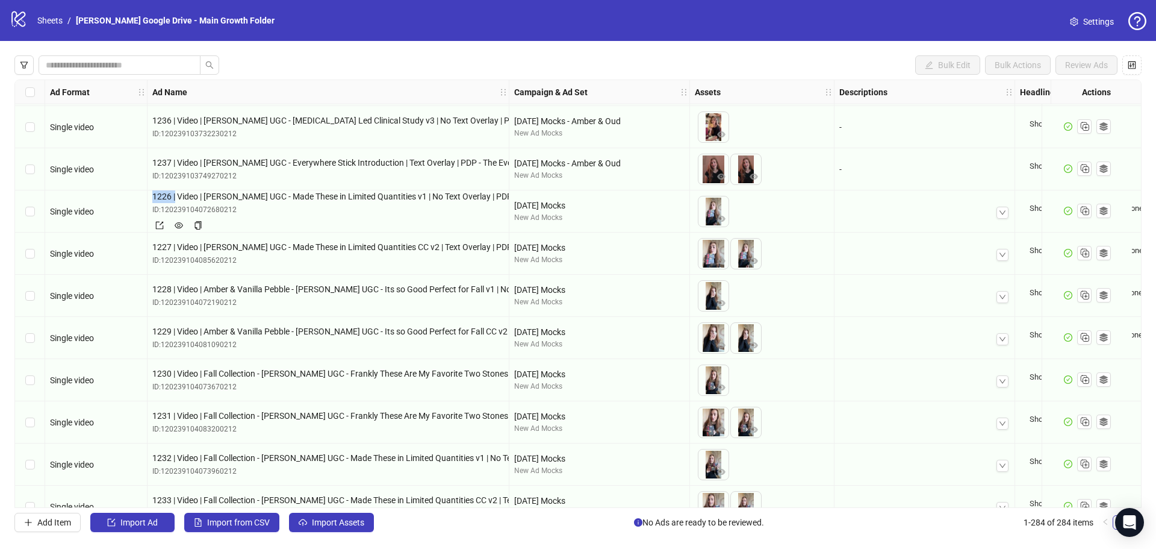
drag, startPoint x: 152, startPoint y: 200, endPoint x: 175, endPoint y: 201, distance: 22.9
click at [175, 201] on span "1226 | Video | [PERSON_NAME] UGC - Made These in Limited Quantities v1 | No Tex…" at bounding box center [328, 196] width 352 height 13
click at [175, 200] on span "1226 | Video | [PERSON_NAME] UGC - Made These in Limited Quantities v1 | No Tex…" at bounding box center [328, 196] width 352 height 13
